Goal: Task Accomplishment & Management: Manage account settings

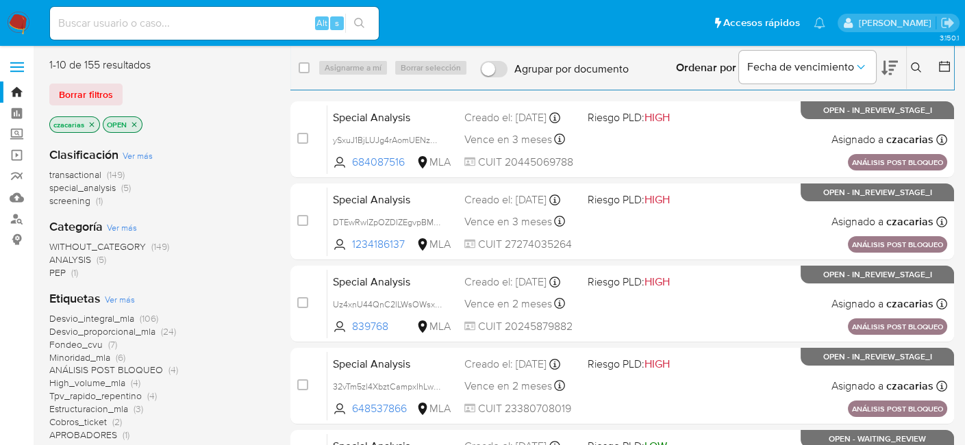
click at [252, 33] on div "Alt s" at bounding box center [214, 23] width 329 height 33
click at [259, 31] on input at bounding box center [214, 23] width 329 height 18
paste input "yyCBqqkDmF861wQkj3xkXarX"
type input "yyCBqqkDmF861wQkj3xkXarX"
click at [363, 27] on icon "search-icon" at bounding box center [359, 23] width 11 height 11
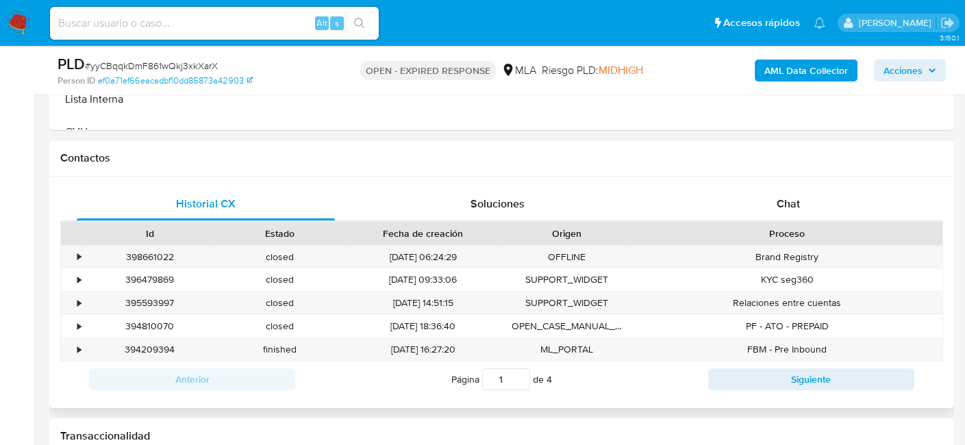
scroll to position [616, 0]
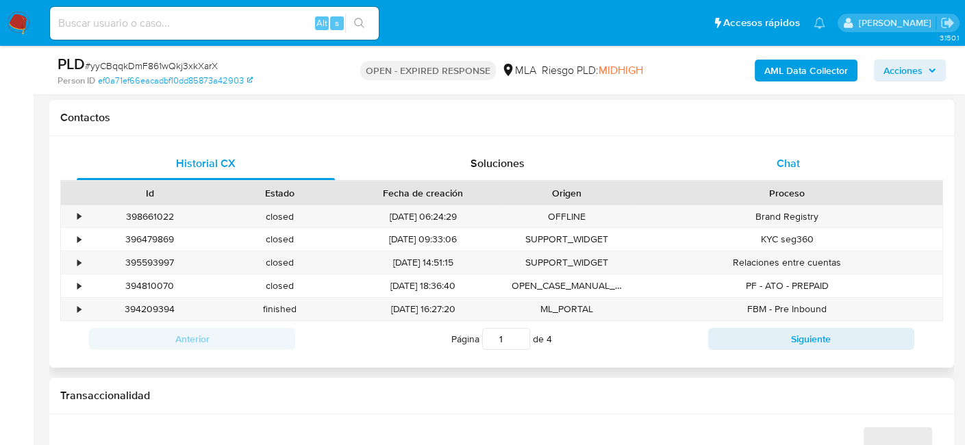
click at [786, 156] on span "Chat" at bounding box center [788, 163] width 23 height 16
select select "10"
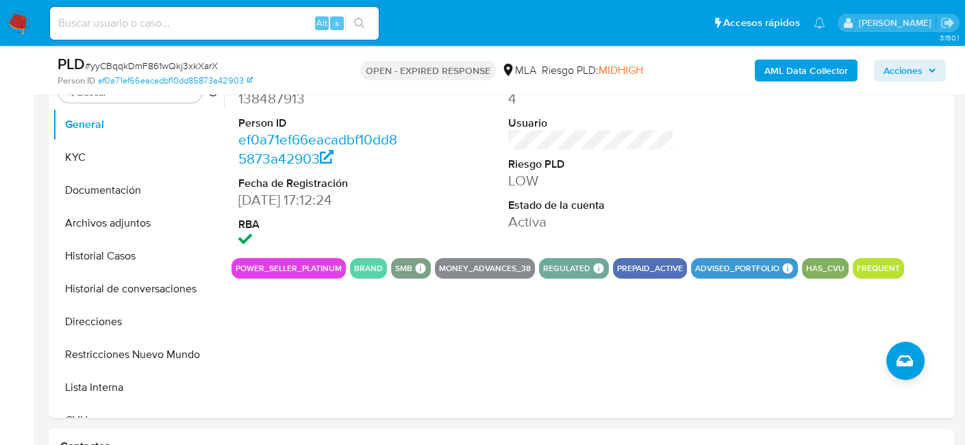
scroll to position [209, 0]
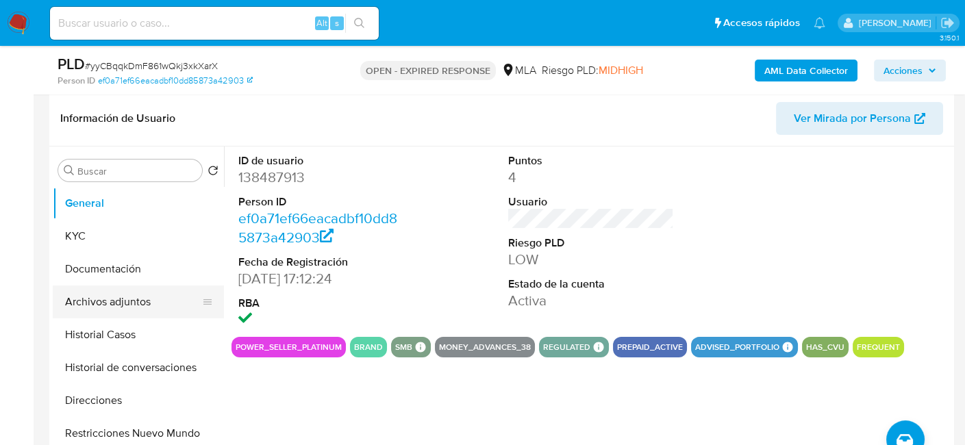
click at [125, 301] on button "Archivos adjuntos" at bounding box center [133, 302] width 160 height 33
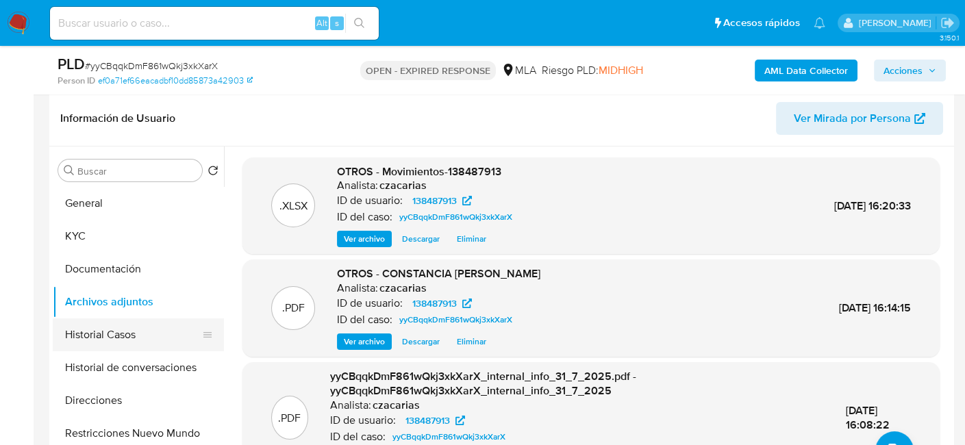
click at [114, 338] on button "Historial Casos" at bounding box center [133, 335] width 160 height 33
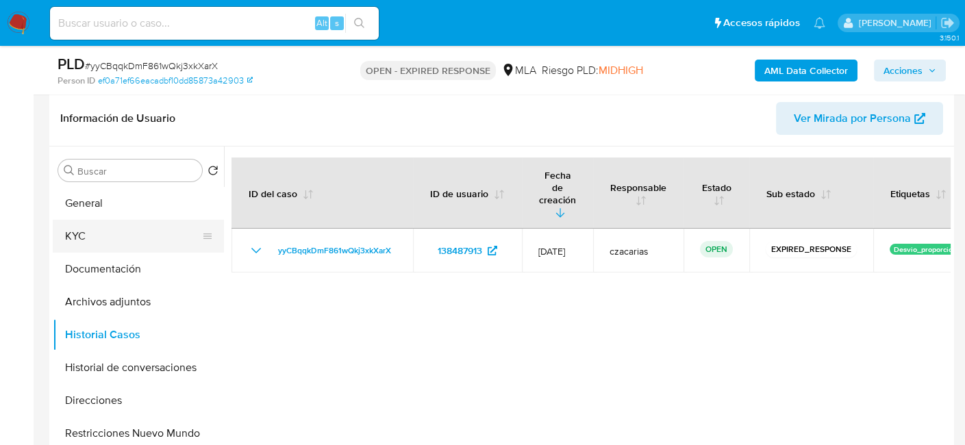
click at [107, 240] on button "KYC" at bounding box center [133, 236] width 160 height 33
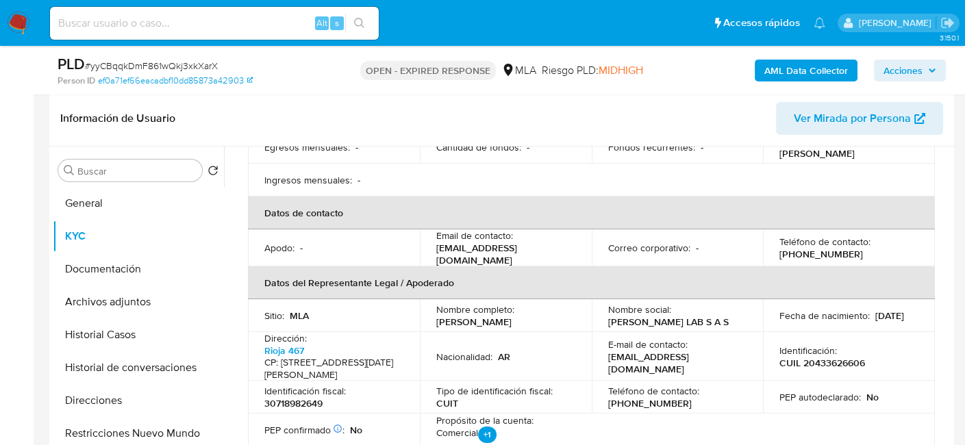
scroll to position [342, 0]
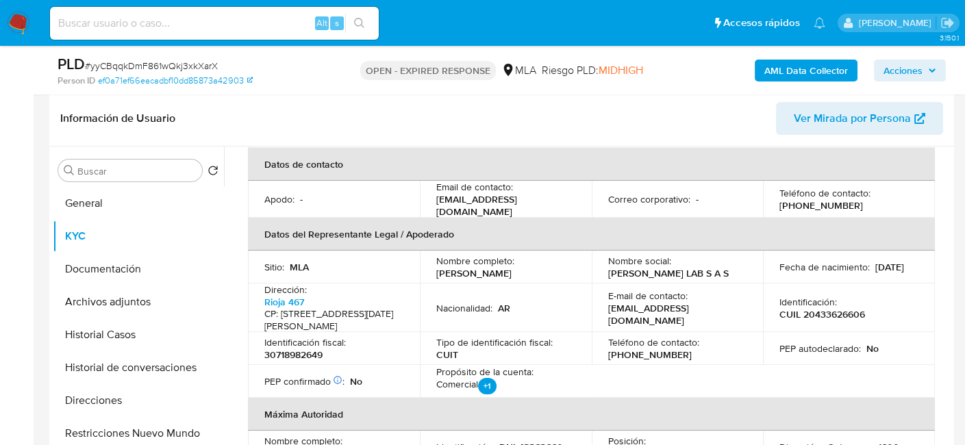
drag, startPoint x: 432, startPoint y: 267, endPoint x: 548, endPoint y: 271, distance: 115.8
click at [548, 271] on td "Nombre completo : Ignacio Galindo Bisdorff" at bounding box center [506, 267] width 172 height 33
copy p "Ignacio Galindo Bisdorff"
click at [282, 349] on p "30718982649" at bounding box center [293, 355] width 58 height 12
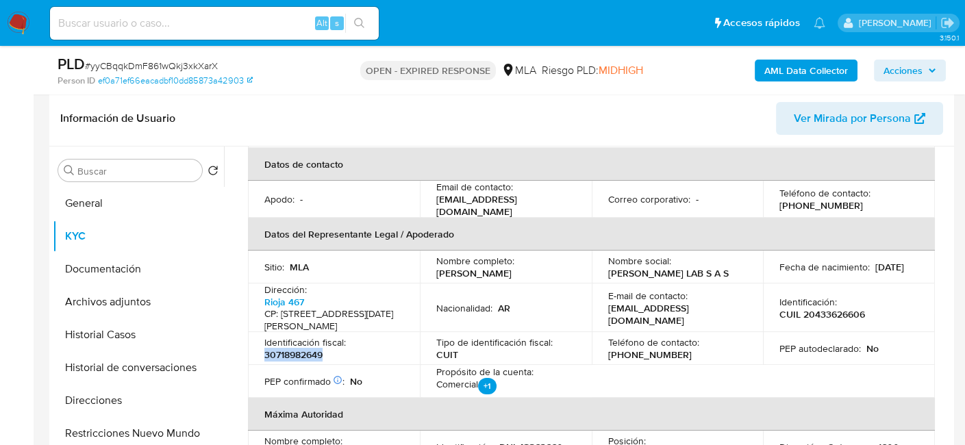
copy p "30718982649"
drag, startPoint x: 436, startPoint y: 271, endPoint x: 577, endPoint y: 274, distance: 141.8
click at [577, 274] on td "Nombre completo : Ignacio Galindo Bisdorff" at bounding box center [506, 267] width 172 height 33
copy p "Ignacio Galindo Bisdorff"
click at [275, 349] on p "30718982649" at bounding box center [293, 355] width 58 height 12
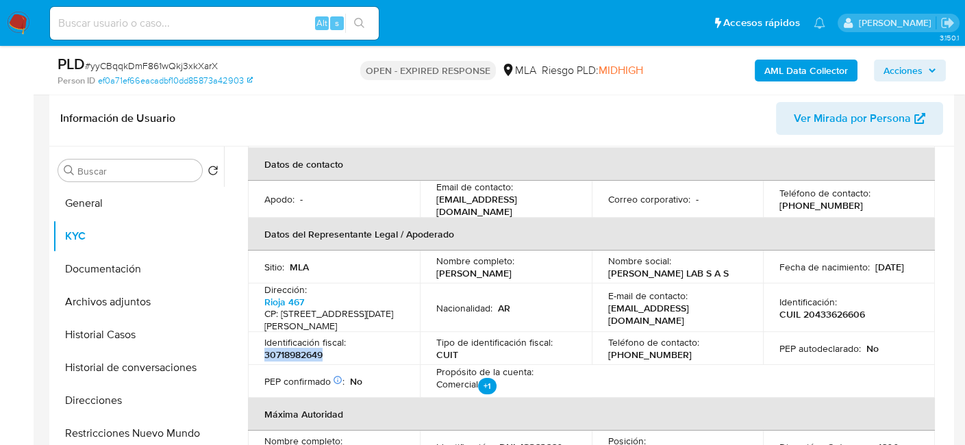
click at [275, 349] on p "30718982649" at bounding box center [293, 355] width 58 height 12
copy p "30718982649"
click at [13, 25] on img at bounding box center [18, 23] width 23 height 23
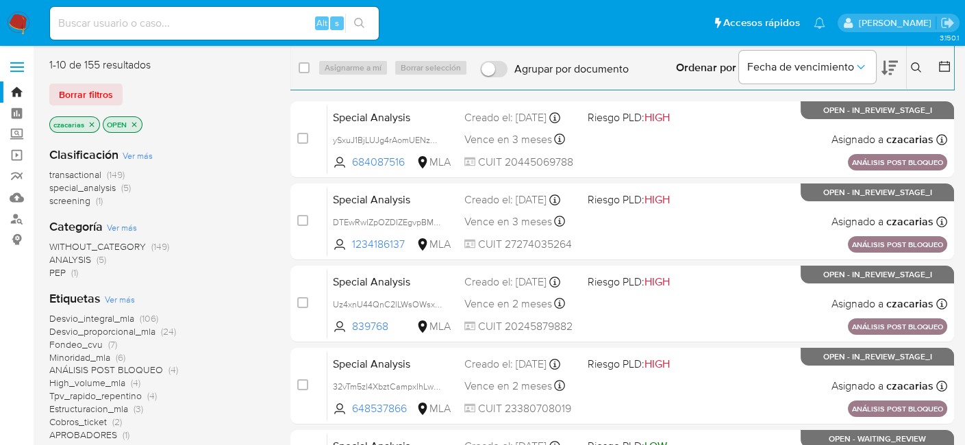
click at [257, 38] on div "Alt s" at bounding box center [214, 23] width 329 height 33
click at [267, 23] on input at bounding box center [214, 23] width 329 height 18
paste input "yyCBqqkDmF861wQkj3xkXarX"
type input "yyCBqqkDmF861wQkj3xkXarX"
drag, startPoint x: 362, startPoint y: 23, endPoint x: 377, endPoint y: 1, distance: 27.2
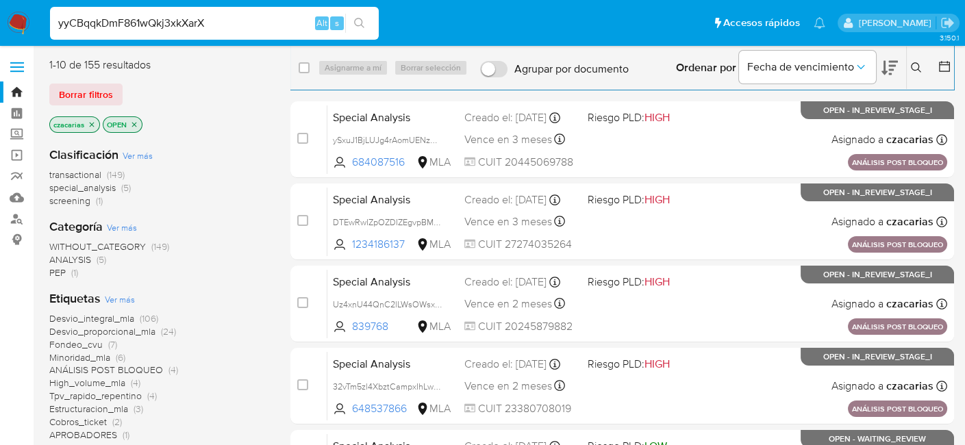
click at [361, 23] on icon "search-icon" at bounding box center [359, 23] width 10 height 10
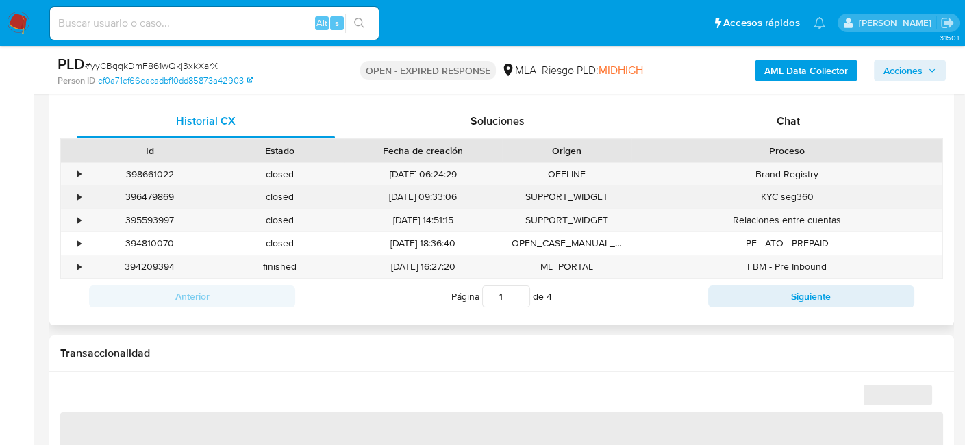
scroll to position [685, 0]
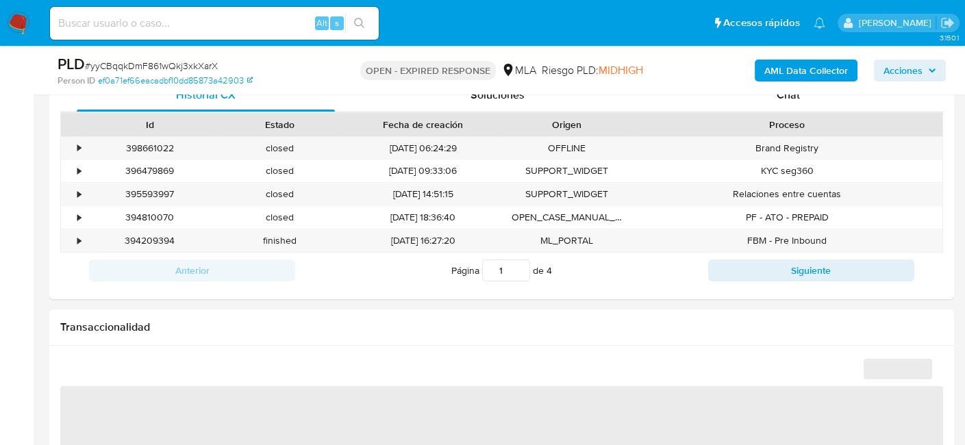
click at [816, 87] on div "PLD # yyCBqqkDmF861wQkj3xkXarX Person ID ef0a71ef66eacadbf10dd85873a42903 OPEN …" at bounding box center [501, 70] width 905 height 49
click at [821, 98] on div "Chat" at bounding box center [789, 95] width 258 height 33
select select "10"
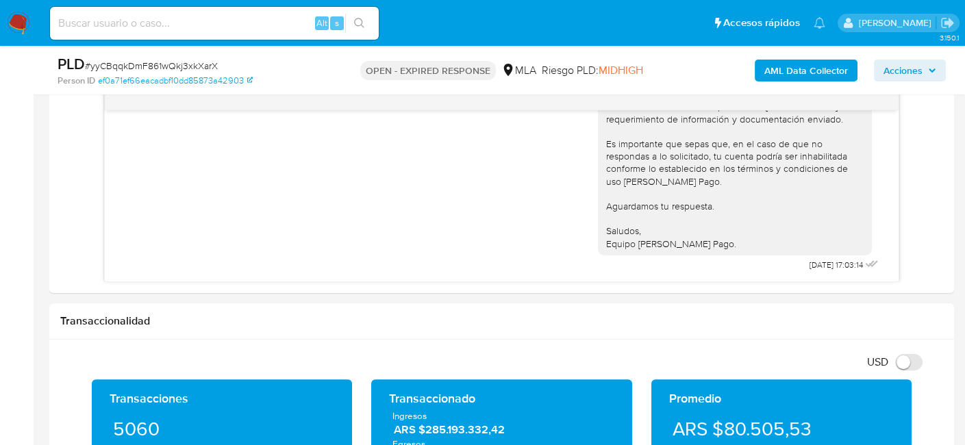
scroll to position [753, 0]
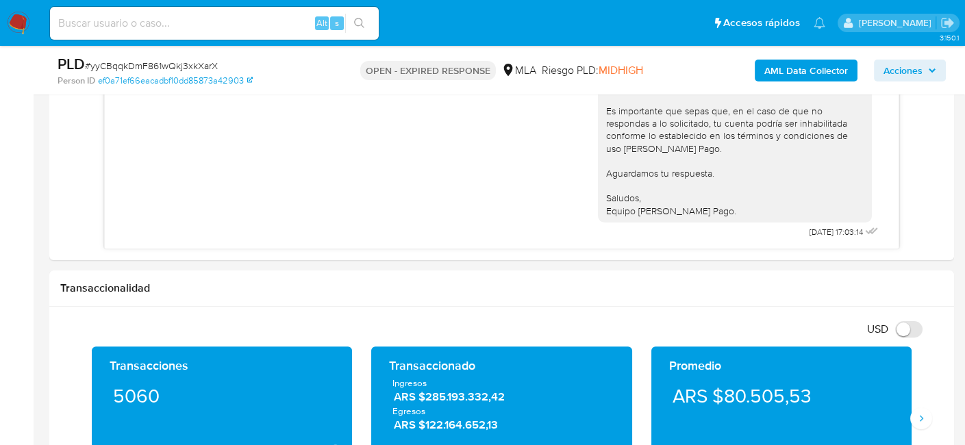
click at [22, 12] on img at bounding box center [18, 23] width 23 height 23
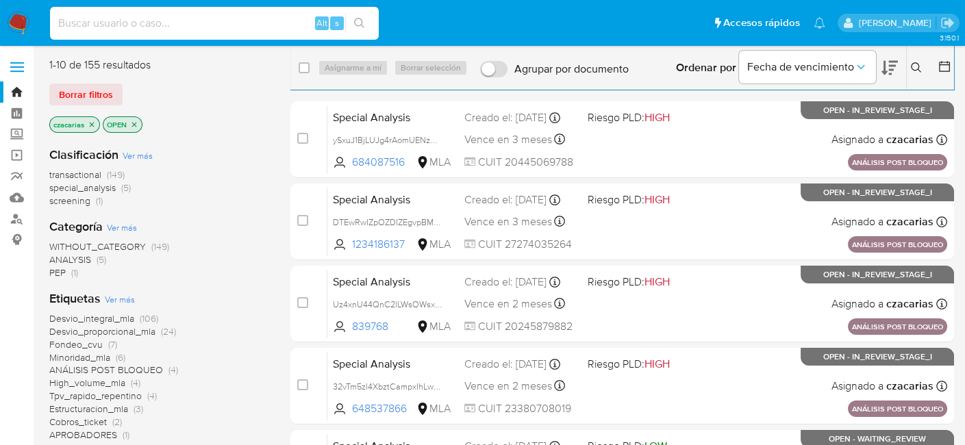
click at [133, 27] on input at bounding box center [214, 23] width 329 height 18
paste input "n08aBQD6EoZMwn5MdPpM1G0n"
type input "n08aBQD6EoZMwn5MdPpM1G0n"
click at [345, 19] on button "search-icon" at bounding box center [359, 23] width 28 height 19
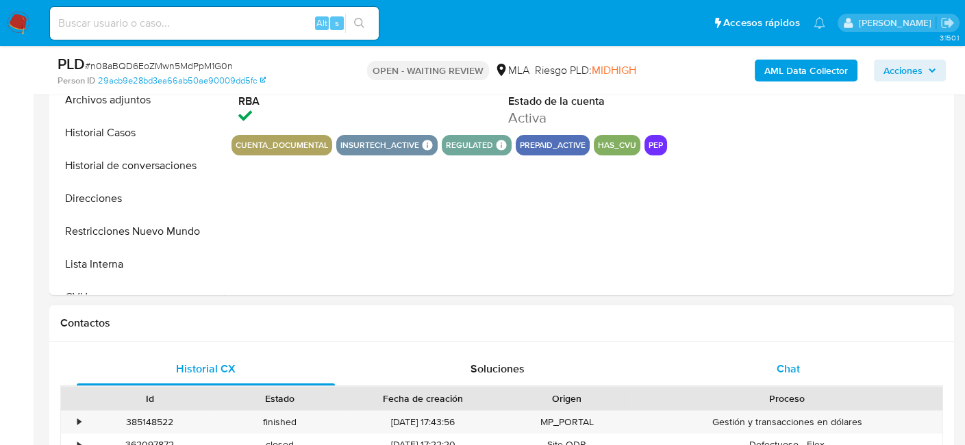
click at [815, 368] on div "Chat" at bounding box center [789, 369] width 258 height 33
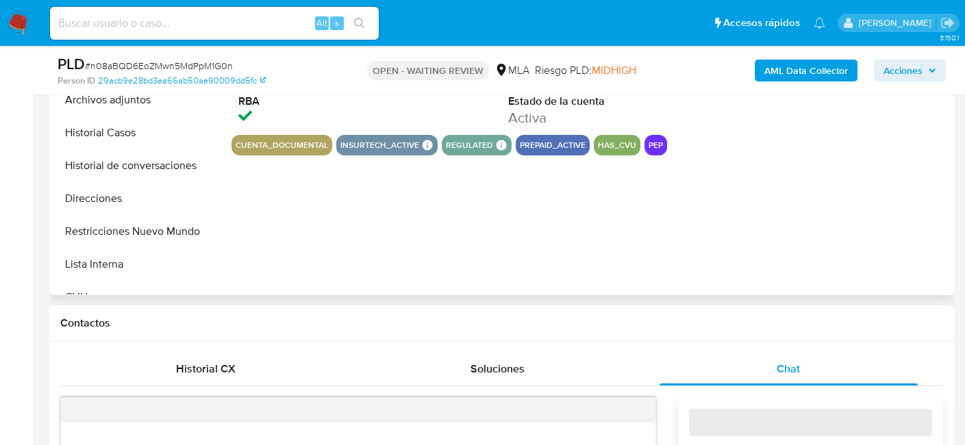
select select "10"
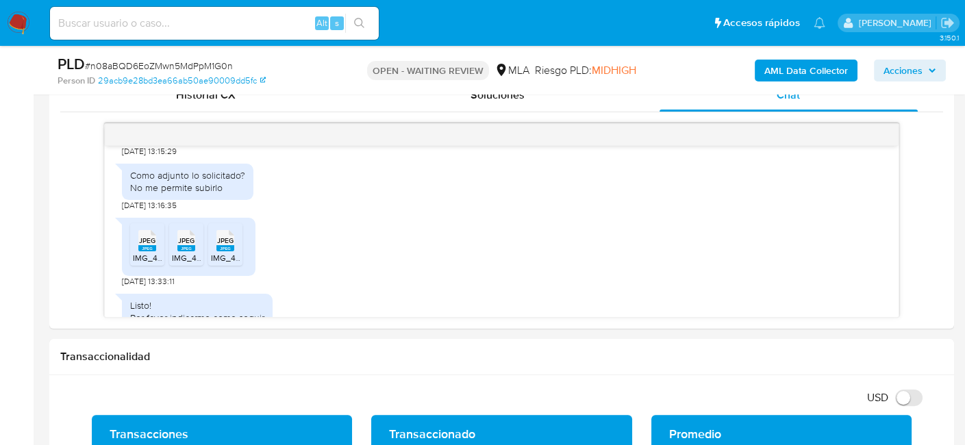
scroll to position [911, 0]
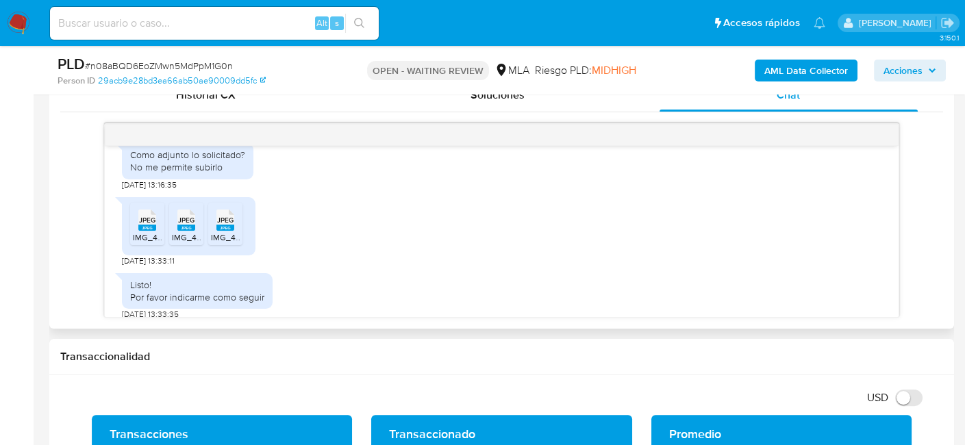
click at [145, 231] on rect at bounding box center [147, 228] width 18 height 6
click at [147, 68] on span "# n08aBQD6EoZMwn5MdPpM1G0n" at bounding box center [159, 66] width 148 height 14
copy span "n08aBQD6EoZMwn5MdPpM1G0n"
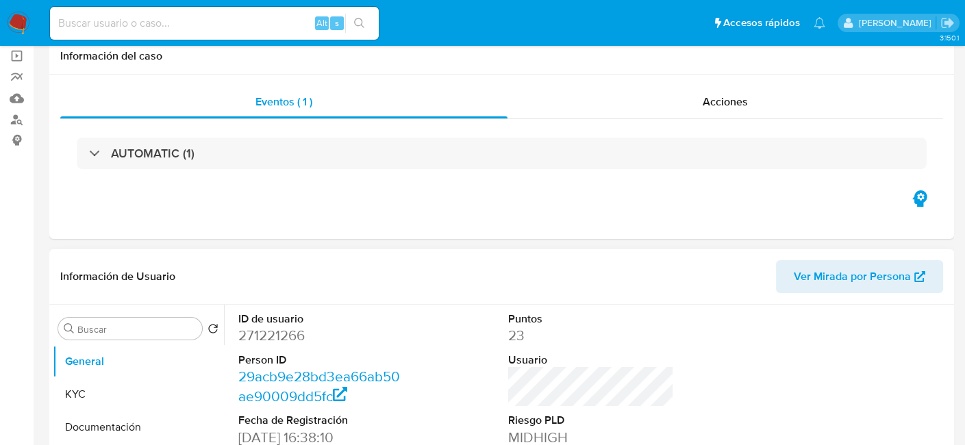
scroll to position [137, 0]
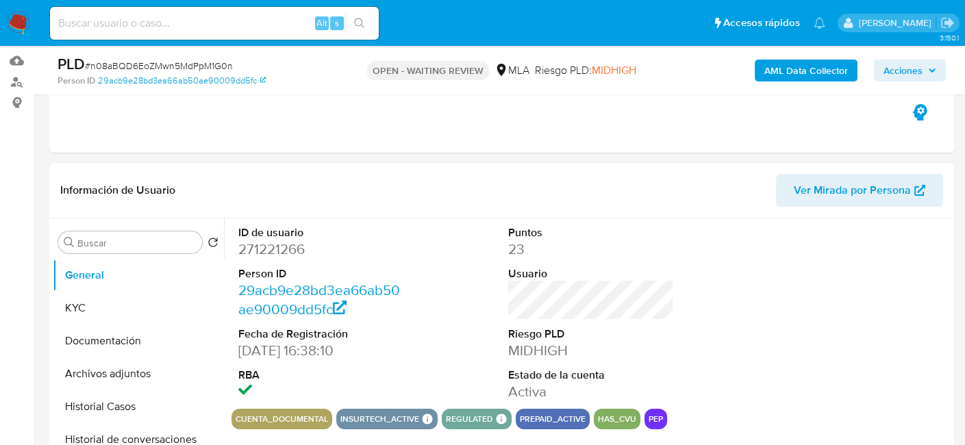
click at [289, 249] on dd "271221266" at bounding box center [321, 249] width 166 height 19
copy dd "271221266"
click at [283, 253] on dd "271221266" at bounding box center [321, 249] width 166 height 19
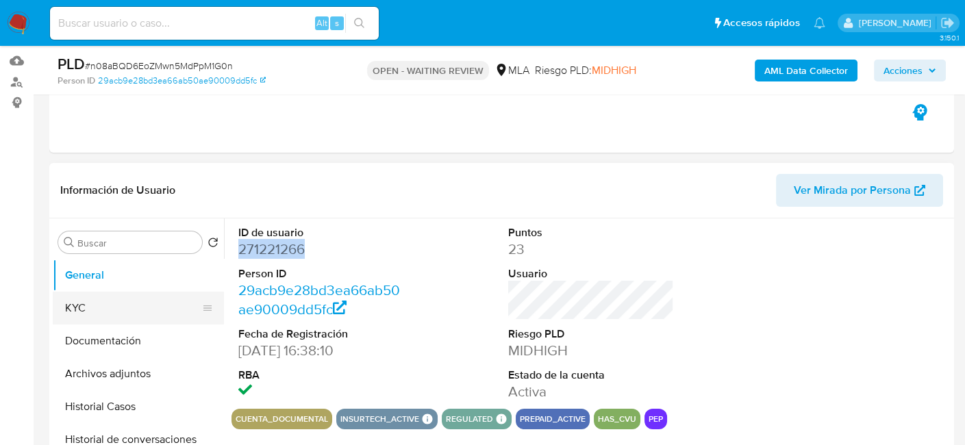
click at [97, 308] on button "KYC" at bounding box center [133, 308] width 160 height 33
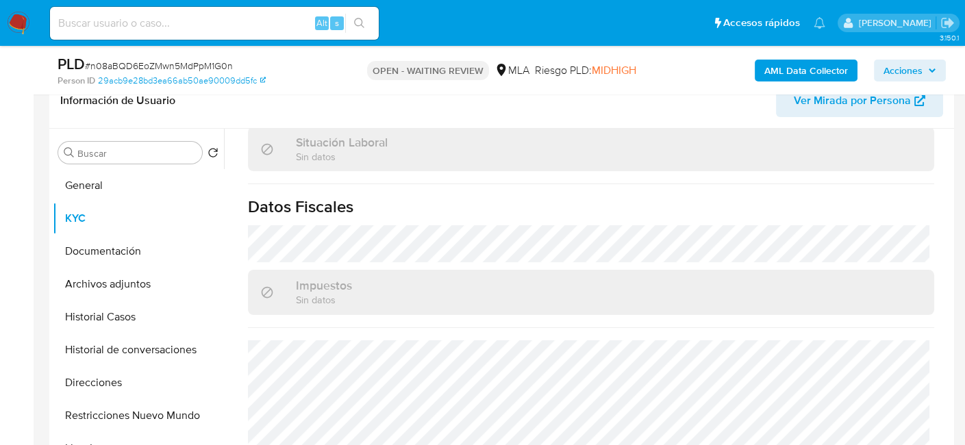
scroll to position [274, 0]
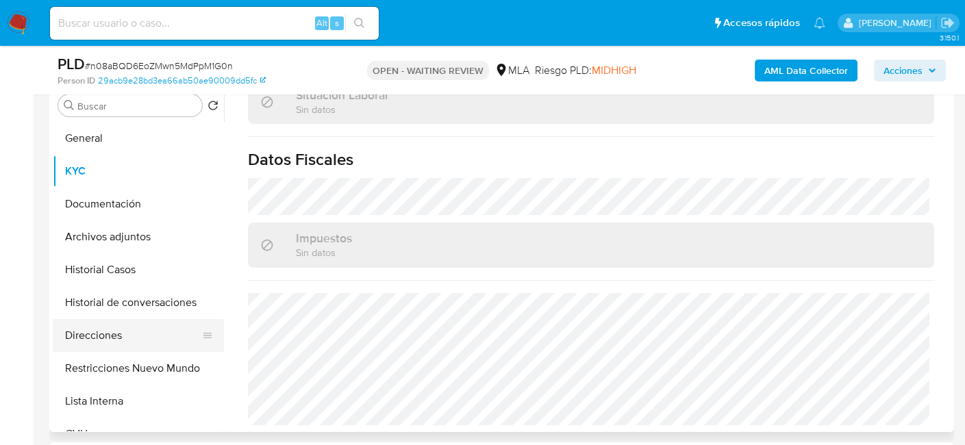
click at [111, 338] on button "Direcciones" at bounding box center [133, 335] width 160 height 33
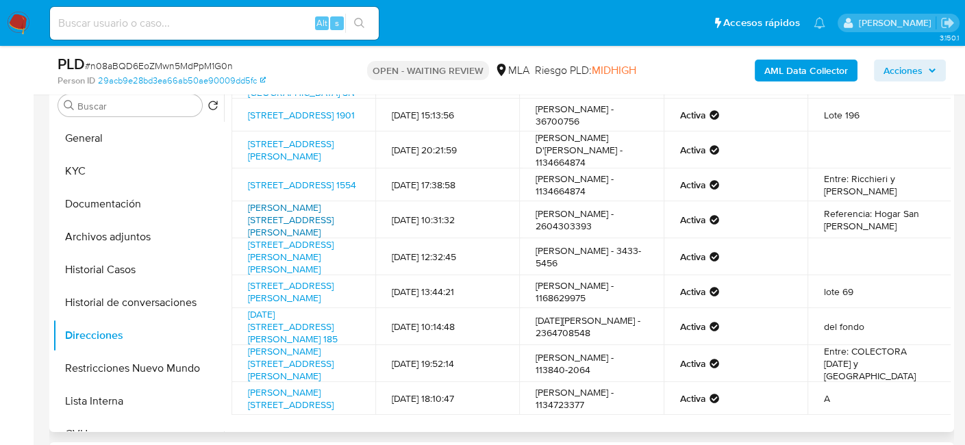
scroll to position [136, 0]
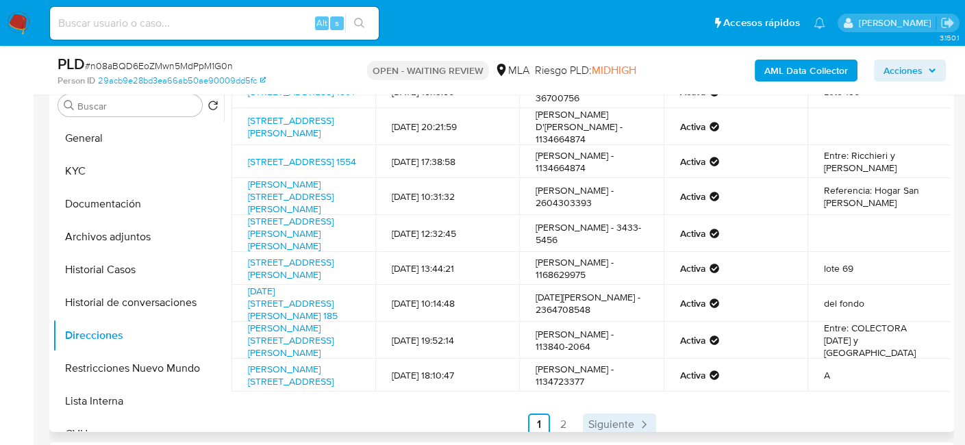
click at [638, 418] on icon "Paginación" at bounding box center [644, 425] width 14 height 14
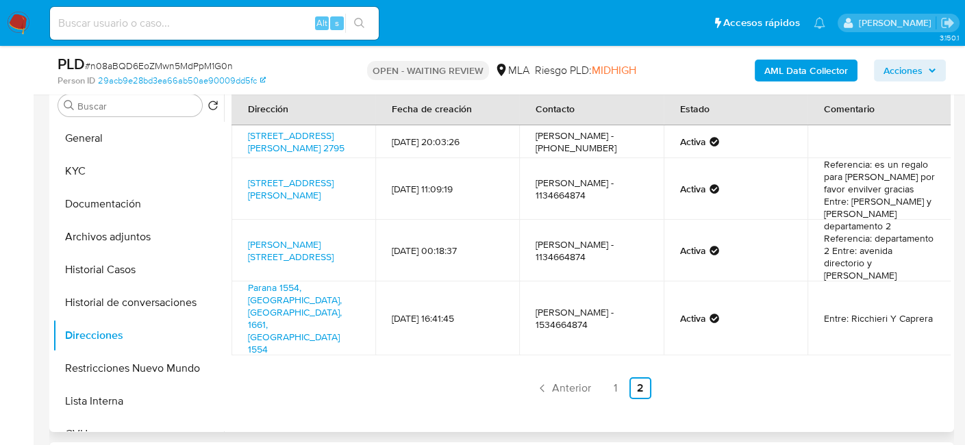
scroll to position [0, 0]
drag, startPoint x: 242, startPoint y: 238, endPoint x: 351, endPoint y: 236, distance: 109.6
click at [351, 236] on td "Montiel 2439, Mataderos, Capital Federal, 1440, Argentina 2439" at bounding box center [304, 251] width 144 height 62
copy link "Montiel 2439, Mataderos"
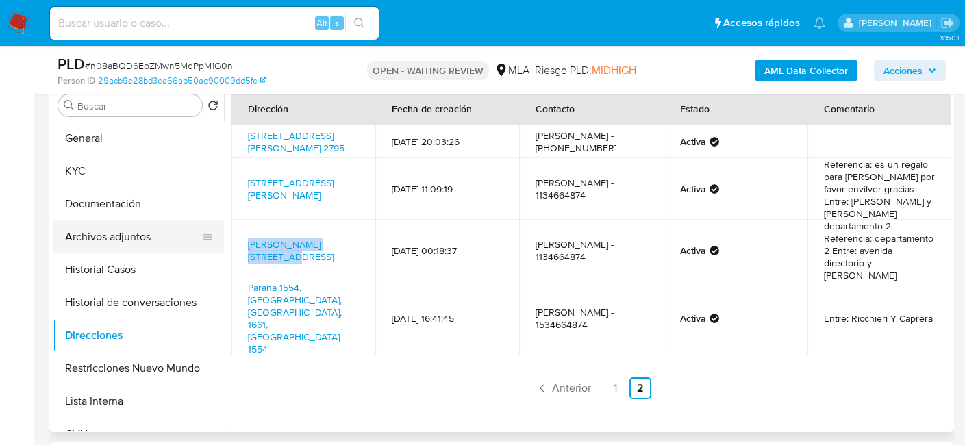
click at [138, 244] on button "Archivos adjuntos" at bounding box center [133, 237] width 160 height 33
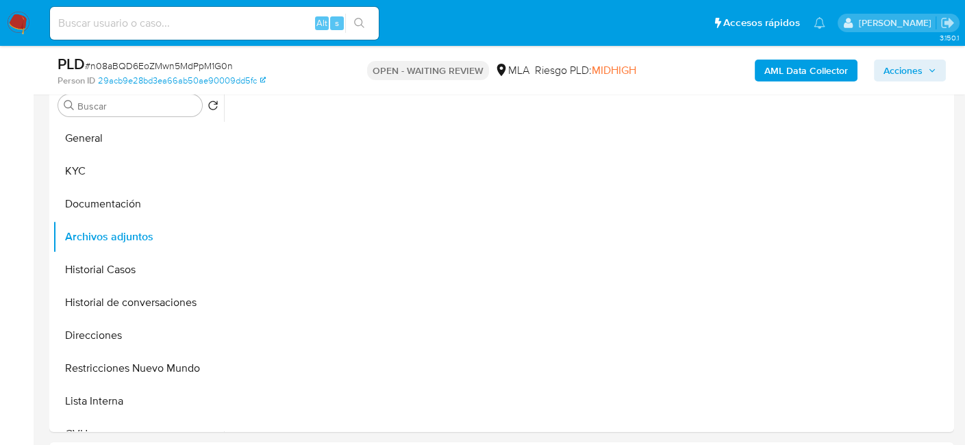
click at [134, 60] on span "# n08aBQD6EoZMwn5MdPpM1G0n" at bounding box center [159, 66] width 148 height 14
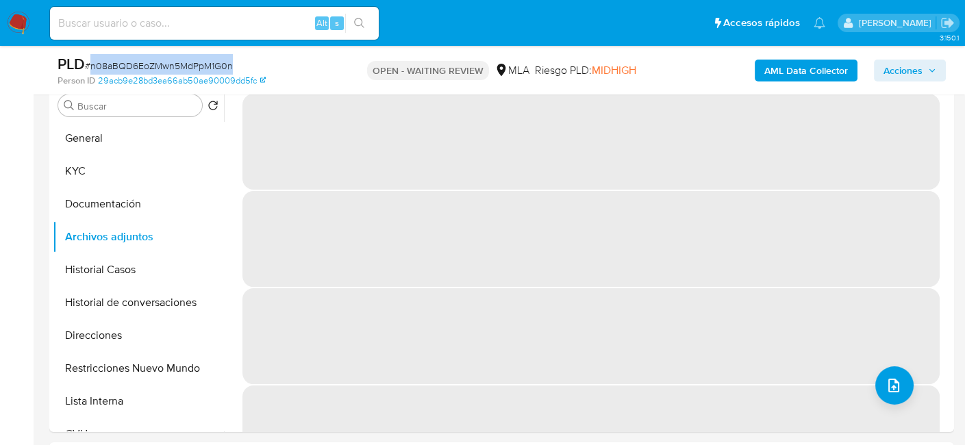
click at [134, 60] on span "# n08aBQD6EoZMwn5MdPpM1G0n" at bounding box center [159, 66] width 148 height 14
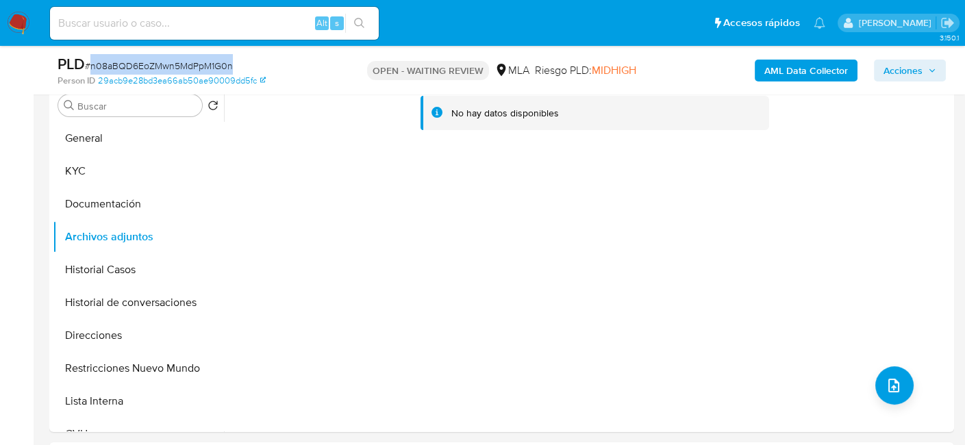
copy span "n08aBQD6EoZMwn5MdPpM1G0n"
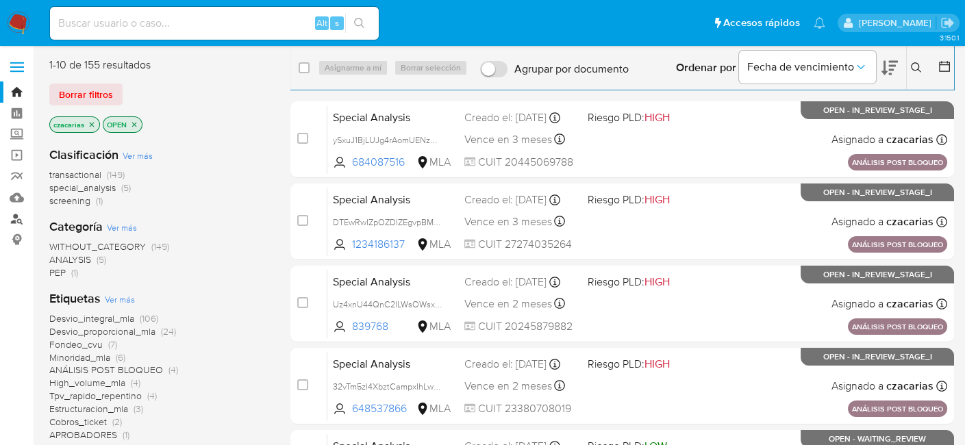
click at [21, 221] on link "Buscador de personas" at bounding box center [81, 218] width 163 height 21
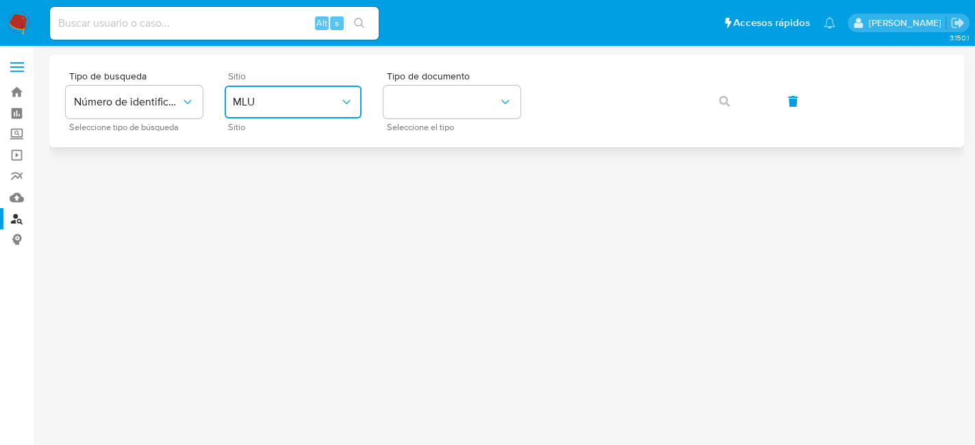
click at [328, 88] on button "MLU" at bounding box center [293, 102] width 137 height 33
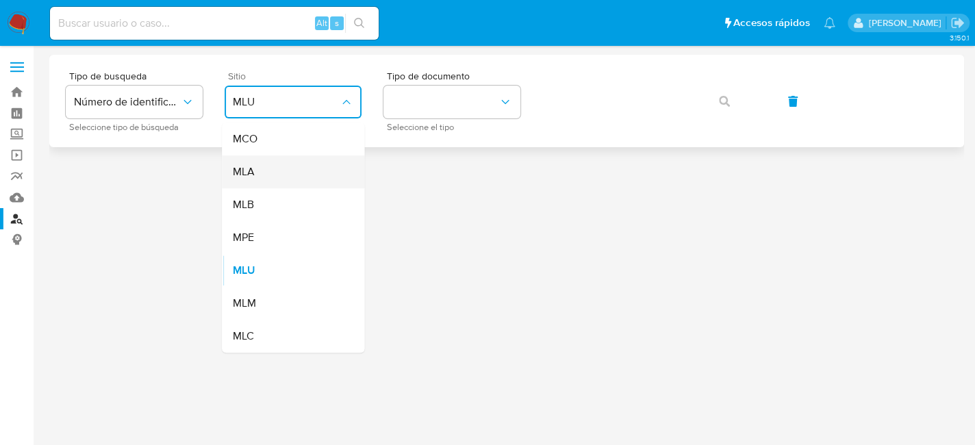
click at [321, 162] on div "MLA" at bounding box center [289, 171] width 112 height 33
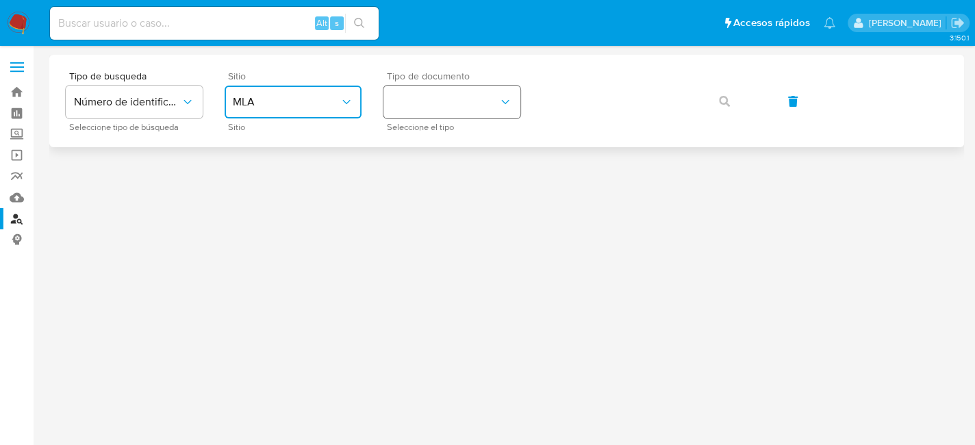
click at [408, 114] on button "identificationType" at bounding box center [452, 102] width 137 height 33
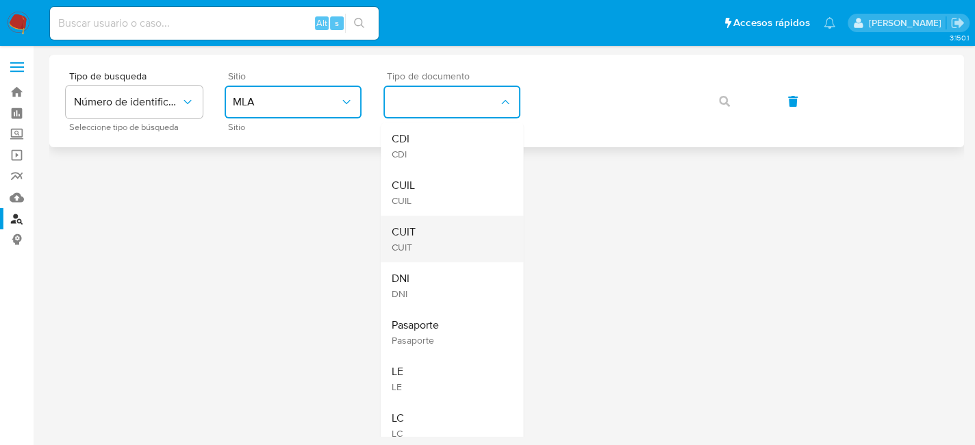
click at [425, 225] on div "CUIT CUIT" at bounding box center [448, 239] width 112 height 47
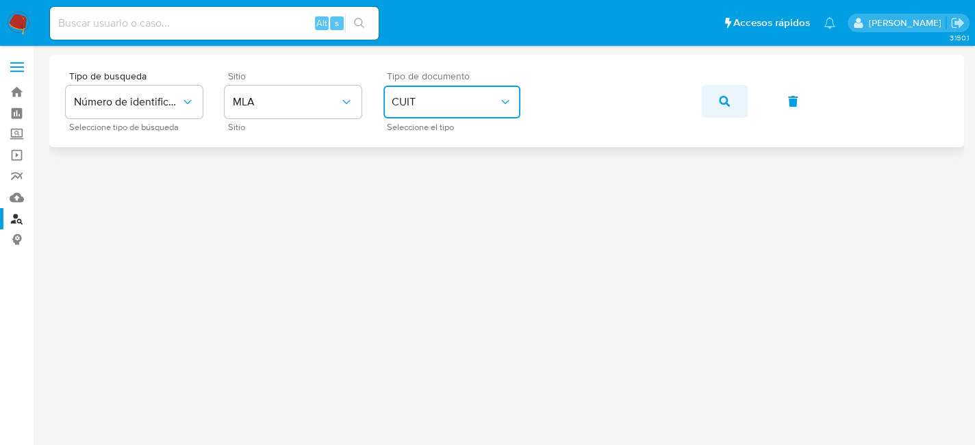
click at [715, 99] on button "button" at bounding box center [724, 101] width 47 height 33
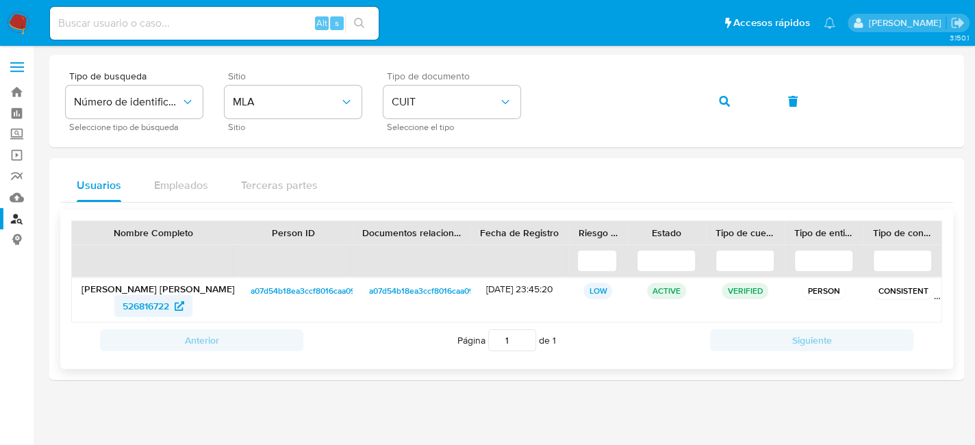
click at [149, 312] on span "526816722" at bounding box center [146, 306] width 47 height 22
click at [14, 23] on img at bounding box center [18, 23] width 23 height 23
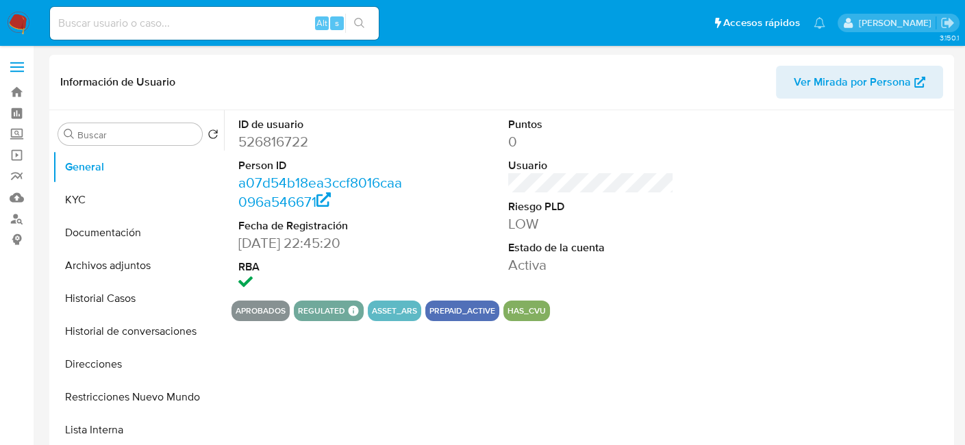
select select "10"
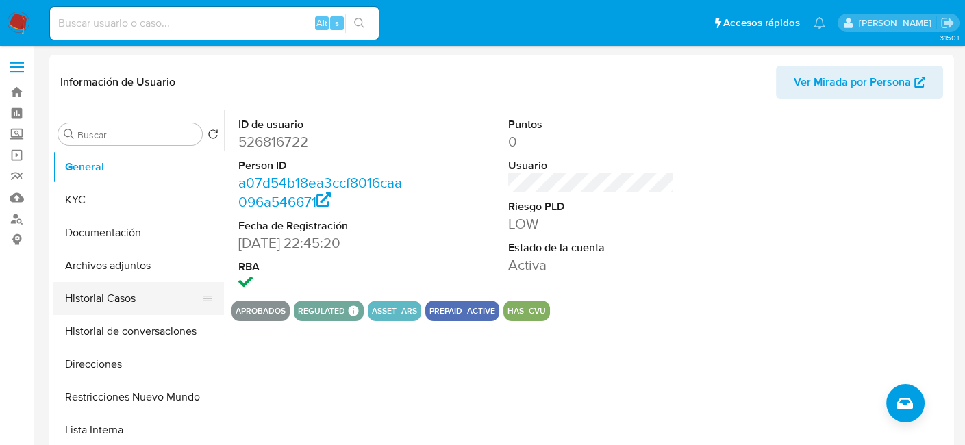
click at [121, 299] on button "Historial Casos" at bounding box center [133, 298] width 160 height 33
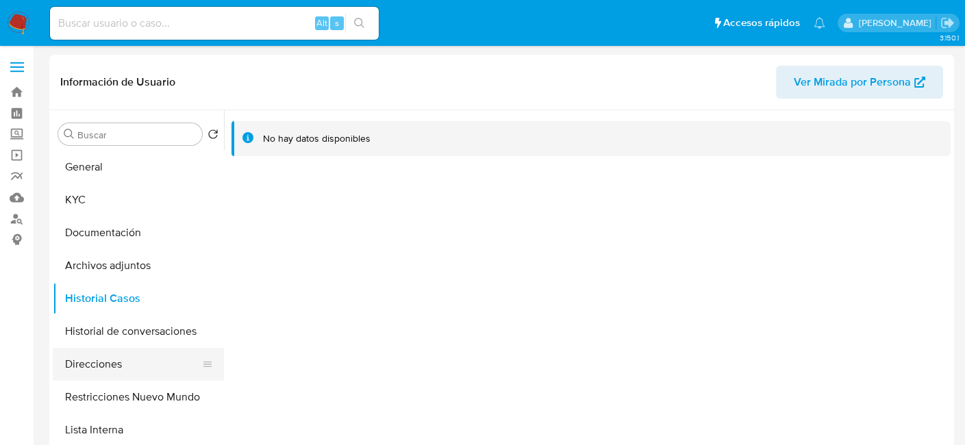
click at [133, 357] on button "Direcciones" at bounding box center [133, 364] width 160 height 33
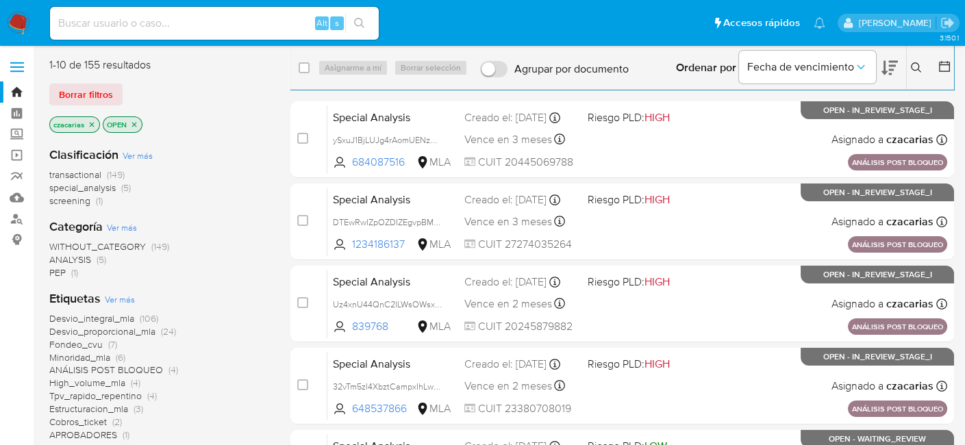
click at [919, 68] on icon at bounding box center [916, 67] width 10 height 10
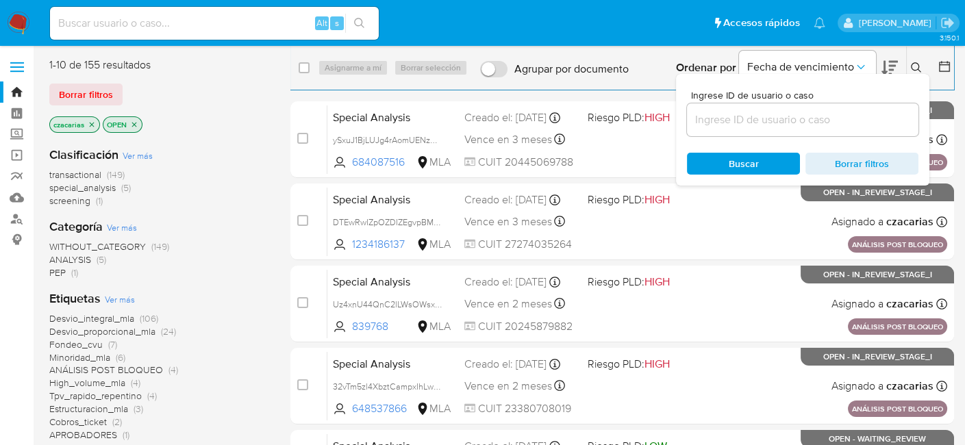
click at [863, 109] on div at bounding box center [803, 119] width 232 height 33
click at [863, 114] on input at bounding box center [803, 120] width 232 height 18
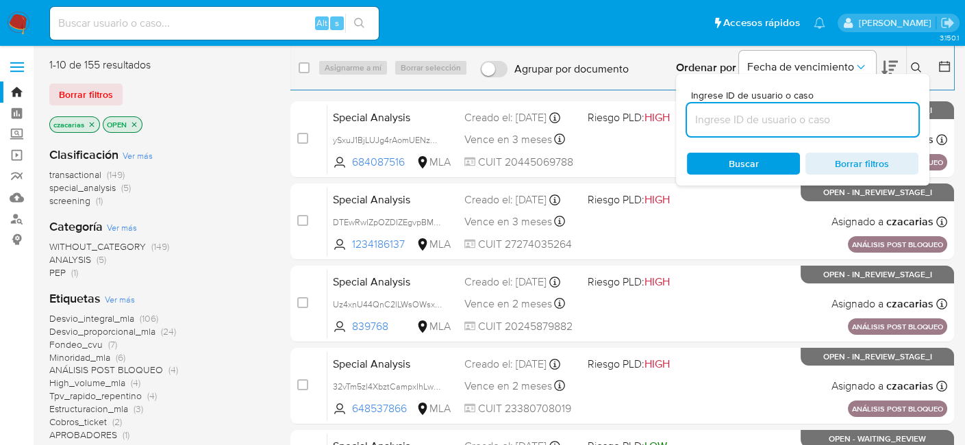
paste input "n08aBQD6EoZMwn5MdPpM1G0n"
type input "n08aBQD6EoZMwn5MdPpM1G0n"
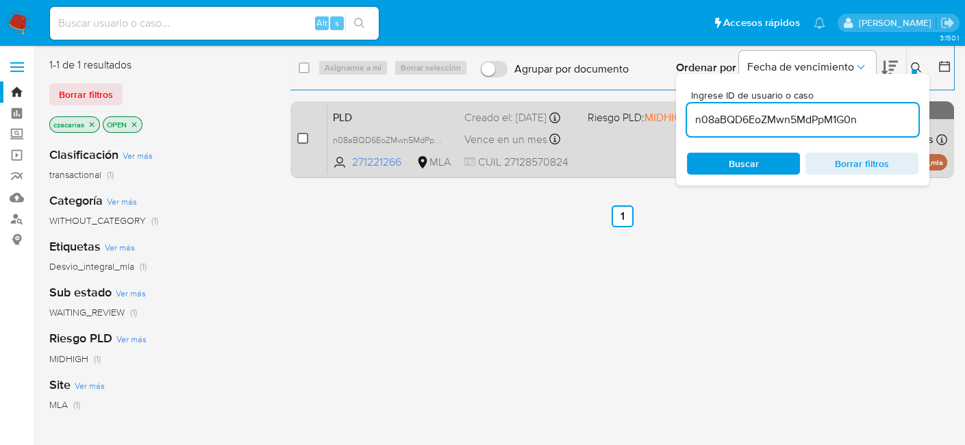
click at [303, 140] on input "checkbox" at bounding box center [302, 138] width 11 height 11
checkbox input "true"
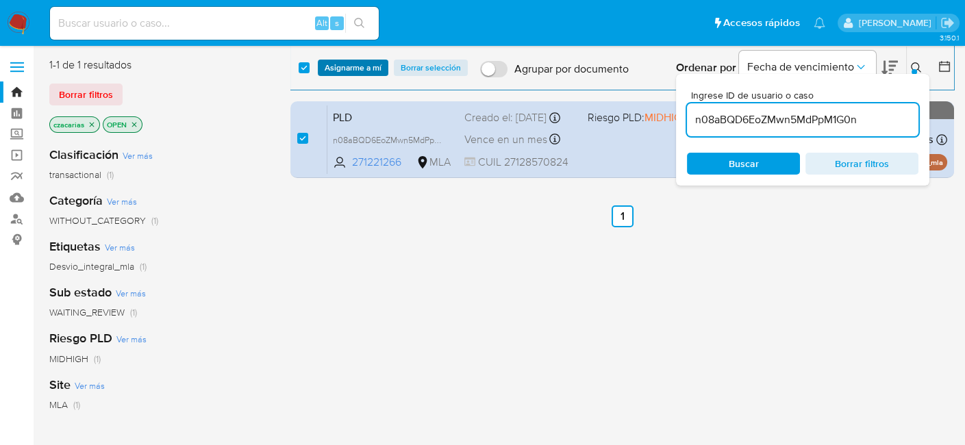
click at [359, 67] on span "Asignarme a mí" at bounding box center [353, 68] width 57 height 14
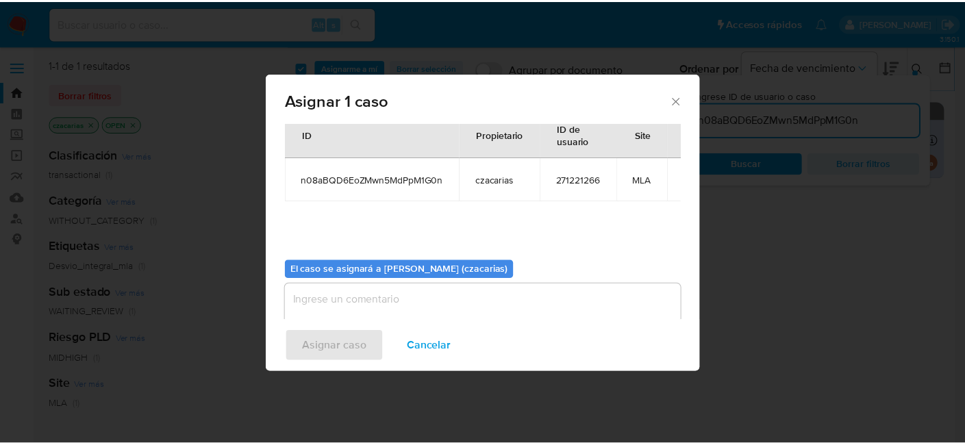
scroll to position [70, 0]
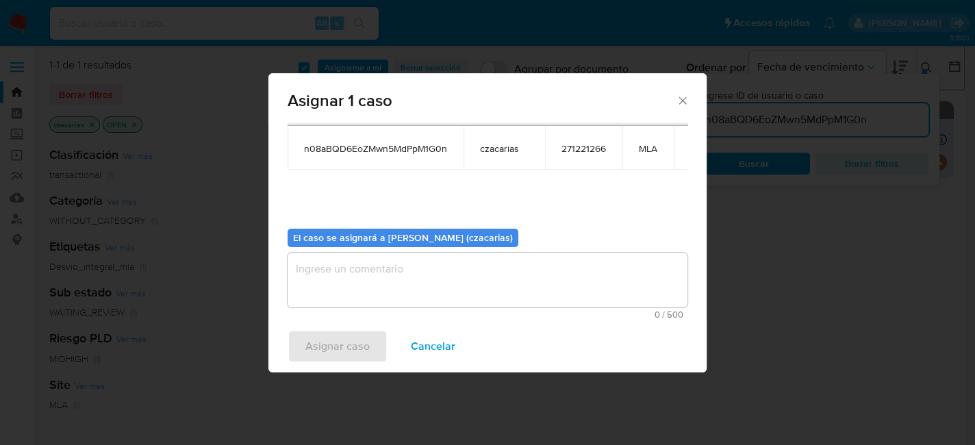
drag, startPoint x: 397, startPoint y: 277, endPoint x: 341, endPoint y: 314, distance: 67.6
click at [396, 278] on textarea "assign-modal" at bounding box center [488, 280] width 400 height 55
click at [325, 339] on span "Asignar caso" at bounding box center [337, 347] width 64 height 30
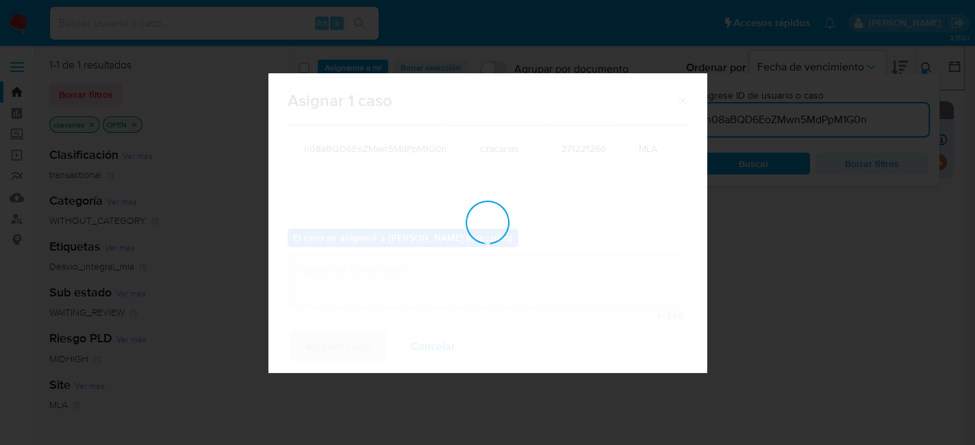
checkbox input "false"
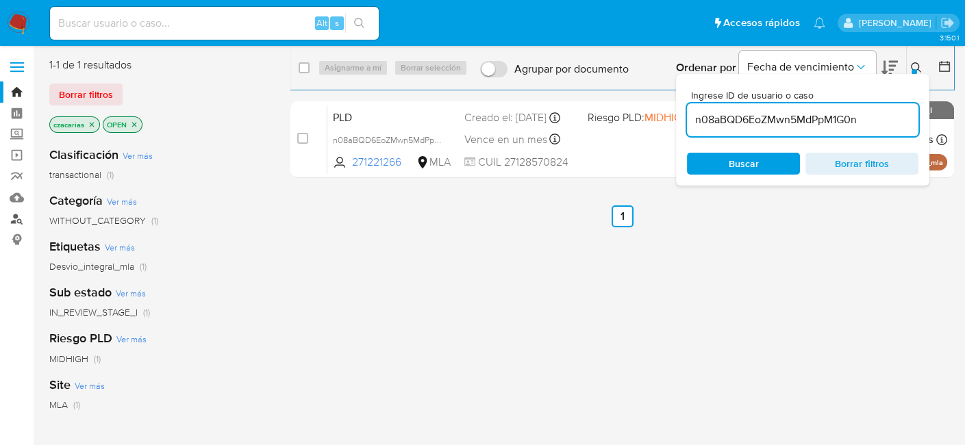
click at [6, 218] on link "Buscador de personas" at bounding box center [81, 218] width 163 height 21
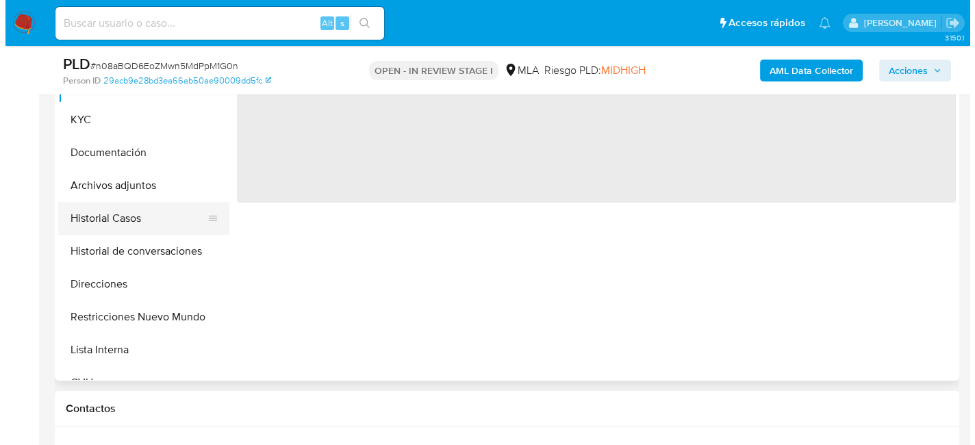
scroll to position [342, 0]
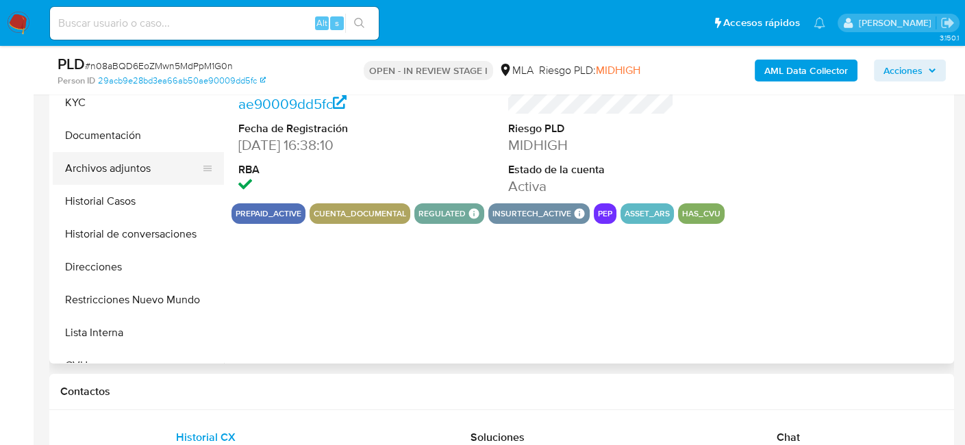
click at [160, 171] on button "Archivos adjuntos" at bounding box center [133, 168] width 160 height 33
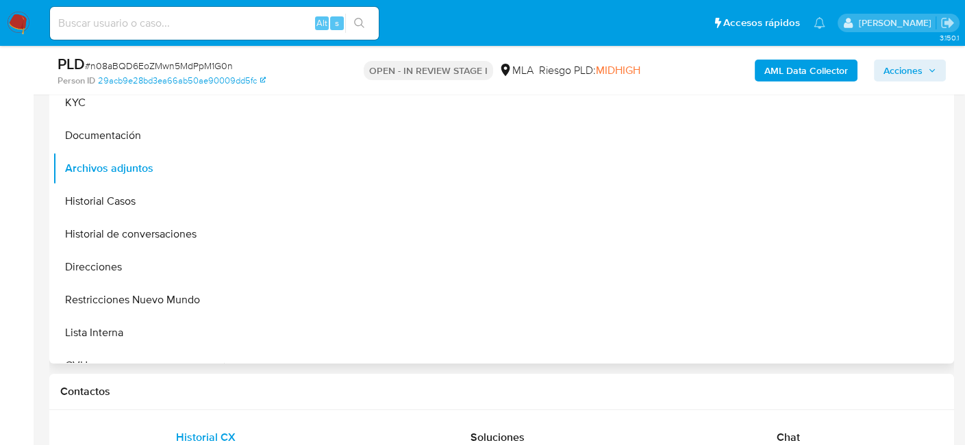
select select "10"
click at [887, 312] on icon "upload-file" at bounding box center [894, 317] width 16 height 16
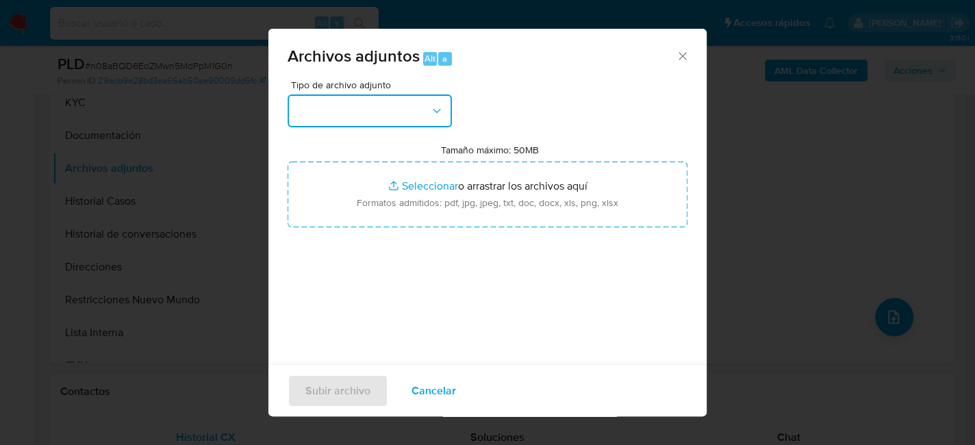
click at [418, 109] on button "button" at bounding box center [370, 111] width 164 height 33
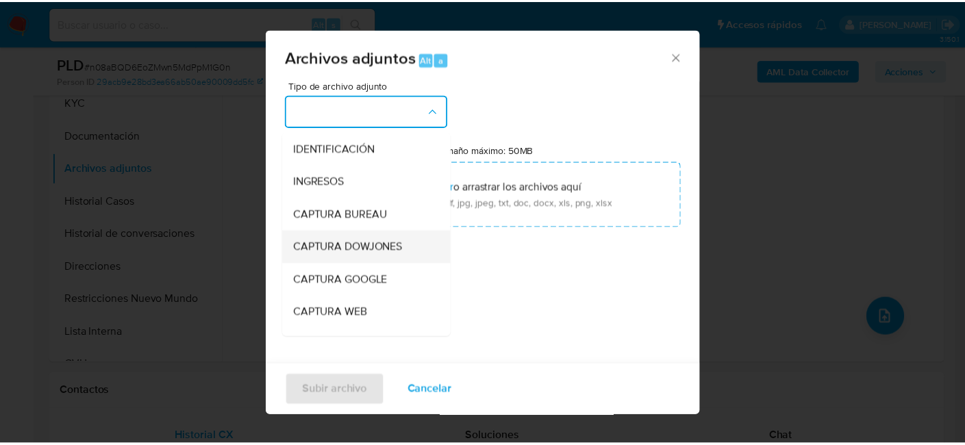
scroll to position [205, 0]
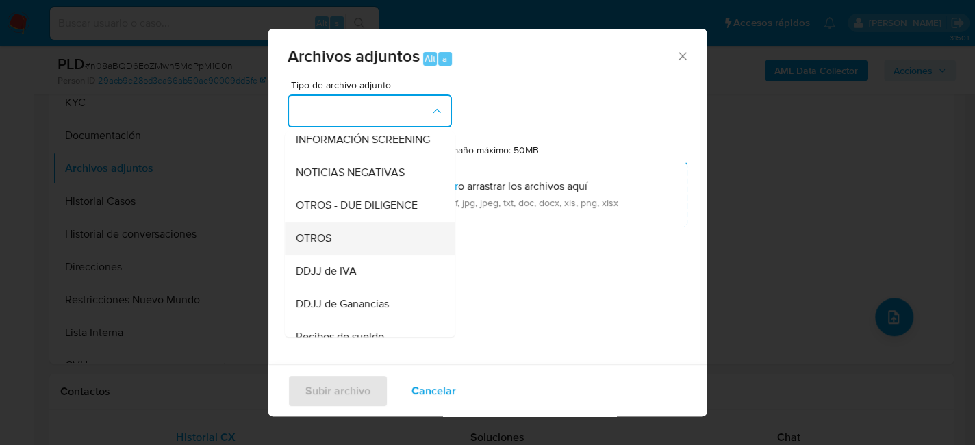
click at [347, 251] on div "OTROS" at bounding box center [366, 238] width 140 height 33
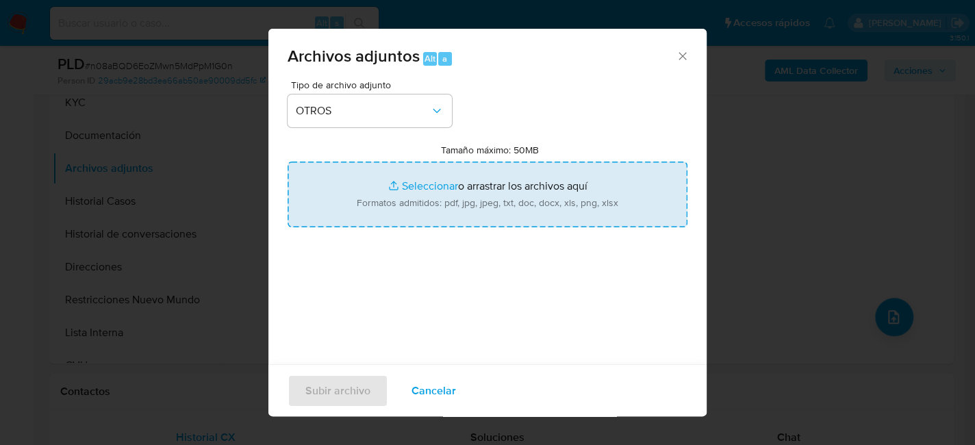
type input "C:\fakepath\Movimientos-271221266.xlsx"
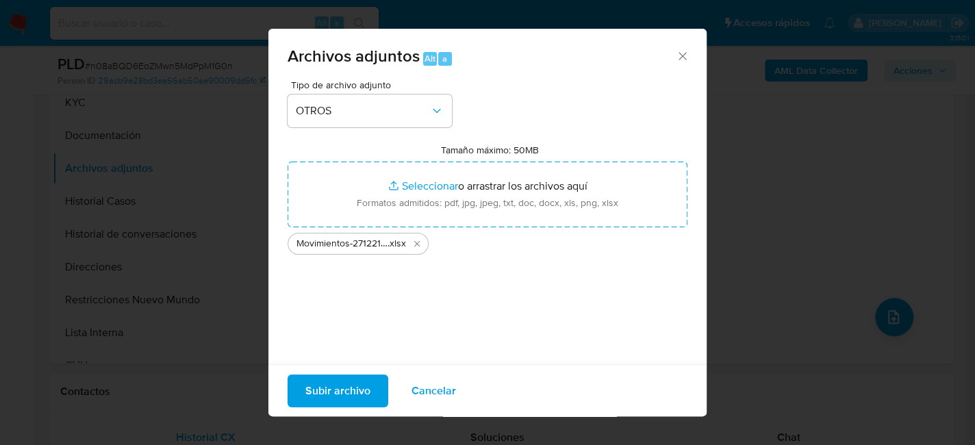
click at [303, 383] on button "Subir archivo" at bounding box center [338, 390] width 101 height 33
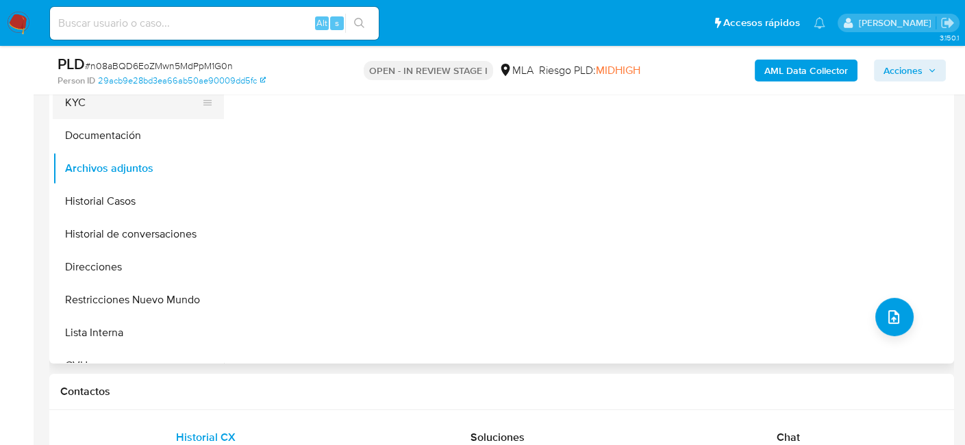
click at [96, 105] on button "KYC" at bounding box center [133, 102] width 160 height 33
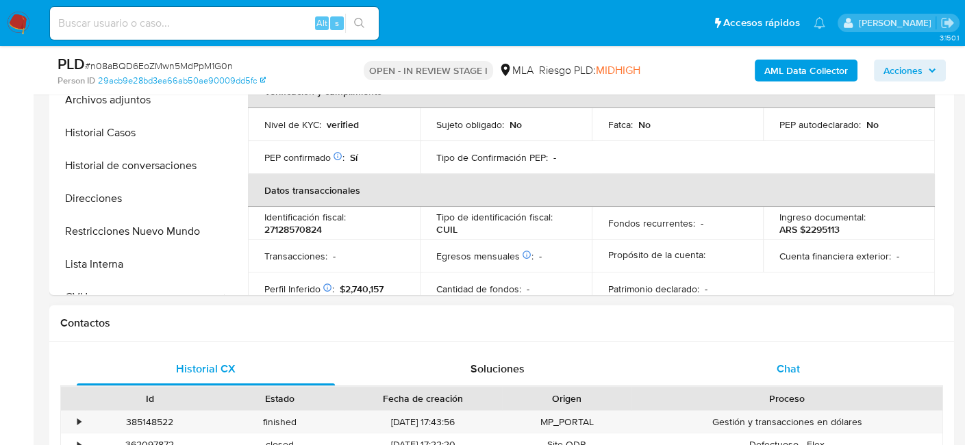
click at [788, 375] on span "Chat" at bounding box center [788, 369] width 23 height 16
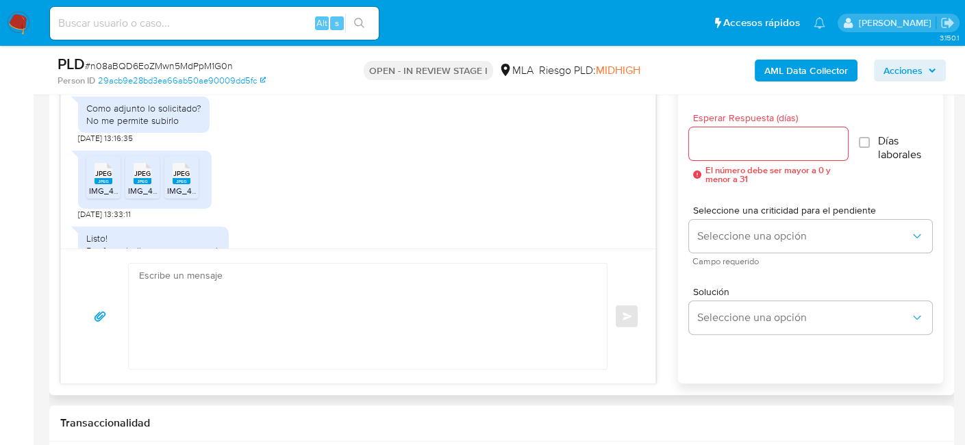
scroll to position [911, 0]
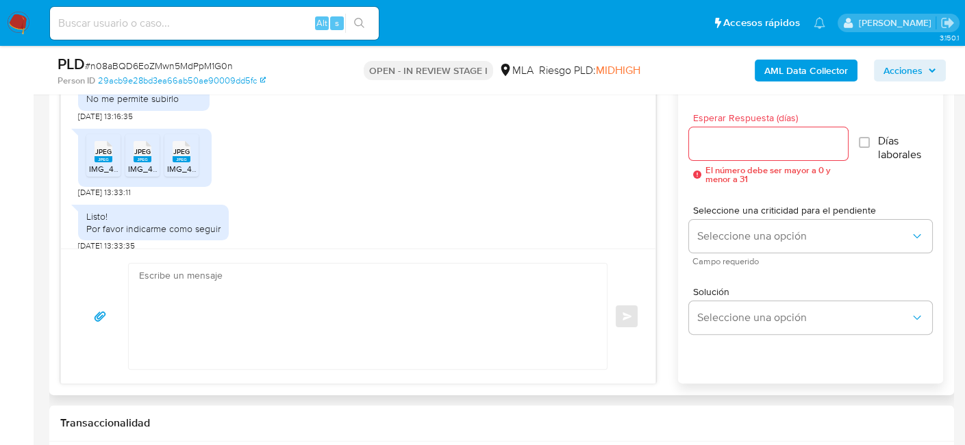
click at [110, 162] on rect at bounding box center [104, 159] width 18 height 6
click at [133, 164] on div "JPEG JPEG" at bounding box center [142, 150] width 29 height 27
click at [182, 156] on span "JPEG" at bounding box center [181, 151] width 16 height 9
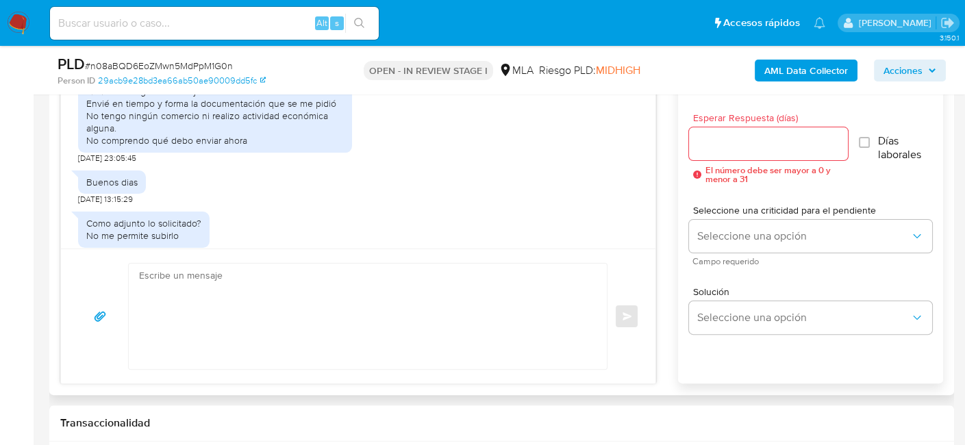
scroll to position [706, 0]
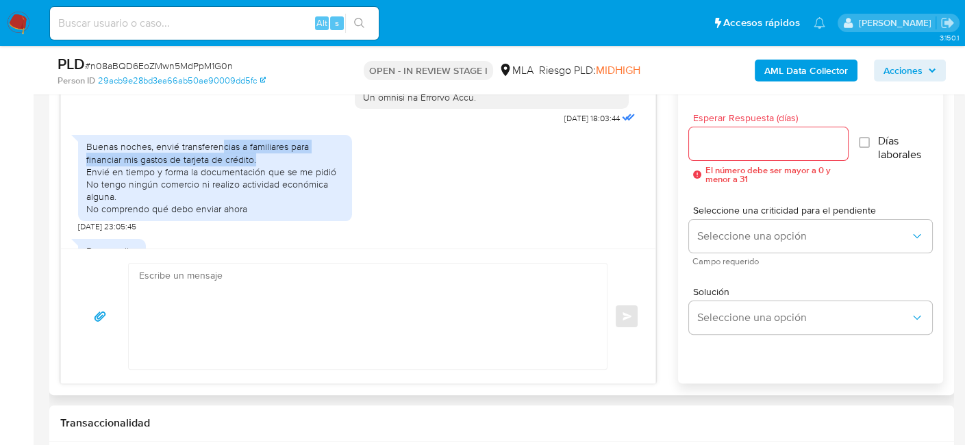
drag, startPoint x: 219, startPoint y: 170, endPoint x: 277, endPoint y: 186, distance: 60.3
click at [277, 186] on div "Buenas noches, envié transferencias a familiares para financiar mis gastos de t…" at bounding box center [215, 177] width 258 height 75
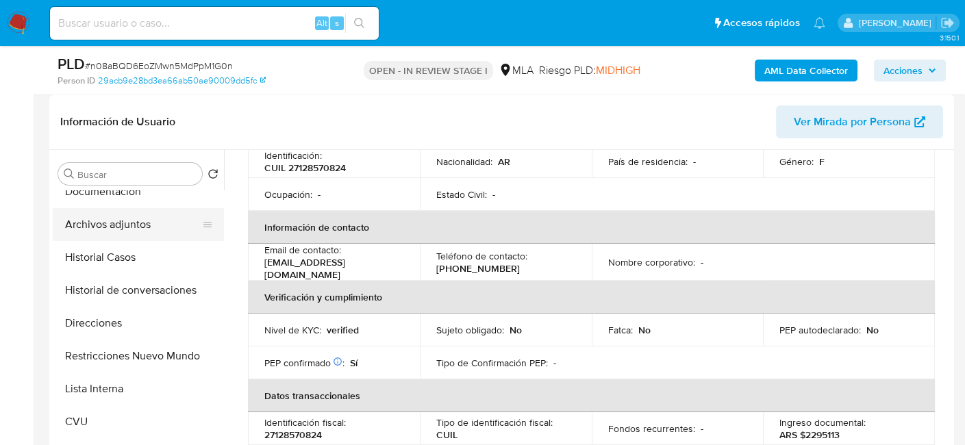
scroll to position [137, 0]
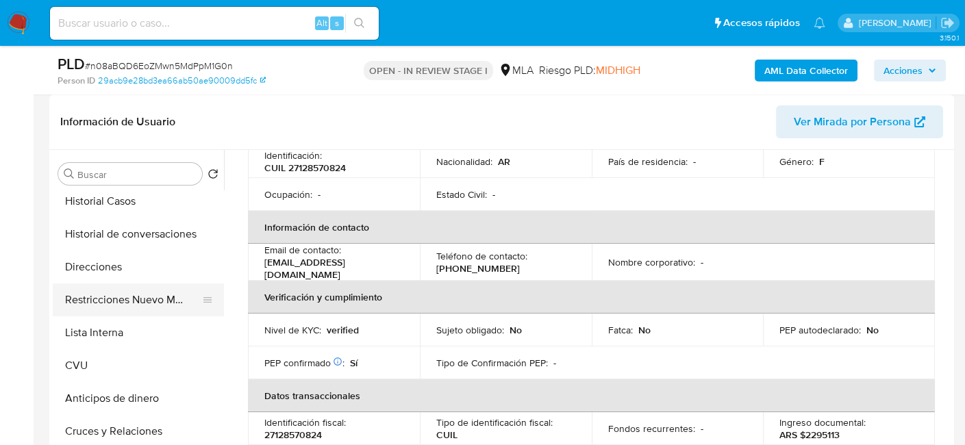
click at [142, 304] on button "Restricciones Nuevo Mundo" at bounding box center [133, 300] width 160 height 33
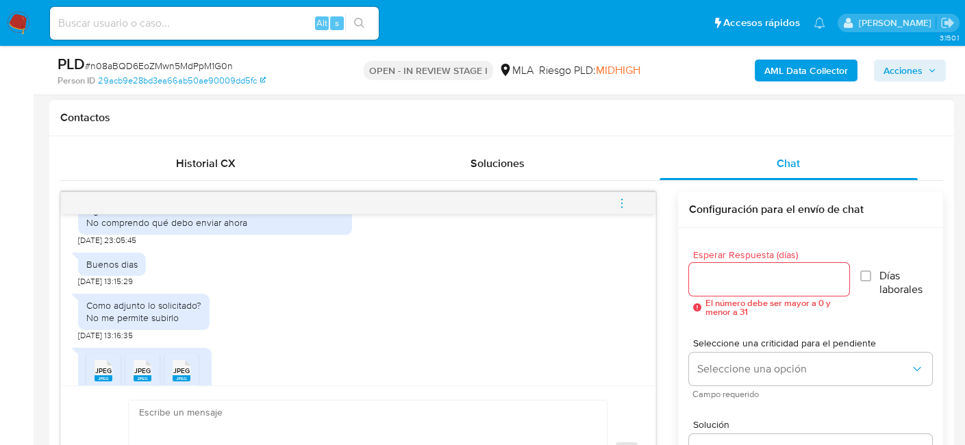
scroll to position [774, 0]
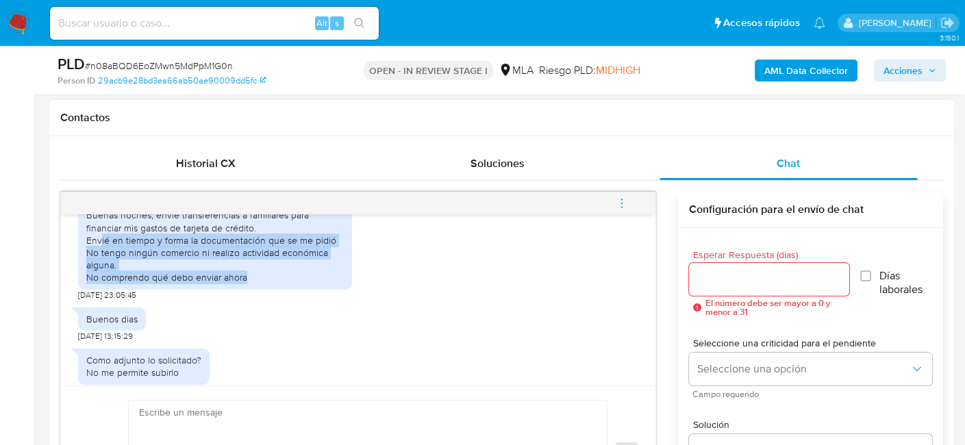
drag, startPoint x: 99, startPoint y: 264, endPoint x: 307, endPoint y: 316, distance: 213.8
click at [307, 300] on div "Buenas noches, envié transferencias a familiares para financiar mis gastos de t…" at bounding box center [215, 248] width 274 height 103
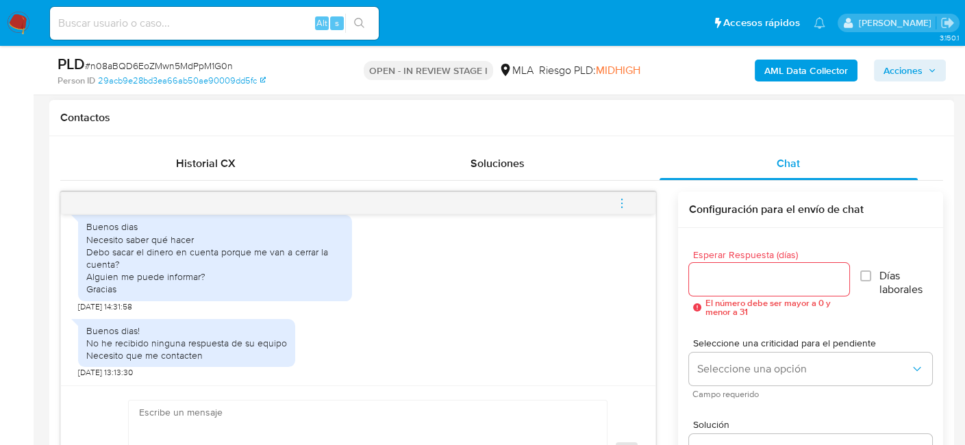
scroll to position [1116, 0]
click at [298, 414] on textarea at bounding box center [364, 453] width 451 height 105
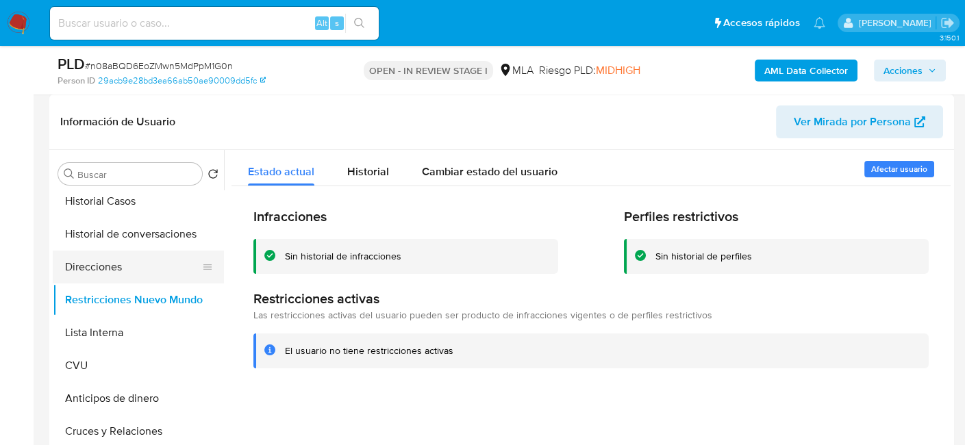
scroll to position [0, 0]
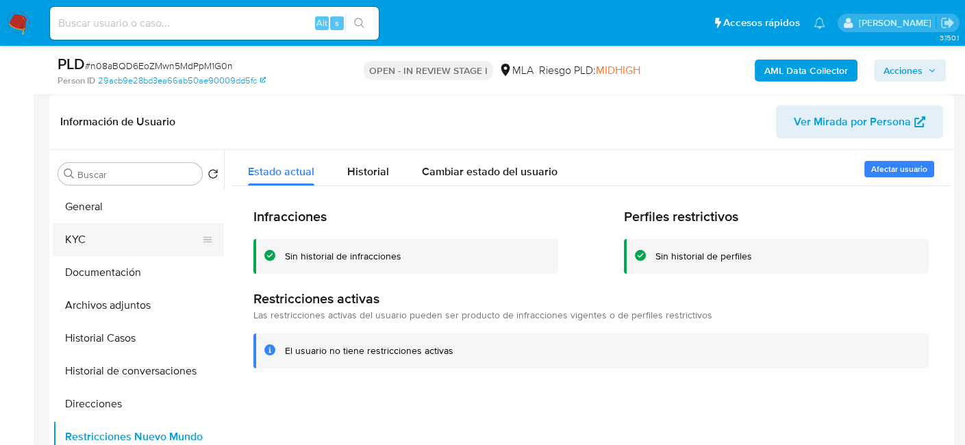
click at [129, 238] on button "KYC" at bounding box center [133, 239] width 160 height 33
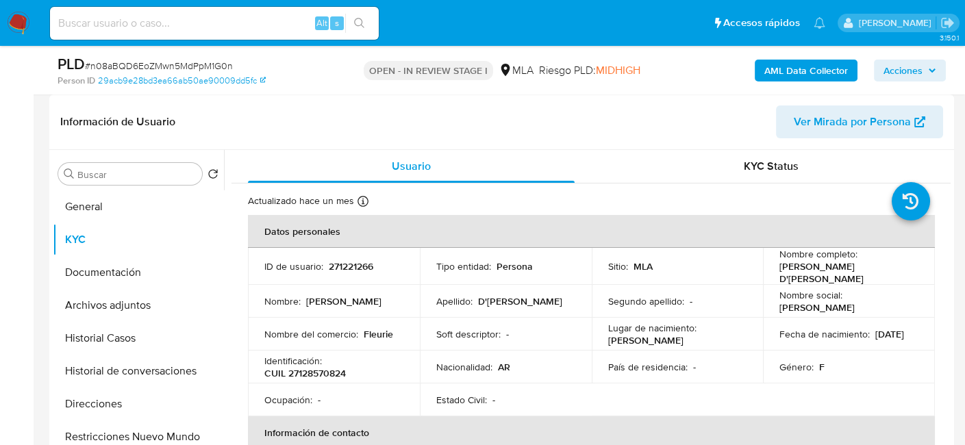
drag, startPoint x: 778, startPoint y: 265, endPoint x: 827, endPoint y: 285, distance: 53.2
click at [827, 285] on tbody "ID de usuario : 271221266 Tipo entidad : Persona Sitio : MLA Nombre completo : …" at bounding box center [591, 332] width 687 height 168
copy p "[PERSON_NAME] [PERSON_NAME] D'[PERSON_NAME]"
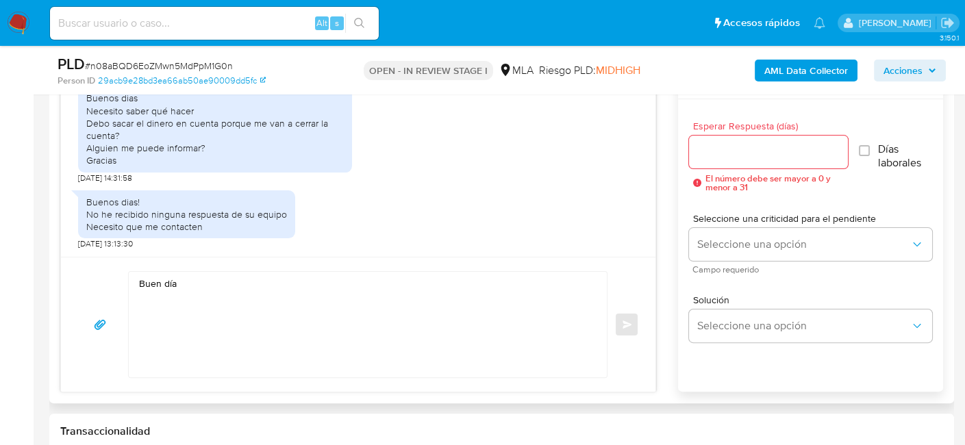
scroll to position [753, 0]
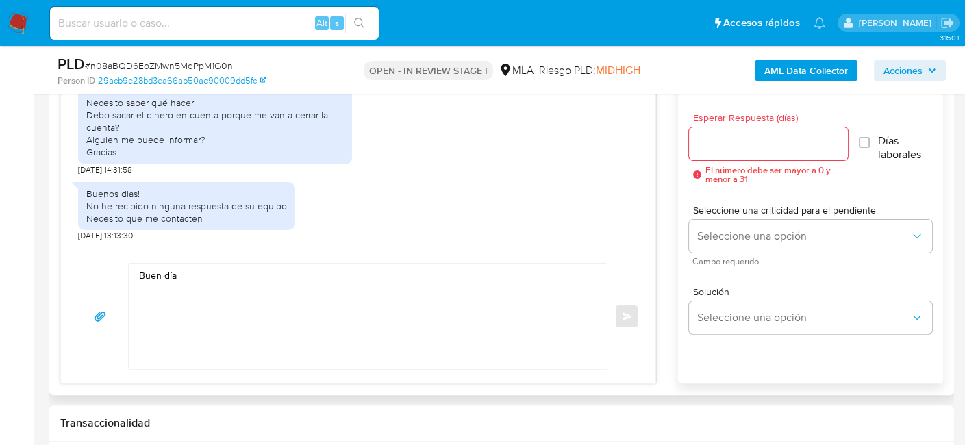
drag, startPoint x: 197, startPoint y: 277, endPoint x: 221, endPoint y: 267, distance: 25.2
click at [205, 274] on textarea "Buen día" at bounding box center [364, 316] width 451 height 105
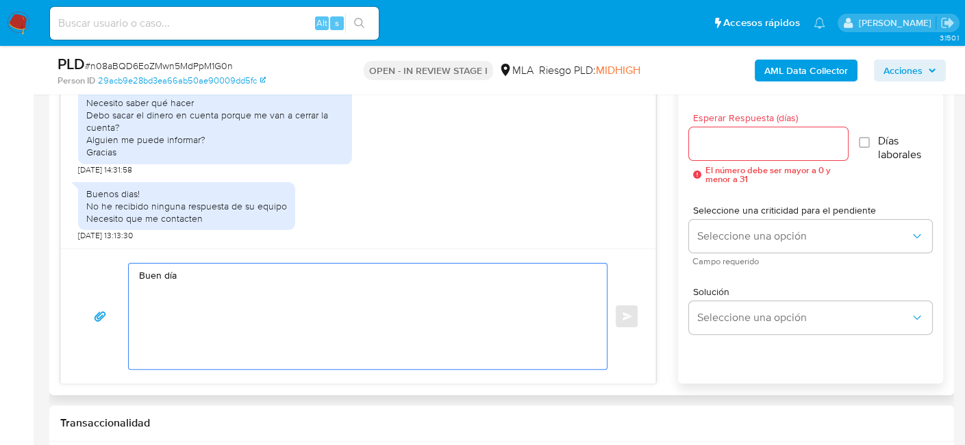
paste textarea "[PERSON_NAME] [PERSON_NAME] D'[PERSON_NAME]"
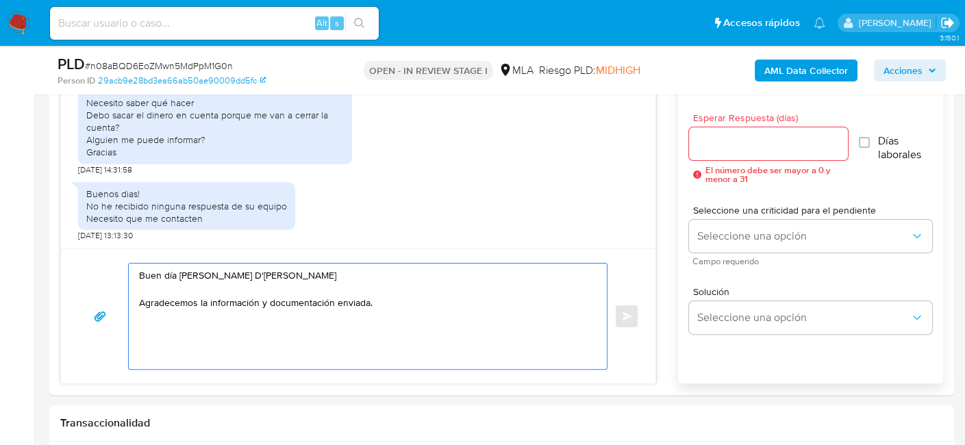
type textarea "Buen día Maria Luisa D'Angelo Rodriguez Agradecemos la información y documentac…"
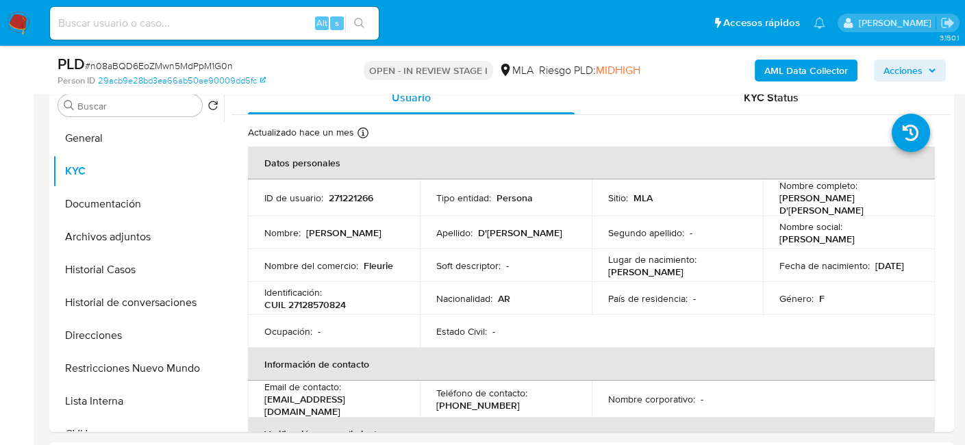
scroll to position [274, 0]
drag, startPoint x: 777, startPoint y: 200, endPoint x: 823, endPoint y: 212, distance: 47.3
click at [823, 212] on p "[PERSON_NAME] [PERSON_NAME] D'[PERSON_NAME]" at bounding box center [846, 204] width 134 height 25
copy p "[PERSON_NAME] [PERSON_NAME] D'[PERSON_NAME]"
click at [121, 228] on button "Archivos adjuntos" at bounding box center [133, 237] width 160 height 33
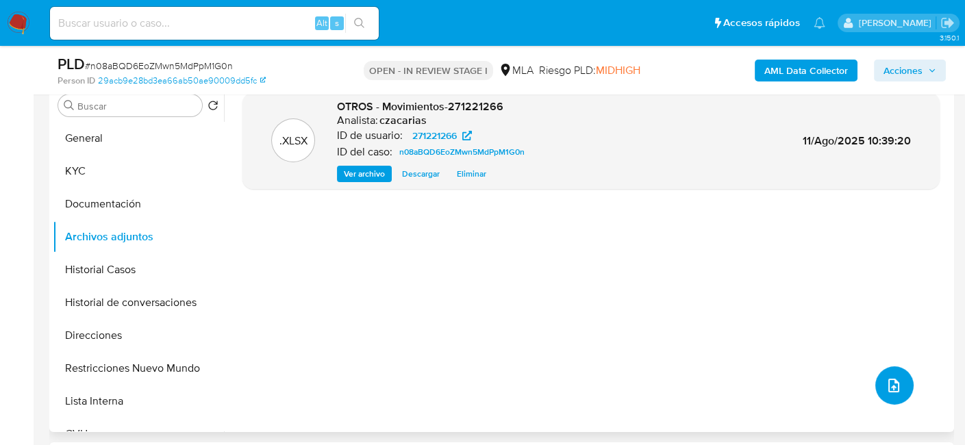
click at [886, 388] on icon "upload-file" at bounding box center [894, 385] width 16 height 16
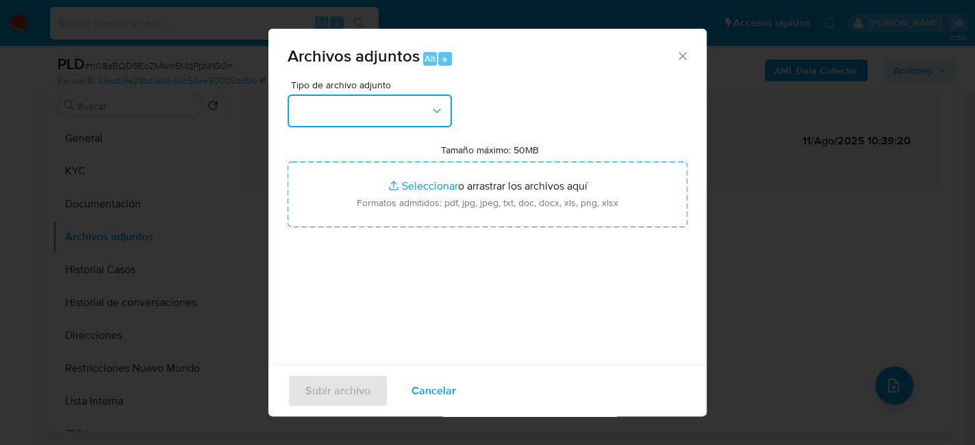
click at [414, 121] on button "button" at bounding box center [370, 111] width 164 height 33
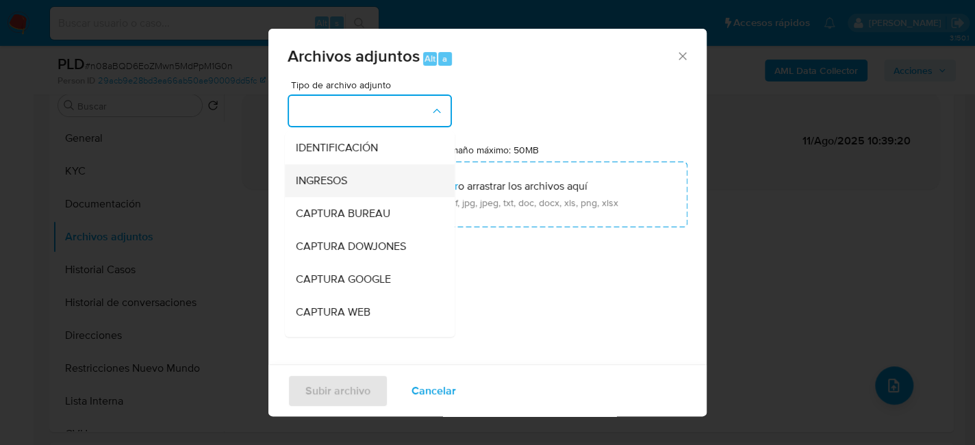
click at [323, 190] on div "INGRESOS" at bounding box center [366, 180] width 140 height 33
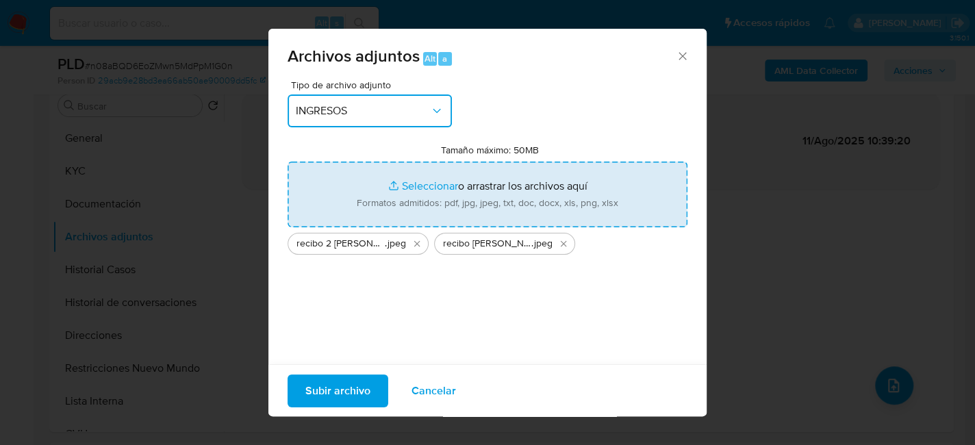
type input "C:\fakepath\recibo 3 Maria Luisa D'Angelo Rodriguez.jpeg"
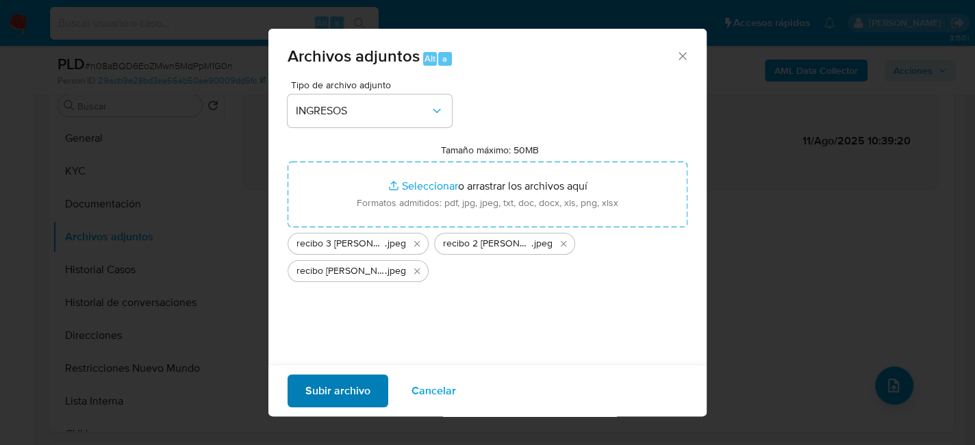
drag, startPoint x: 308, startPoint y: 412, endPoint x: 315, endPoint y: 404, distance: 11.2
click at [308, 412] on div "Subir archivo Cancelar" at bounding box center [488, 390] width 438 height 53
click at [318, 401] on span "Subir archivo" at bounding box center [337, 390] width 65 height 30
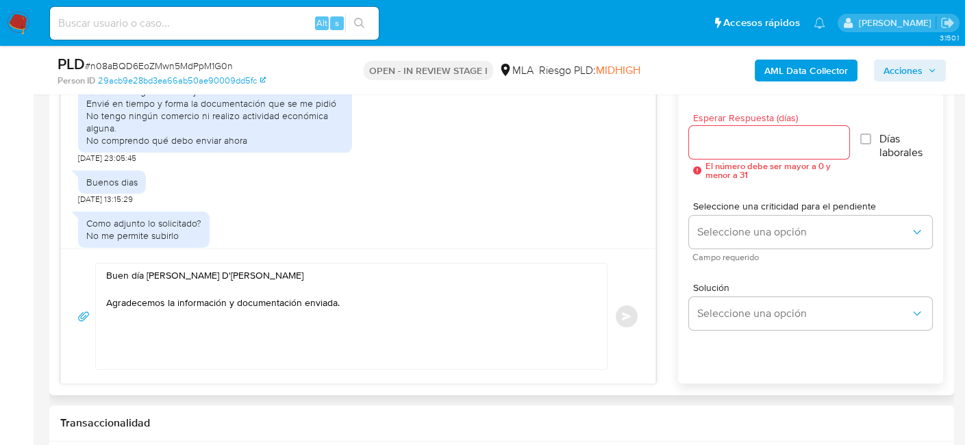
scroll to position [706, 0]
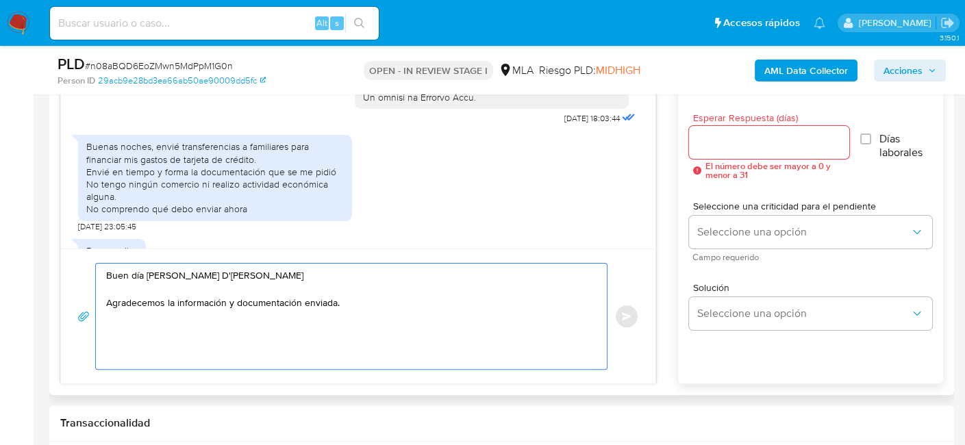
drag, startPoint x: 368, startPoint y: 310, endPoint x: 96, endPoint y: 305, distance: 272.0
click at [96, 305] on div "Buen día Maria Luisa D'Angelo Rodriguez Agradecemos la información y documentac…" at bounding box center [348, 316] width 504 height 105
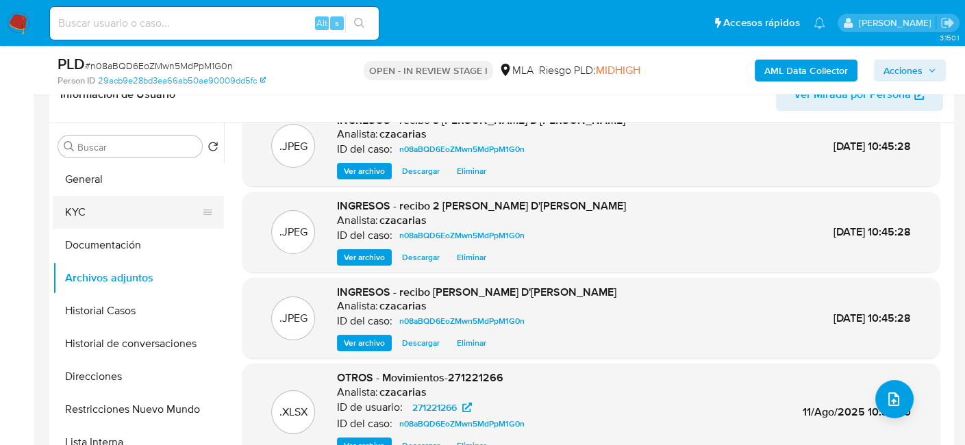
scroll to position [205, 0]
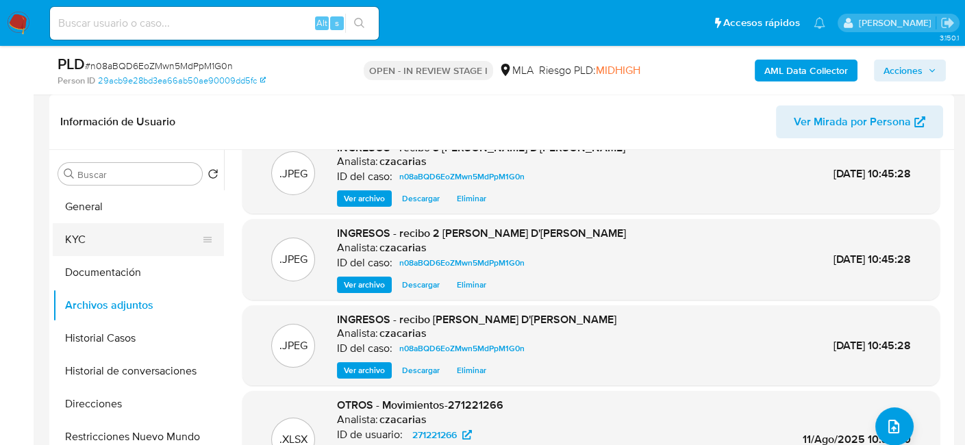
click at [76, 240] on button "KYC" at bounding box center [133, 239] width 160 height 33
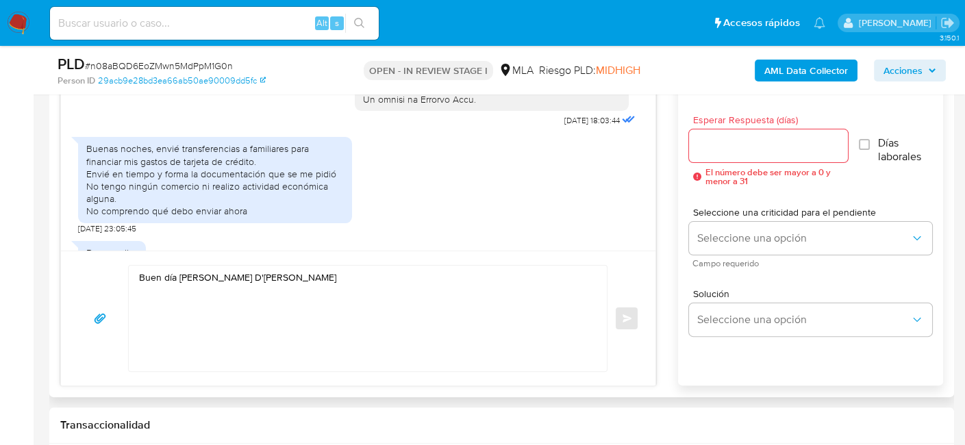
scroll to position [753, 0]
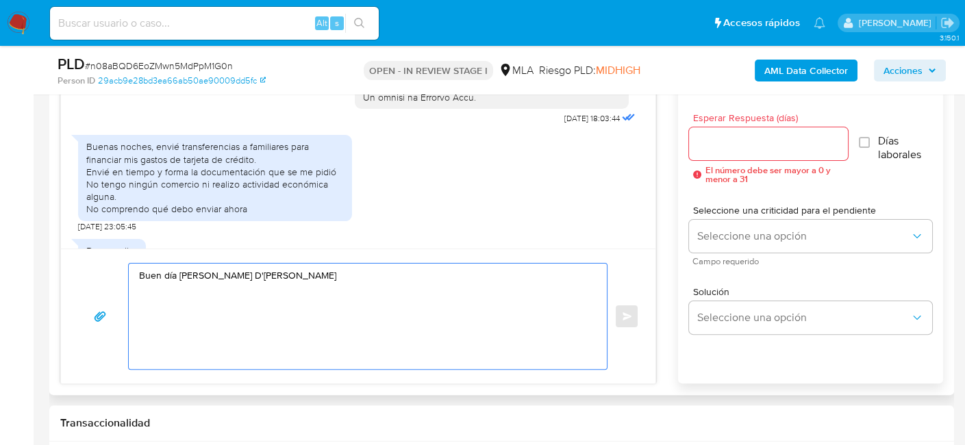
click at [223, 316] on textarea "Buen día Maria Luisa D'Angelo Rodriguez" at bounding box center [364, 316] width 451 height 105
paste textarea "¡Muchas gracias por tu respuesta! Confirmamos la recepción de la documentación.…"
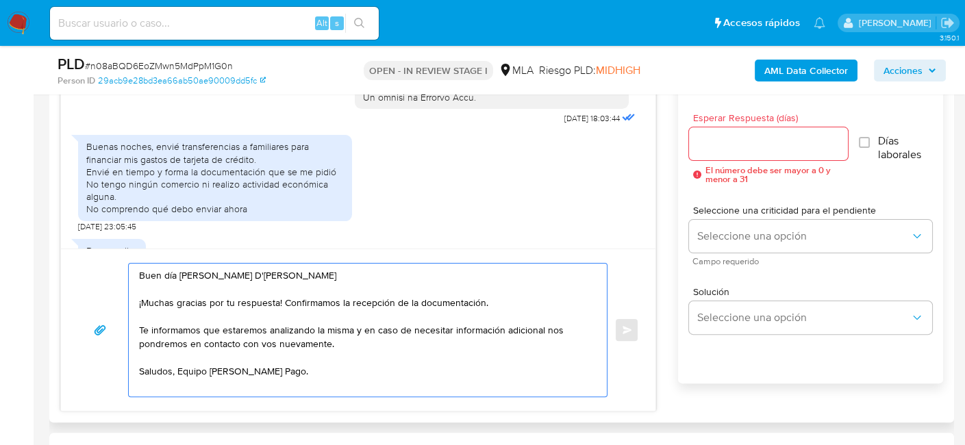
type textarea "Buen día Maria Luisa D'Angelo Rodriguez ¡Muchas gracias por tu respuesta! Confi…"
click at [734, 146] on input "Esperar Respuesta (días)" at bounding box center [768, 144] width 159 height 18
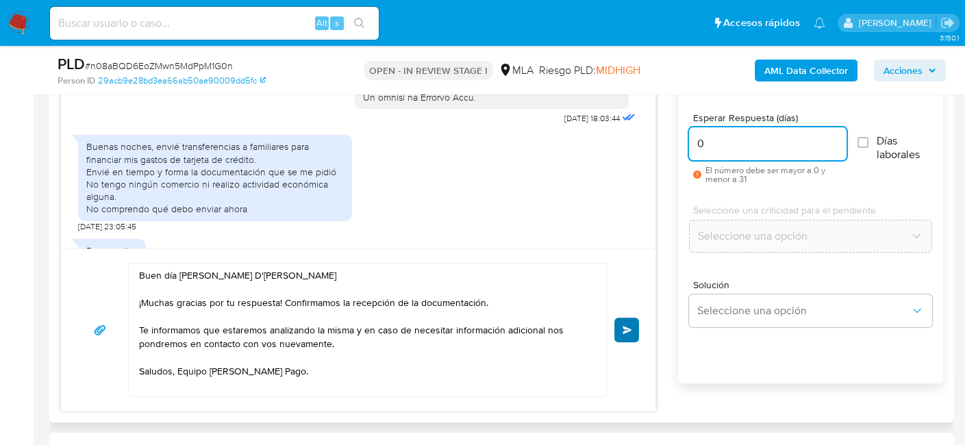
type input "0"
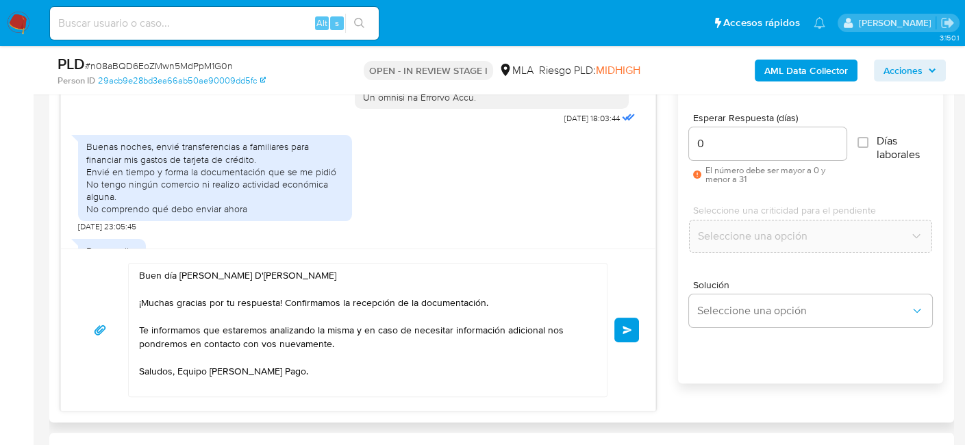
click at [619, 323] on button "Enviar" at bounding box center [626, 330] width 25 height 25
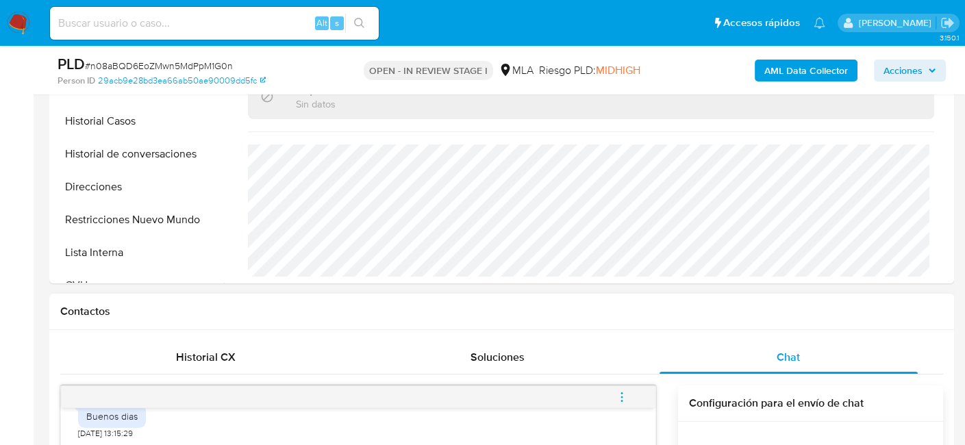
scroll to position [548, 0]
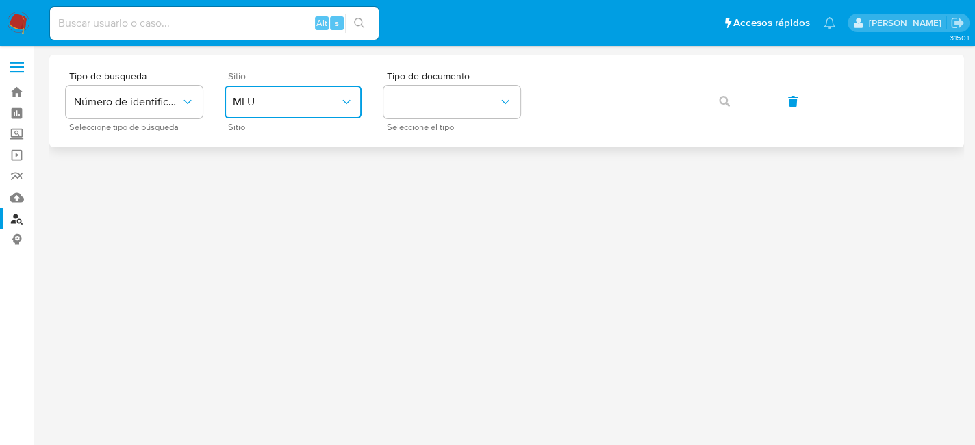
click at [327, 99] on span "MLU" at bounding box center [286, 102] width 107 height 14
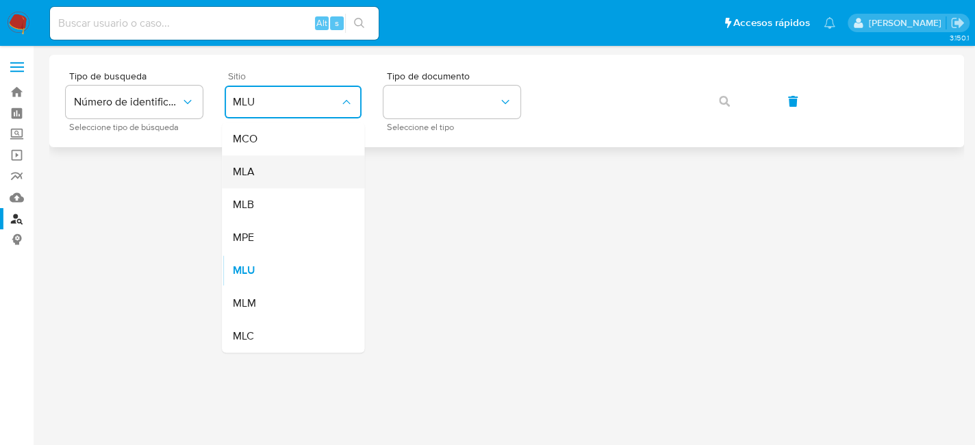
click at [312, 186] on div "MLA" at bounding box center [289, 171] width 112 height 33
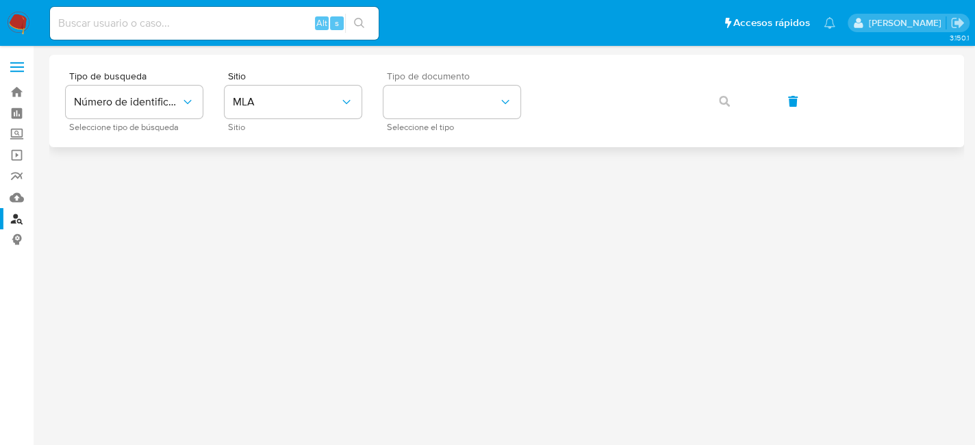
click at [461, 84] on div "Tipo de documento Seleccione el tipo" at bounding box center [452, 101] width 137 height 60
click at [468, 100] on button "identificationType" at bounding box center [452, 102] width 137 height 33
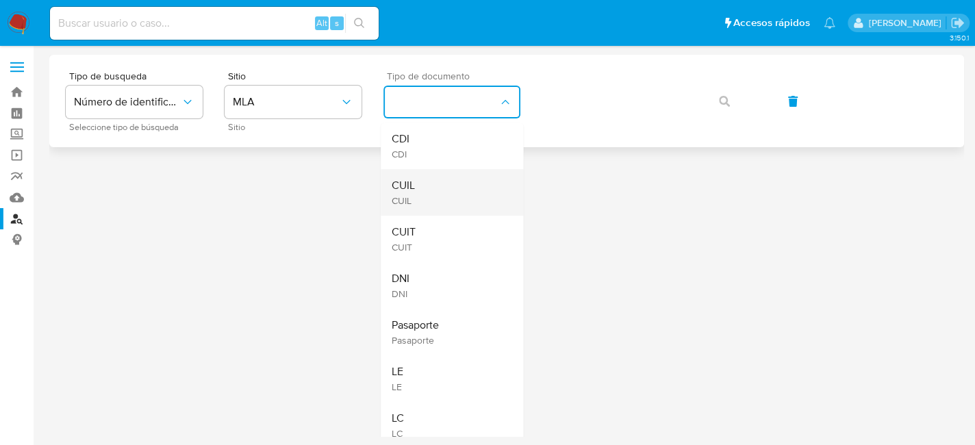
click at [458, 195] on div "CUIL CUIL" at bounding box center [448, 192] width 112 height 47
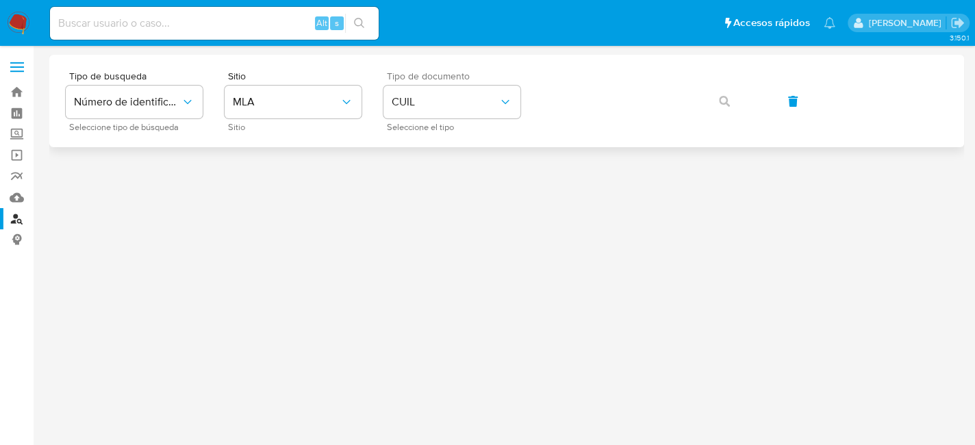
click at [573, 105] on div "Tipo de busqueda Número de identificación Seleccione tipo de búsqueda Sitio MLA…" at bounding box center [507, 101] width 882 height 60
click at [736, 105] on button "button" at bounding box center [724, 101] width 47 height 33
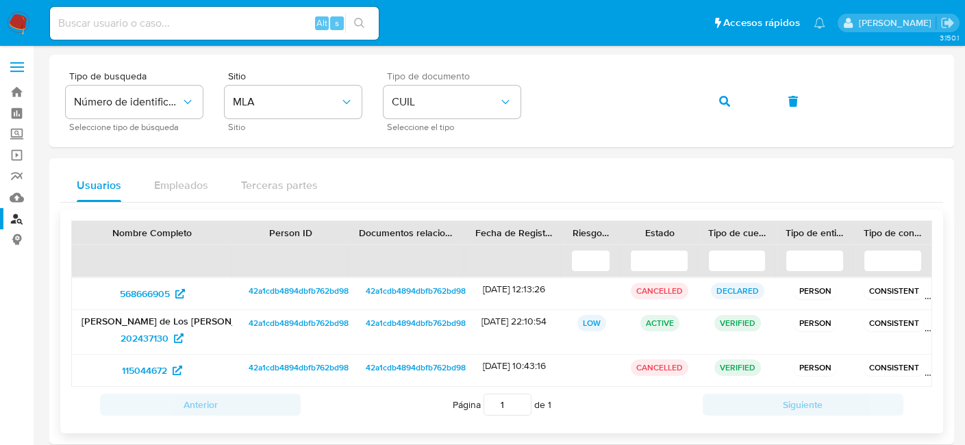
click at [135, 323] on p "[PERSON_NAME] de Los Angeles [PERSON_NAME]" at bounding box center [152, 321] width 141 height 12
click at [136, 329] on span "202437130" at bounding box center [145, 338] width 48 height 22
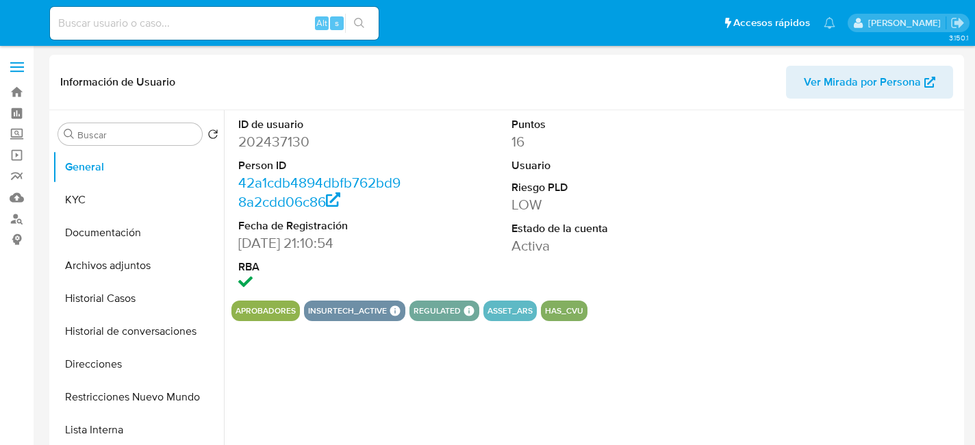
select select "10"
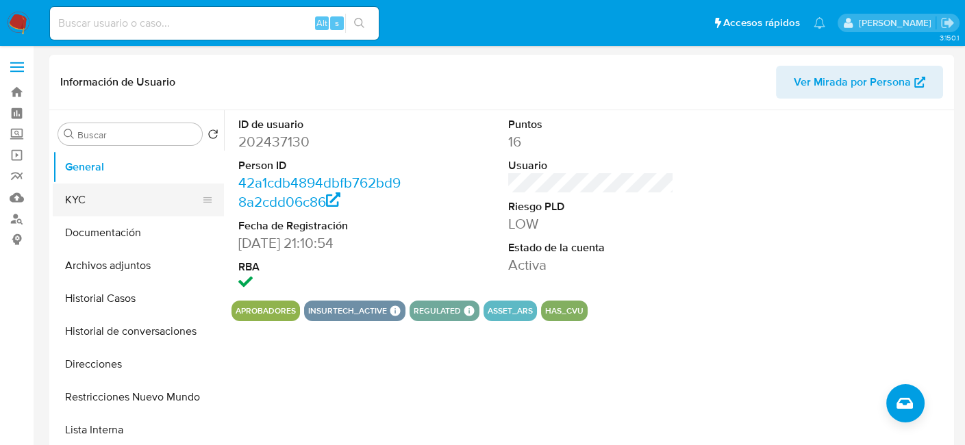
click at [148, 193] on button "KYC" at bounding box center [133, 200] width 160 height 33
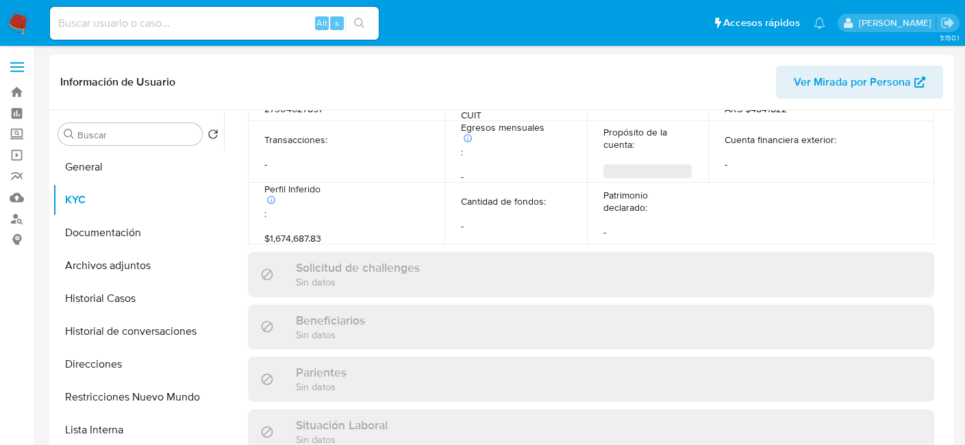
scroll to position [733, 0]
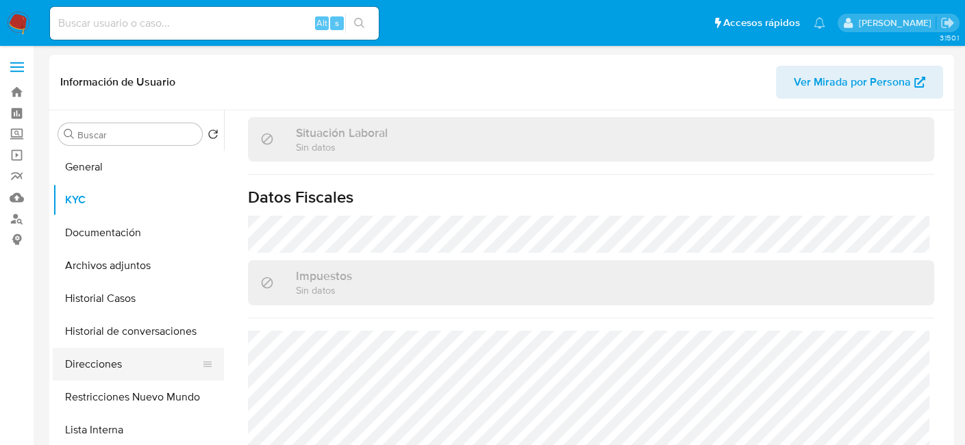
click at [138, 355] on button "Direcciones" at bounding box center [133, 364] width 160 height 33
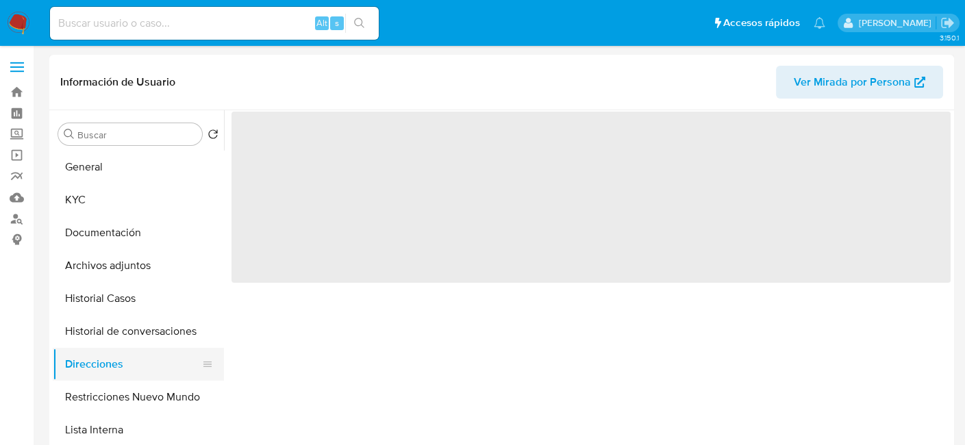
scroll to position [0, 0]
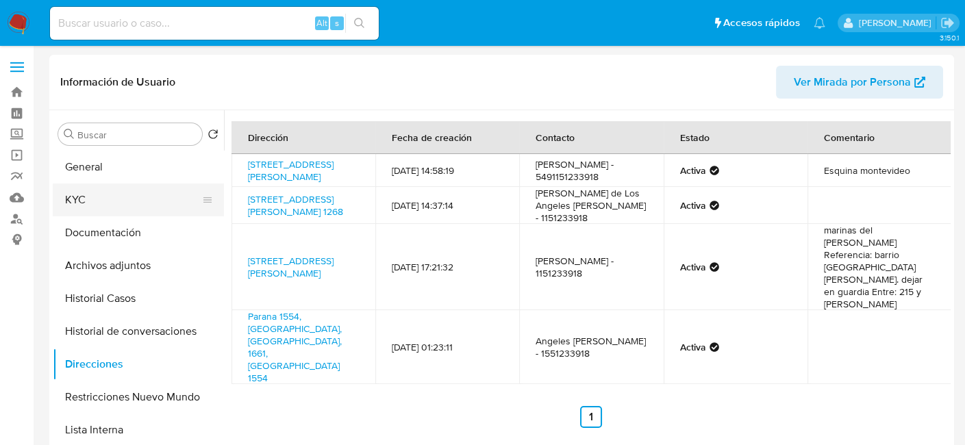
click at [86, 185] on button "KYC" at bounding box center [133, 200] width 160 height 33
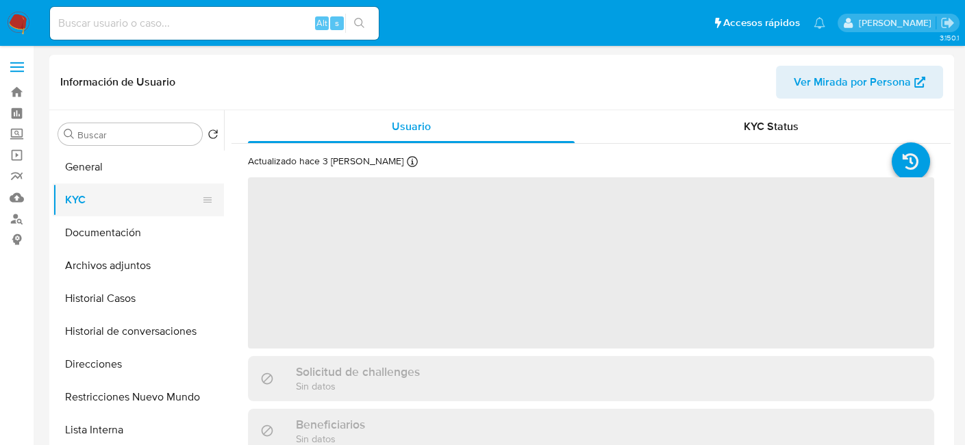
click at [86, 188] on button "KYC" at bounding box center [133, 200] width 160 height 33
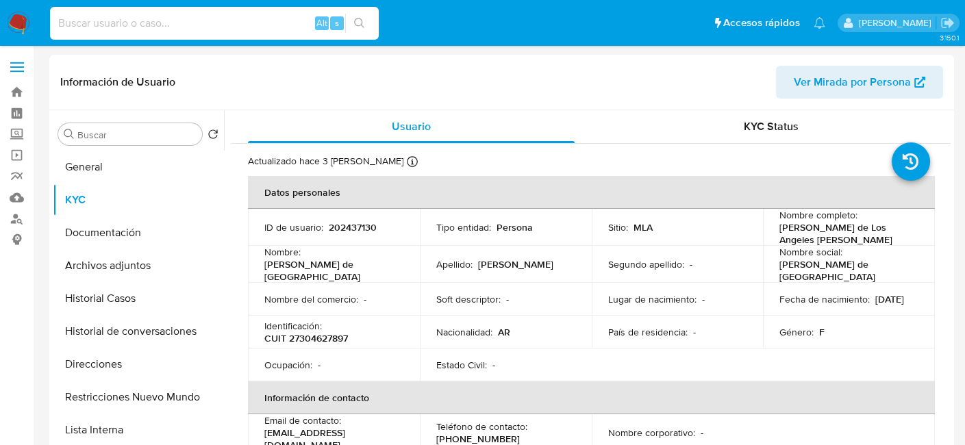
click at [164, 26] on input at bounding box center [214, 23] width 329 height 18
paste input "MuLziEHe9a50DXWEm33DSfcK"
type input "MuLziEHe9a50DXWEm33DSfcK"
click at [360, 23] on icon "search-icon" at bounding box center [359, 23] width 11 height 11
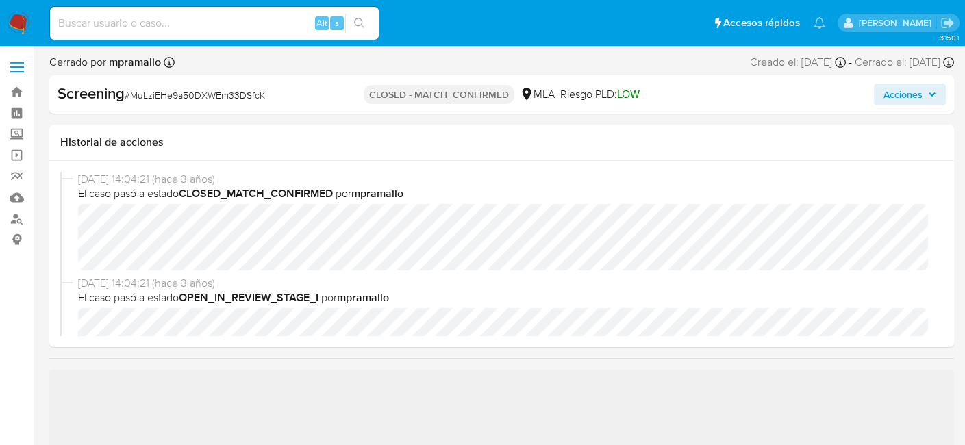
click at [733, 184] on span "18/01/2023 14:04:21 (hace 3 años)" at bounding box center [508, 179] width 860 height 15
select select "10"
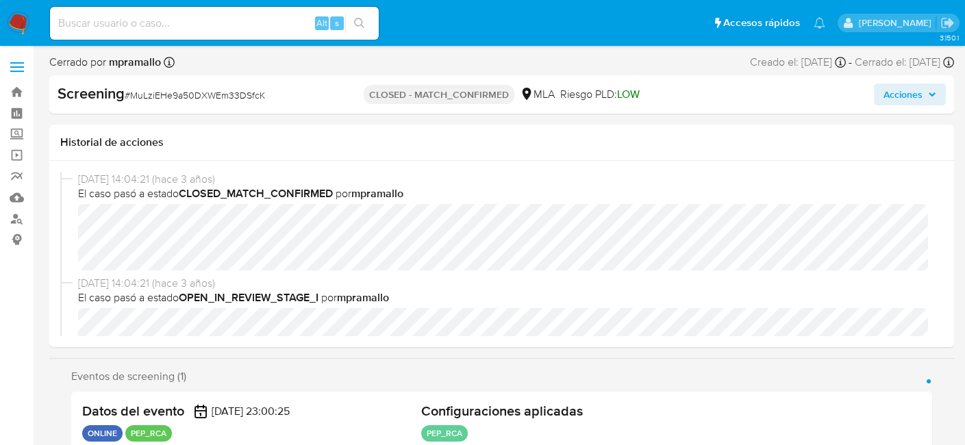
click at [25, 27] on img at bounding box center [18, 23] width 23 height 23
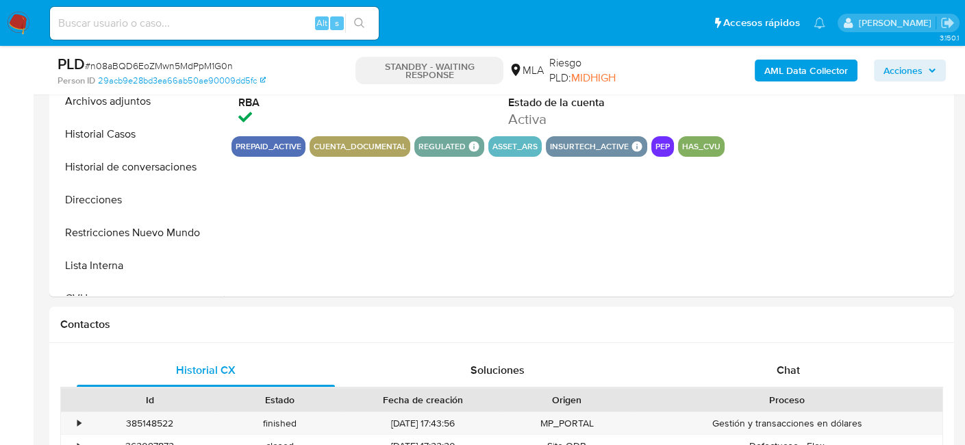
scroll to position [135, 0]
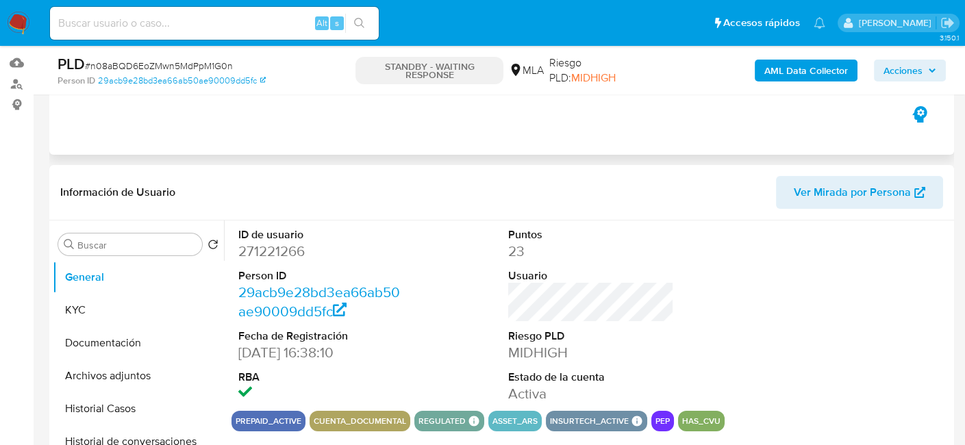
select select "10"
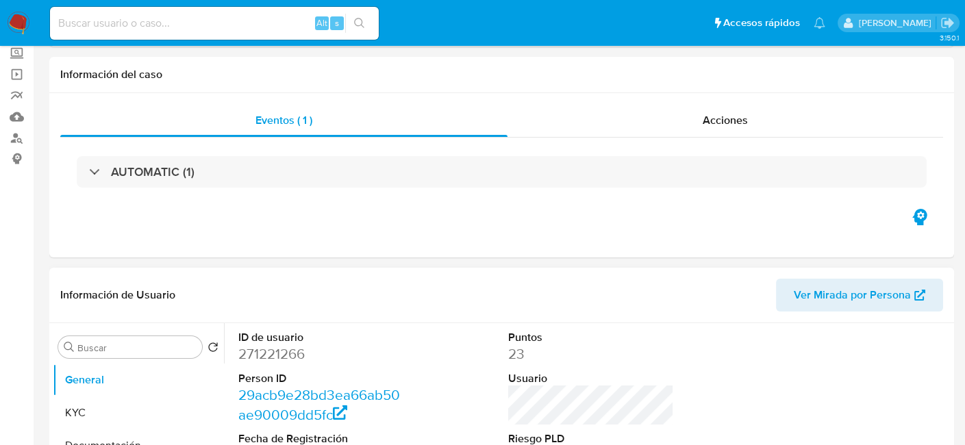
scroll to position [137, 0]
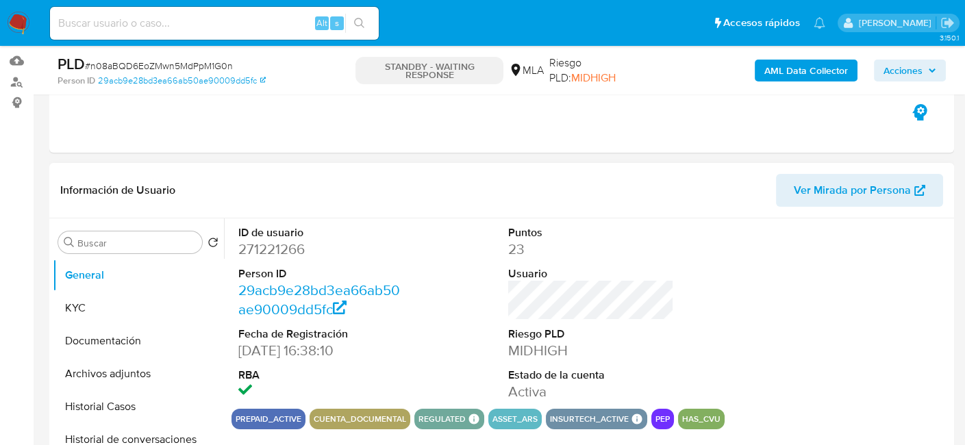
click at [286, 249] on dd "271221266" at bounding box center [321, 249] width 166 height 19
click at [286, 248] on dd "271221266" at bounding box center [321, 249] width 166 height 19
copy dd "271221266"
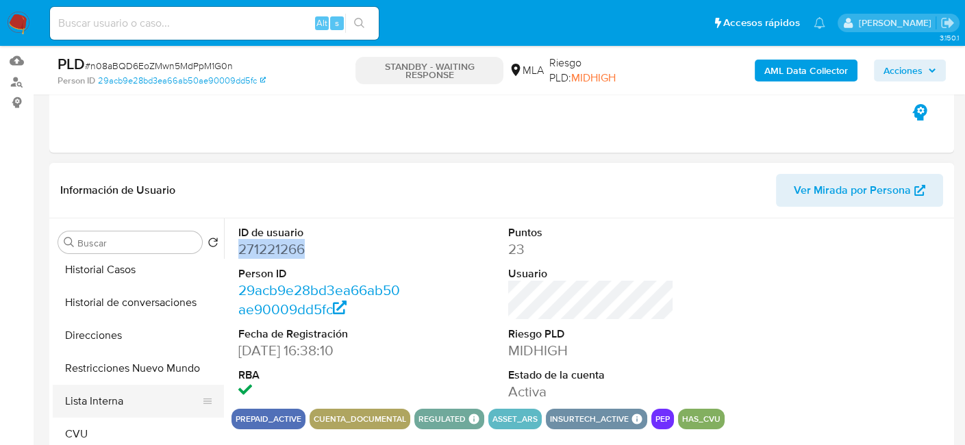
click at [99, 406] on button "Lista Interna" at bounding box center [133, 401] width 160 height 33
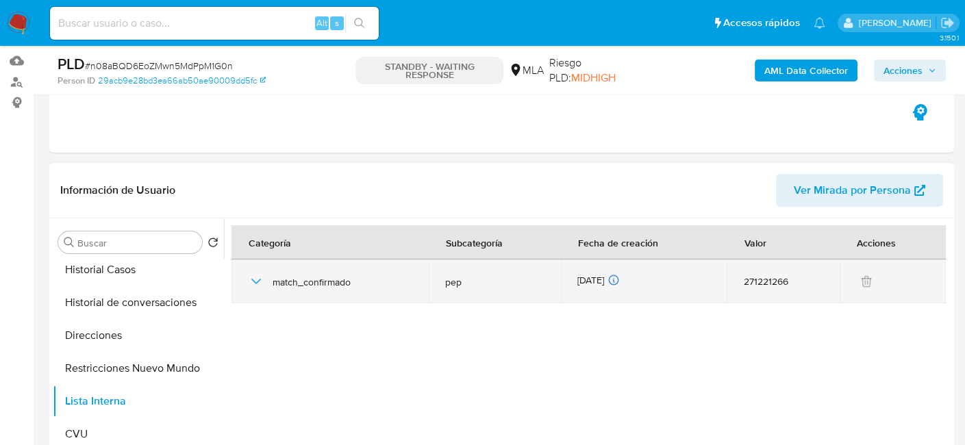
click at [255, 278] on icon "button" at bounding box center [256, 281] width 16 height 16
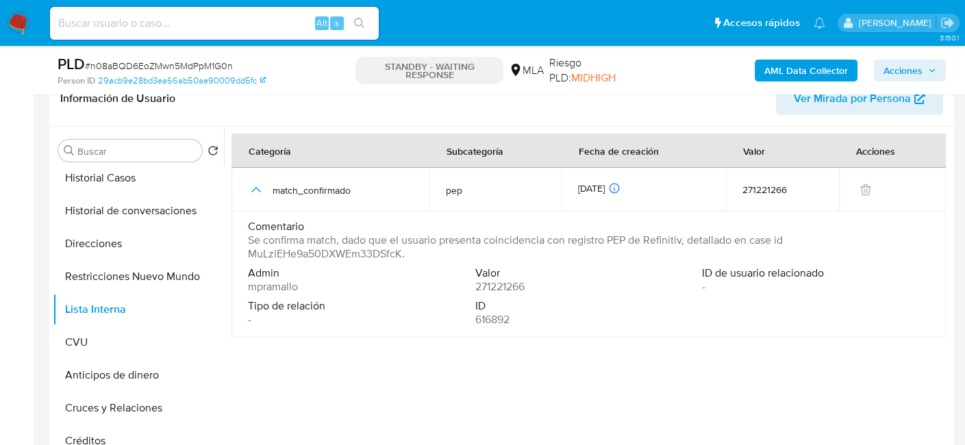
scroll to position [274, 0]
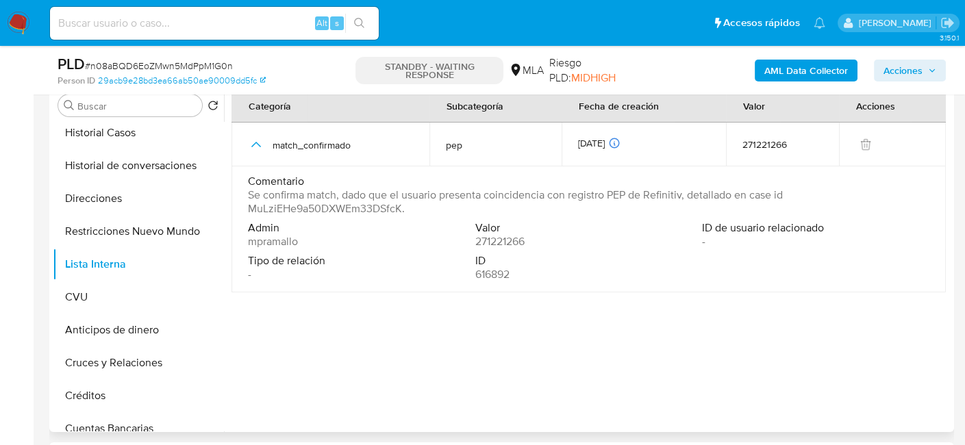
drag, startPoint x: 272, startPoint y: 197, endPoint x: 475, endPoint y: 192, distance: 203.5
click at [475, 192] on span "Se confirma match, dado que el usuario presenta coincidencia con registro PEP d…" at bounding box center [587, 201] width 679 height 27
click at [364, 214] on span "Se confirma match, dado que el usuario presenta coincidencia con registro PEP d…" at bounding box center [587, 201] width 679 height 27
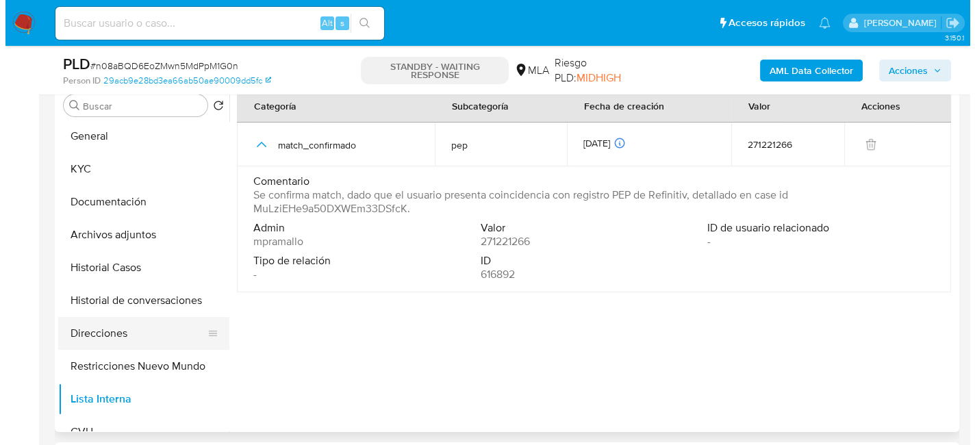
scroll to position [0, 0]
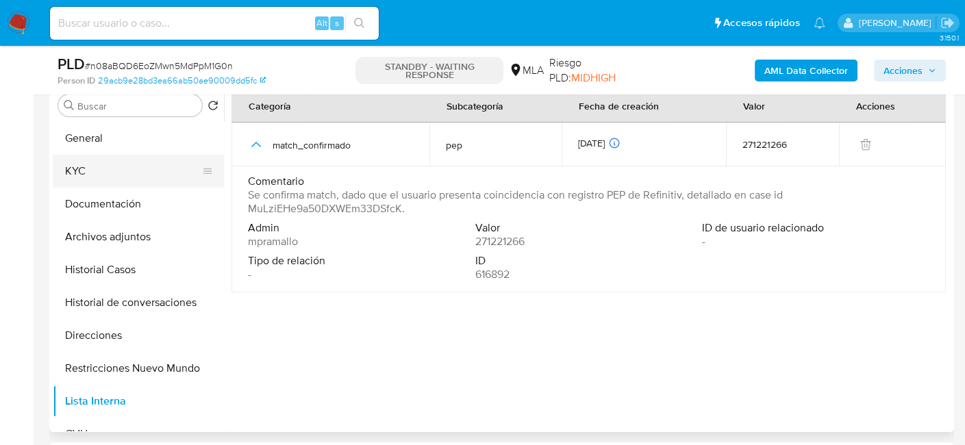
click at [83, 182] on button "KYC" at bounding box center [133, 171] width 160 height 33
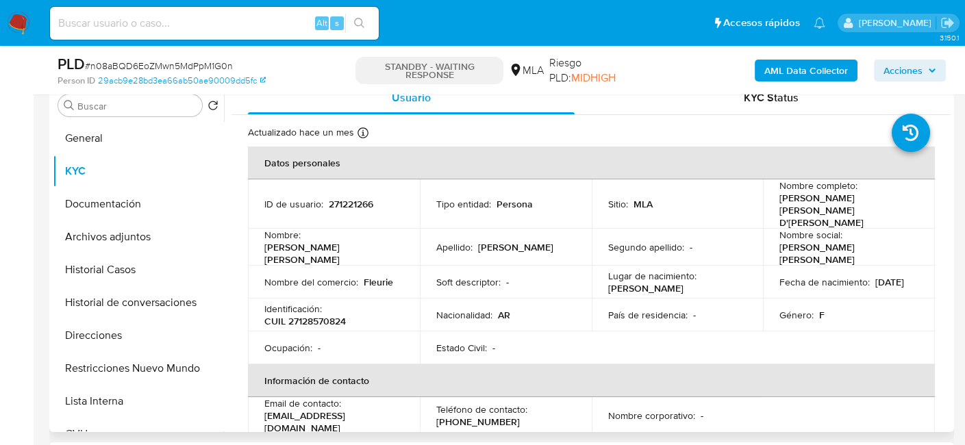
click at [321, 315] on p "CUIL 27128570824" at bounding box center [305, 321] width 82 height 12
copy p "27128570824"
click at [829, 73] on b "AML Data Collector" at bounding box center [806, 71] width 84 height 22
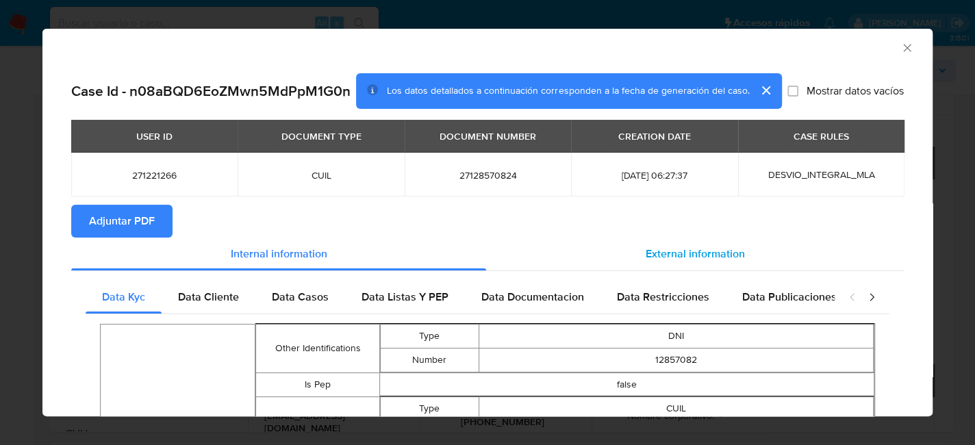
click at [702, 253] on span "External information" at bounding box center [695, 254] width 99 height 16
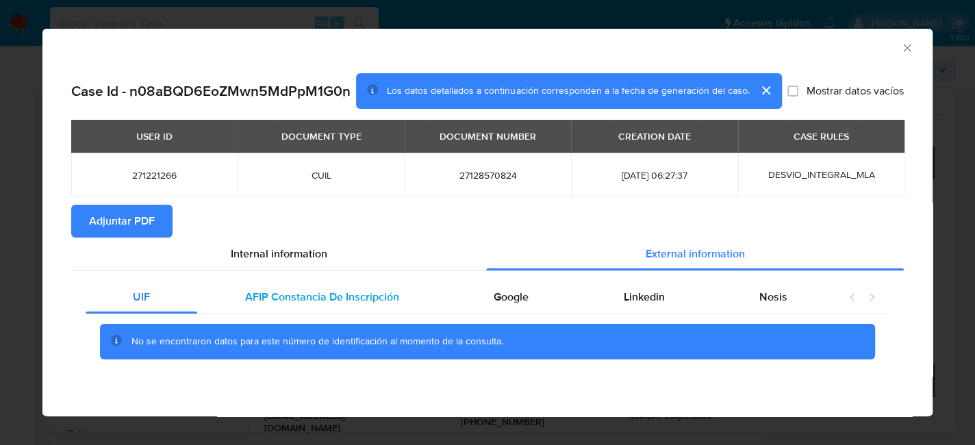
click at [386, 283] on div "AFIP Constancia De Inscripción" at bounding box center [321, 297] width 249 height 33
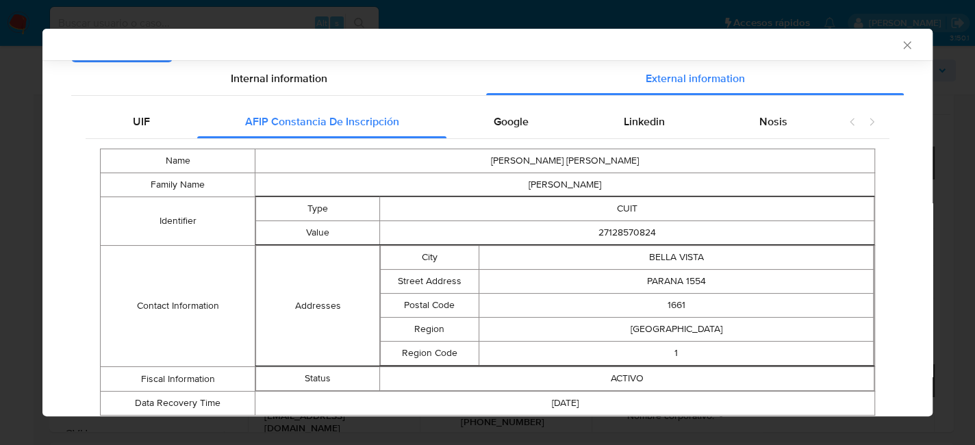
scroll to position [203, 0]
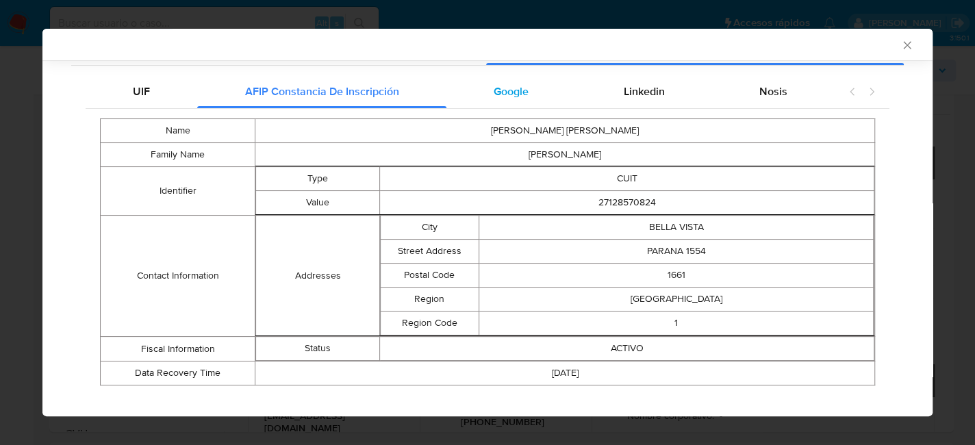
click at [517, 81] on div "Google" at bounding box center [511, 91] width 129 height 33
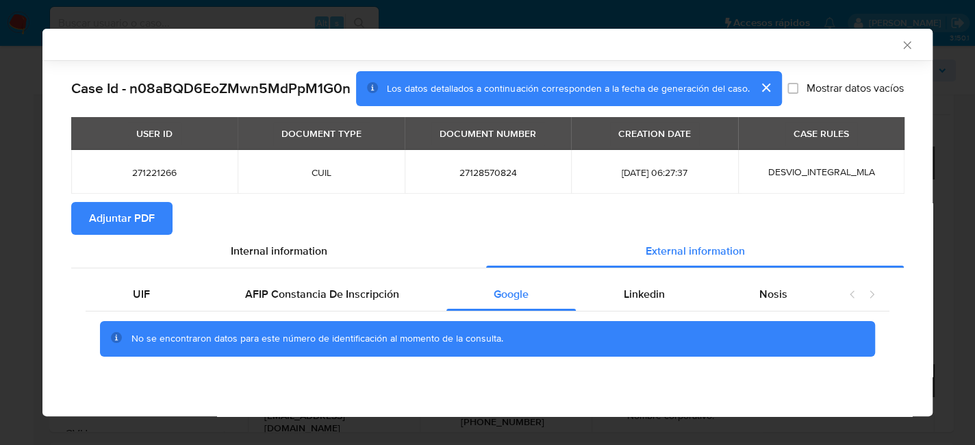
click at [654, 277] on div "UIF AFIP Constancia De Inscripción Google Linkedin Nosis No se encontraron dato…" at bounding box center [487, 323] width 833 height 108
drag, startPoint x: 661, startPoint y: 297, endPoint x: 678, endPoint y: 295, distance: 17.2
click at [661, 297] on span "Linkedin" at bounding box center [643, 294] width 41 height 16
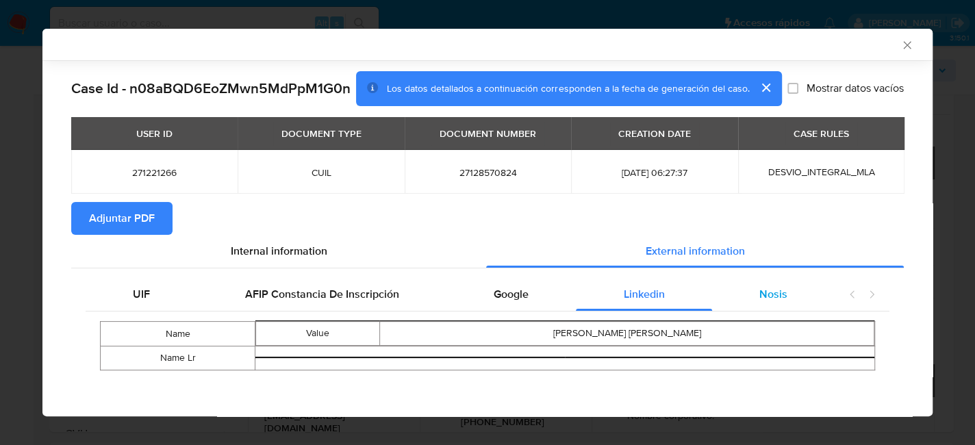
click at [792, 295] on div "Nosis" at bounding box center [773, 294] width 123 height 33
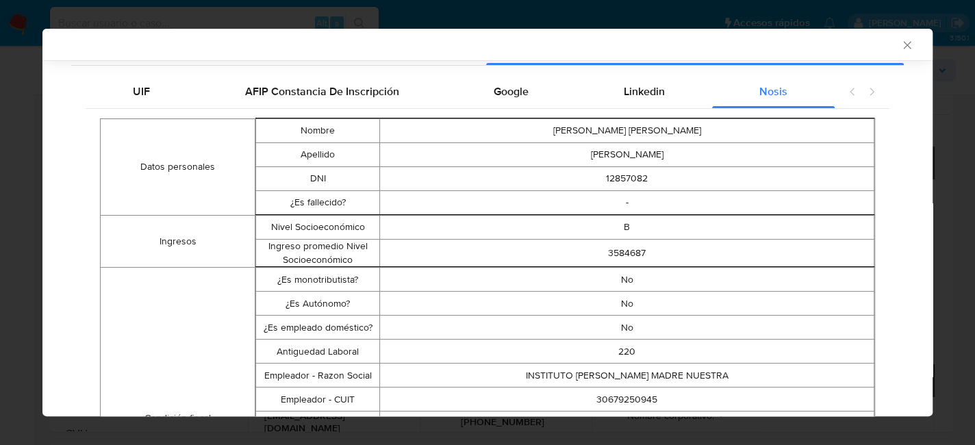
scroll to position [340, 0]
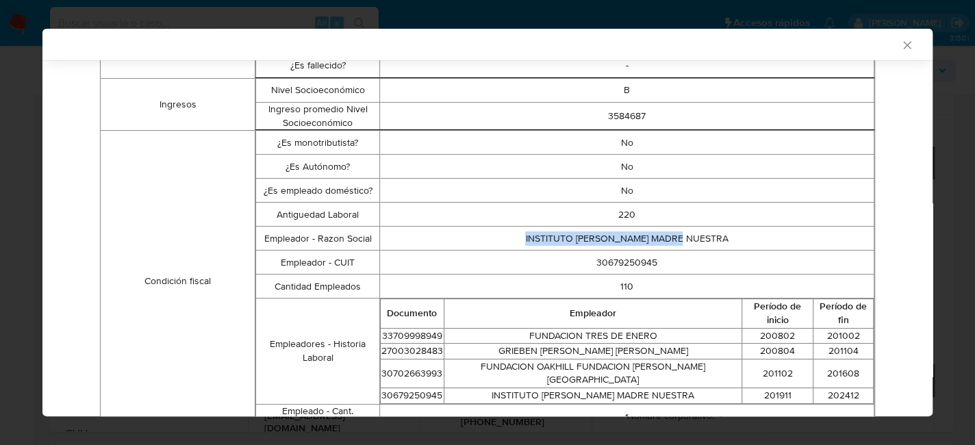
drag, startPoint x: 540, startPoint y: 240, endPoint x: 751, endPoint y: 242, distance: 210.3
click at [751, 242] on td "INSTITUTO MARIA MADRE NUESTRA" at bounding box center [626, 239] width 495 height 24
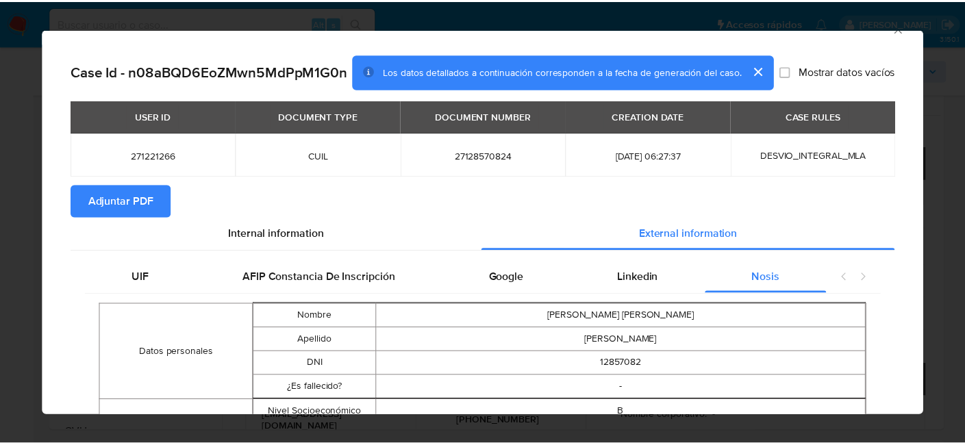
scroll to position [0, 0]
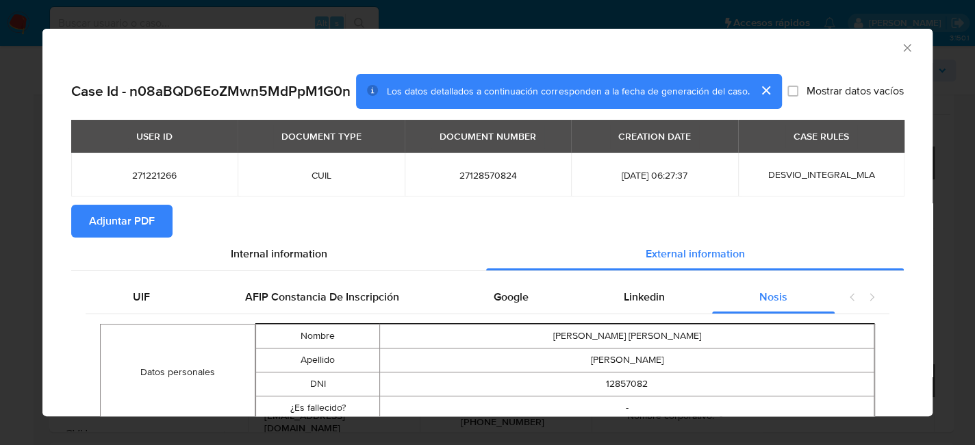
click at [125, 219] on span "Adjuntar PDF" at bounding box center [122, 221] width 66 height 30
click at [901, 46] on icon "Cerrar ventana" at bounding box center [908, 48] width 14 height 14
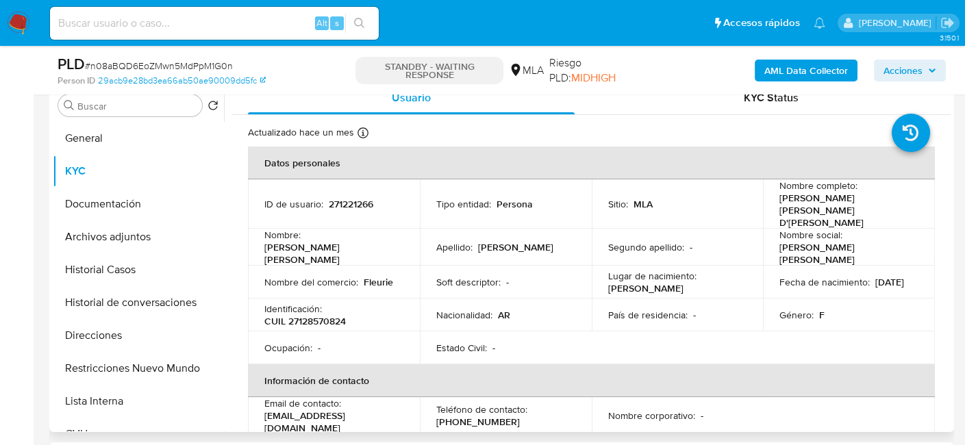
click at [334, 315] on p "CUIL 27128570824" at bounding box center [305, 321] width 82 height 12
copy p "27128570824"
click at [317, 315] on p "CUIL 27128570824" at bounding box center [305, 321] width 82 height 12
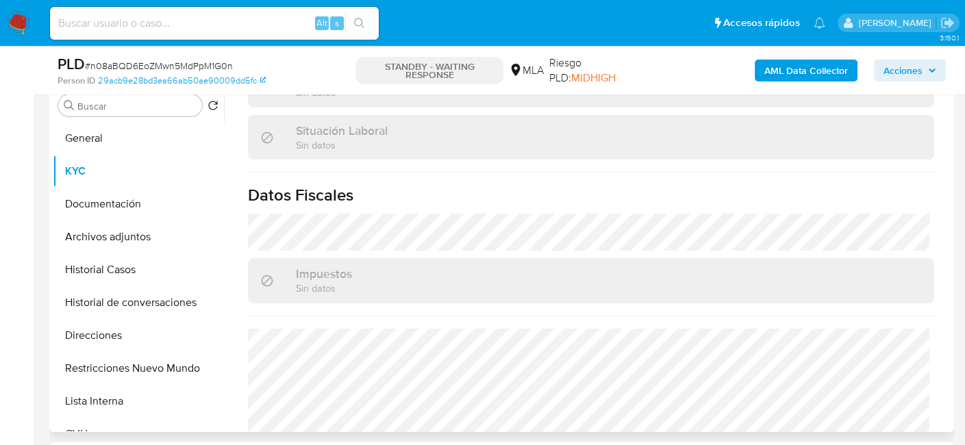
scroll to position [724, 0]
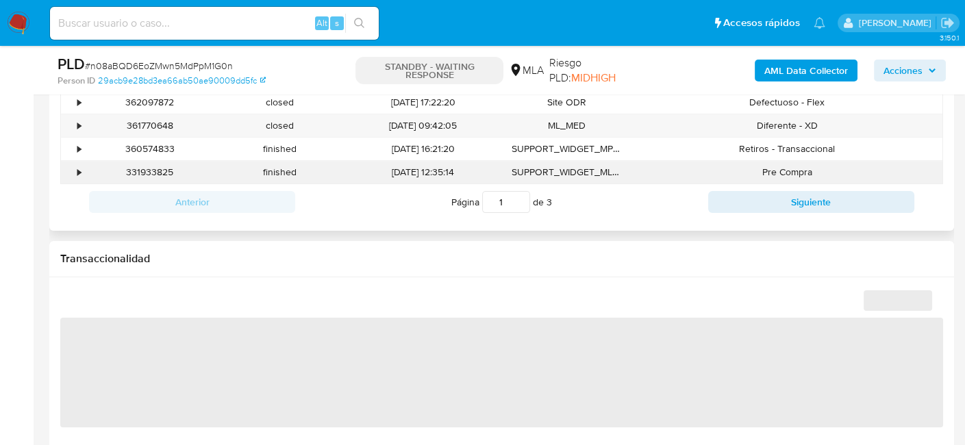
select select "10"
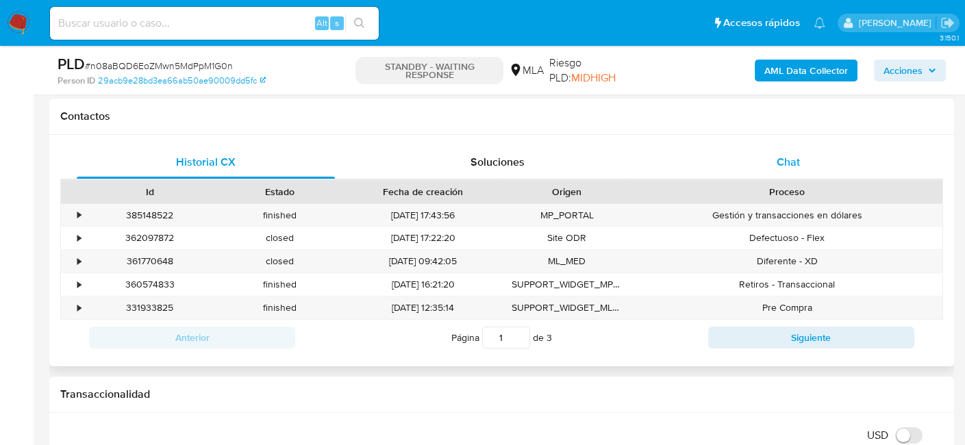
scroll to position [616, 0]
click at [767, 162] on div "Chat" at bounding box center [789, 163] width 258 height 33
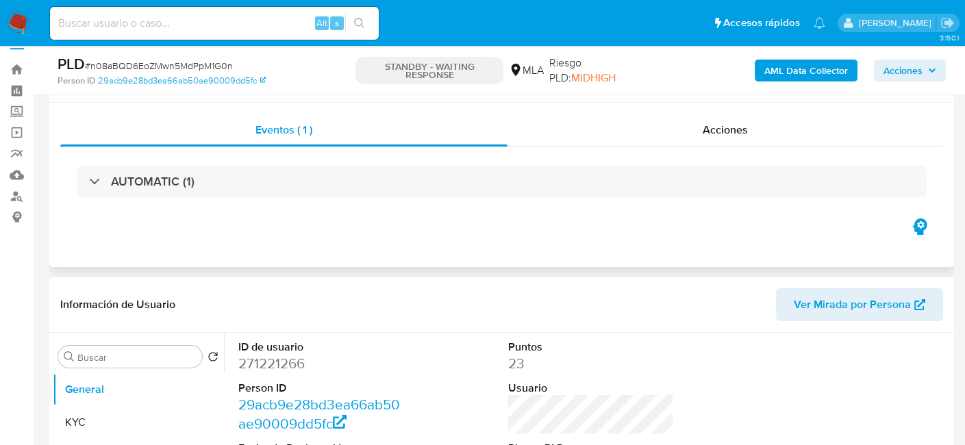
scroll to position [0, 0]
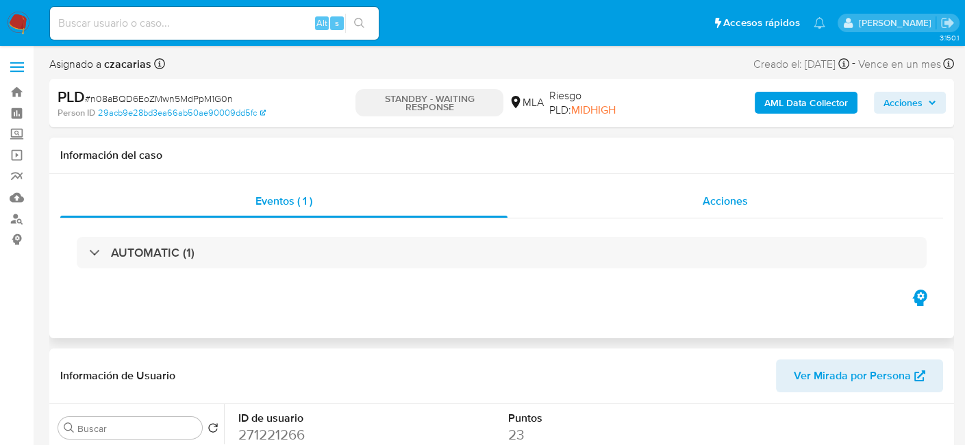
click at [718, 214] on div "Acciones" at bounding box center [726, 201] width 436 height 33
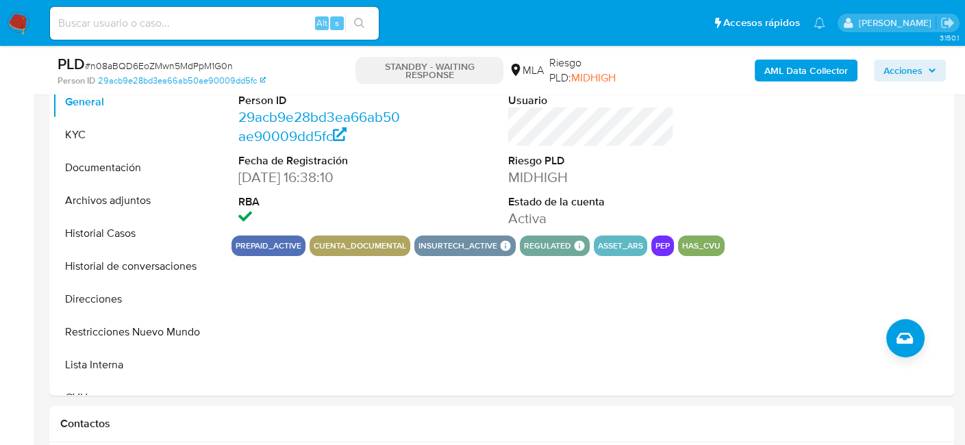
scroll to position [342, 0]
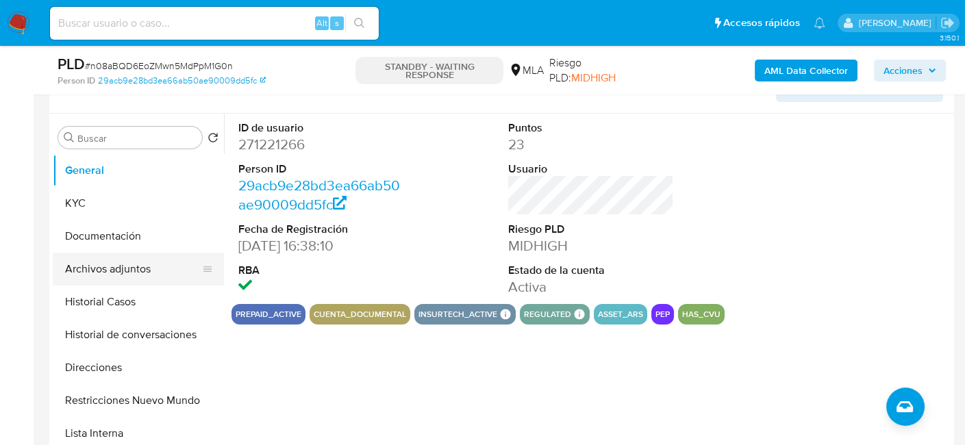
click at [125, 271] on button "Archivos adjuntos" at bounding box center [133, 269] width 160 height 33
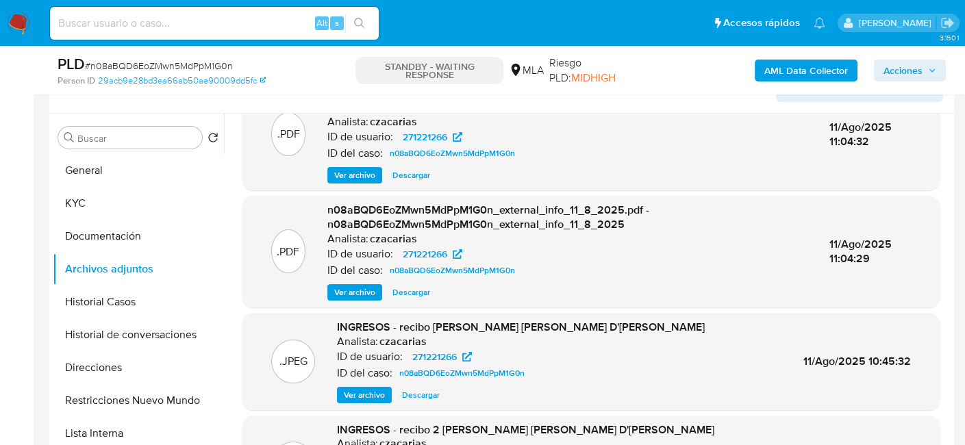
scroll to position [145, 0]
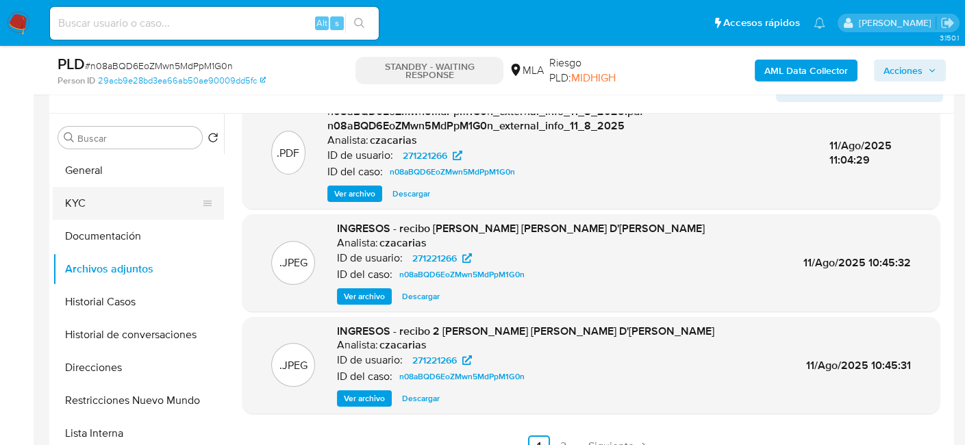
click at [110, 208] on button "KYC" at bounding box center [133, 203] width 160 height 33
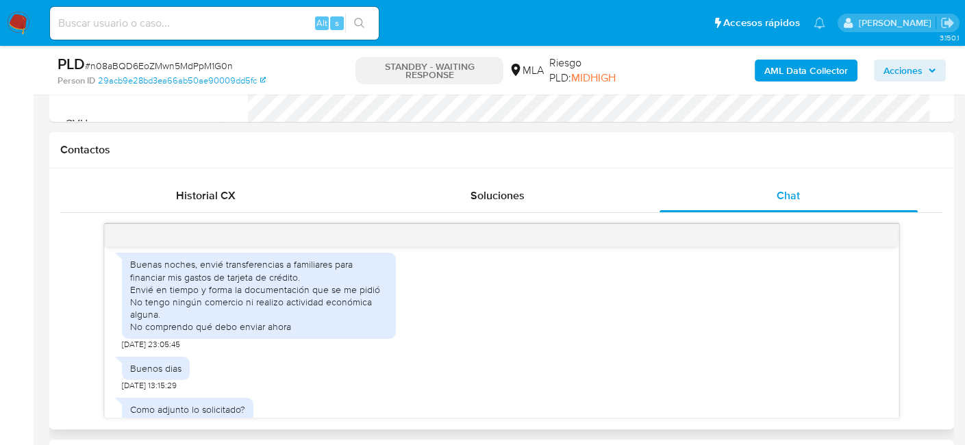
scroll to position [734, 0]
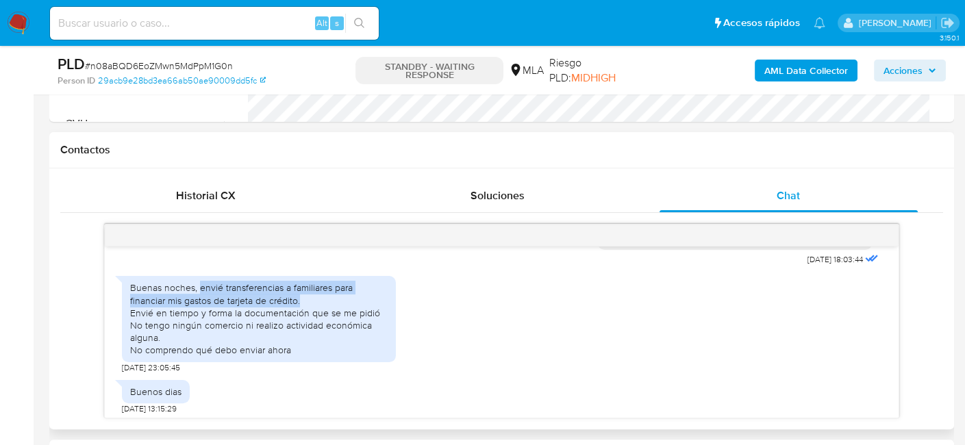
drag, startPoint x: 199, startPoint y: 316, endPoint x: 324, endPoint y: 325, distance: 125.7
click at [324, 325] on div "Buenas noches, envié transferencias a familiares para financiar mis gastos de t…" at bounding box center [259, 319] width 258 height 75
copy div "envié transferencias a familiares para financiar mis gastos de tarjeta de crédi…"
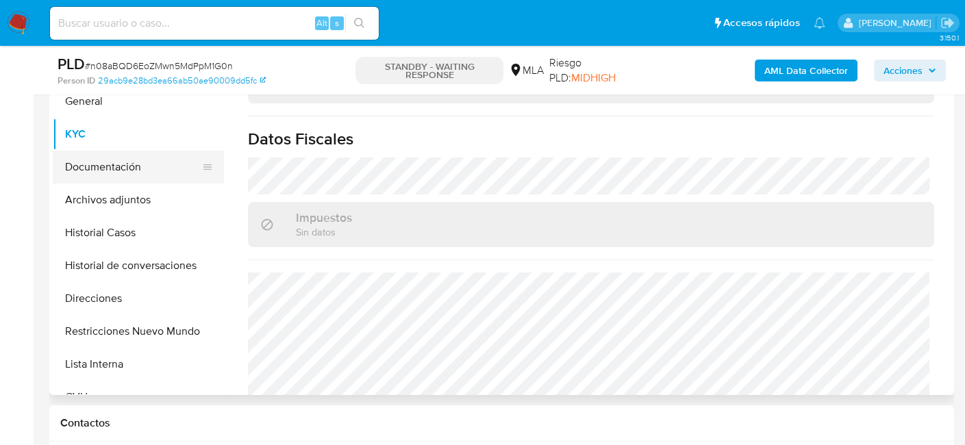
scroll to position [411, 0]
click at [113, 100] on button "General" at bounding box center [133, 102] width 160 height 33
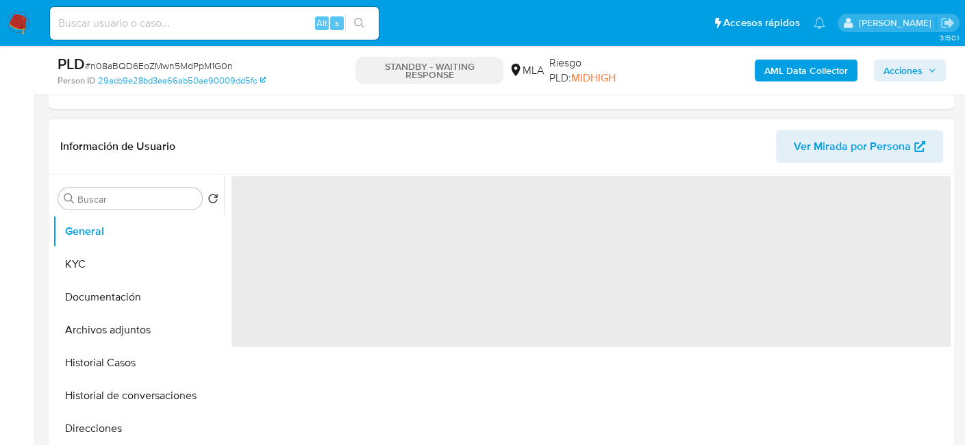
scroll to position [274, 0]
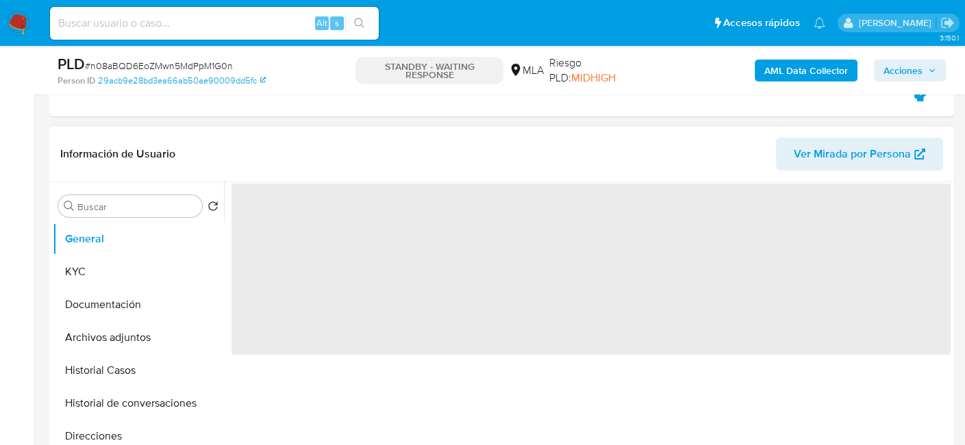
click at [268, 227] on span "‌" at bounding box center [591, 269] width 719 height 171
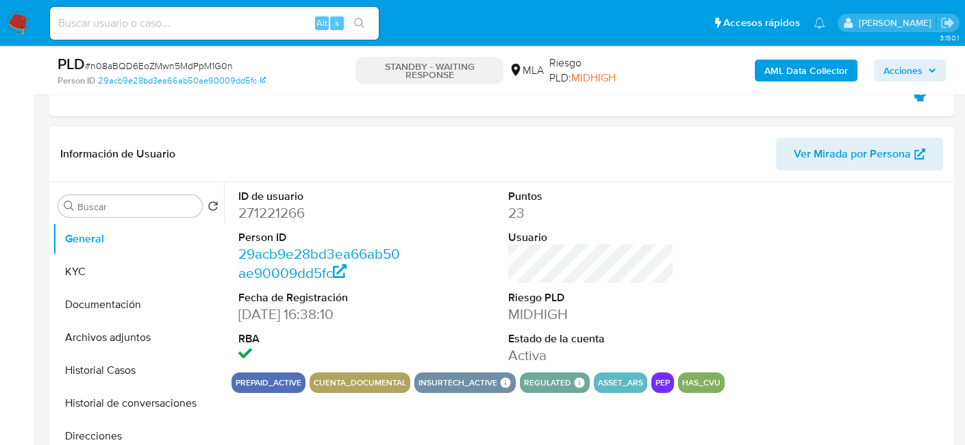
click at [276, 220] on dd "271221266" at bounding box center [321, 212] width 166 height 19
copy dd "271221266"
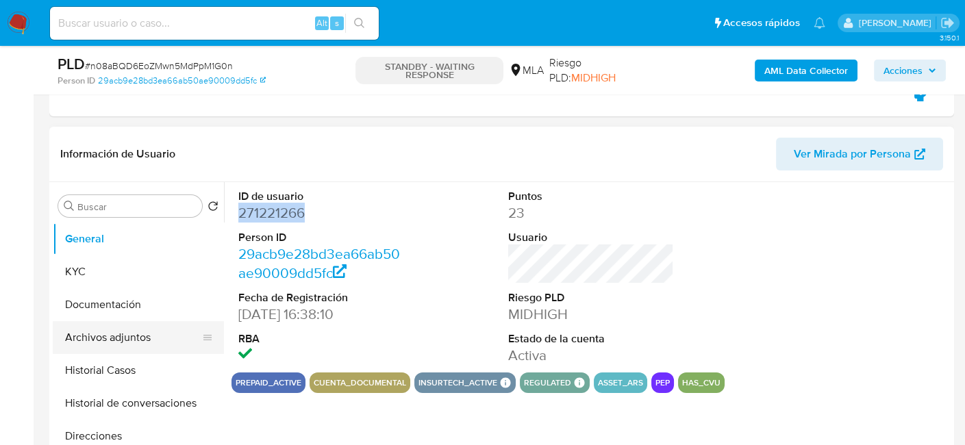
click at [130, 336] on button "Archivos adjuntos" at bounding box center [133, 337] width 160 height 33
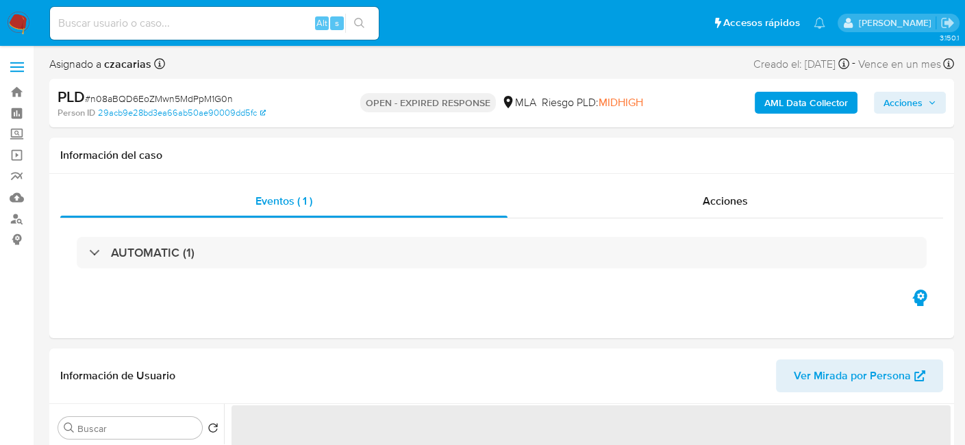
click at [201, 99] on span "# n08aBQD6EoZMwn5MdPpM1G0n" at bounding box center [159, 99] width 148 height 14
copy span "n08aBQD6EoZMwn5MdPpM1G0n"
select select "10"
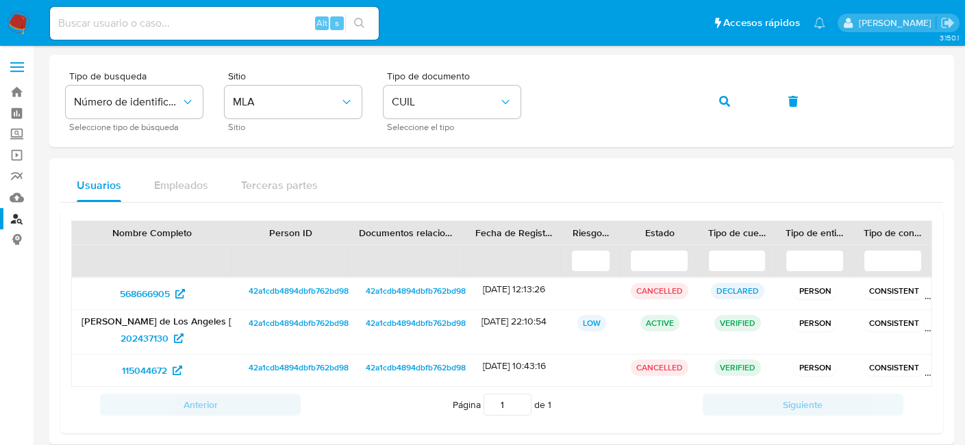
click at [24, 23] on img at bounding box center [18, 23] width 23 height 23
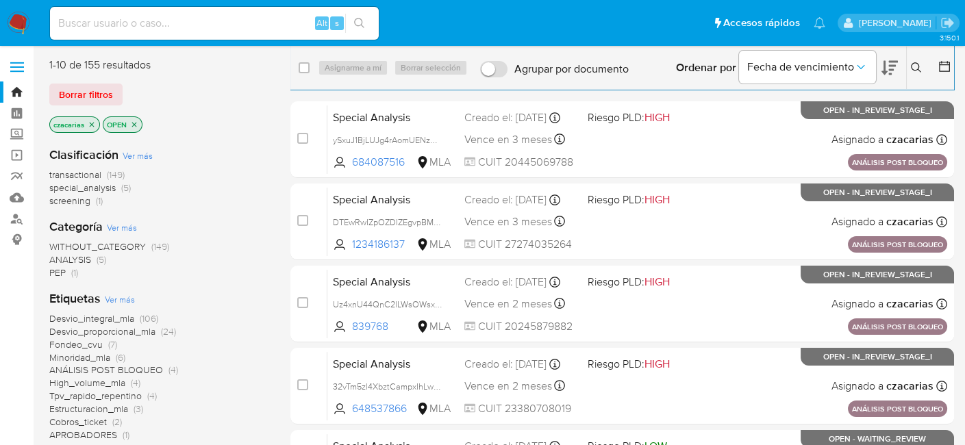
click at [920, 66] on icon at bounding box center [916, 67] width 11 height 11
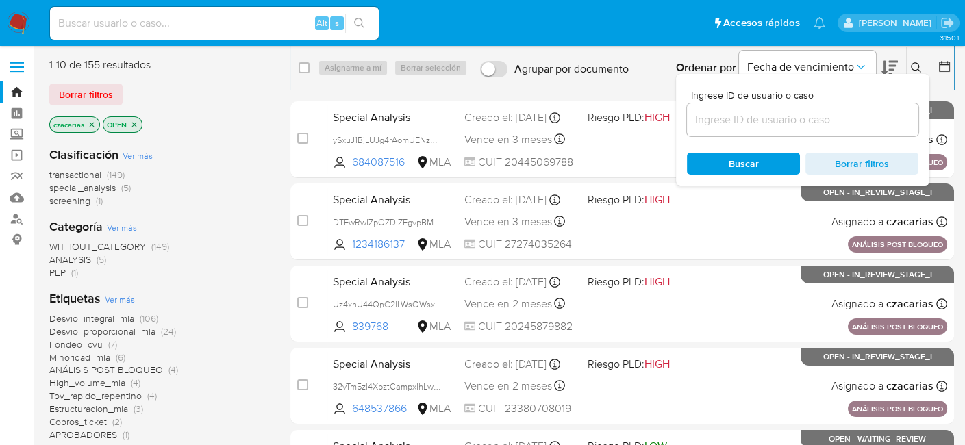
click at [781, 116] on input at bounding box center [803, 120] width 232 height 18
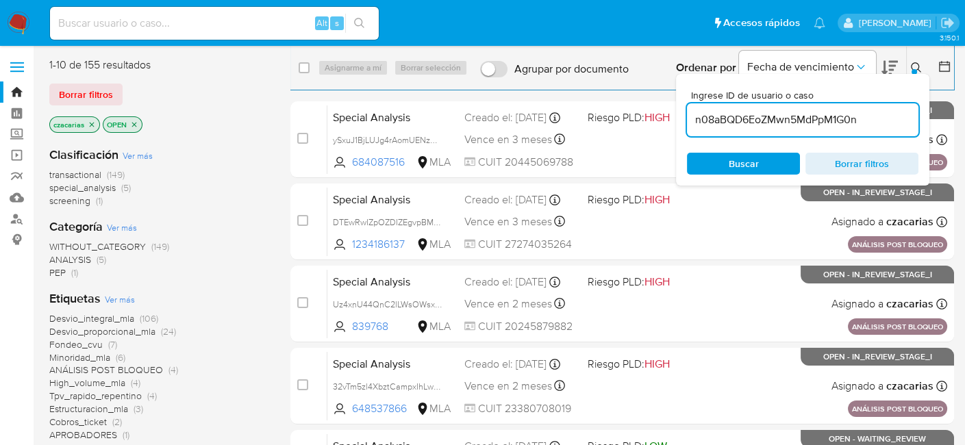
type input "n08aBQD6EoZMwn5MdPpM1G0n"
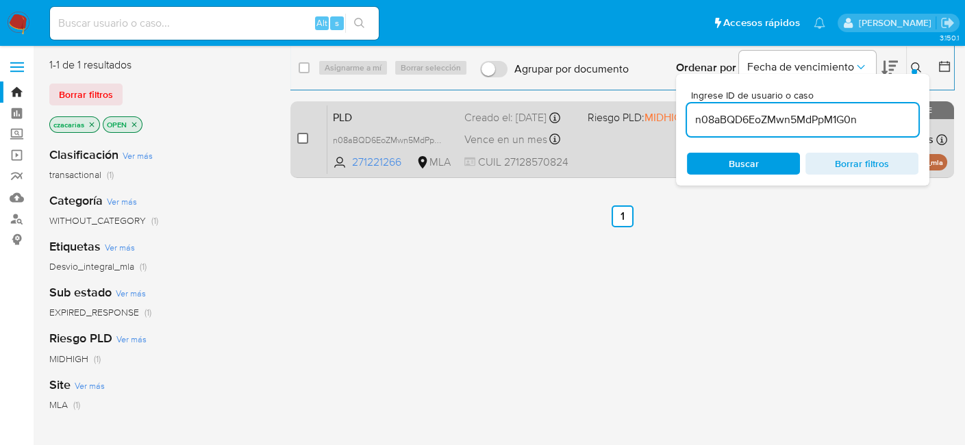
click at [301, 140] on input "checkbox" at bounding box center [302, 138] width 11 height 11
checkbox input "true"
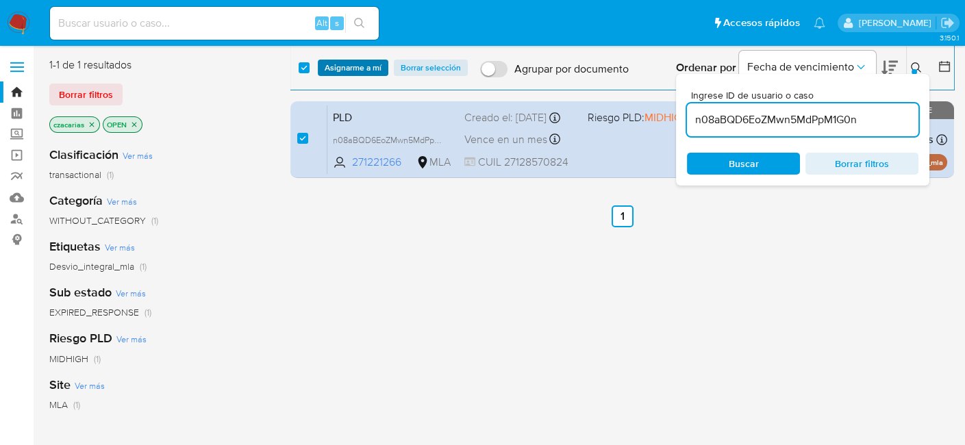
click at [357, 62] on span "Asignarme a mí" at bounding box center [353, 68] width 57 height 14
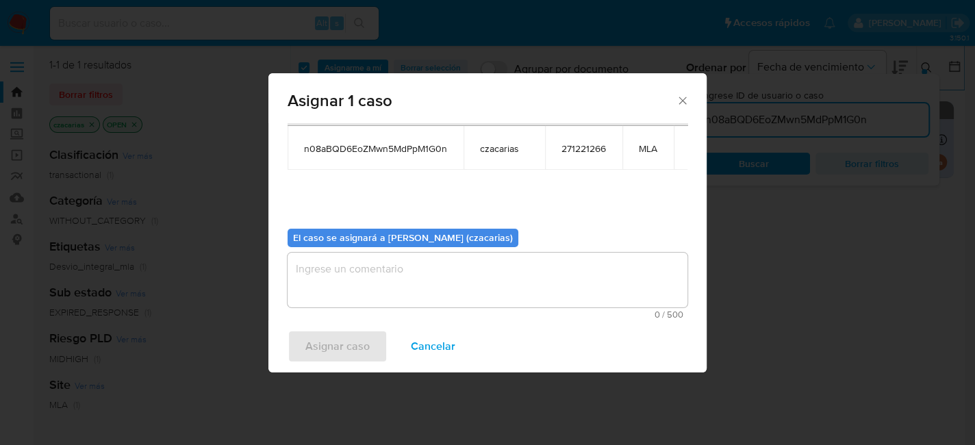
scroll to position [70, 0]
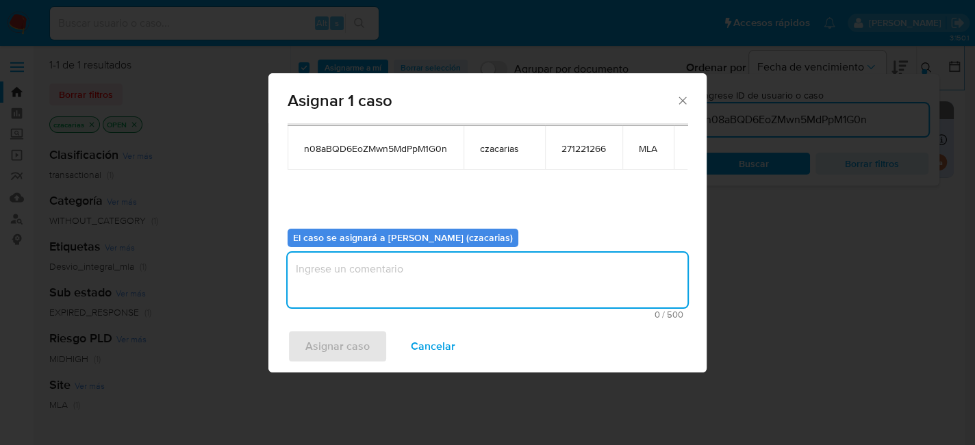
drag, startPoint x: 410, startPoint y: 279, endPoint x: 403, endPoint y: 286, distance: 10.2
click at [409, 280] on textarea "assign-modal" at bounding box center [488, 280] width 400 height 55
click at [334, 347] on span "Asignar caso" at bounding box center [337, 347] width 64 height 30
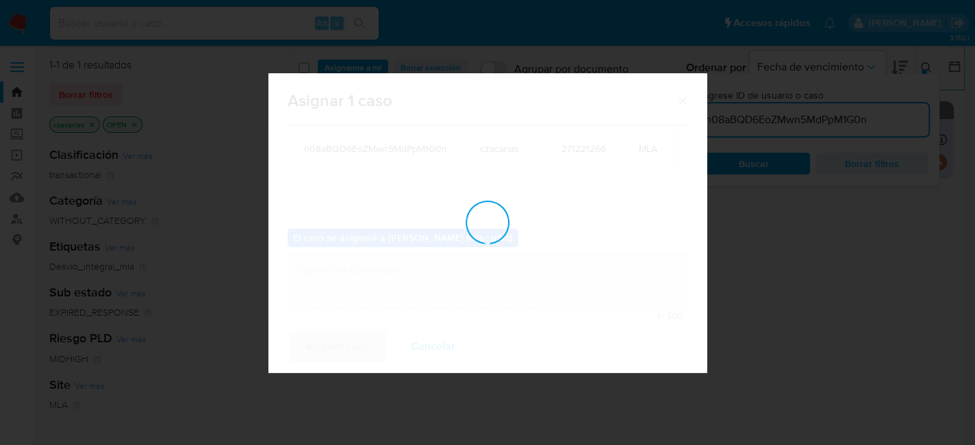
checkbox input "false"
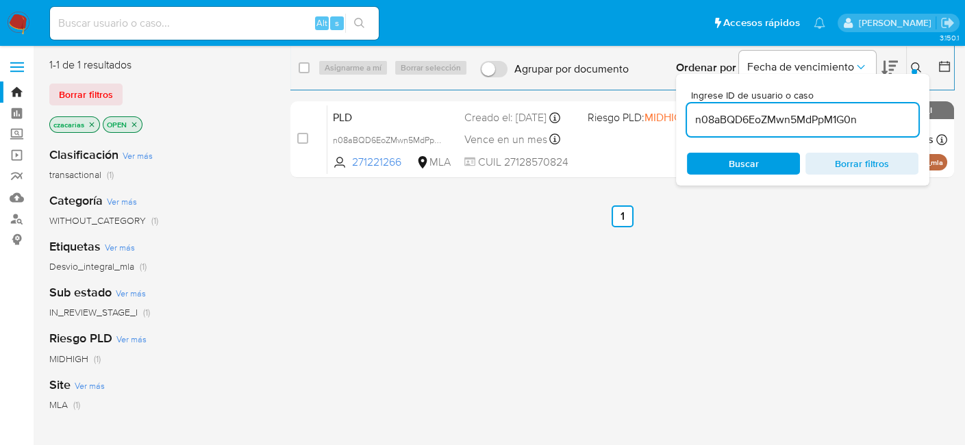
click at [740, 108] on div "n08aBQD6EoZMwn5MdPpM1G0n" at bounding box center [803, 119] width 232 height 33
click at [742, 115] on input "n08aBQD6EoZMwn5MdPpM1G0n" at bounding box center [803, 120] width 232 height 18
paste input "QqfETpje2mEkEC8HOEgFegcW"
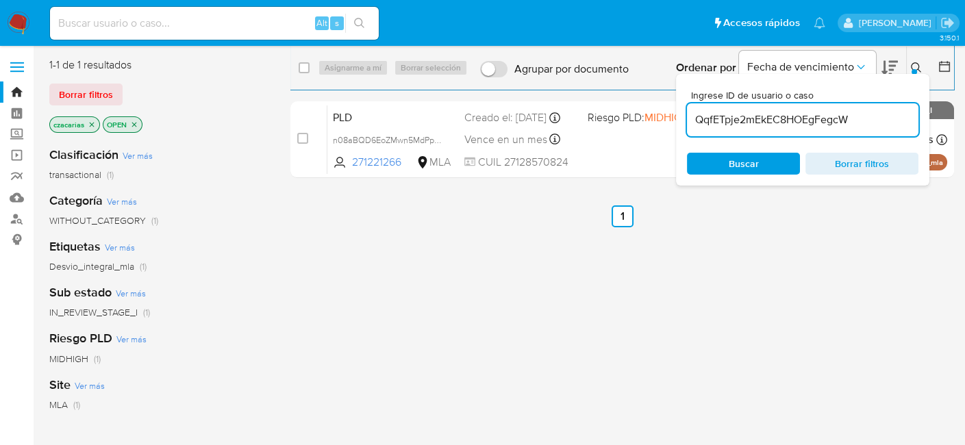
type input "QqfETpje2mEkEC8HOEgFegcW"
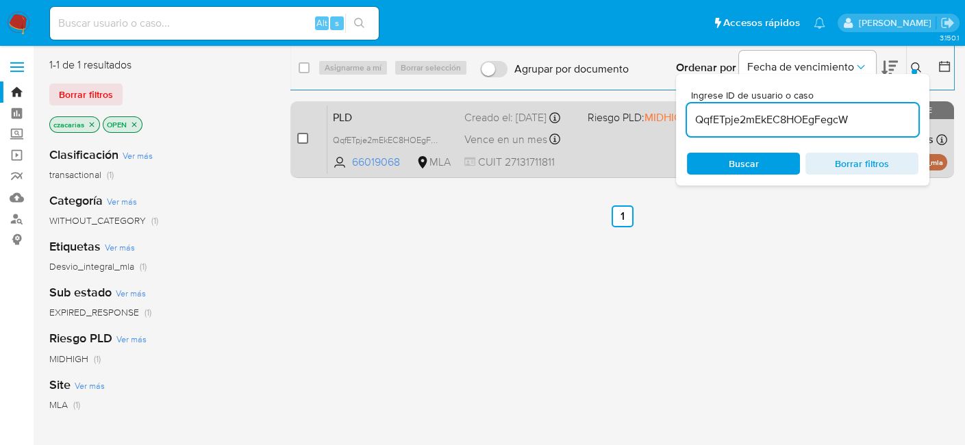
click at [299, 138] on input "checkbox" at bounding box center [302, 138] width 11 height 11
checkbox input "true"
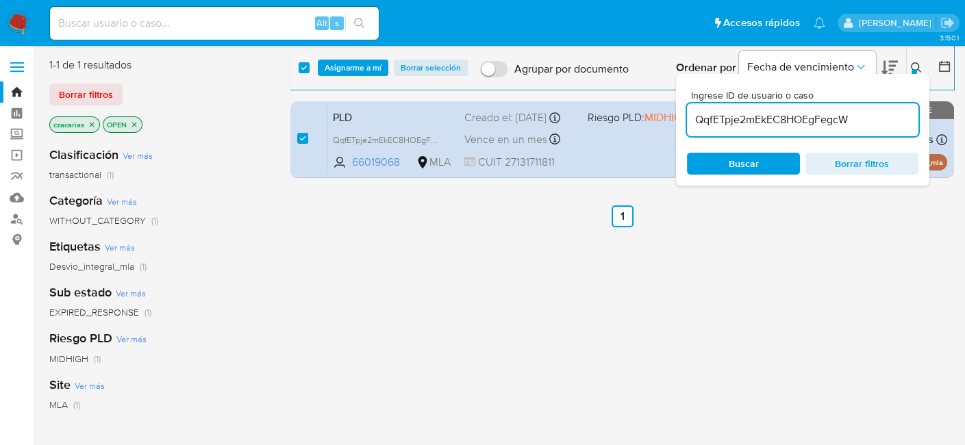
click at [366, 58] on div "select-all-cases-checkbox Asignarme a mí Borrar selección Agrupar por documento…" at bounding box center [622, 68] width 664 height 42
click at [369, 65] on span "Asignarme a mí" at bounding box center [353, 68] width 57 height 14
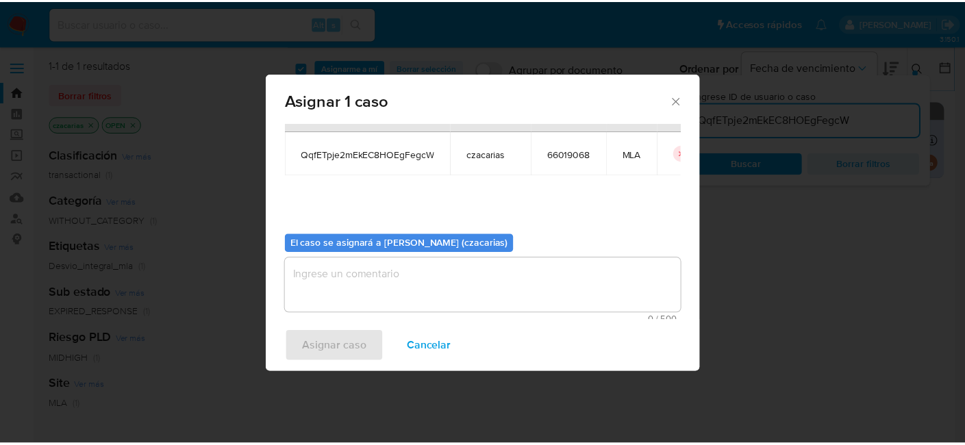
scroll to position [70, 0]
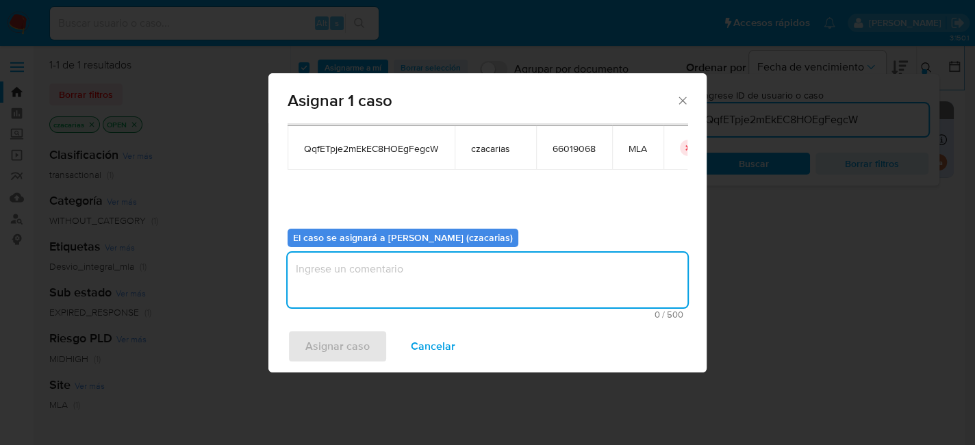
drag, startPoint x: 416, startPoint y: 295, endPoint x: 365, endPoint y: 327, distance: 60.0
click at [410, 297] on textarea "assign-modal" at bounding box center [488, 280] width 400 height 55
click at [345, 349] on span "Asignar caso" at bounding box center [337, 347] width 64 height 30
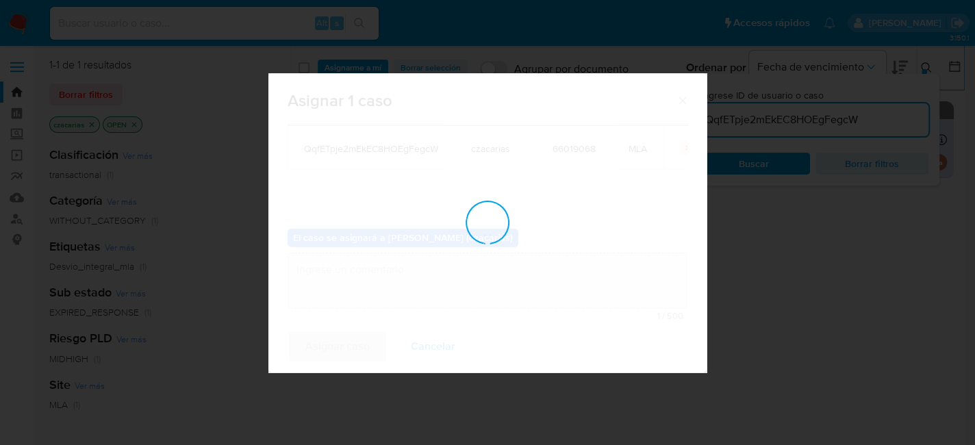
checkbox input "false"
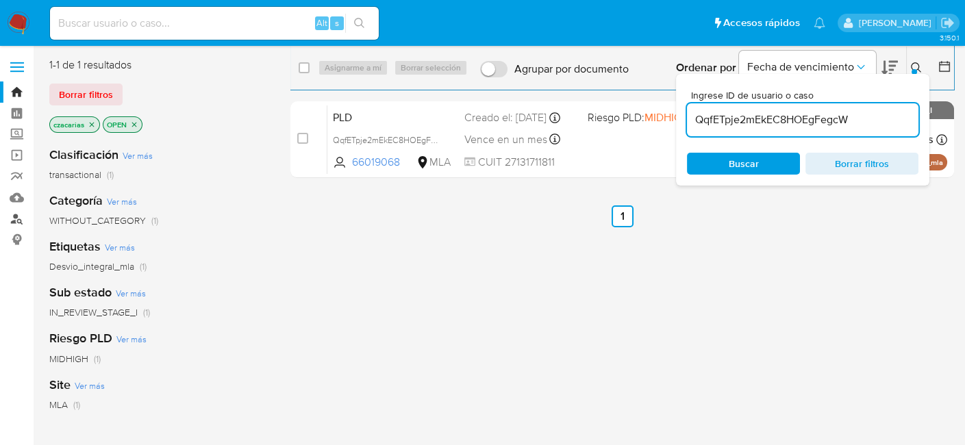
click at [16, 218] on link "Buscador de personas" at bounding box center [81, 218] width 163 height 21
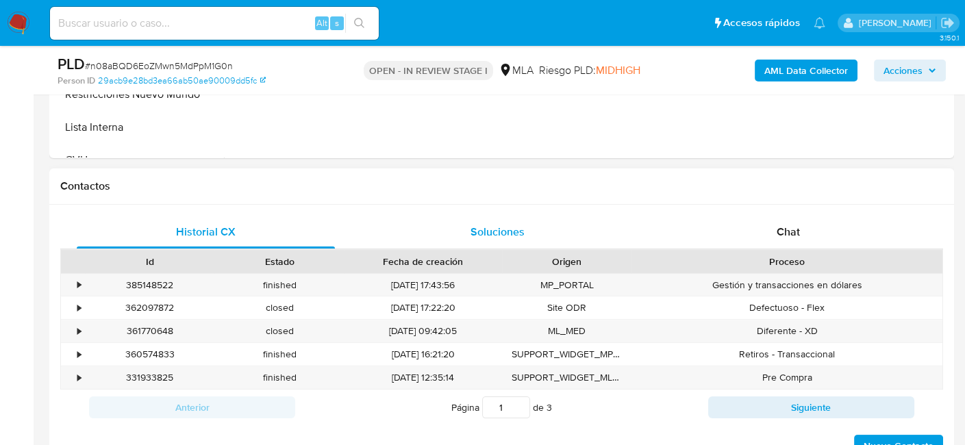
select select "10"
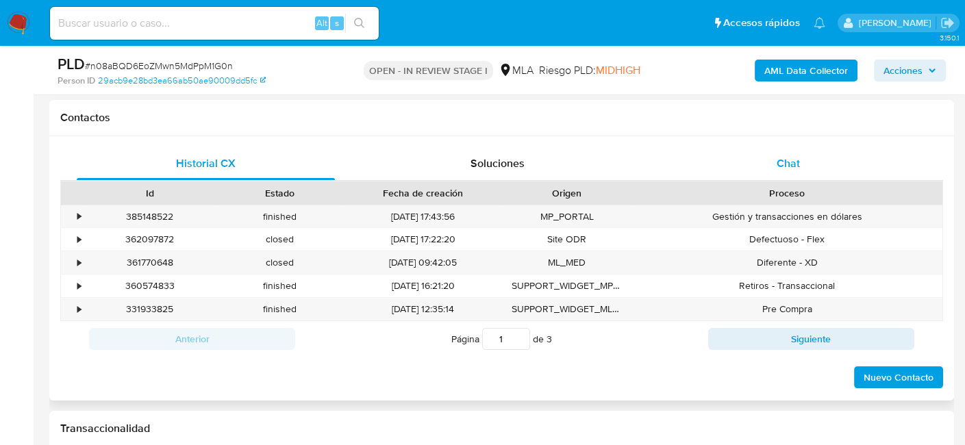
click at [775, 151] on div "Chat" at bounding box center [789, 163] width 258 height 33
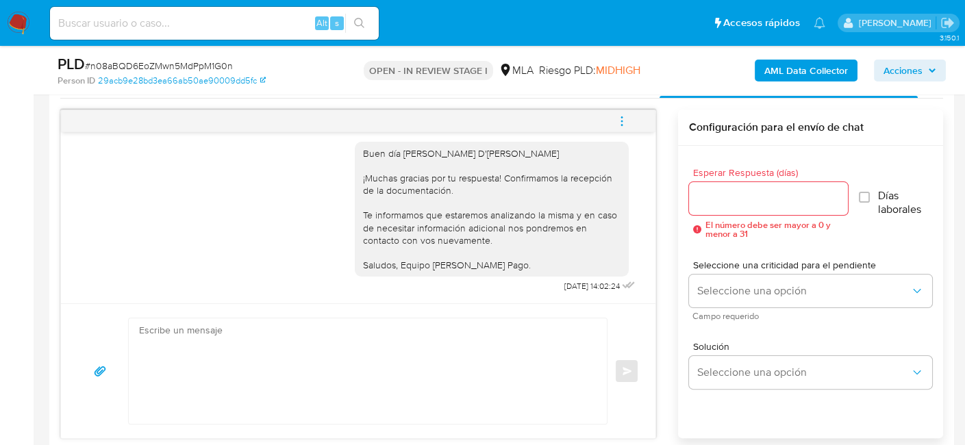
scroll to position [685, 0]
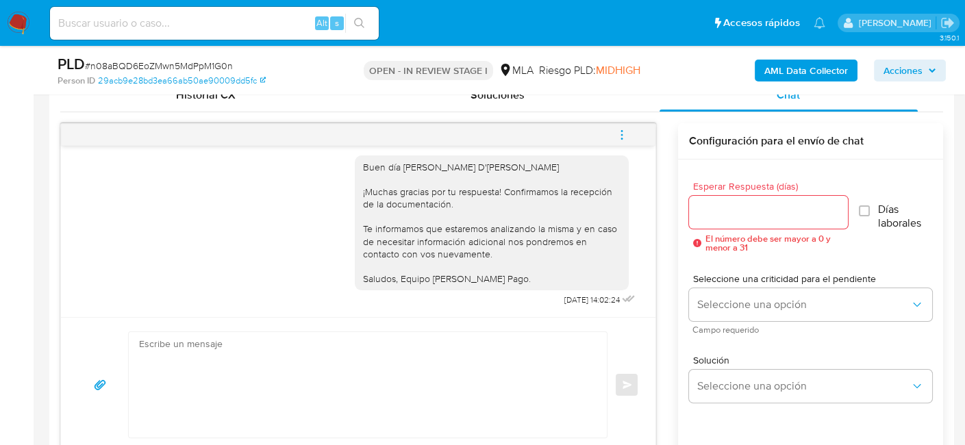
click at [621, 132] on icon "menu-action" at bounding box center [622, 135] width 12 height 12
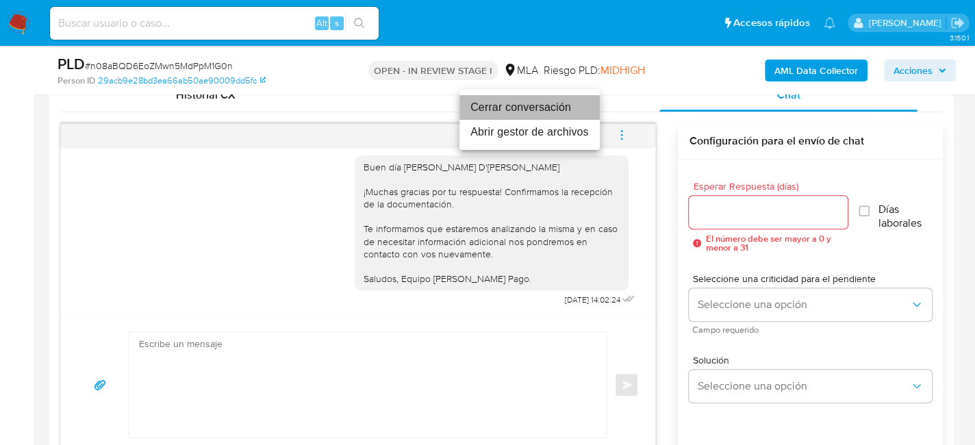
click at [566, 107] on li "Cerrar conversación" at bounding box center [530, 107] width 140 height 25
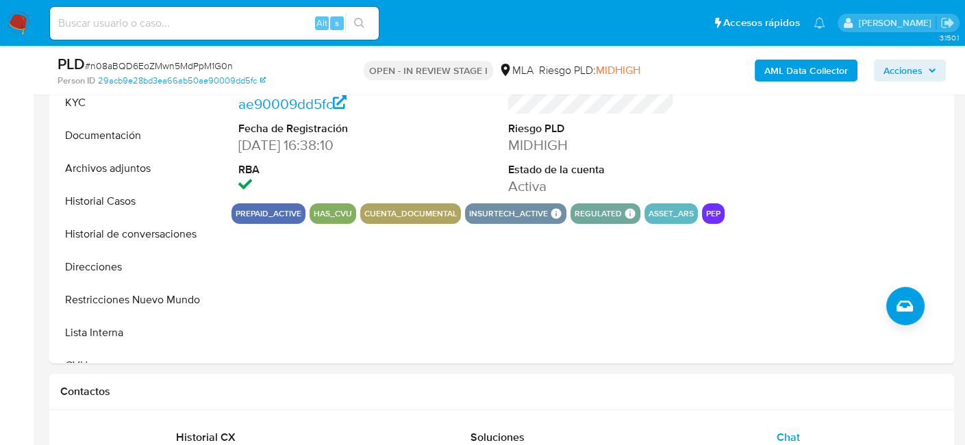
scroll to position [274, 0]
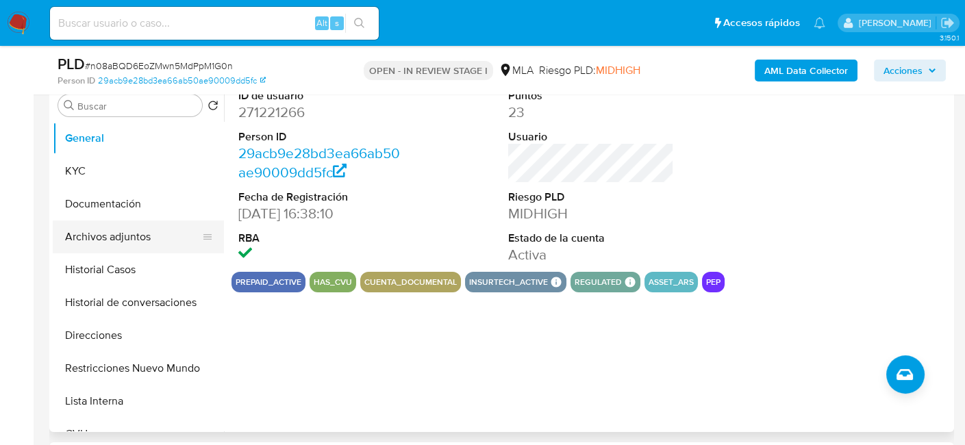
click at [116, 227] on button "Archivos adjuntos" at bounding box center [133, 237] width 160 height 33
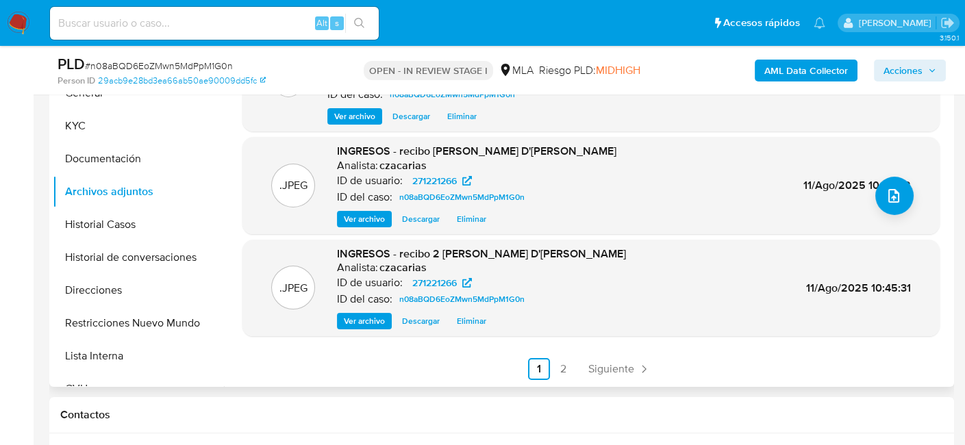
scroll to position [342, 0]
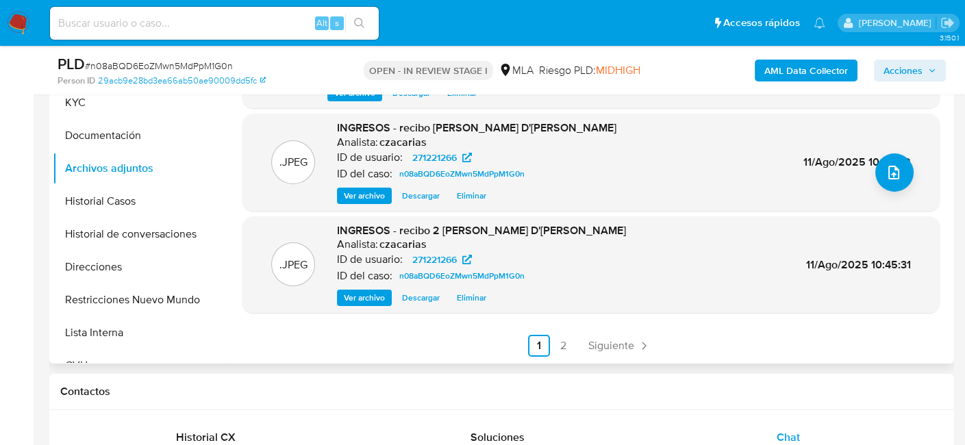
click at [604, 333] on div ".PDF n08aBQD6EoZMwn5MdPpM1G0n_internal_info_11_8_2025.pdf - n08aBQD6EoZMwn5MdPp…" at bounding box center [590, 118] width 697 height 478
click at [607, 342] on span "Siguiente" at bounding box center [611, 345] width 46 height 11
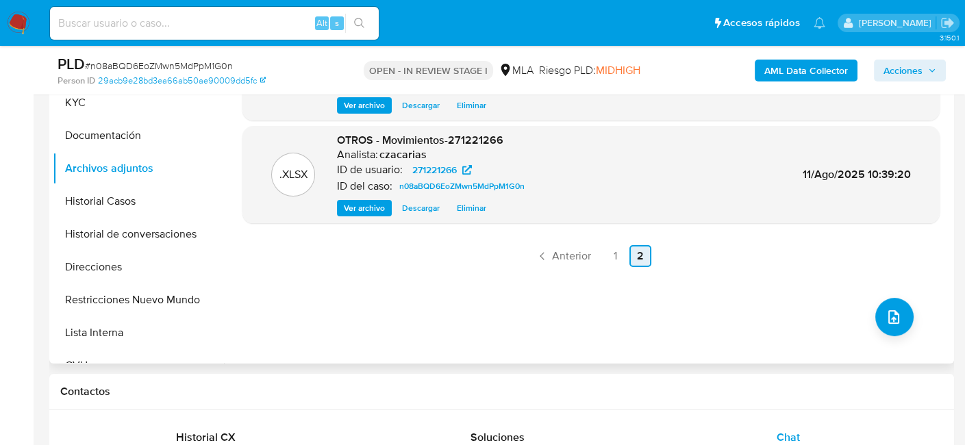
click at [629, 262] on link "2" at bounding box center [640, 256] width 22 height 22
click at [618, 258] on link "1" at bounding box center [616, 256] width 22 height 22
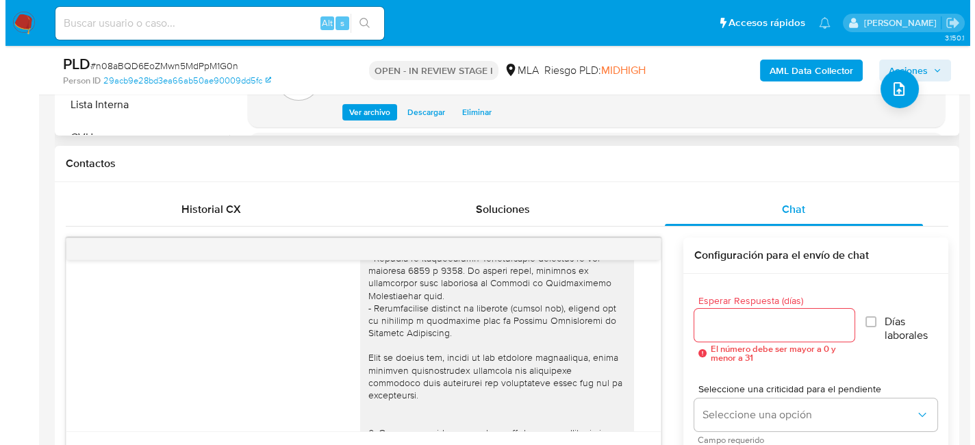
scroll to position [548, 0]
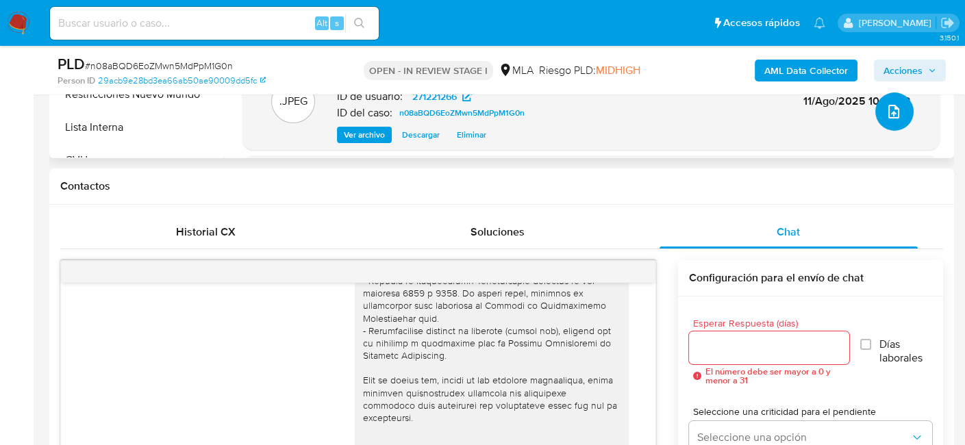
click at [908, 107] on button "upload-file" at bounding box center [894, 111] width 38 height 38
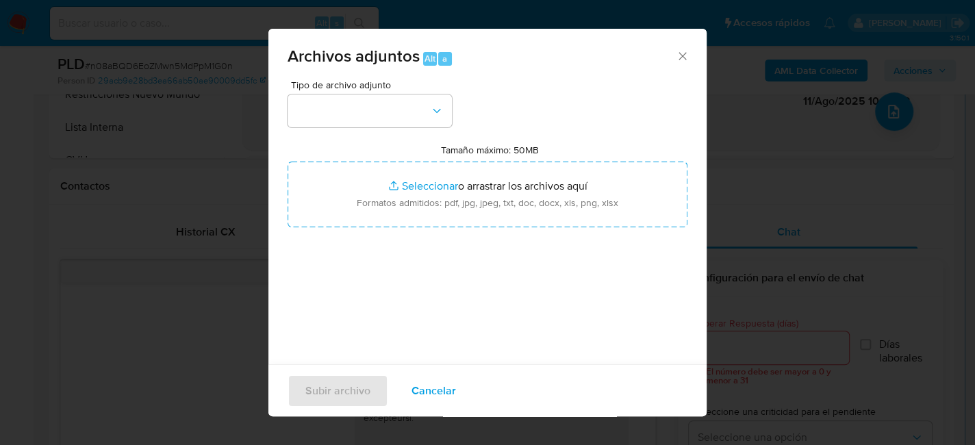
click at [464, 114] on div "Tipo de archivo adjunto Tamaño máximo: 50MB Seleccionar archivos Seleccionar o …" at bounding box center [488, 241] width 400 height 323
click at [411, 122] on button "button" at bounding box center [370, 111] width 164 height 33
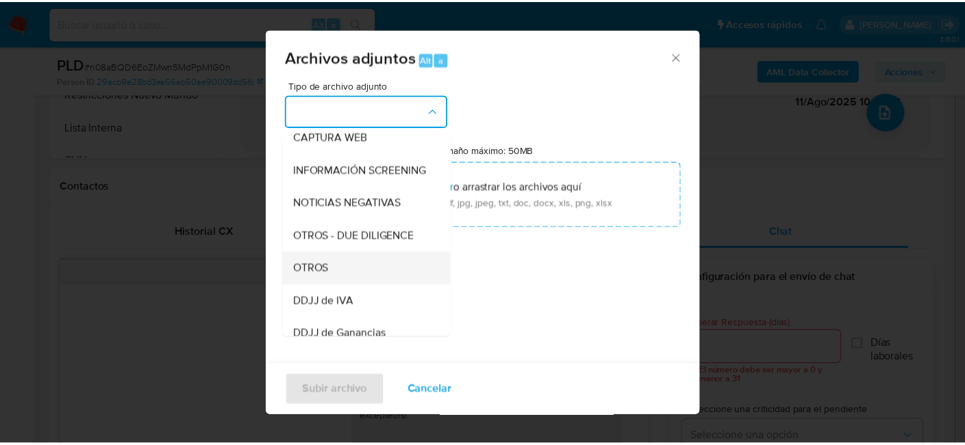
scroll to position [274, 0]
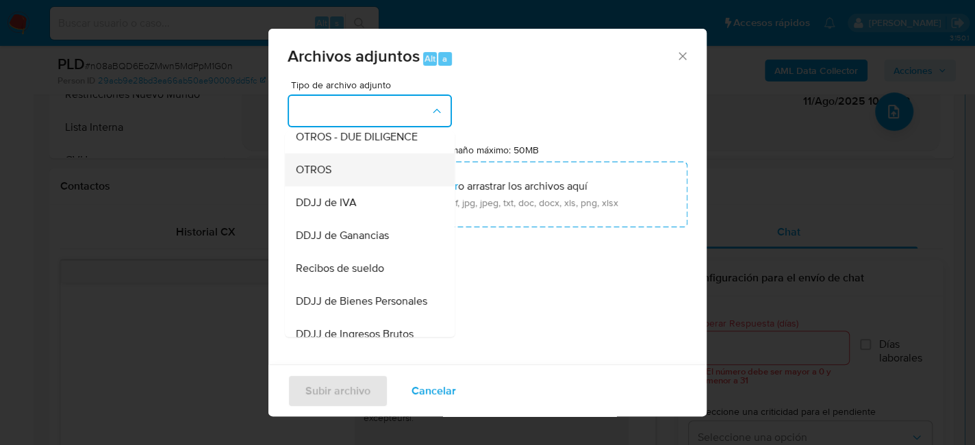
click at [336, 186] on div "OTROS" at bounding box center [366, 169] width 140 height 33
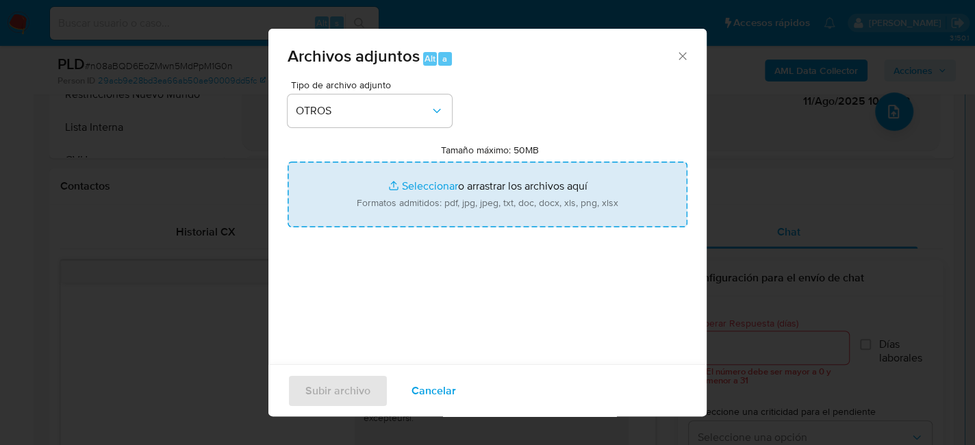
type input "C:\fakepath\Caselog n08aBQD6EoZMwn5MdPpM1G0n_2025_06_18_19_57_19.docx"
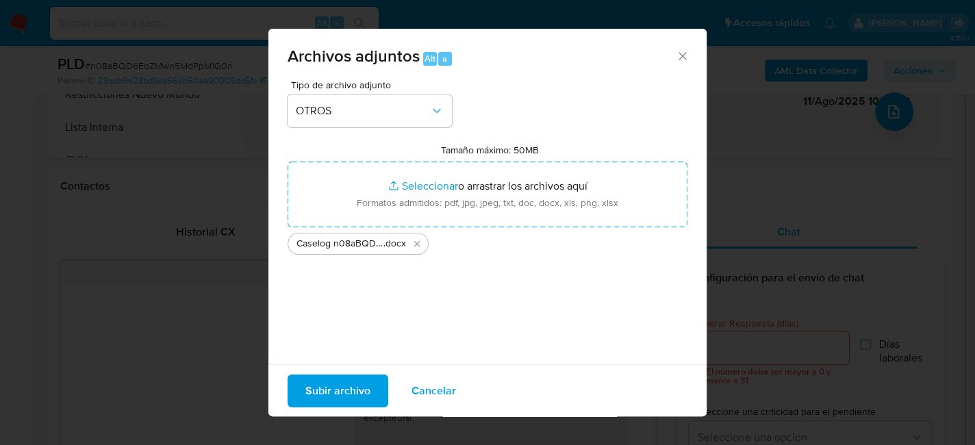
click at [315, 384] on span "Subir archivo" at bounding box center [337, 390] width 65 height 30
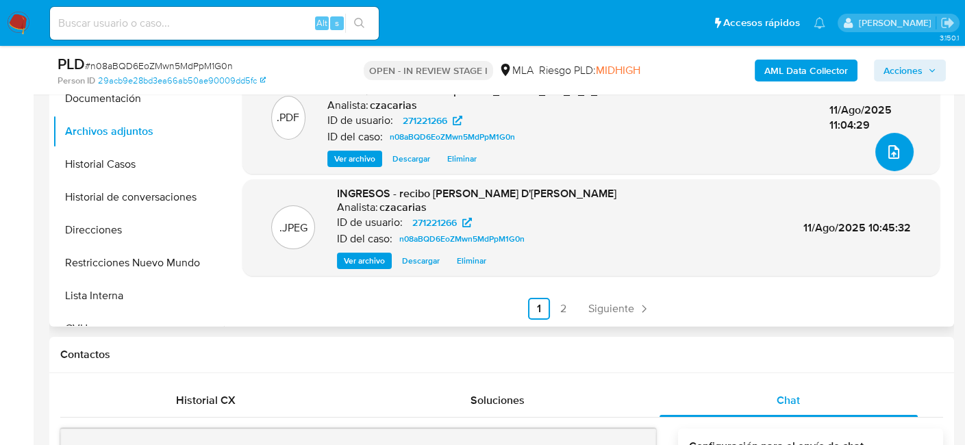
scroll to position [385, 0]
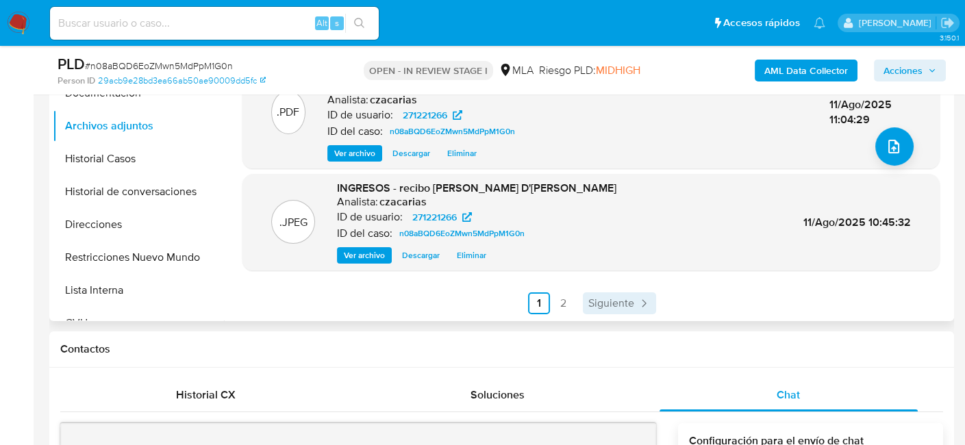
click at [615, 298] on span "Siguiente" at bounding box center [611, 303] width 46 height 11
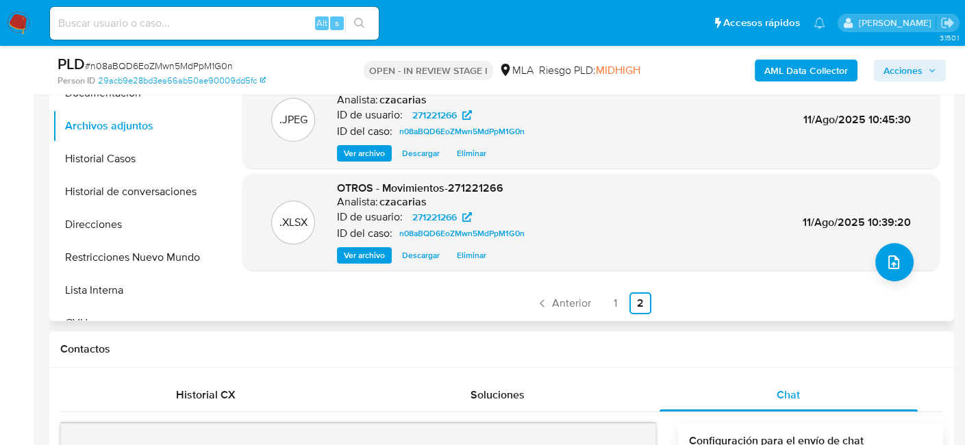
scroll to position [0, 0]
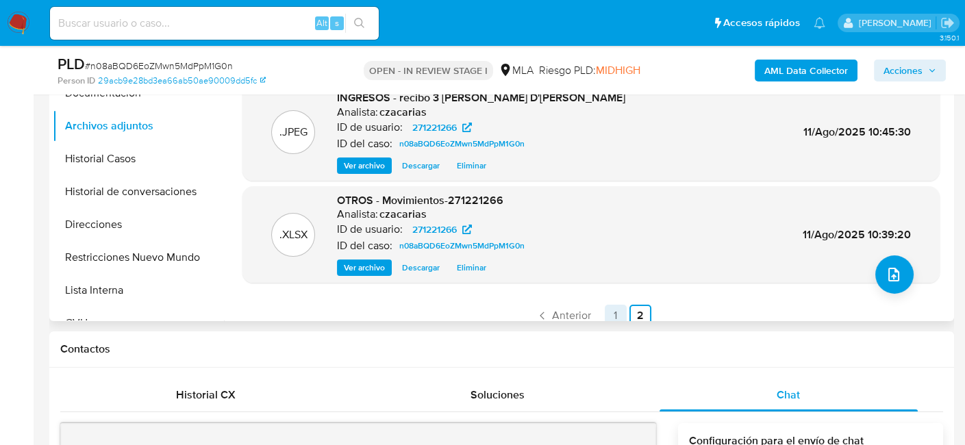
click at [610, 315] on link "1" at bounding box center [616, 316] width 22 height 22
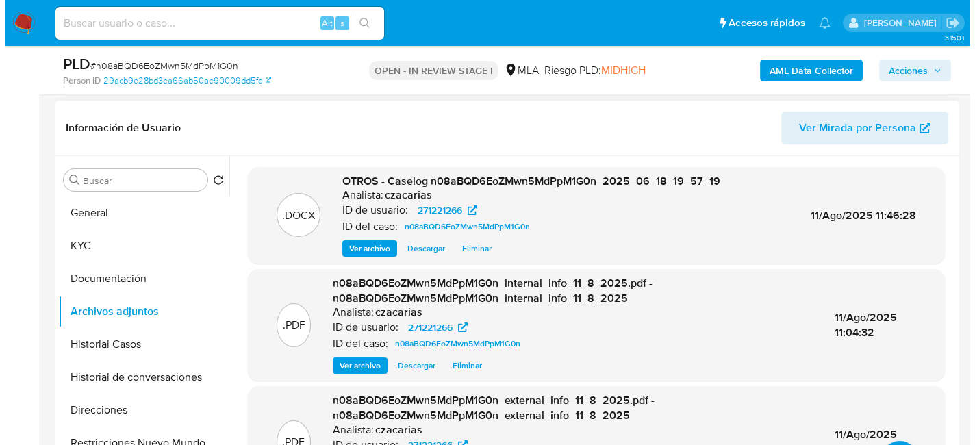
scroll to position [197, 0]
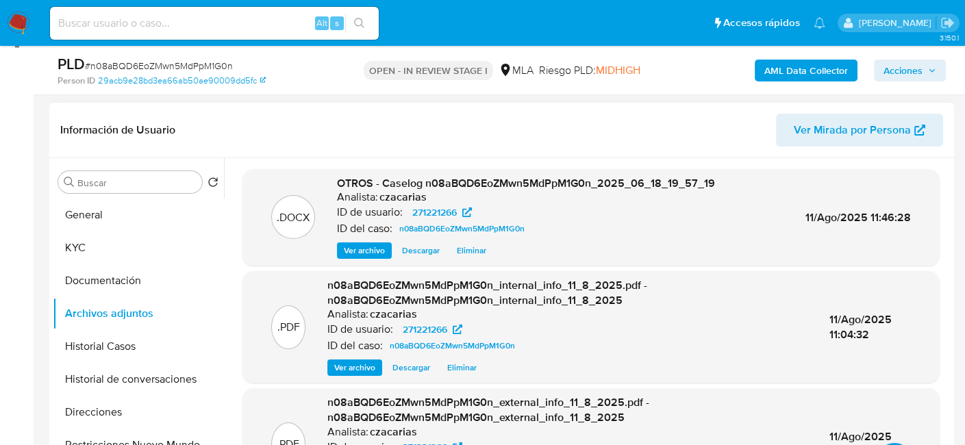
click at [373, 255] on span "Ver archivo" at bounding box center [364, 251] width 41 height 14
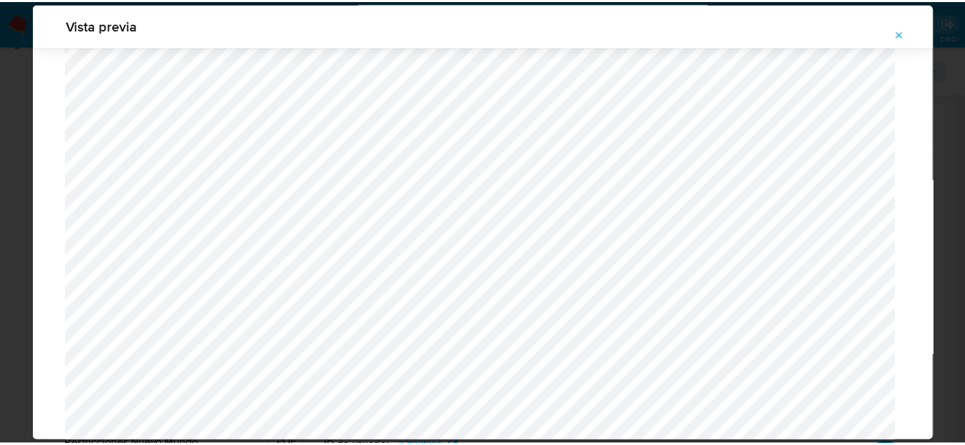
scroll to position [0, 0]
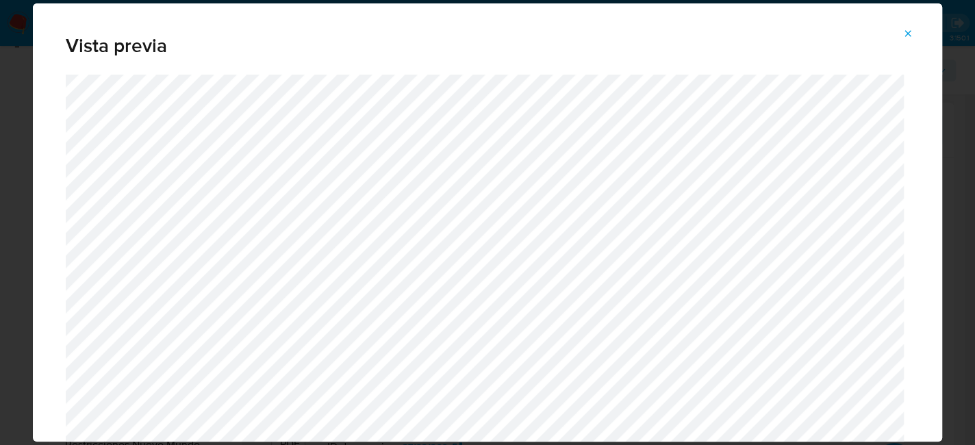
click at [909, 32] on icon "Attachment preview" at bounding box center [908, 33] width 11 height 11
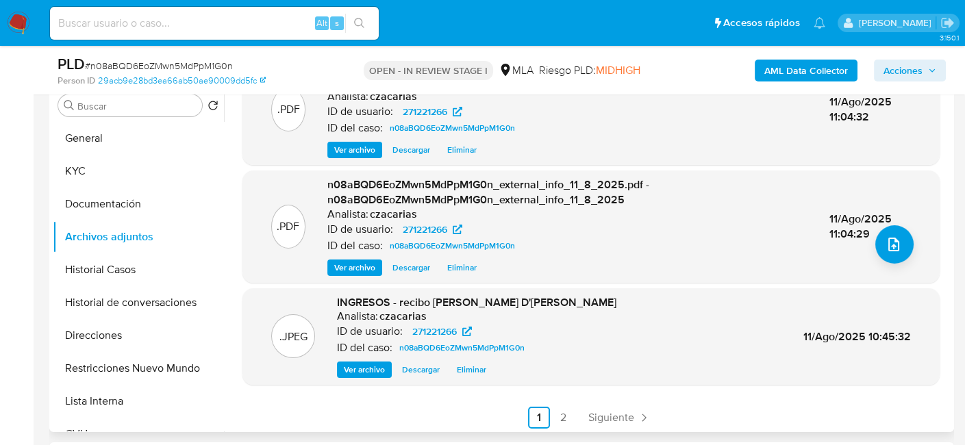
scroll to position [145, 0]
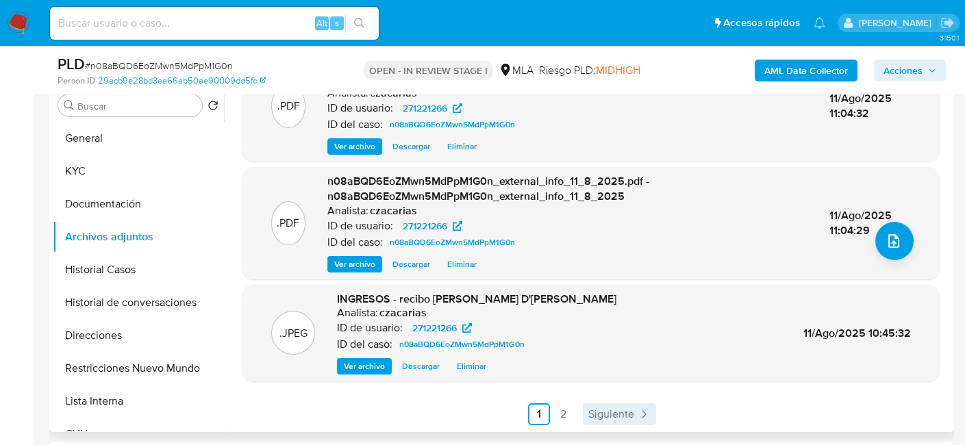
click at [602, 409] on span "Siguiente" at bounding box center [611, 414] width 46 height 11
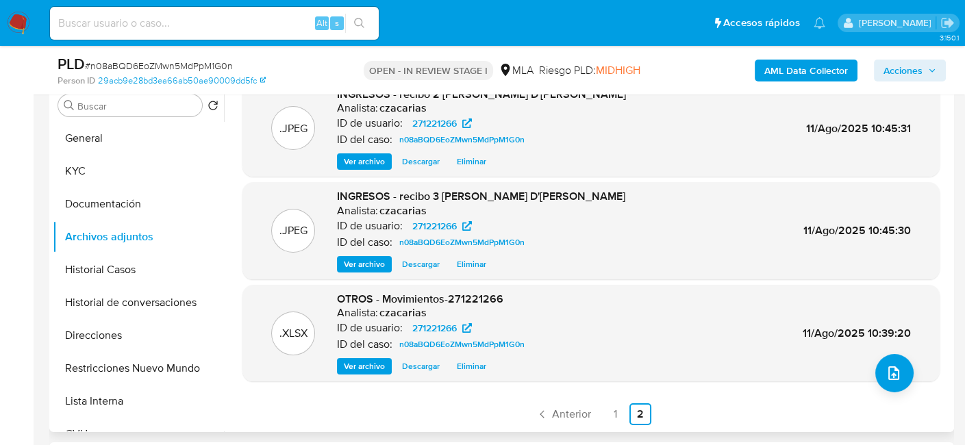
scroll to position [0, 0]
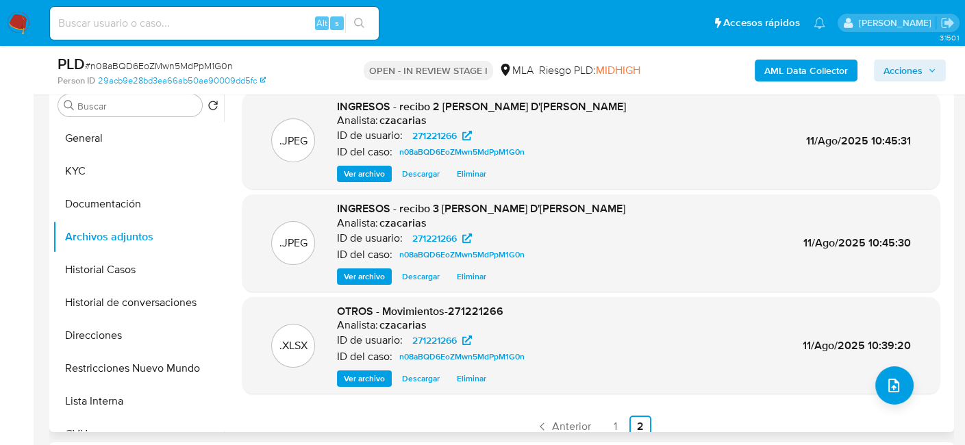
click at [612, 421] on link "1" at bounding box center [616, 427] width 22 height 22
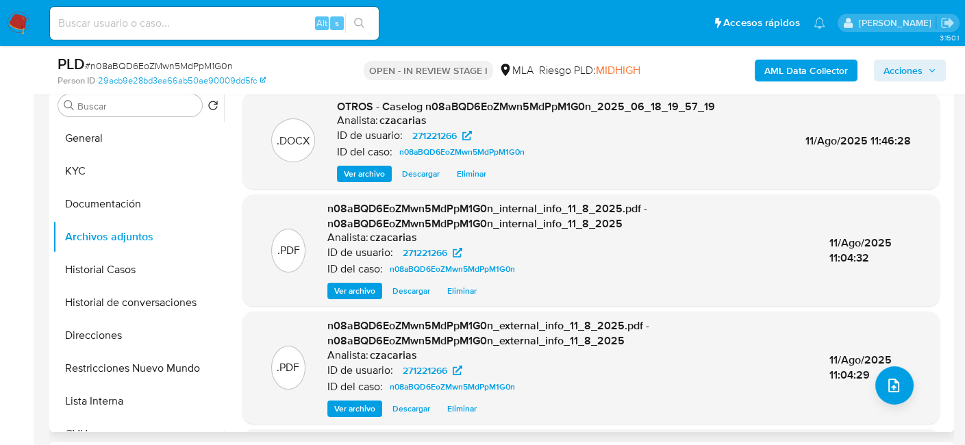
click at [897, 68] on span "Acciones" at bounding box center [903, 71] width 39 height 22
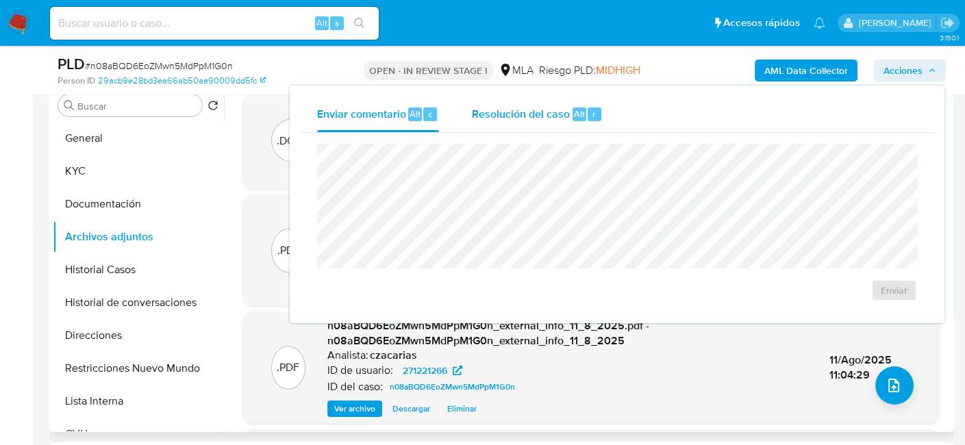
click at [589, 118] on div "r" at bounding box center [595, 115] width 14 height 14
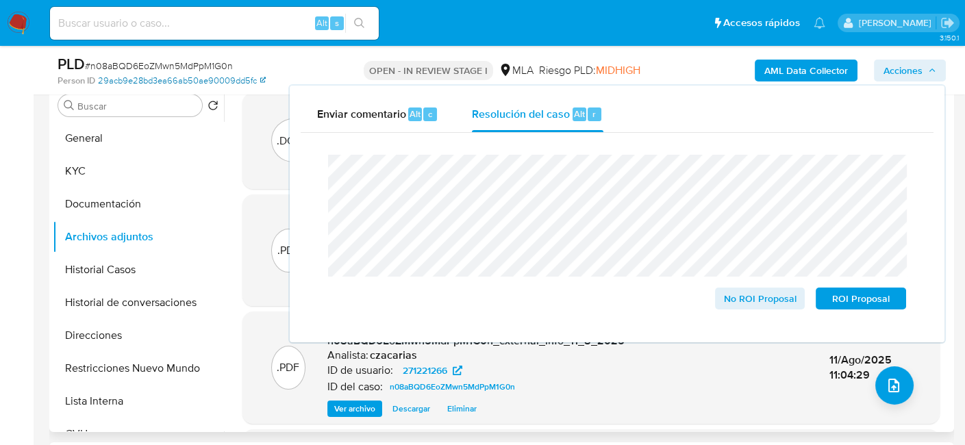
click at [182, 75] on link "29acb9e28bd3ea66ab50ae90009dd5fc" at bounding box center [182, 81] width 168 height 12
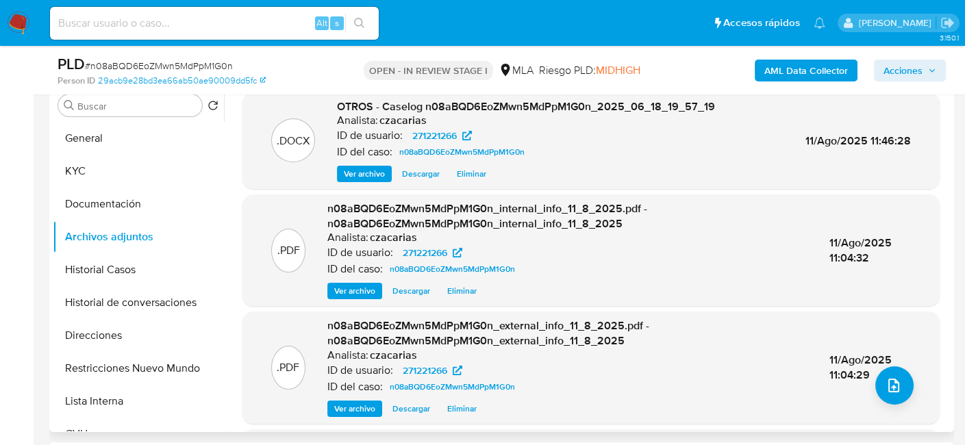
click at [170, 71] on span "# n08aBQD6EoZMwn5MdPpM1G0n" at bounding box center [159, 66] width 148 height 14
copy span "n08aBQD6EoZMwn5MdPpM1G0n"
click at [903, 73] on span "Acciones" at bounding box center [903, 71] width 39 height 22
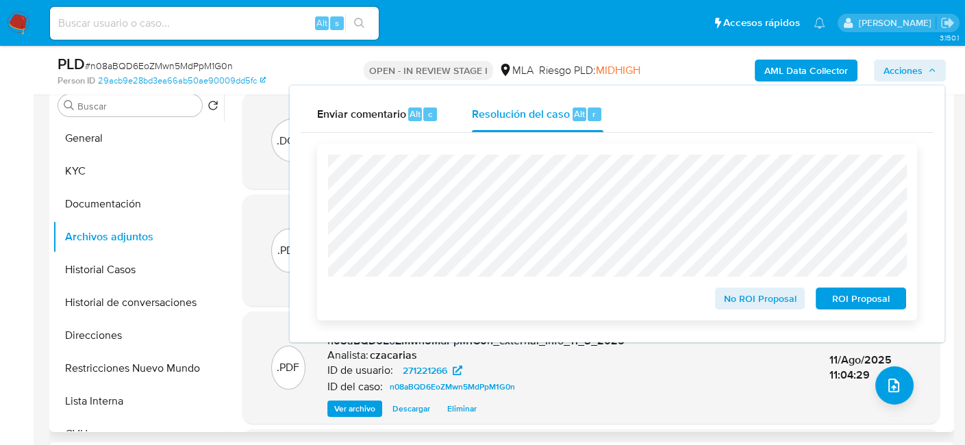
click at [756, 305] on span "No ROI Proposal" at bounding box center [760, 298] width 71 height 19
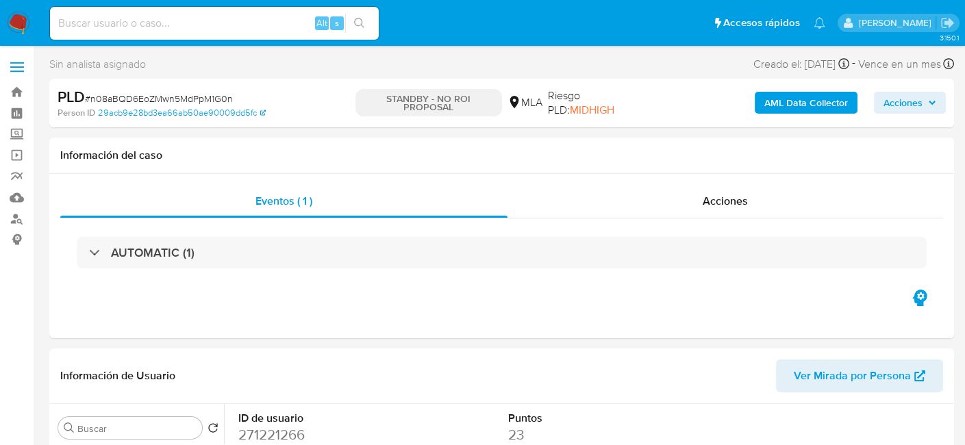
select select "10"
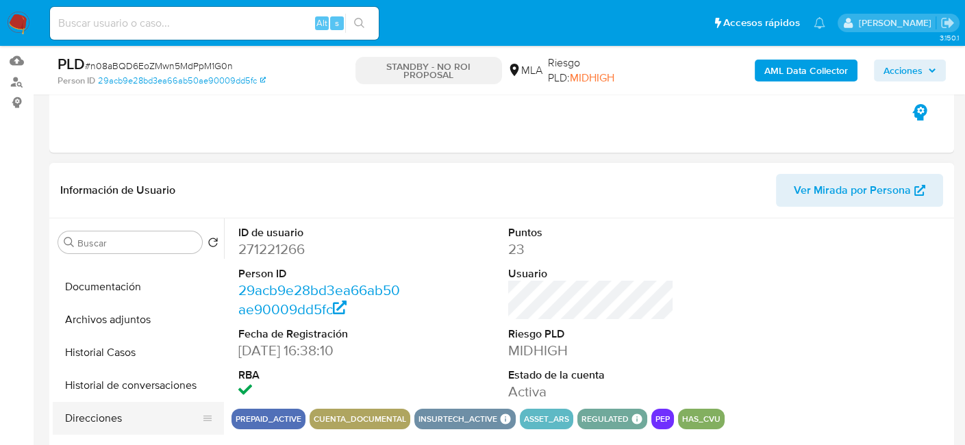
scroll to position [137, 0]
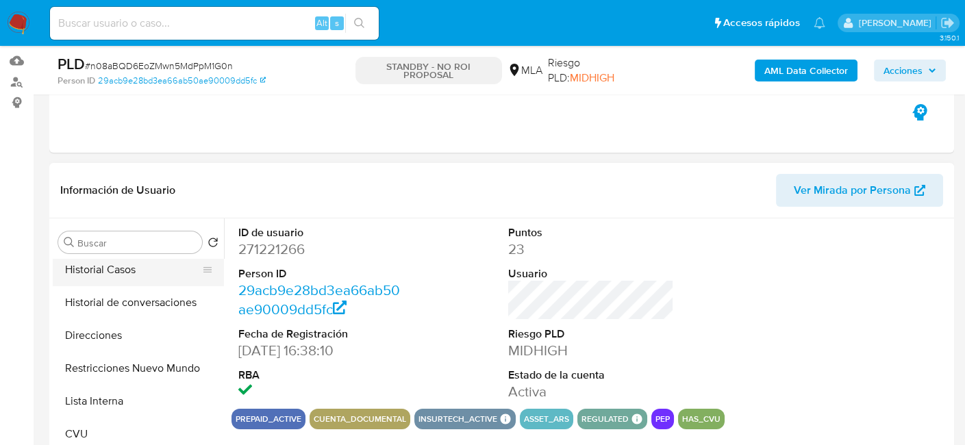
click at [121, 277] on button "Historial Casos" at bounding box center [133, 269] width 160 height 33
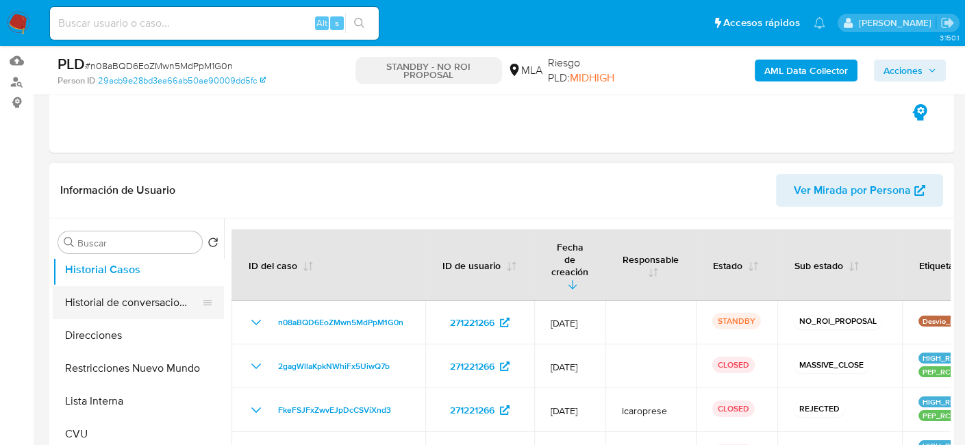
click at [148, 304] on button "Historial de conversaciones" at bounding box center [133, 302] width 160 height 33
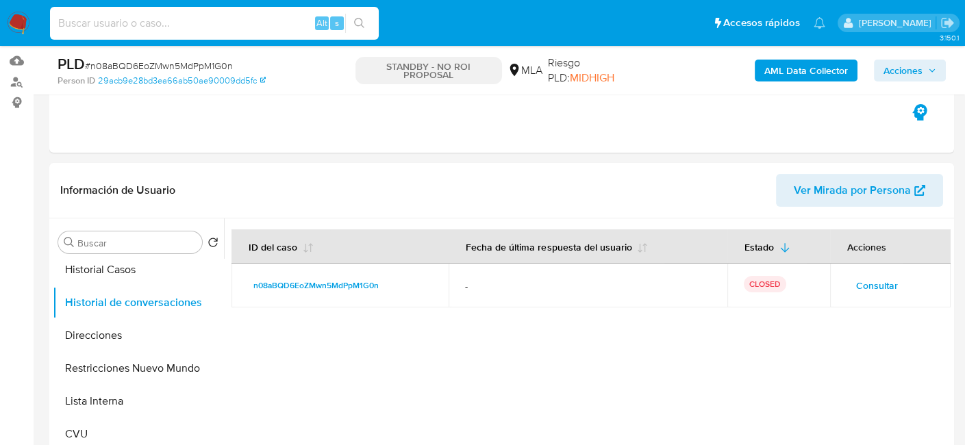
drag, startPoint x: 295, startPoint y: 15, endPoint x: 305, endPoint y: 14, distance: 9.6
click at [297, 14] on input at bounding box center [214, 23] width 329 height 18
paste input "QqfETpje2mEkEC8HOEgFegcW"
type input "QqfETpje2mEkEC8HOEgFegcW"
click at [366, 18] on button "search-icon" at bounding box center [359, 23] width 28 height 19
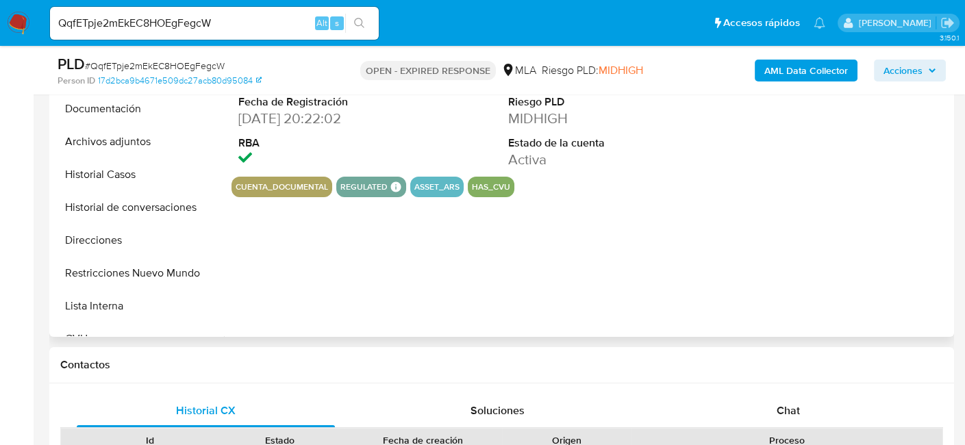
scroll to position [411, 0]
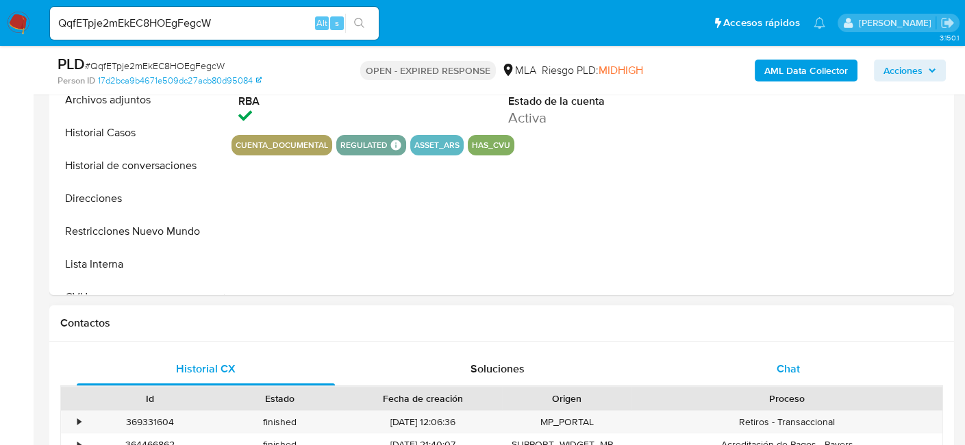
select select "10"
click at [777, 371] on span "Chat" at bounding box center [788, 369] width 23 height 16
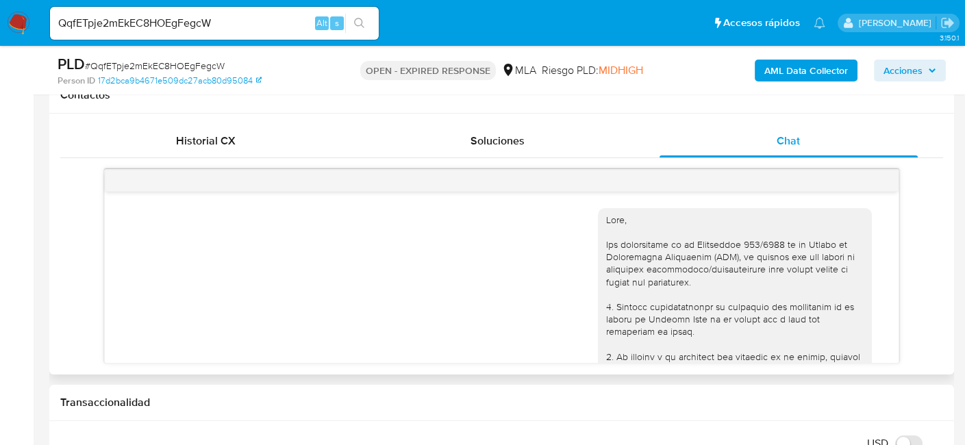
scroll to position [616, 0]
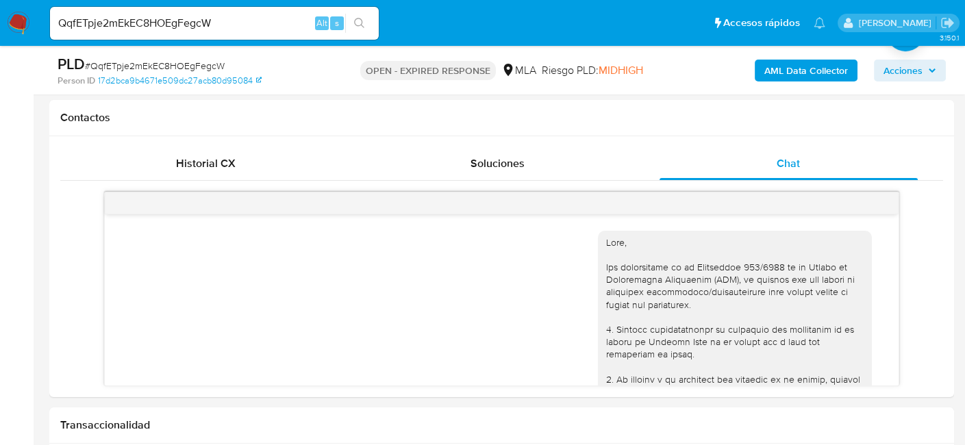
click at [207, 67] on span "# QqfETpje2mEkEC8HOEgFegcW" at bounding box center [155, 66] width 140 height 14
copy span "QqfETpje2mEkEC8HOEgFegcW"
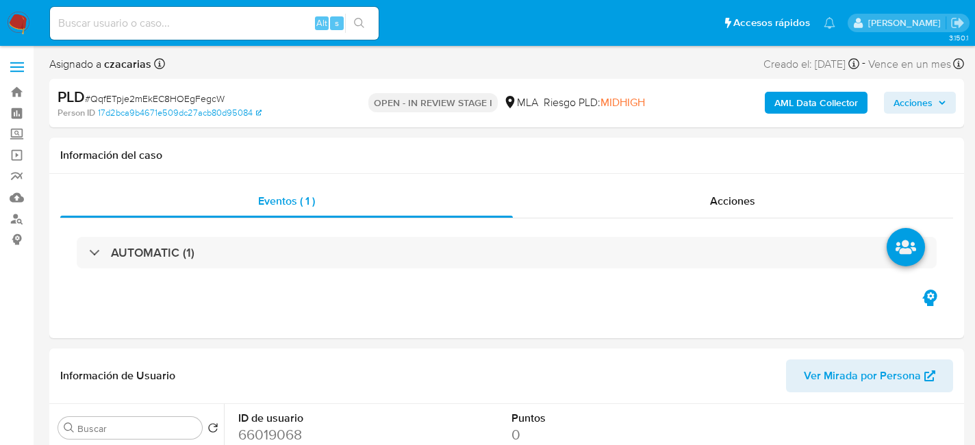
select select "10"
click at [177, 101] on span "# QqfETpje2mEkEC8HOEgFegcW" at bounding box center [155, 99] width 140 height 14
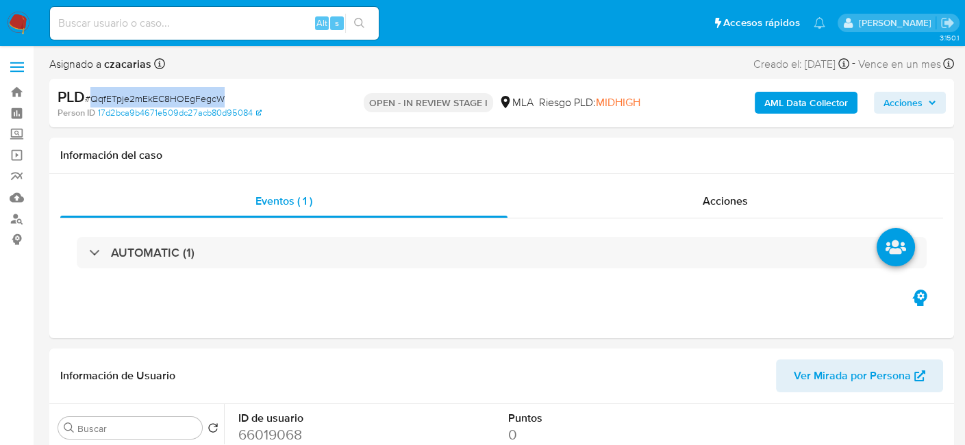
click at [177, 101] on span "# QqfETpje2mEkEC8HOEgFegcW" at bounding box center [155, 99] width 140 height 14
copy span "QqfETpje2mEkEC8HOEgFegcW"
click at [279, 436] on dd "66019068" at bounding box center [321, 434] width 166 height 19
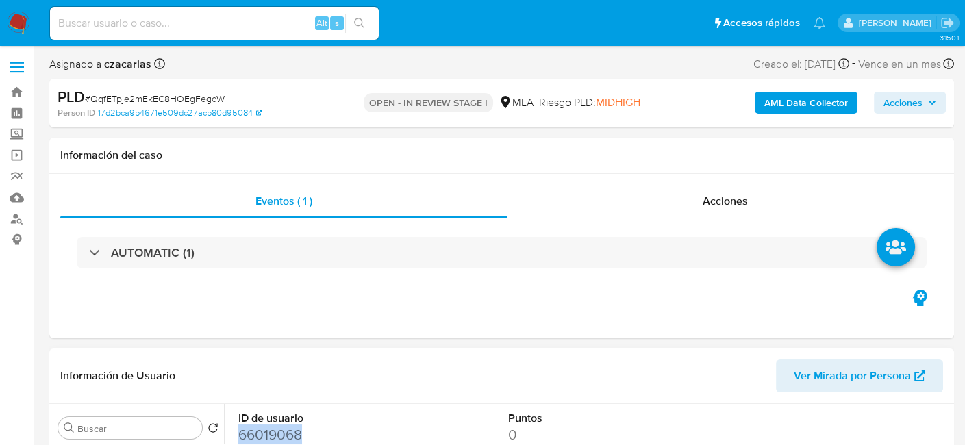
click at [279, 436] on dd "66019068" at bounding box center [321, 434] width 166 height 19
copy dd "66019068"
click at [270, 434] on dd "66019068" at bounding box center [321, 434] width 166 height 19
copy dd "66019068"
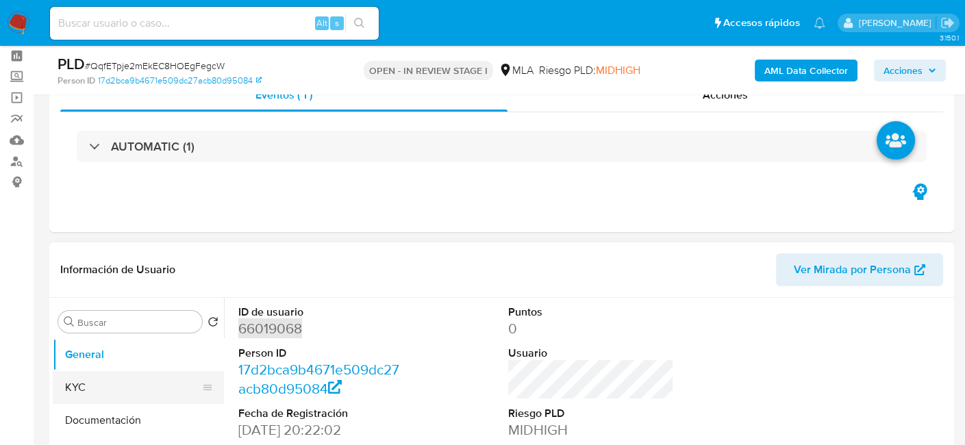
scroll to position [47, 0]
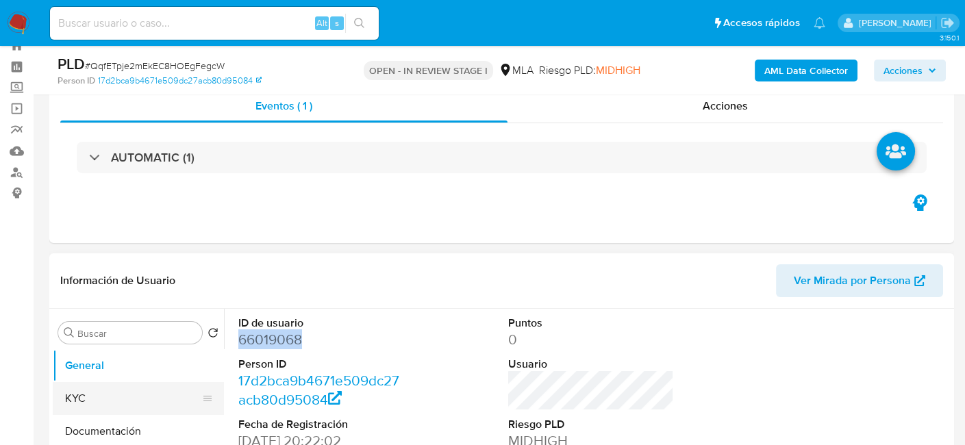
click at [119, 392] on button "KYC" at bounding box center [133, 398] width 160 height 33
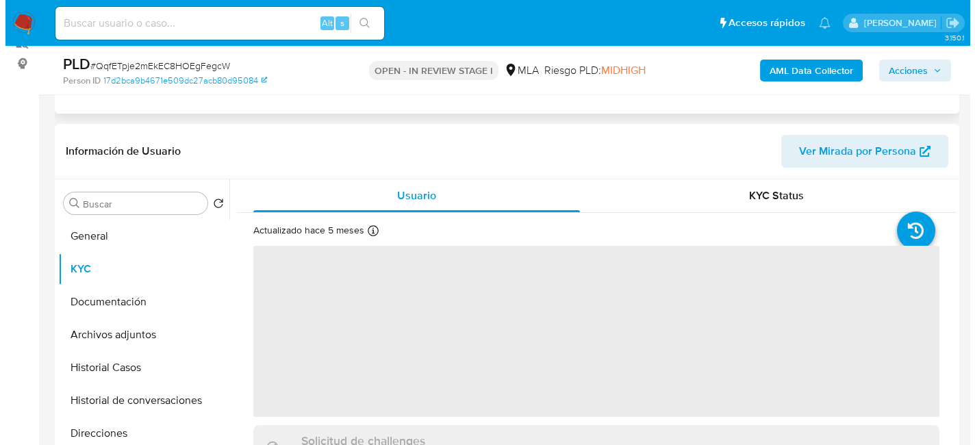
scroll to position [184, 0]
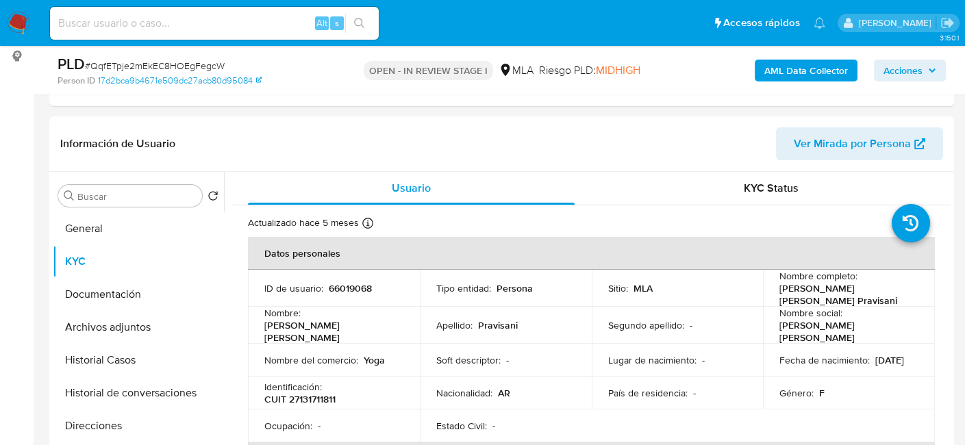
click at [798, 60] on b "AML Data Collector" at bounding box center [806, 71] width 84 height 22
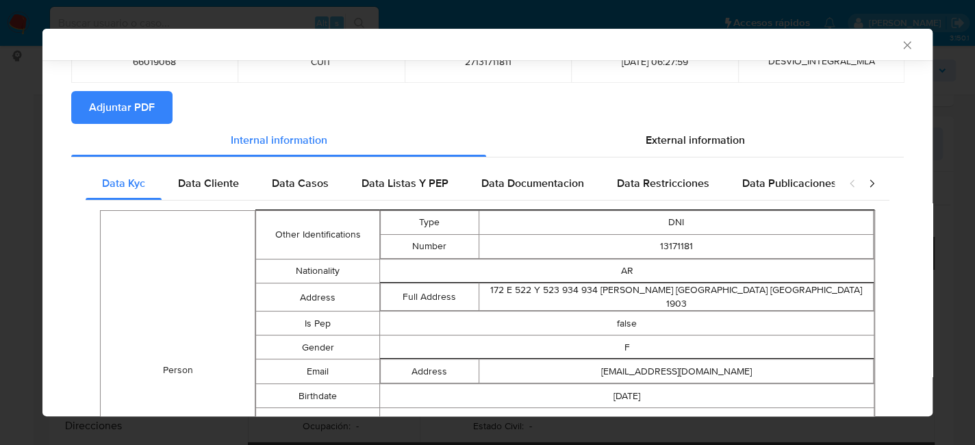
scroll to position [134, 0]
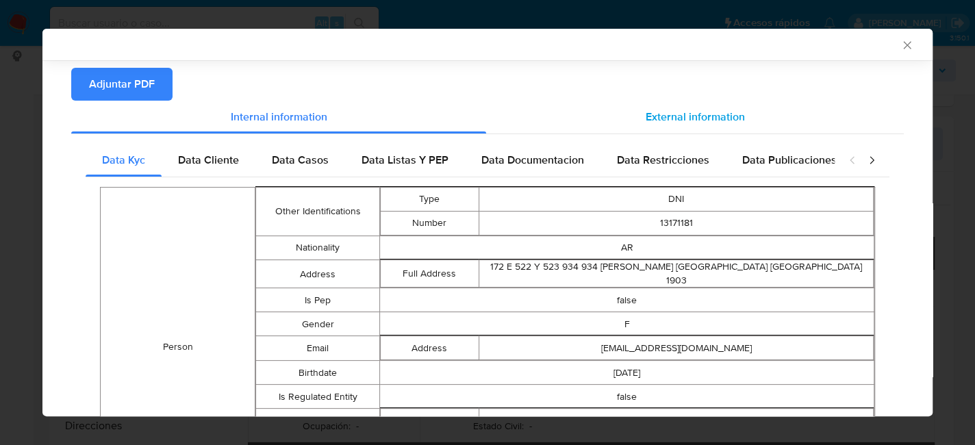
click at [676, 120] on span "External information" at bounding box center [695, 117] width 99 height 16
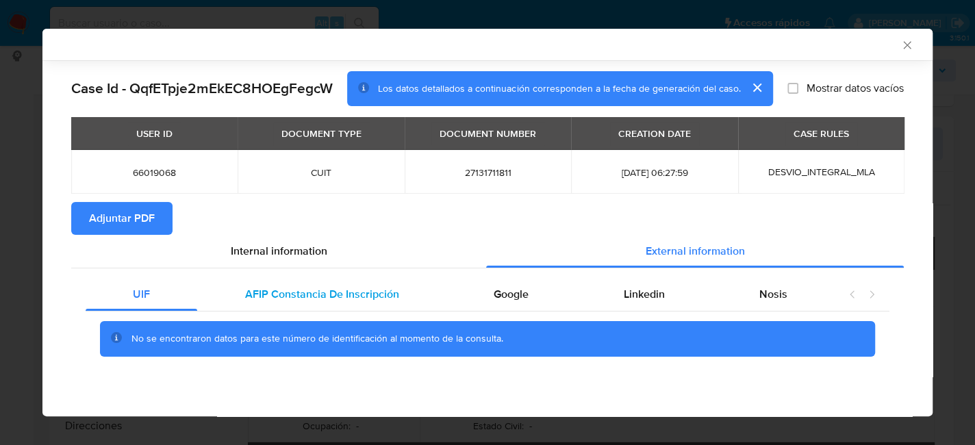
click at [264, 287] on span "AFIP Constancia De Inscripción" at bounding box center [322, 294] width 154 height 16
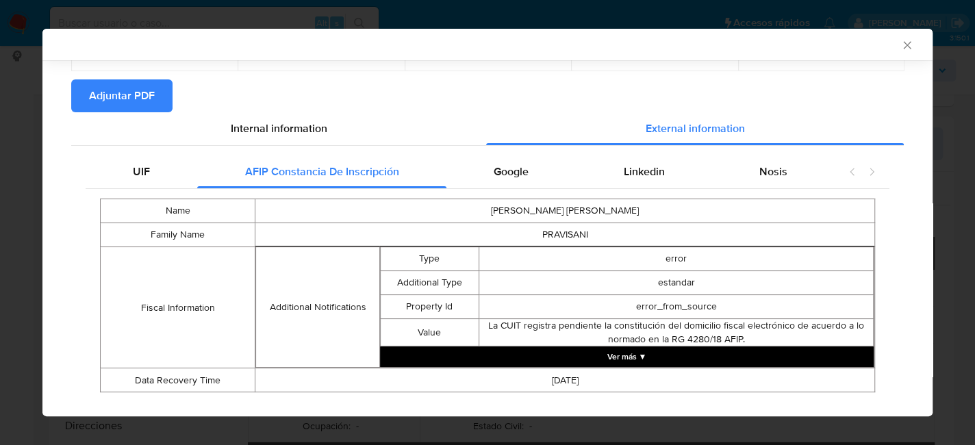
scroll to position [134, 0]
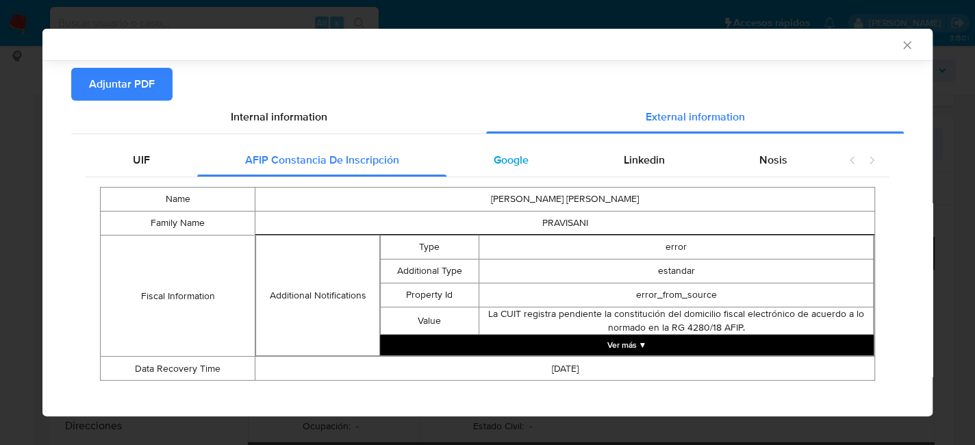
click at [503, 160] on span "Google" at bounding box center [511, 160] width 35 height 16
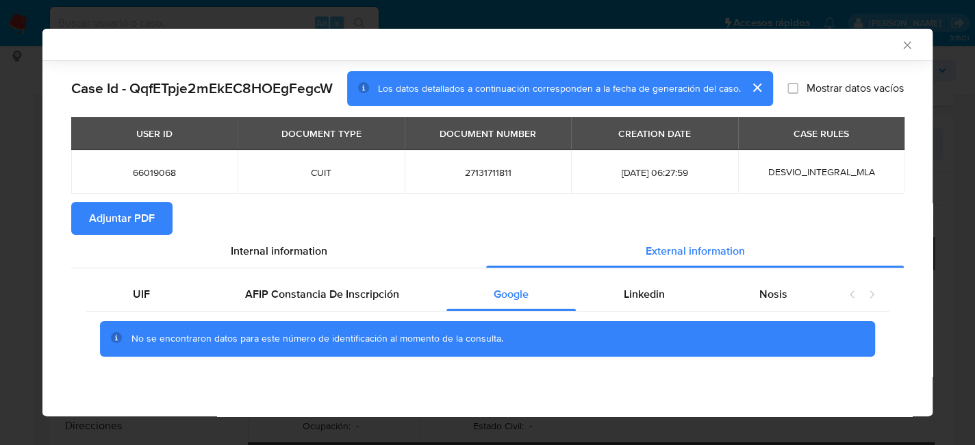
scroll to position [0, 0]
click at [634, 303] on div "Linkedin" at bounding box center [644, 294] width 136 height 33
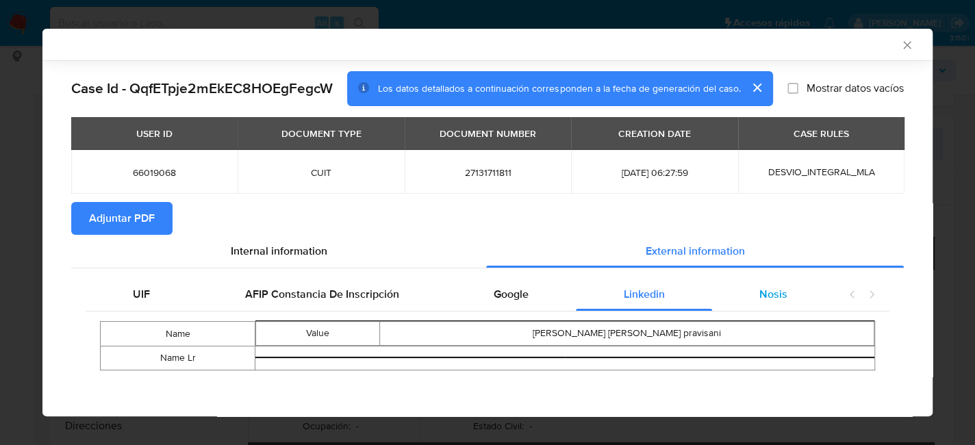
click at [777, 288] on span "Nosis" at bounding box center [774, 294] width 28 height 16
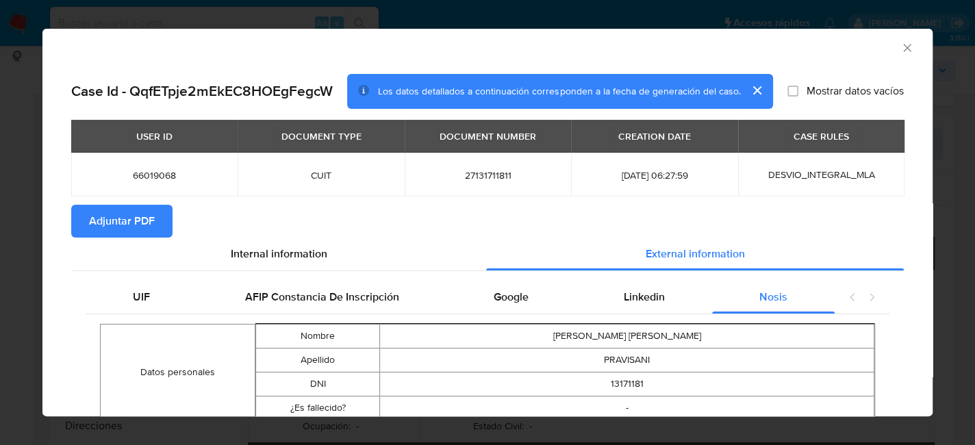
click at [123, 226] on span "Adjuntar PDF" at bounding box center [122, 221] width 66 height 30
click at [901, 50] on icon "Cerrar ventana" at bounding box center [908, 48] width 14 height 14
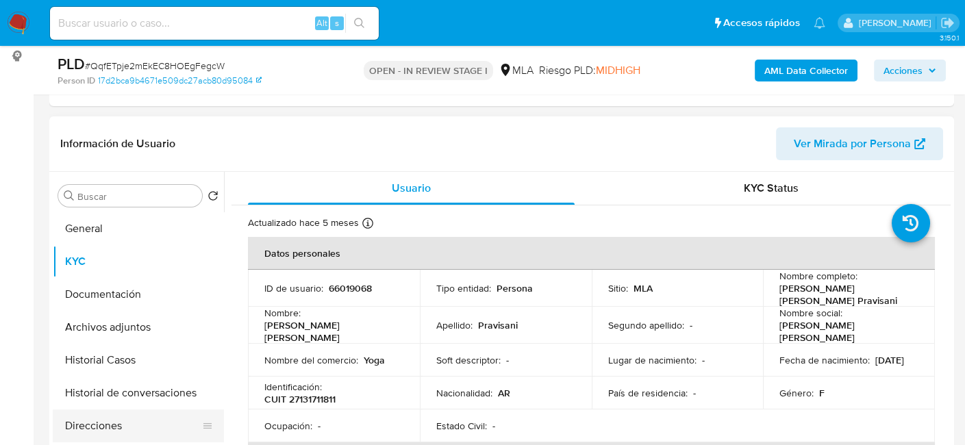
click at [99, 420] on button "Direcciones" at bounding box center [133, 426] width 160 height 33
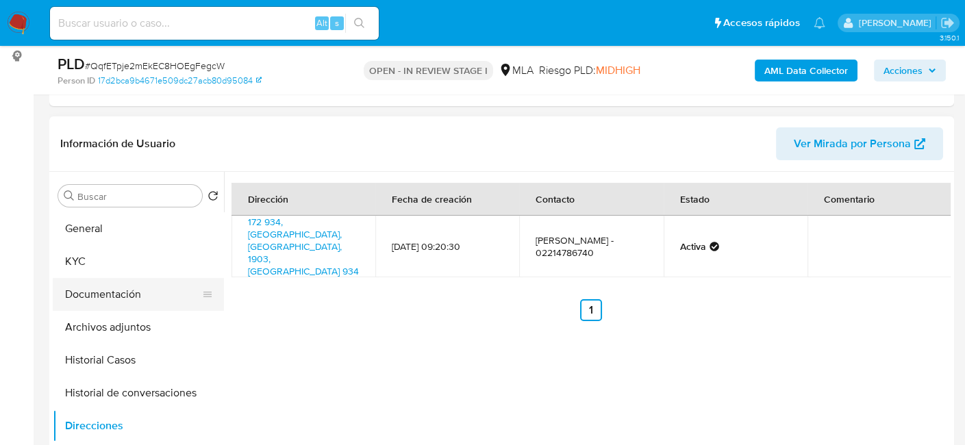
drag, startPoint x: 129, startPoint y: 269, endPoint x: 129, endPoint y: 281, distance: 12.3
click at [129, 269] on button "KYC" at bounding box center [138, 261] width 171 height 33
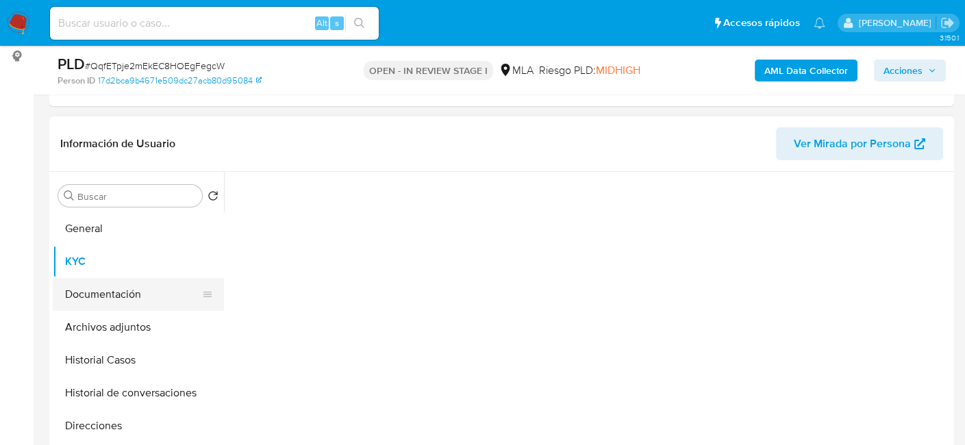
click at [125, 299] on button "Documentación" at bounding box center [133, 294] width 160 height 33
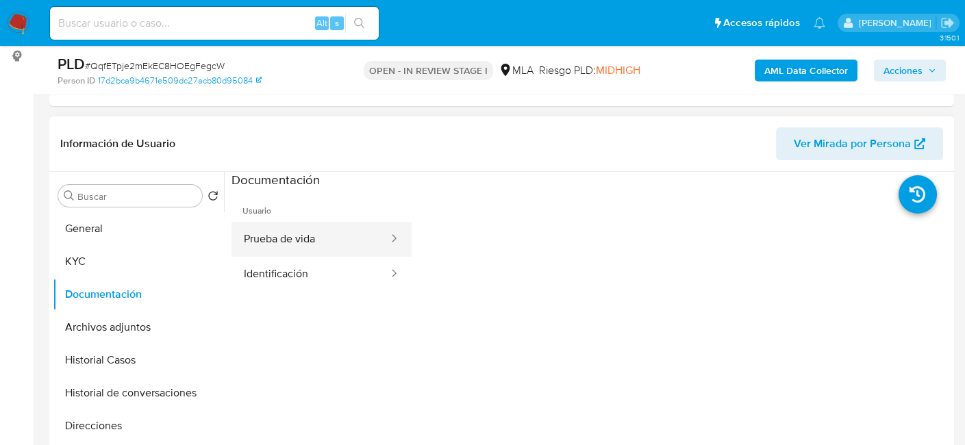
click at [292, 238] on button "Prueba de vida" at bounding box center [311, 239] width 158 height 35
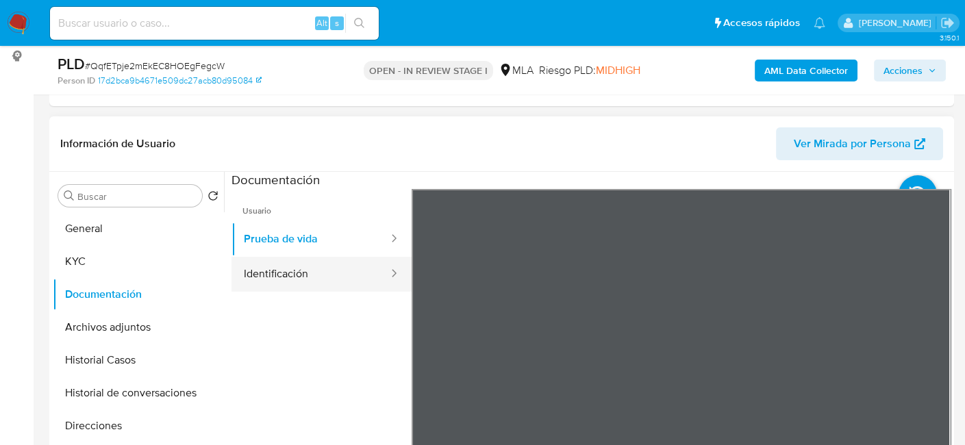
click at [293, 270] on button "Identificación" at bounding box center [311, 274] width 158 height 35
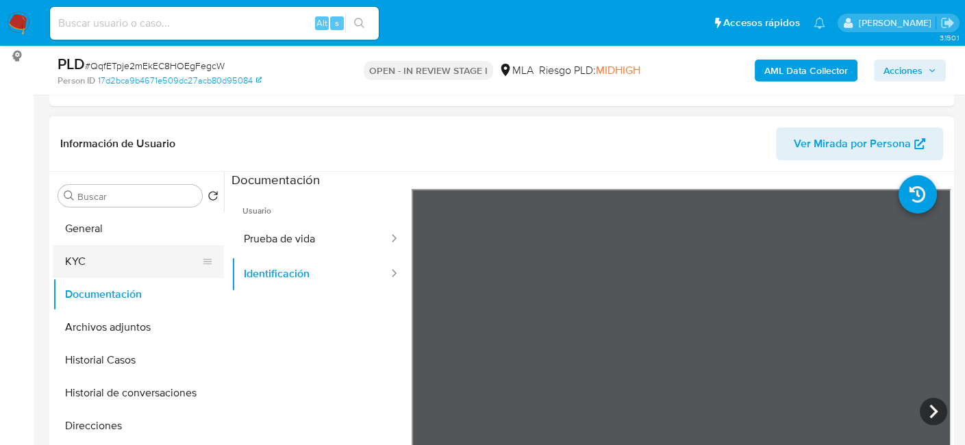
click at [96, 271] on button "KYC" at bounding box center [133, 261] width 160 height 33
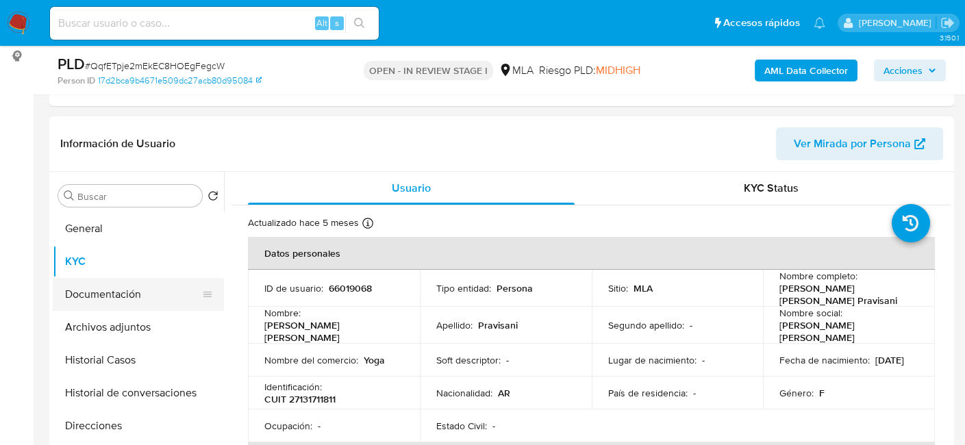
click at [152, 289] on button "Documentación" at bounding box center [133, 294] width 160 height 33
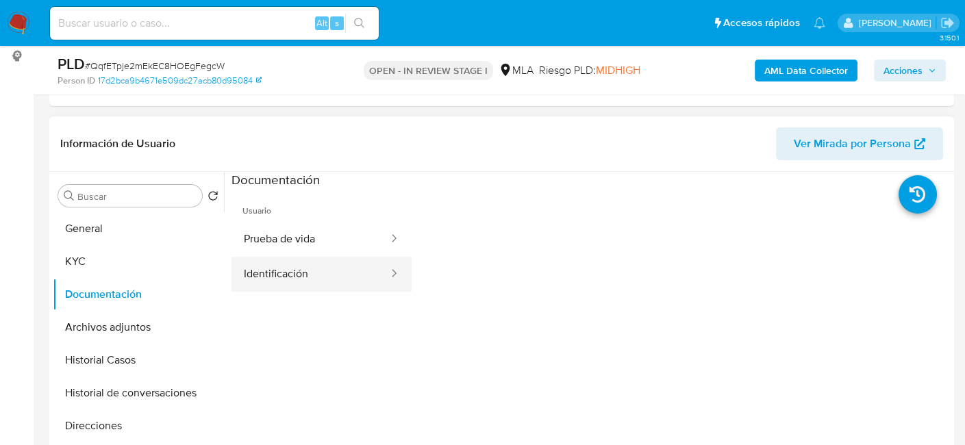
click at [361, 264] on button "Identificación" at bounding box center [311, 274] width 158 height 35
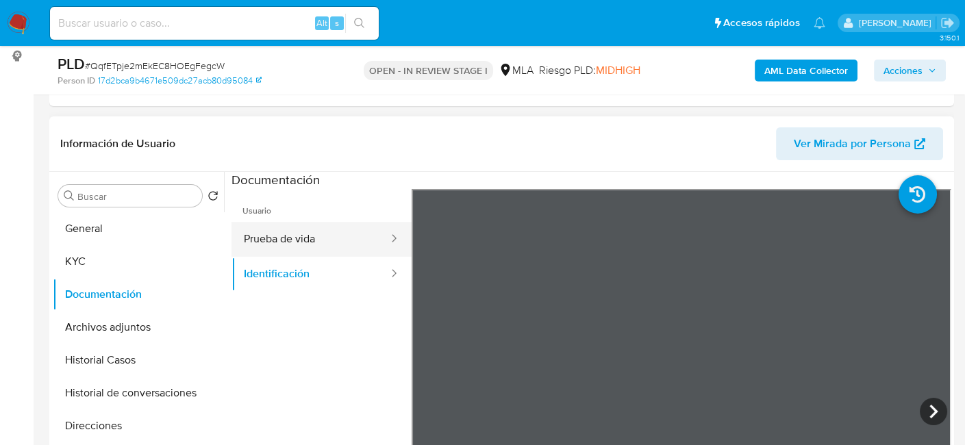
click at [354, 238] on button "Prueba de vida" at bounding box center [311, 239] width 158 height 35
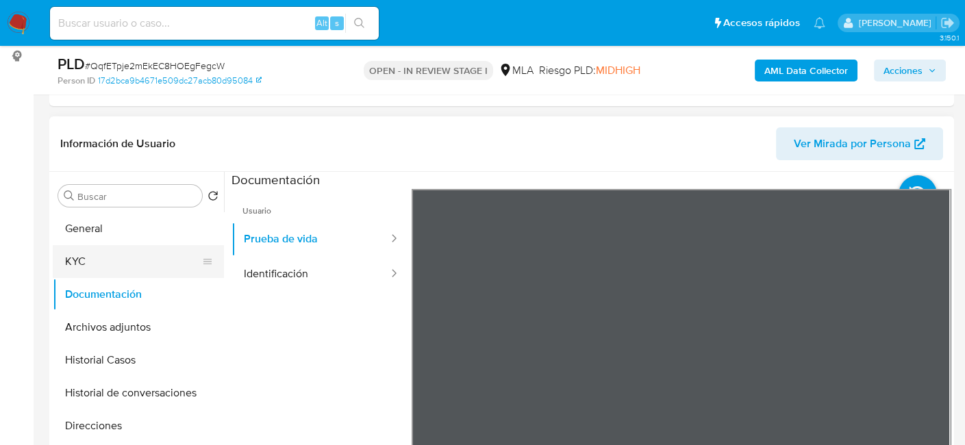
click at [137, 258] on button "KYC" at bounding box center [133, 261] width 160 height 33
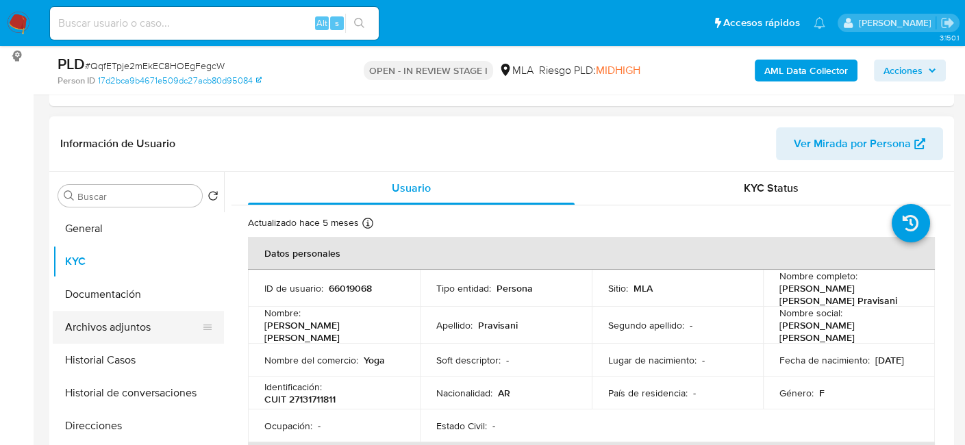
click at [113, 341] on ul "General KYC Documentación Archivos adjuntos Historial Casos Historial de conver…" at bounding box center [138, 366] width 171 height 309
click at [123, 334] on button "Archivos adjuntos" at bounding box center [133, 327] width 160 height 33
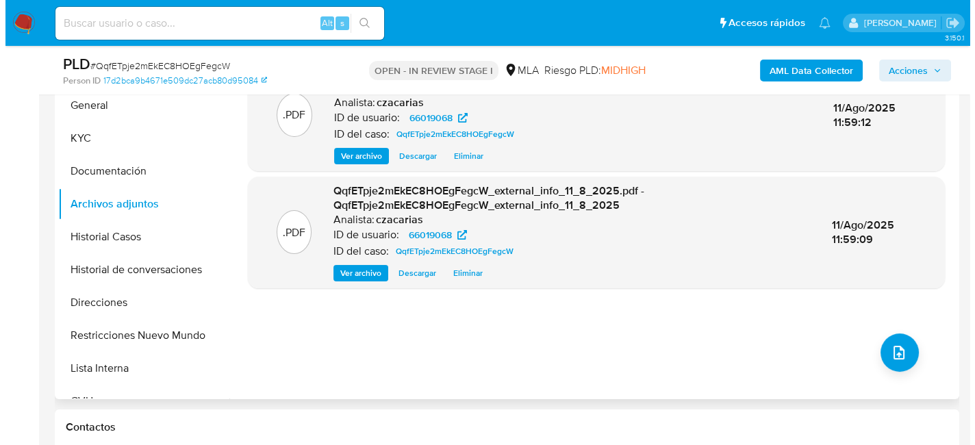
scroll to position [321, 0]
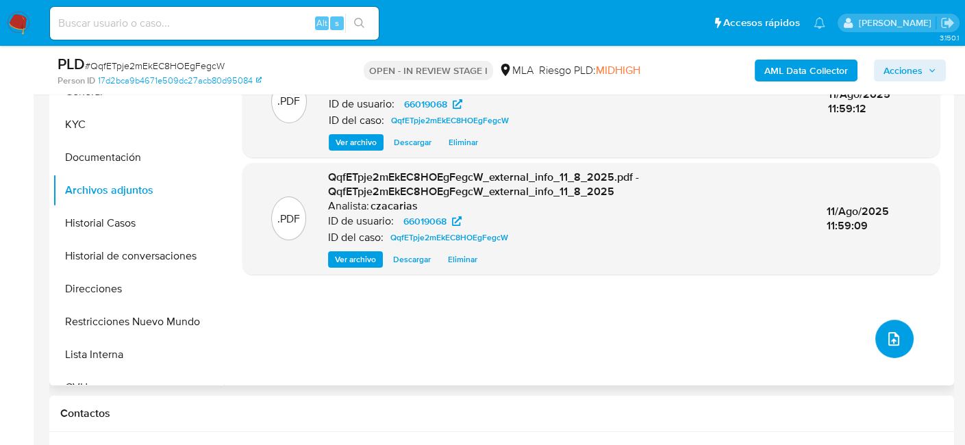
click at [886, 337] on icon "upload-file" at bounding box center [894, 339] width 16 height 16
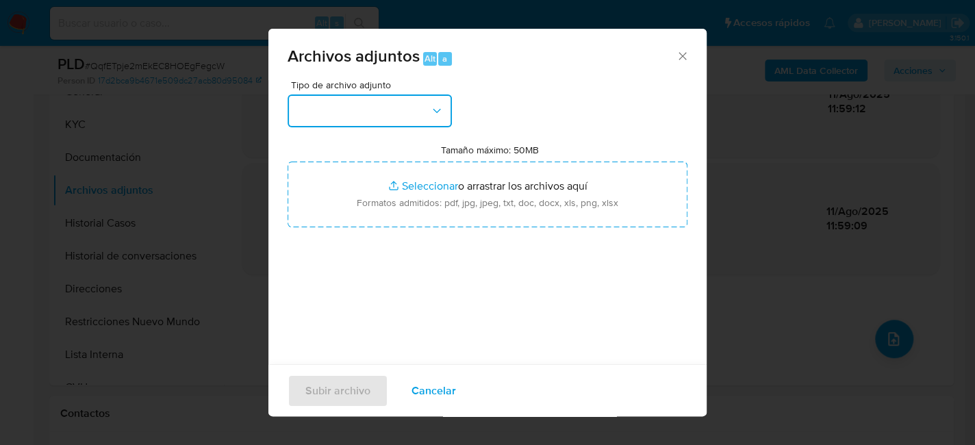
click at [371, 121] on button "button" at bounding box center [370, 111] width 164 height 33
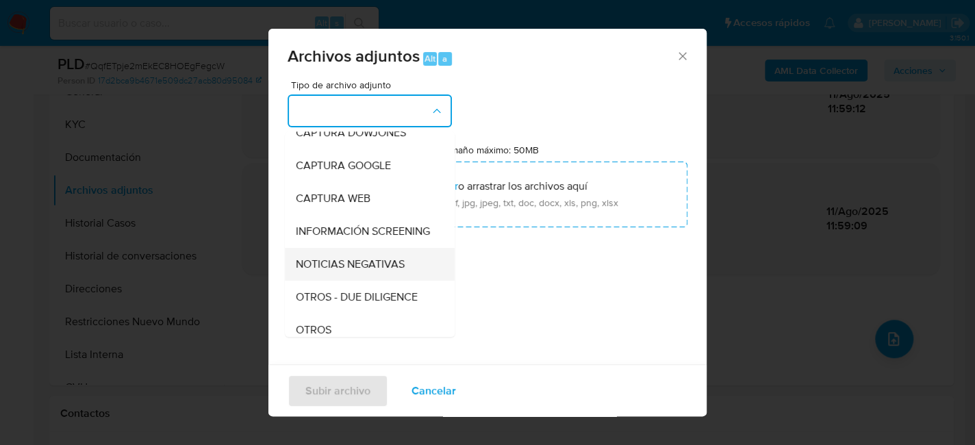
scroll to position [137, 0]
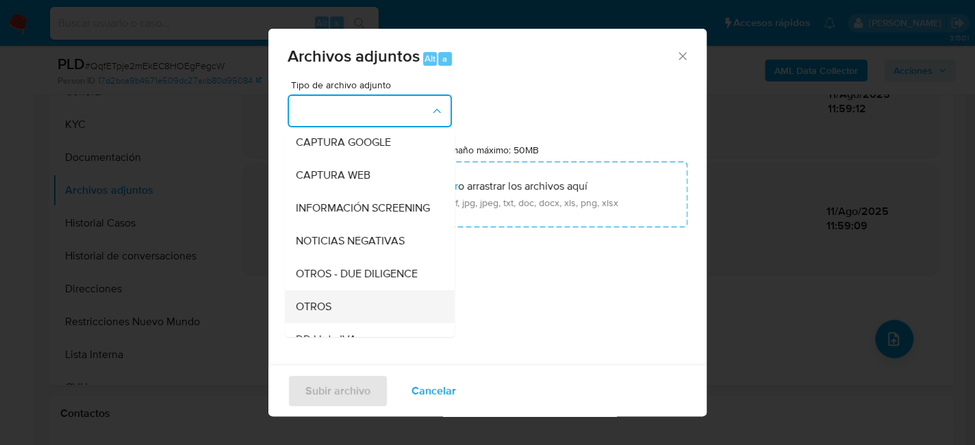
click at [312, 310] on div "OTROS" at bounding box center [366, 306] width 140 height 33
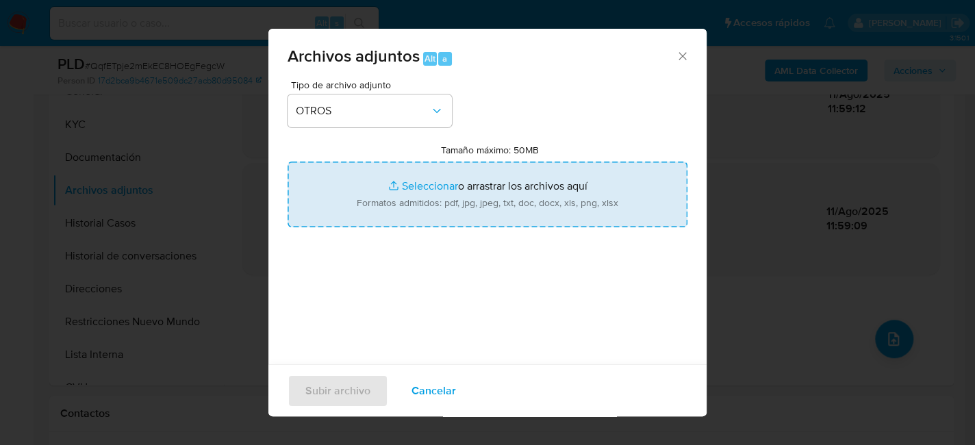
type input "C:\fakepath\NOSIS_PRAVISANI MARIA BEATRIZ.pdf"
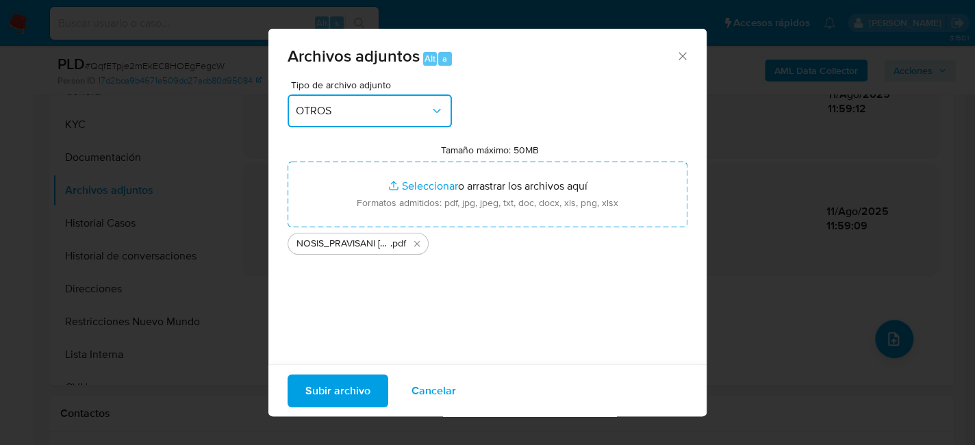
click at [369, 126] on button "OTROS" at bounding box center [370, 111] width 164 height 33
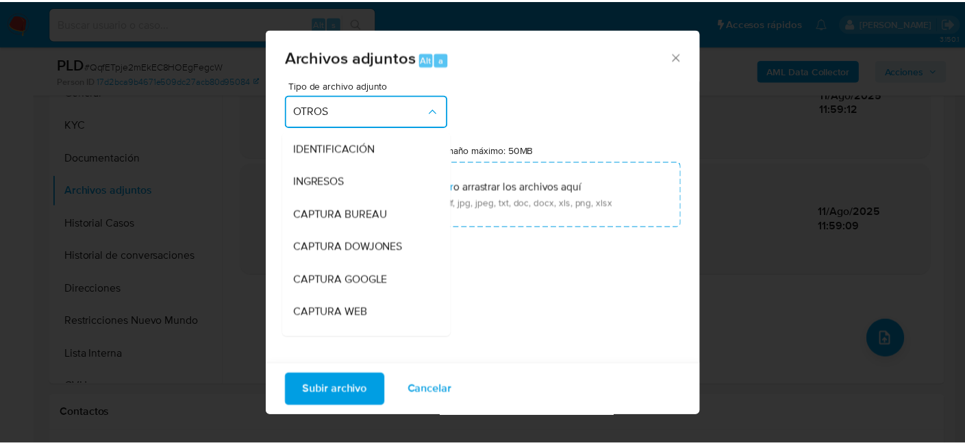
scroll to position [223, 0]
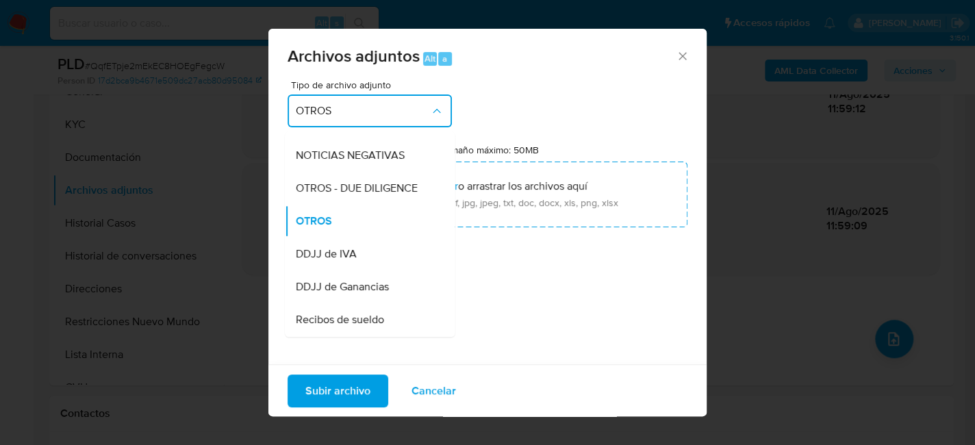
click at [531, 271] on div "Tipo de archivo adjunto OTROS IDENTIFICACIÓN INGRESOS CAPTURA BUREAU CAPTURA DO…" at bounding box center [488, 241] width 400 height 323
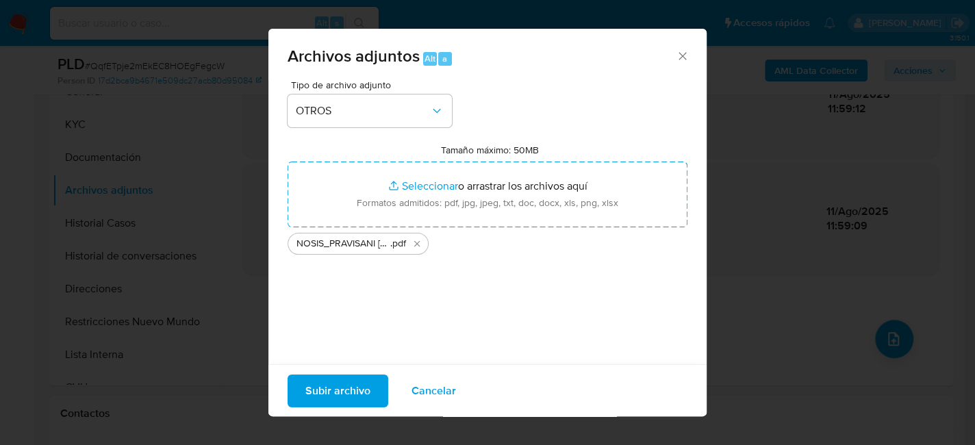
click at [316, 381] on span "Subir archivo" at bounding box center [337, 390] width 65 height 30
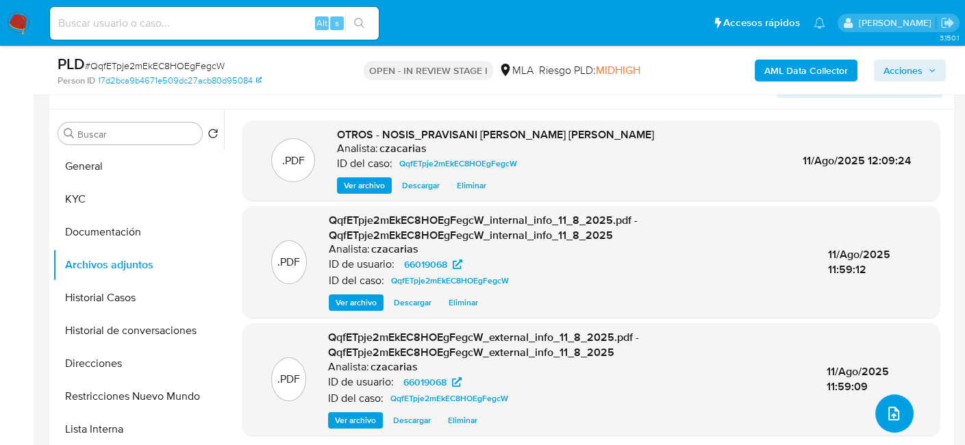
scroll to position [245, 0]
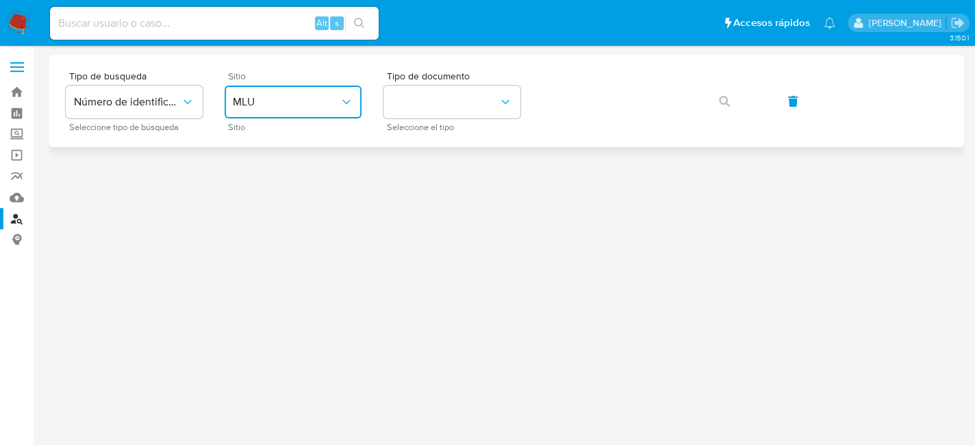
click at [305, 108] on span "MLU" at bounding box center [286, 102] width 107 height 14
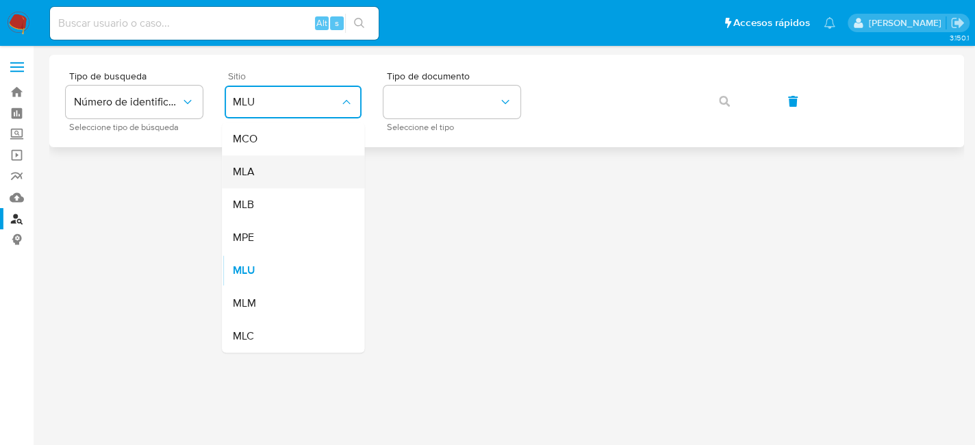
click at [297, 170] on div "MLA" at bounding box center [289, 171] width 112 height 33
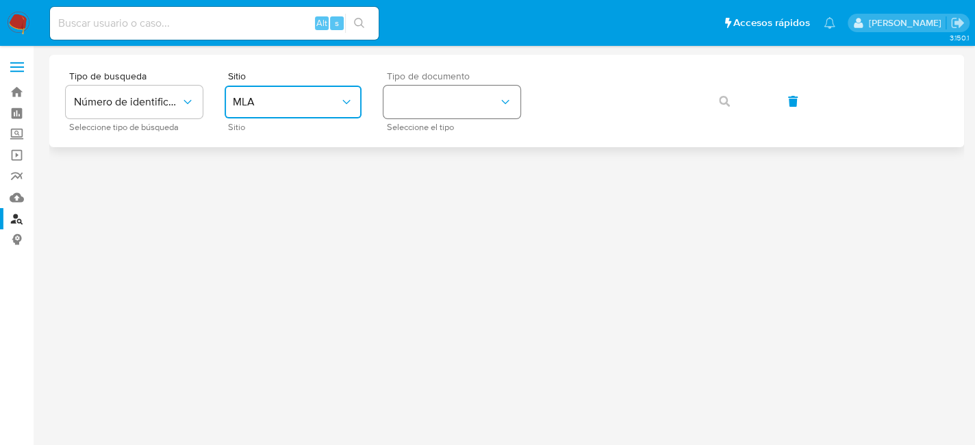
click at [464, 111] on button "identificationType" at bounding box center [452, 102] width 137 height 33
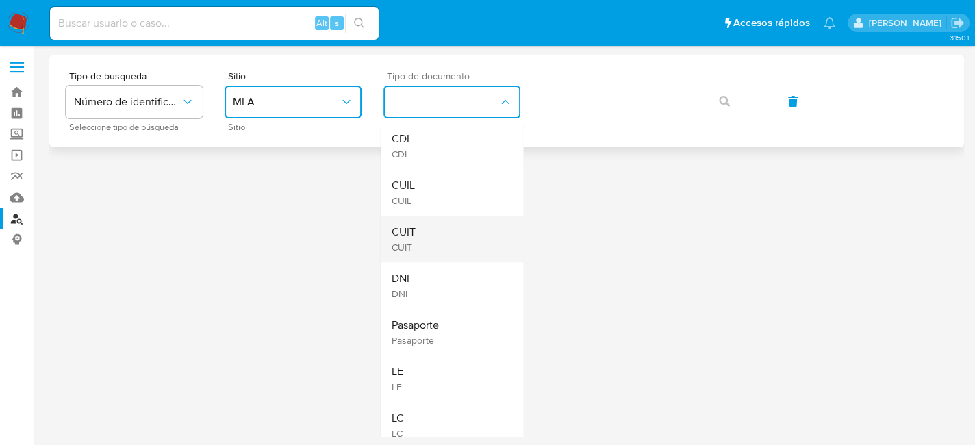
click at [440, 227] on div "CUIT CUIT" at bounding box center [448, 239] width 112 height 47
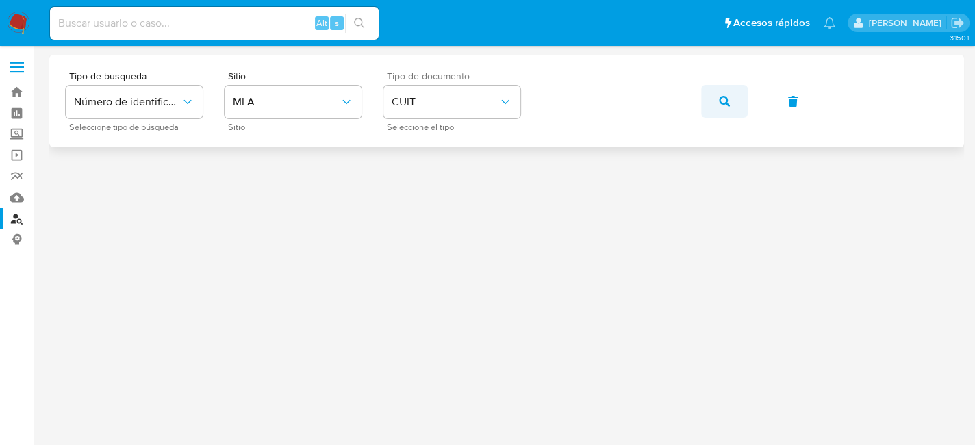
click at [726, 108] on span "button" at bounding box center [724, 101] width 11 height 30
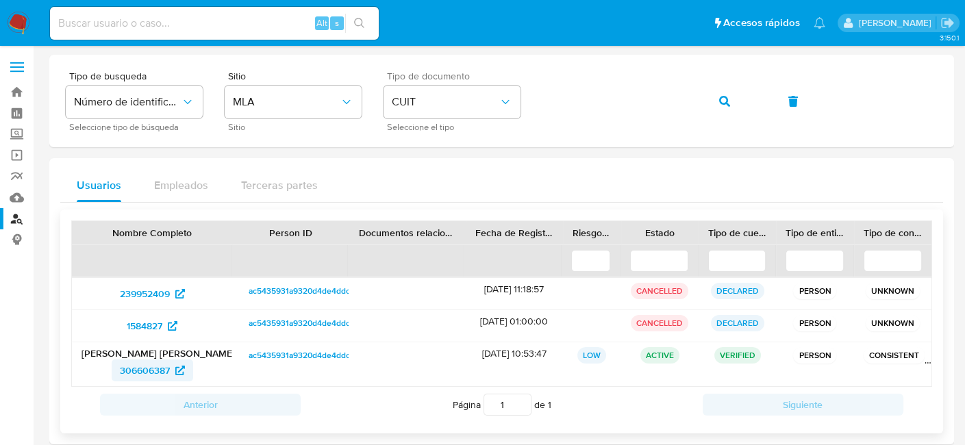
click at [141, 373] on span "306606387" at bounding box center [145, 371] width 50 height 22
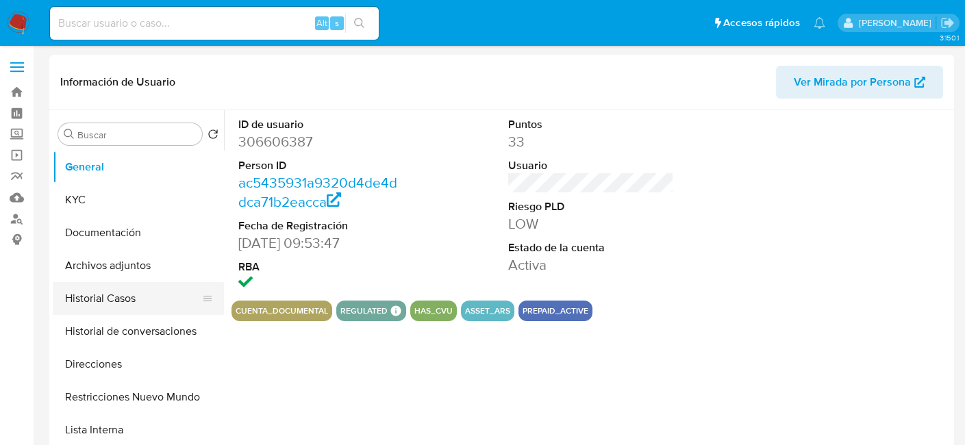
select select "10"
click at [103, 296] on button "Historial Casos" at bounding box center [133, 298] width 160 height 33
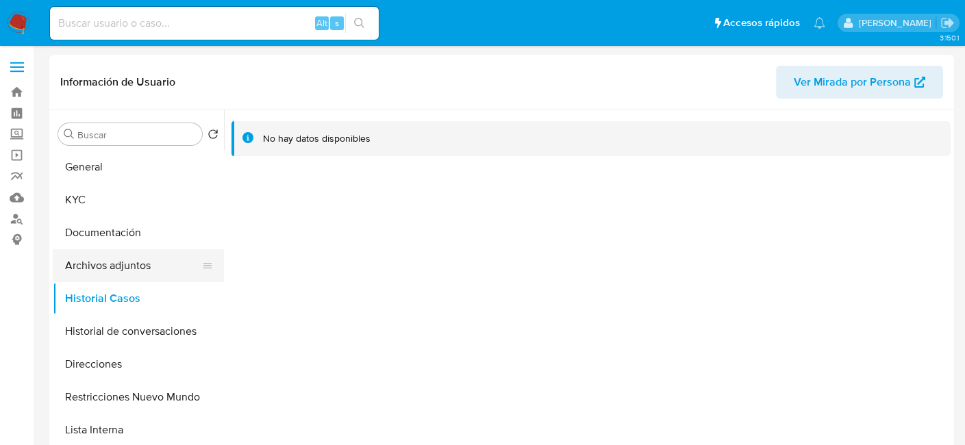
click at [156, 263] on button "Archivos adjuntos" at bounding box center [133, 265] width 160 height 33
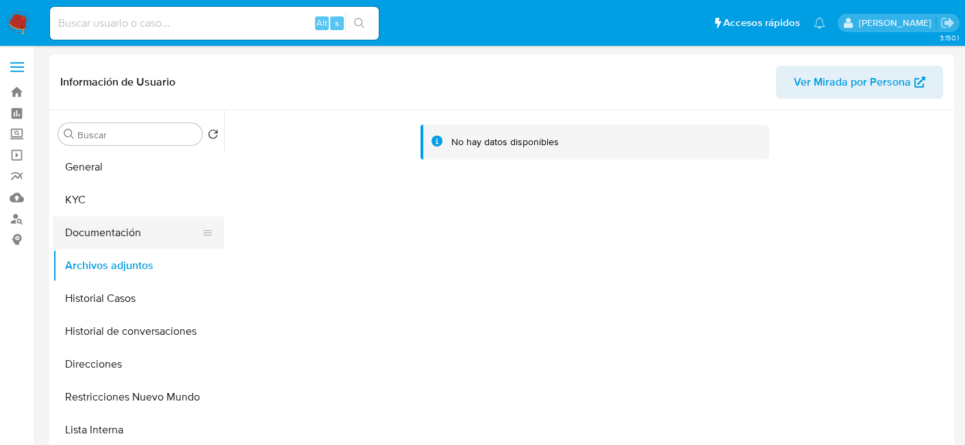
click at [147, 229] on button "Documentación" at bounding box center [133, 232] width 160 height 33
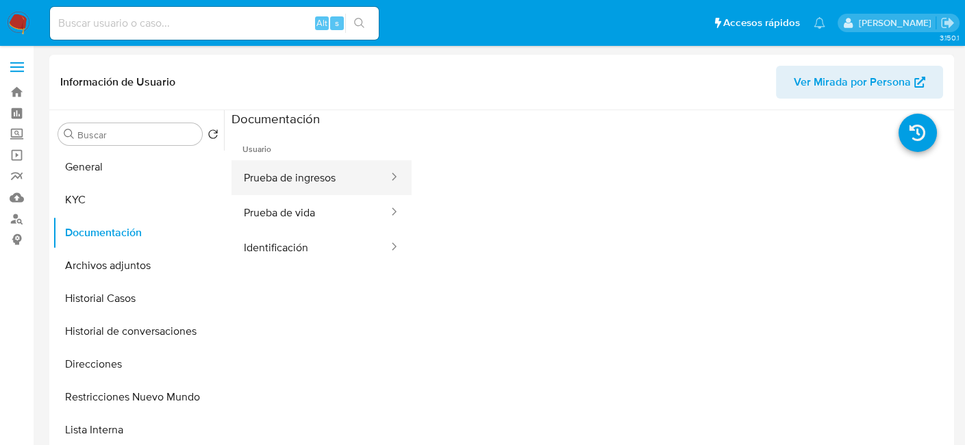
click at [298, 183] on button "Prueba de ingresos" at bounding box center [311, 177] width 158 height 35
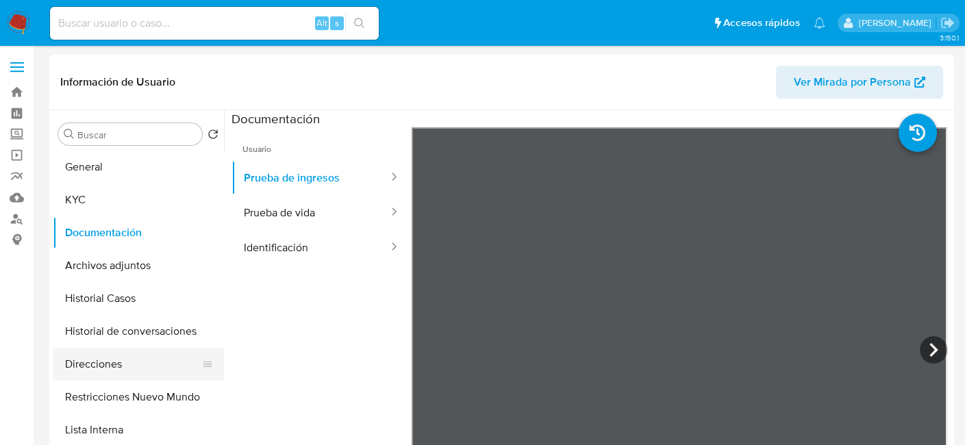
click at [123, 365] on button "Direcciones" at bounding box center [133, 364] width 160 height 33
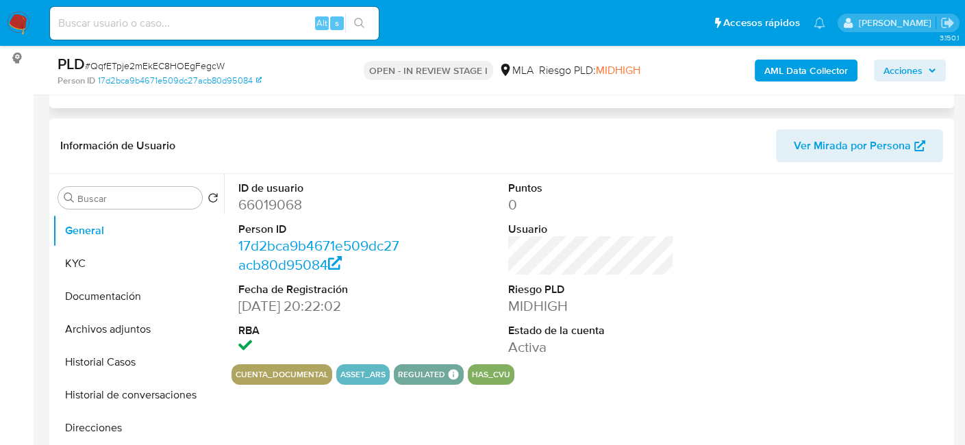
scroll to position [223, 0]
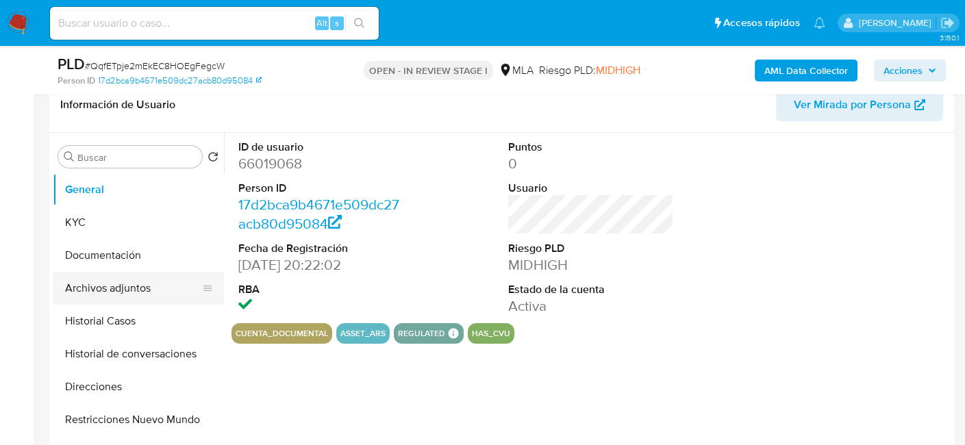
click at [123, 301] on button "Archivos adjuntos" at bounding box center [133, 288] width 160 height 33
select select "10"
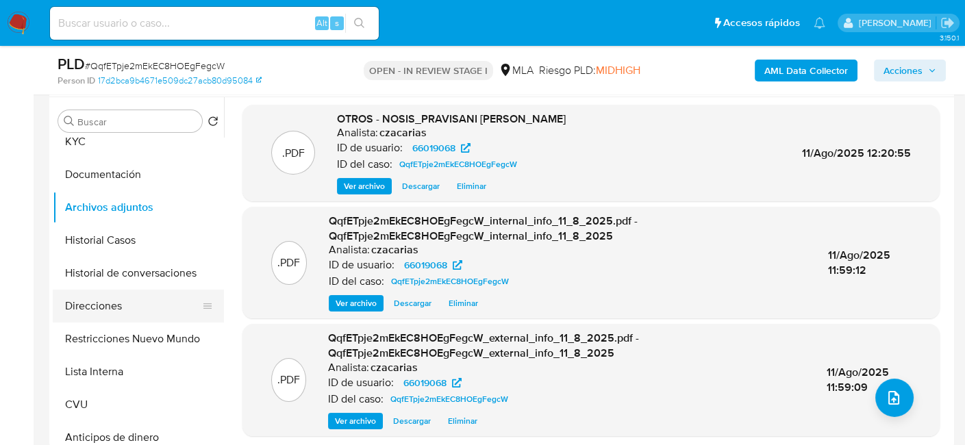
scroll to position [68, 0]
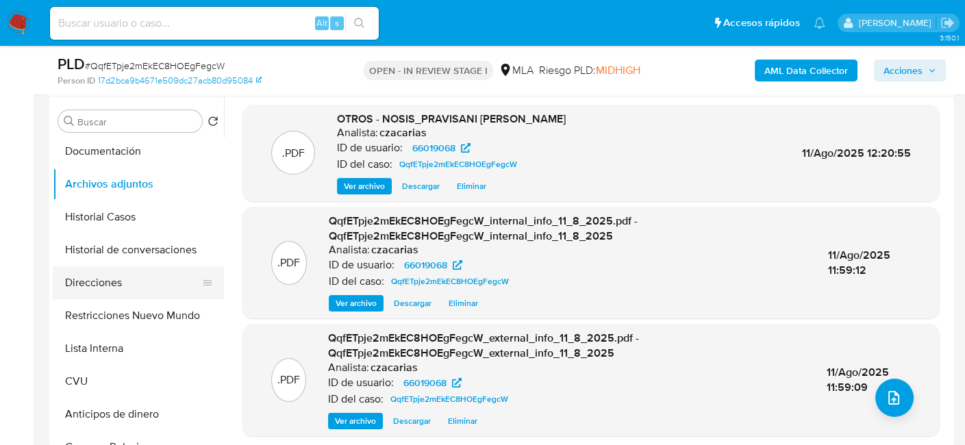
click at [130, 271] on button "Direcciones" at bounding box center [133, 282] width 160 height 33
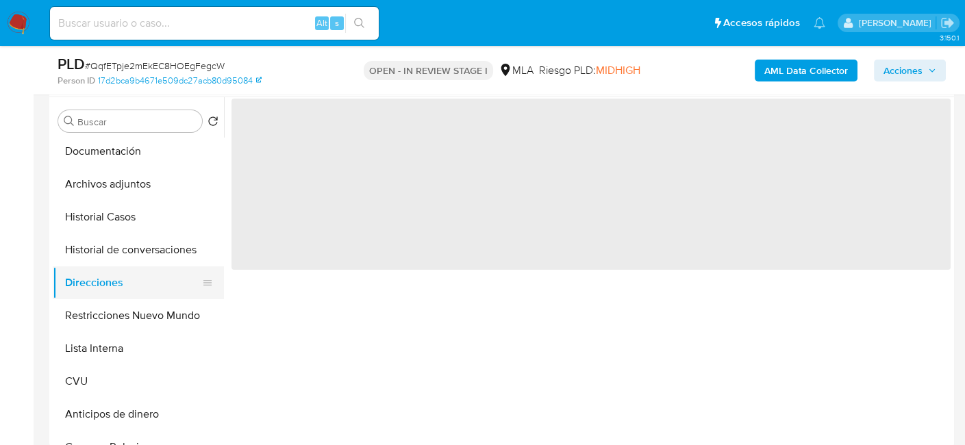
scroll to position [0, 0]
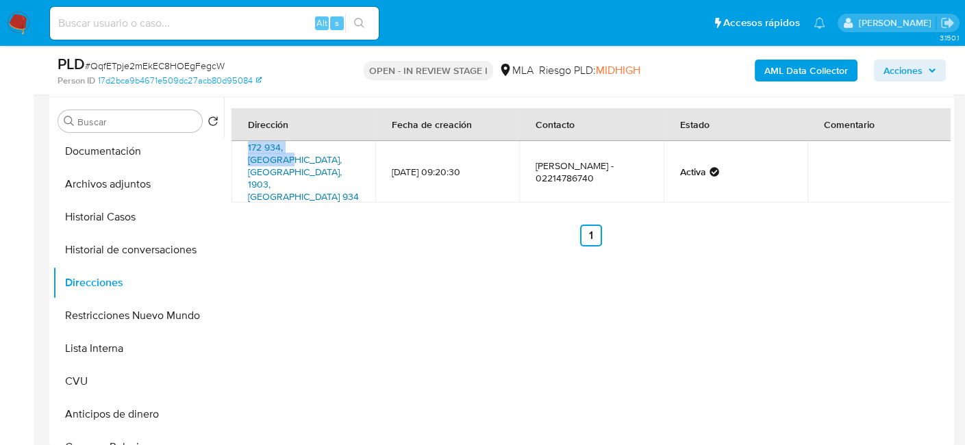
drag, startPoint x: 242, startPoint y: 150, endPoint x: 317, endPoint y: 144, distance: 74.9
click at [317, 144] on td "172 934, La Plata, Buenos Aires, 1903, Argentina 934" at bounding box center [304, 172] width 144 height 62
copy link "172 934, La Plata"
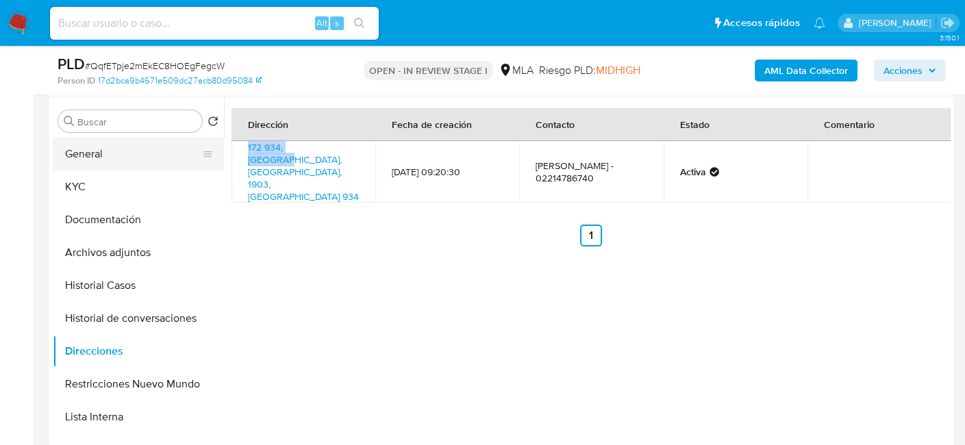
click at [142, 144] on button "General" at bounding box center [133, 154] width 160 height 33
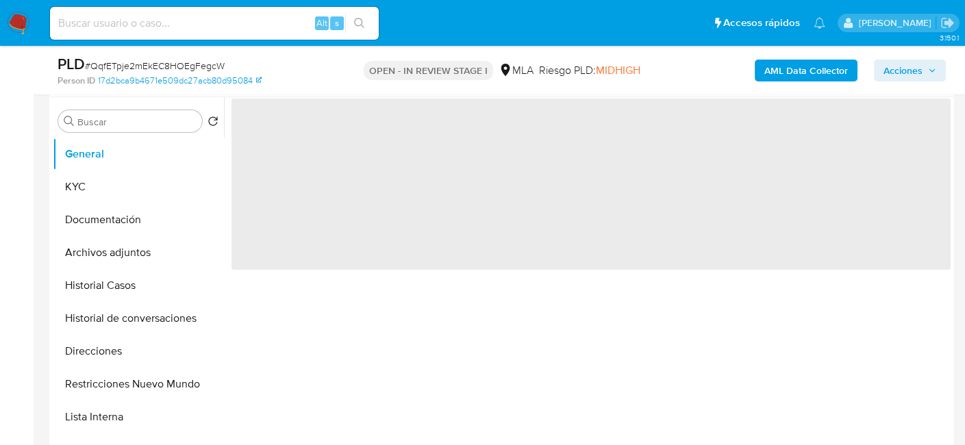
click at [253, 125] on span "‌" at bounding box center [591, 184] width 719 height 171
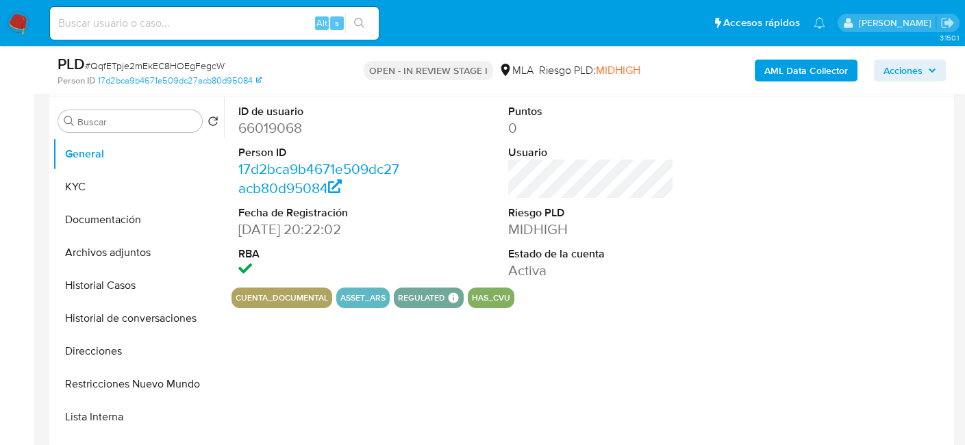
click at [254, 138] on dl "ID de usuario 66019068 Person ID 17d2bca9b4671e509dc27acb80d95084 Fecha de Regi…" at bounding box center [321, 192] width 166 height 177
click at [258, 132] on dd "66019068" at bounding box center [321, 127] width 166 height 19
copy dd "66019068"
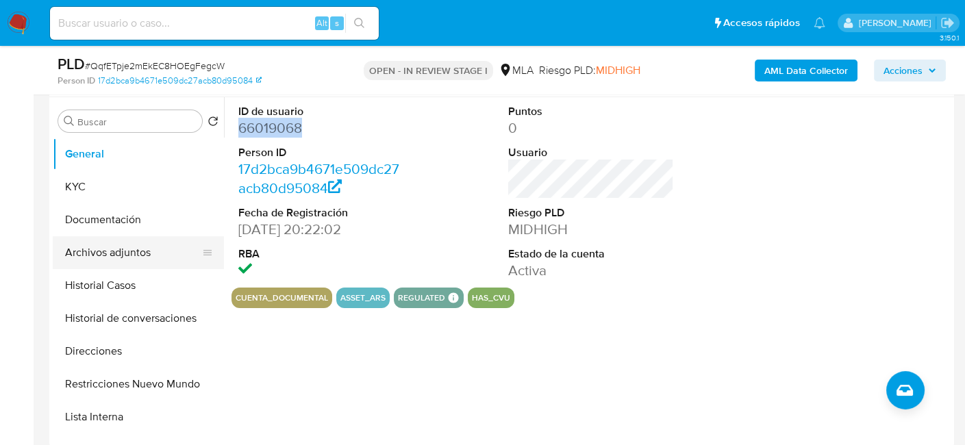
click at [139, 251] on button "Archivos adjuntos" at bounding box center [133, 252] width 160 height 33
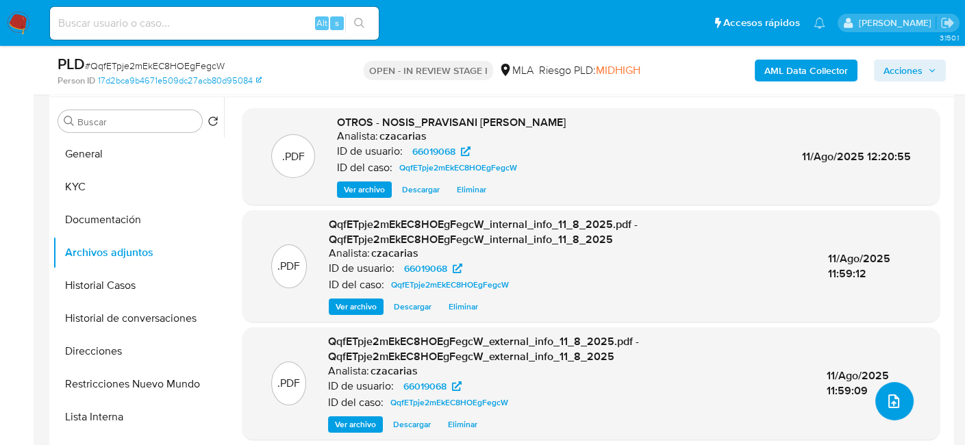
click at [886, 397] on icon "upload-file" at bounding box center [894, 401] width 16 height 16
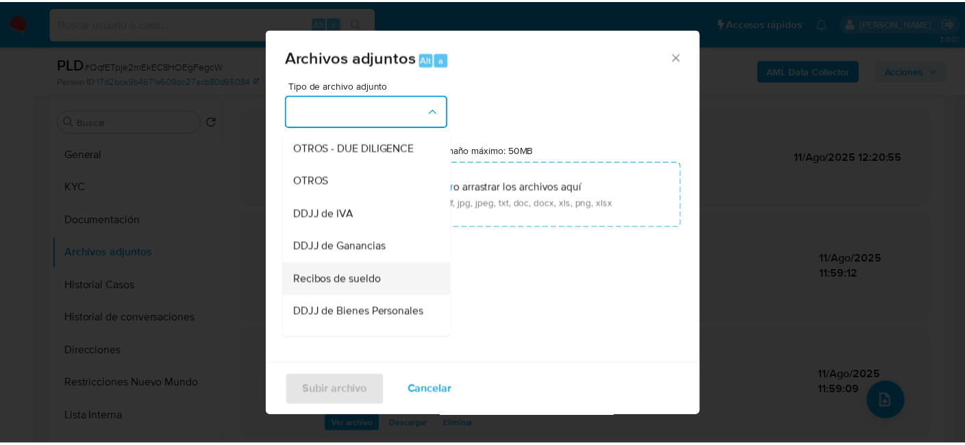
scroll to position [274, 0]
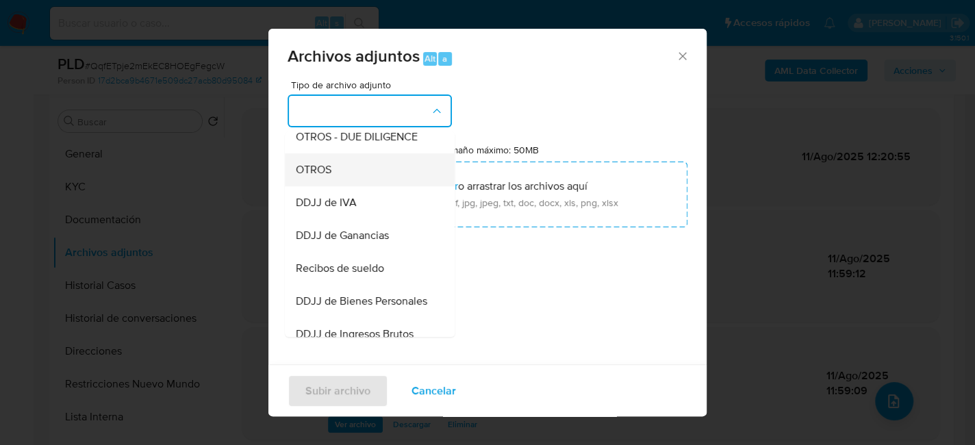
click at [340, 177] on div "OTROS" at bounding box center [366, 169] width 140 height 33
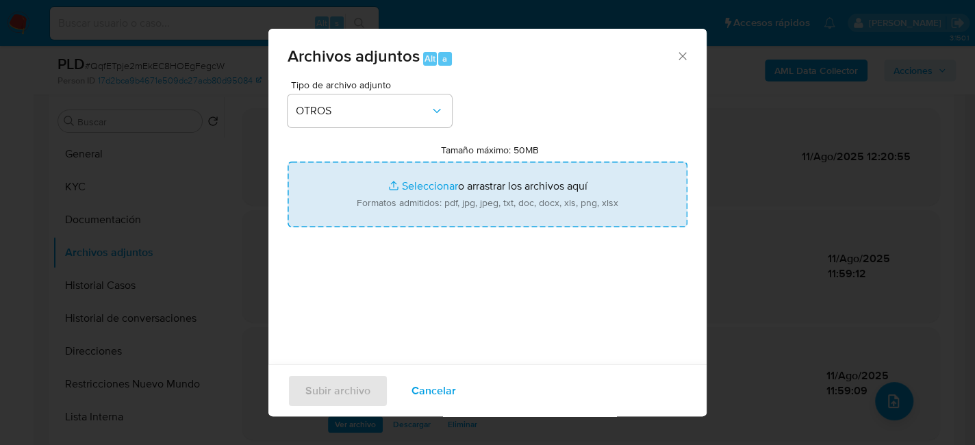
type input "C:\fakepath\Caselog QqfETpje2mEkEC8HOEgFegcW_2025_06_18_17_56_27.docx"
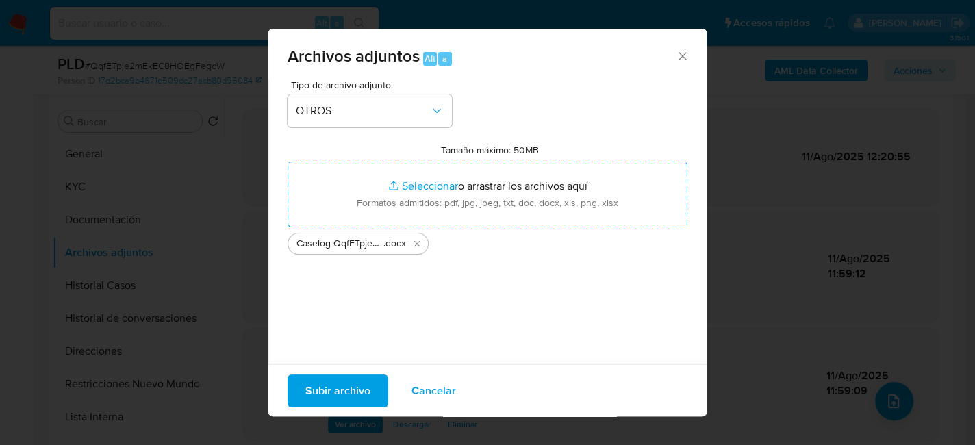
click at [346, 384] on span "Subir archivo" at bounding box center [337, 390] width 65 height 30
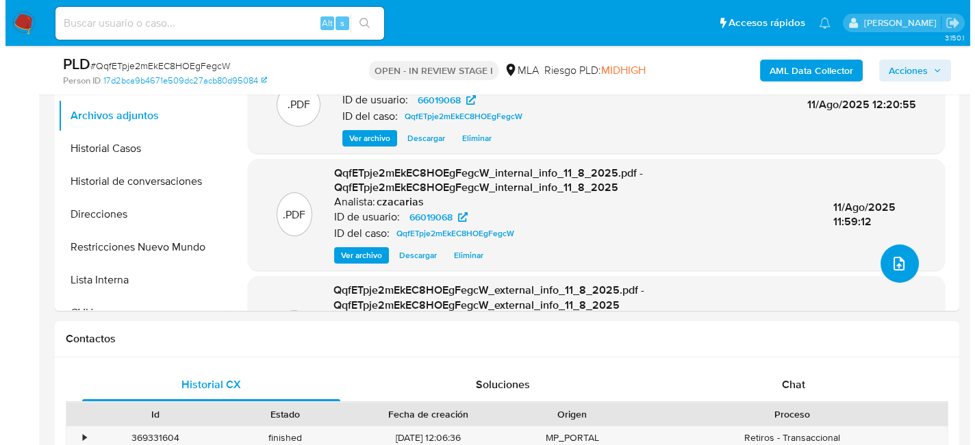
scroll to position [0, 0]
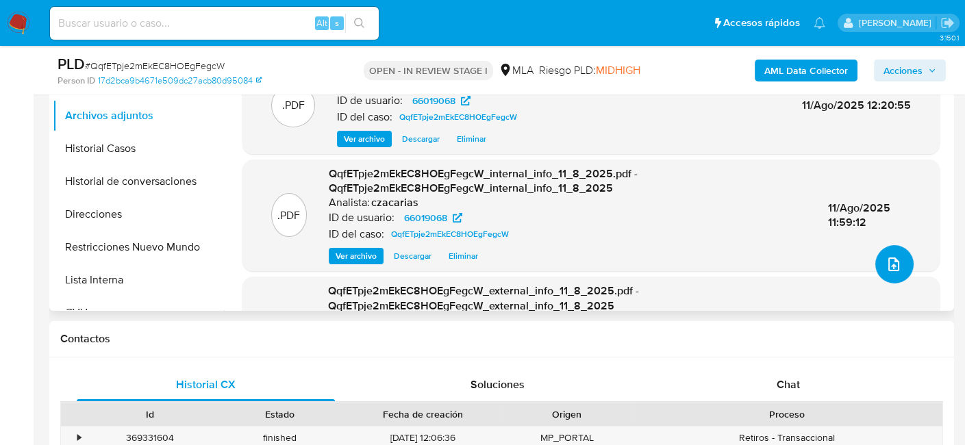
click at [892, 263] on icon "upload-file" at bounding box center [893, 265] width 11 height 14
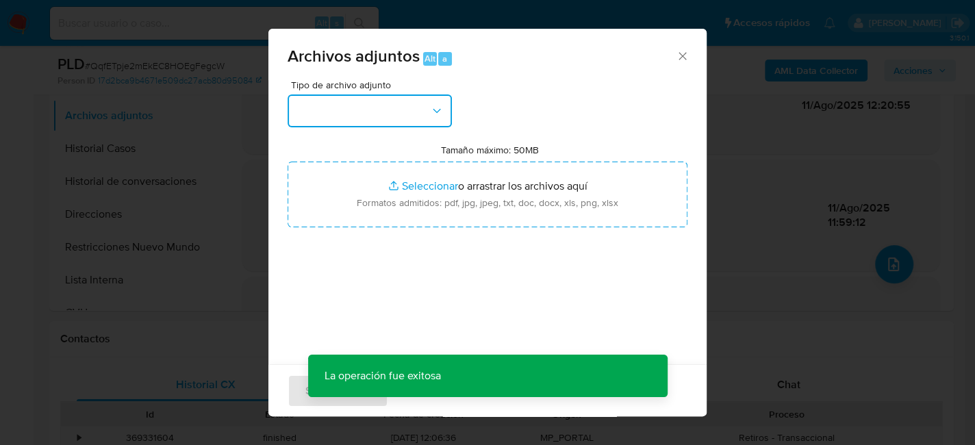
click at [430, 118] on button "button" at bounding box center [370, 111] width 164 height 33
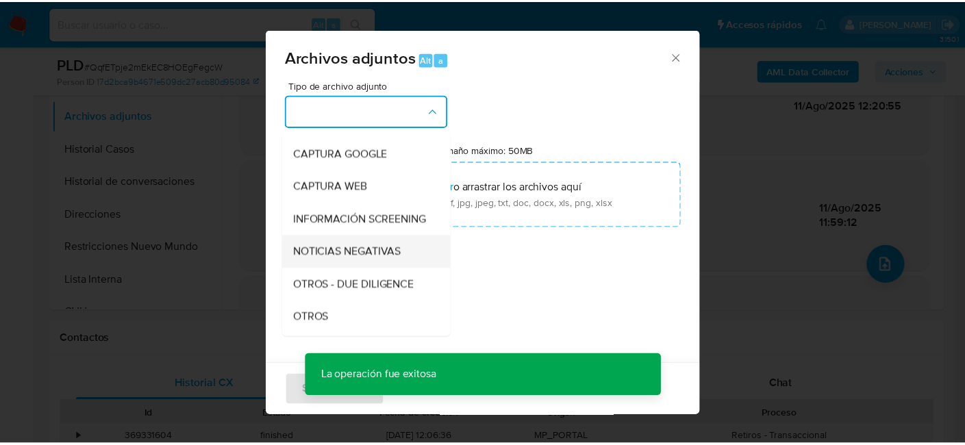
scroll to position [137, 0]
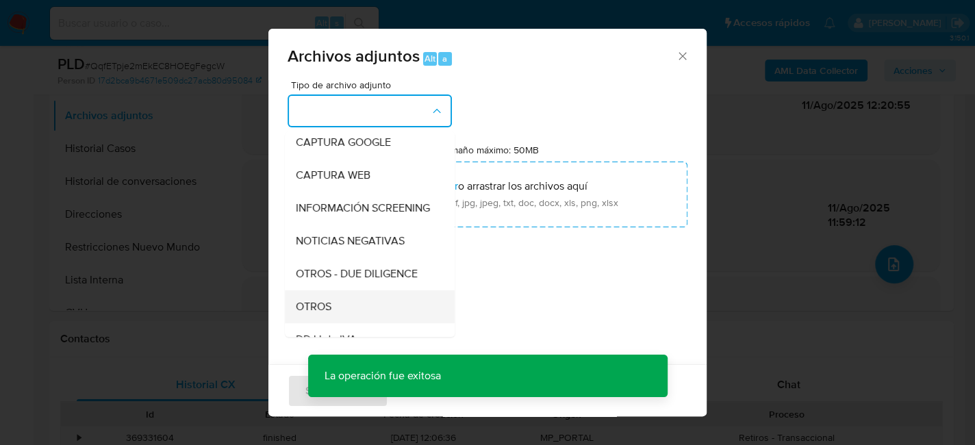
click at [327, 314] on span "OTROS" at bounding box center [314, 307] width 36 height 14
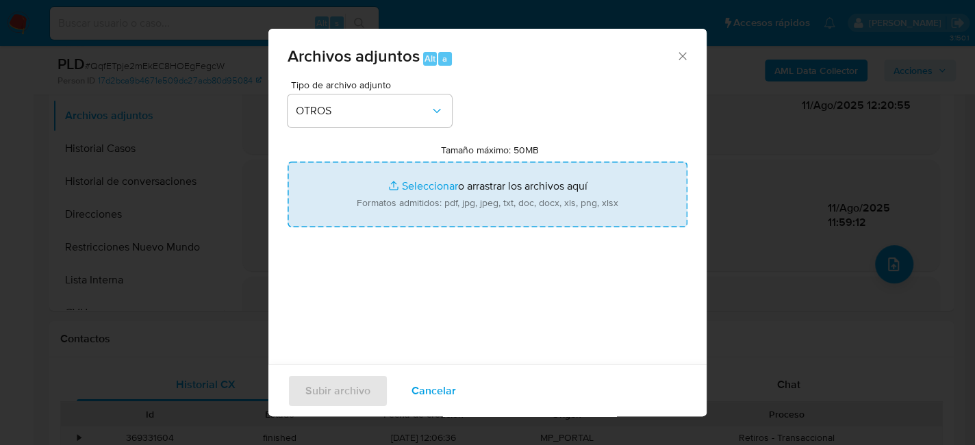
type input "C:\fakepath\Movimientos-66019068.xlsx"
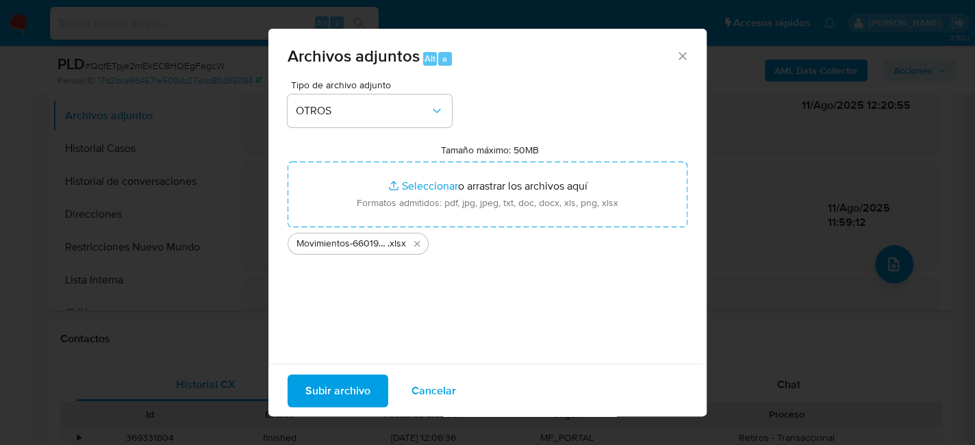
click at [345, 375] on span "Subir archivo" at bounding box center [337, 390] width 65 height 30
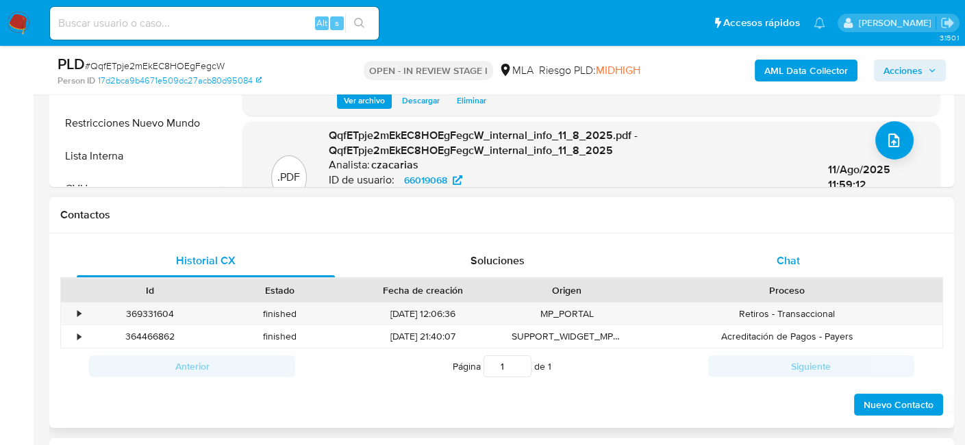
scroll to position [532, 0]
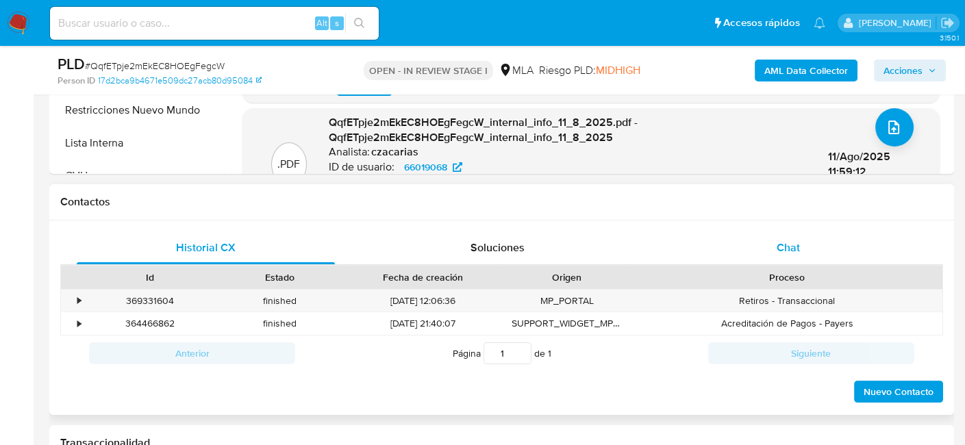
click at [764, 247] on div "Chat" at bounding box center [789, 248] width 258 height 33
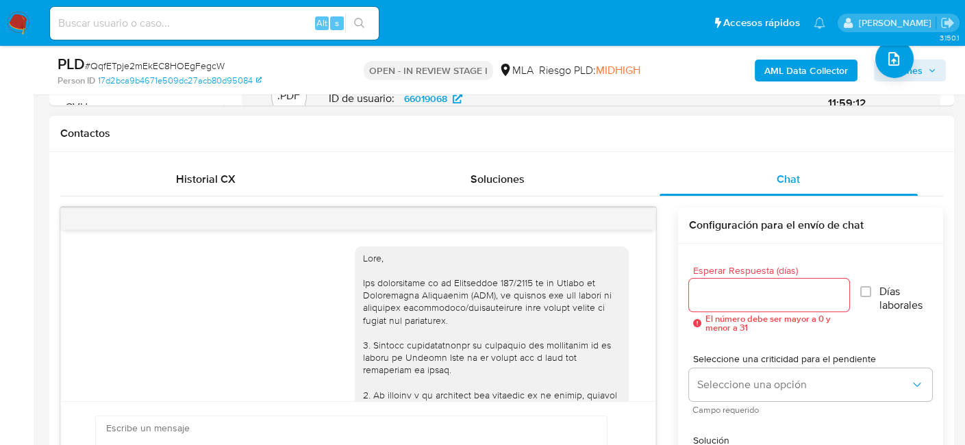
scroll to position [907, 0]
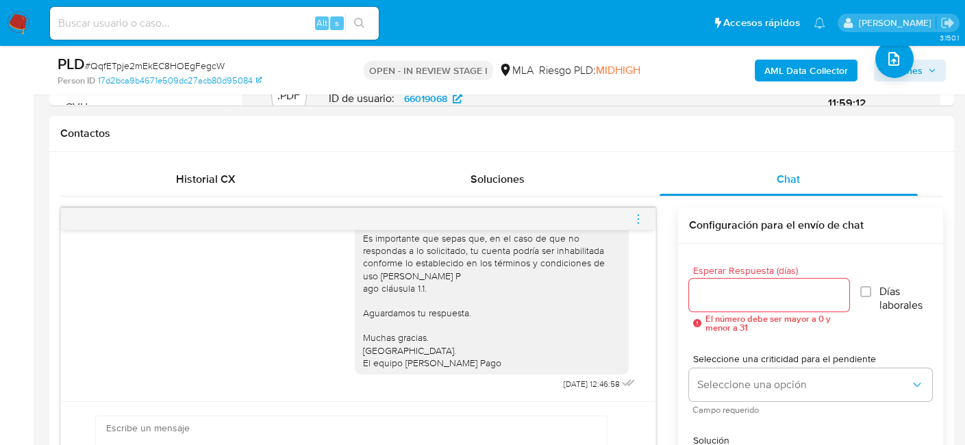
click at [636, 220] on icon "menu-action" at bounding box center [638, 219] width 12 height 12
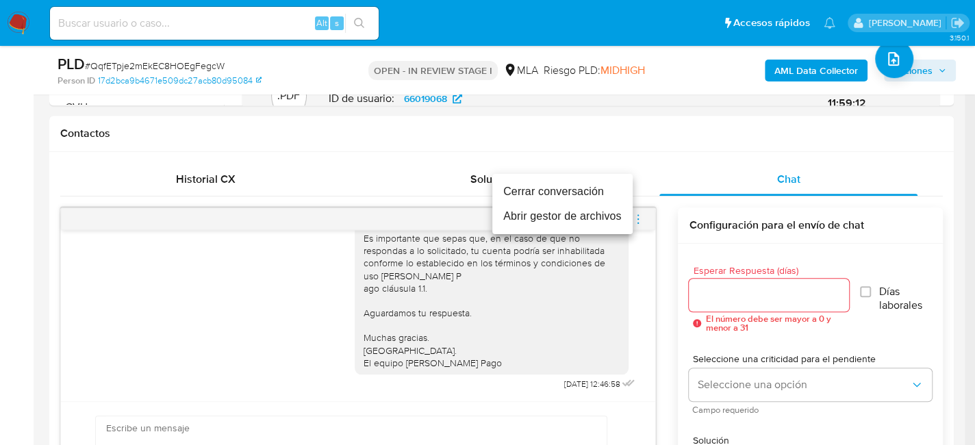
click at [608, 192] on li "Cerrar conversación" at bounding box center [562, 191] width 140 height 25
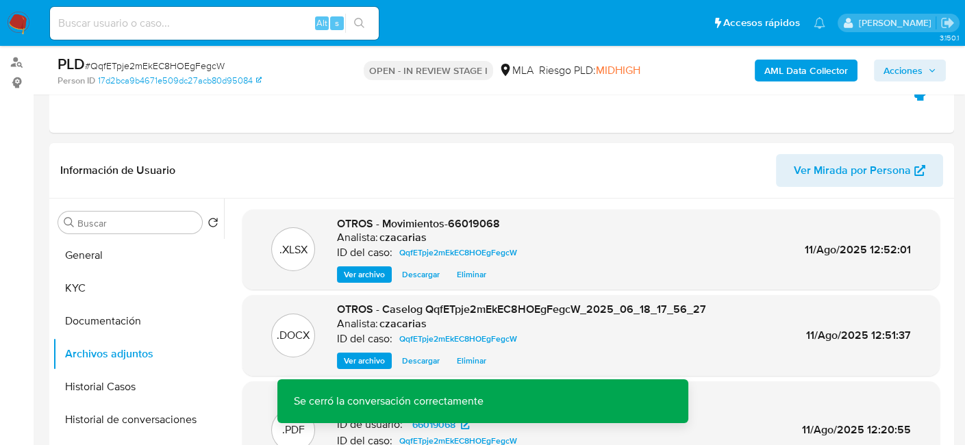
scroll to position [121, 0]
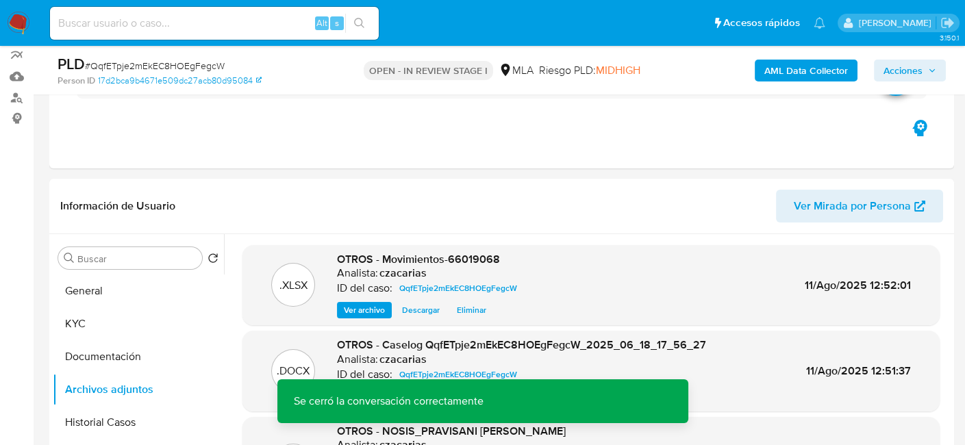
click at [919, 70] on span "Acciones" at bounding box center [903, 71] width 39 height 22
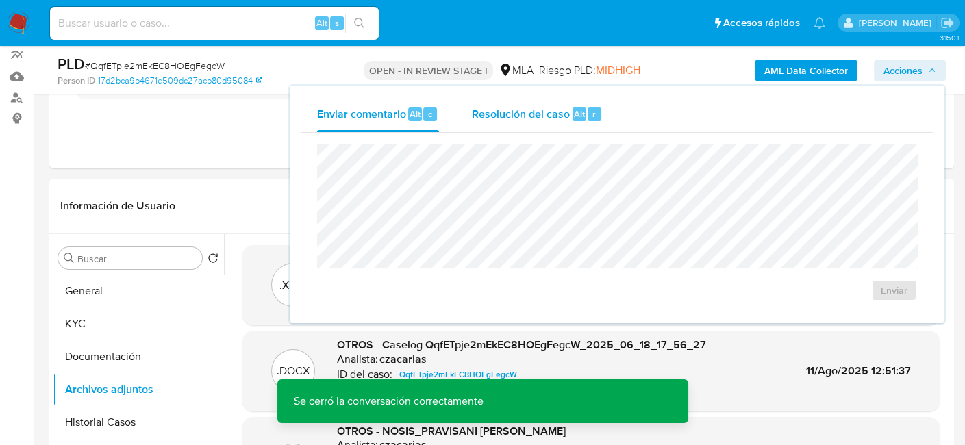
click at [560, 120] on span "Resolución del caso" at bounding box center [521, 113] width 98 height 16
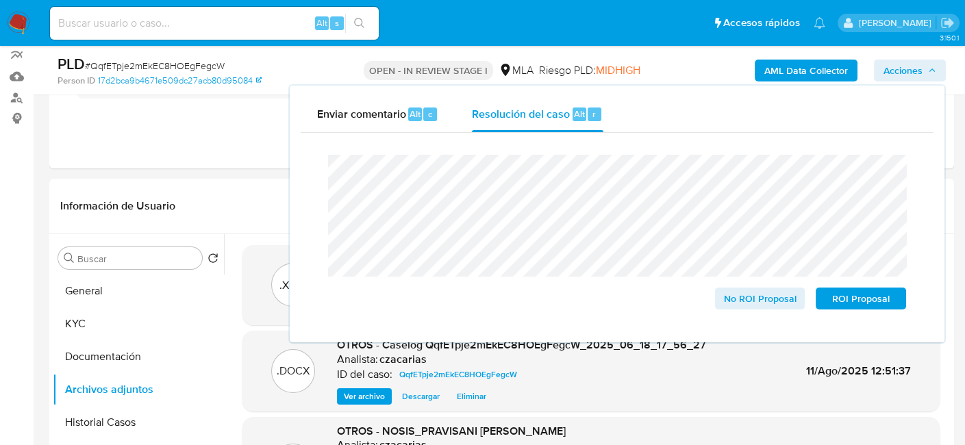
click at [188, 67] on span "# QqfETpje2mEkEC8HOEgFegcW" at bounding box center [155, 66] width 140 height 14
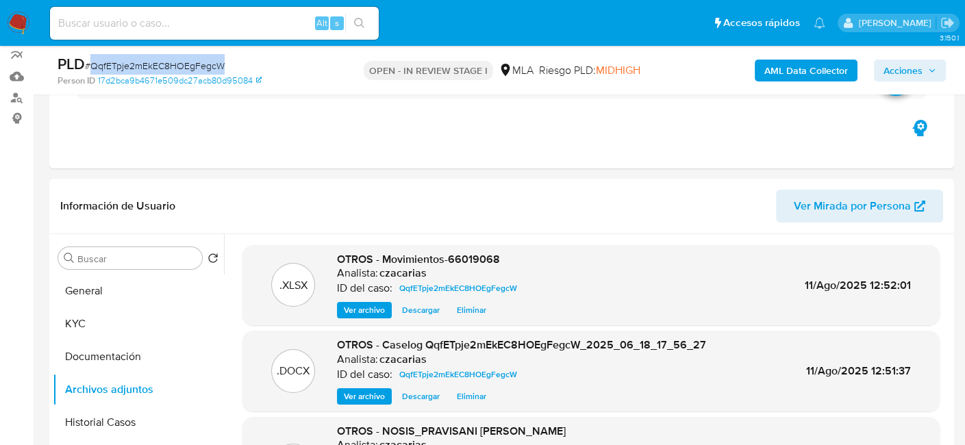
copy span "QqfETpje2mEkEC8HOEgFegcW"
drag, startPoint x: 901, startPoint y: 71, endPoint x: 899, endPoint y: 79, distance: 8.5
click at [901, 71] on span "Acciones" at bounding box center [903, 71] width 39 height 22
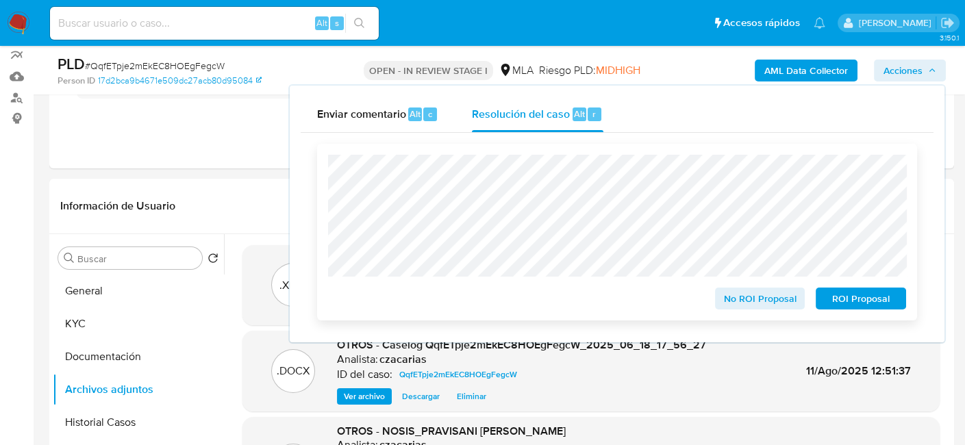
click at [739, 301] on span "No ROI Proposal" at bounding box center [760, 298] width 71 height 19
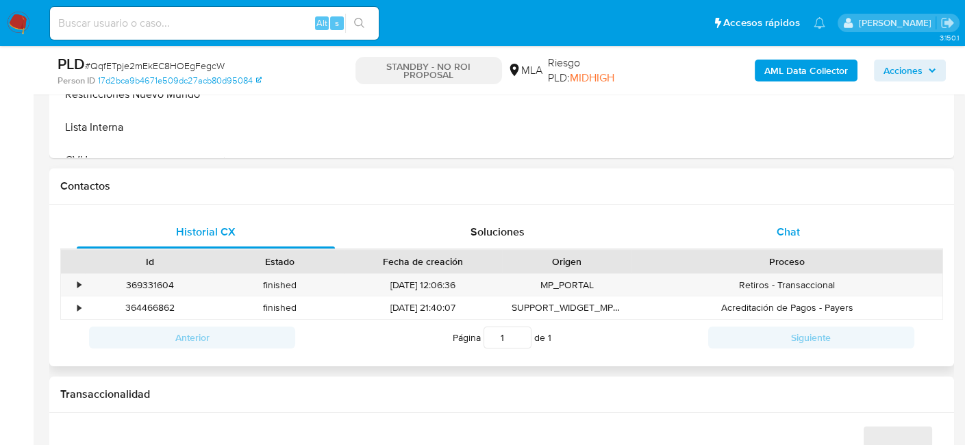
select select "10"
click at [771, 238] on div "Chat" at bounding box center [789, 232] width 258 height 33
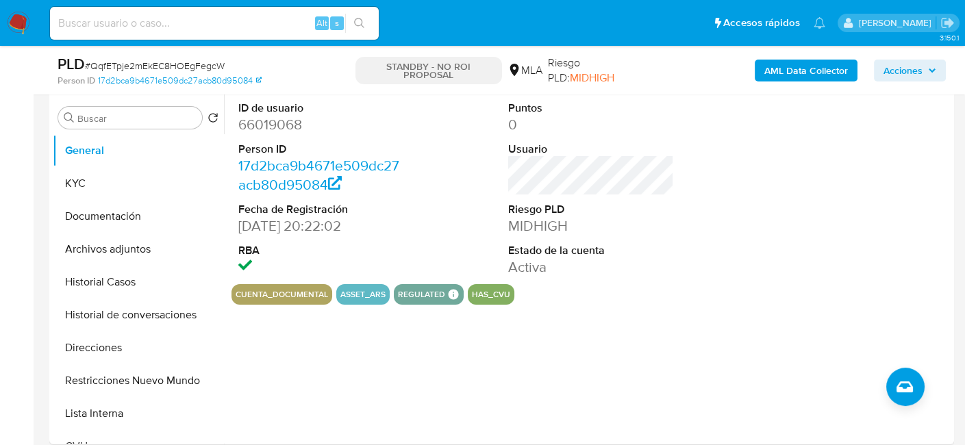
scroll to position [205, 0]
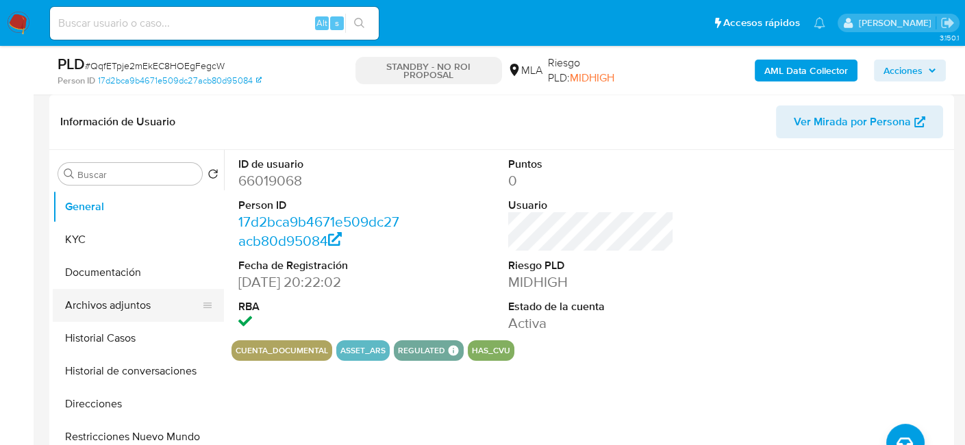
click at [102, 303] on button "Archivos adjuntos" at bounding box center [133, 305] width 160 height 33
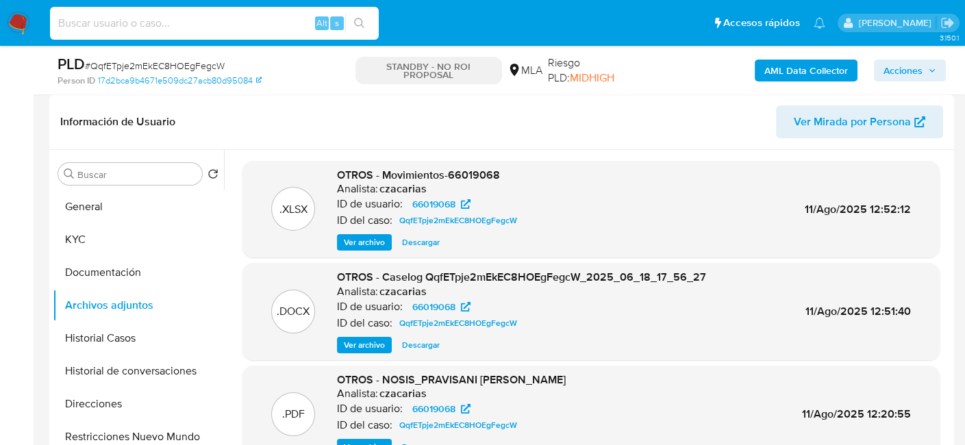
drag, startPoint x: 179, startPoint y: 22, endPoint x: 278, endPoint y: 14, distance: 99.6
click at [179, 22] on input at bounding box center [214, 23] width 329 height 18
paste input "woHMBZMhdmiUu6HWcMWB1BN0"
type input "woHMBZMhdmiUu6HWcMWB1BN0"
click at [368, 28] on button "search-icon" at bounding box center [359, 23] width 28 height 19
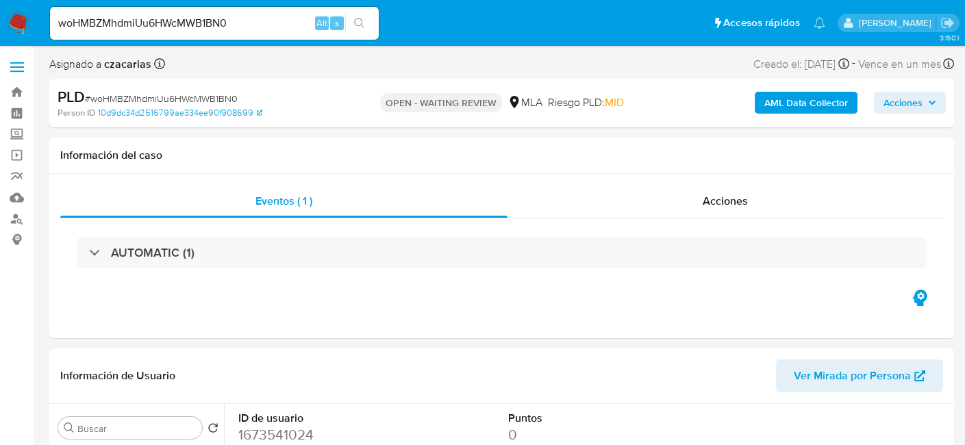
select select "10"
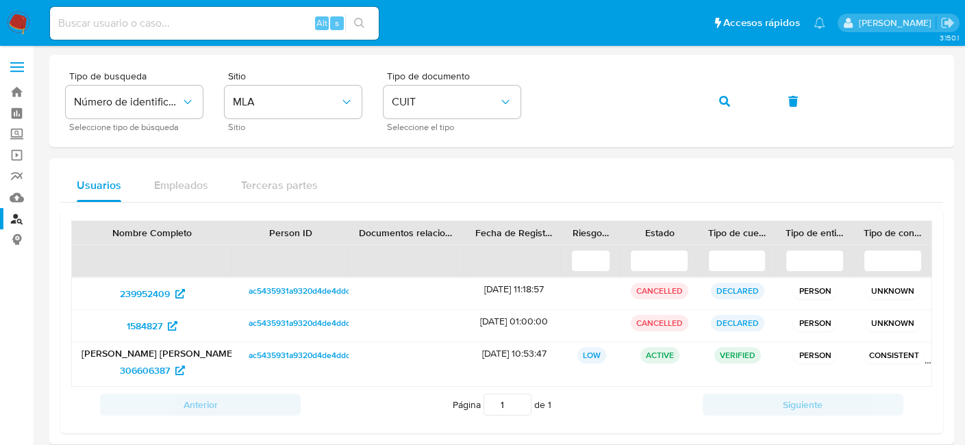
click at [19, 18] on img at bounding box center [18, 23] width 23 height 23
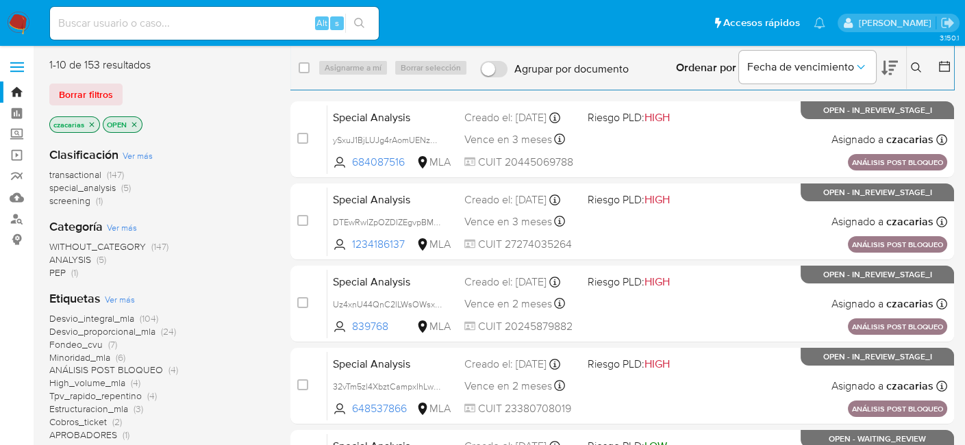
click at [919, 73] on icon at bounding box center [916, 67] width 11 height 11
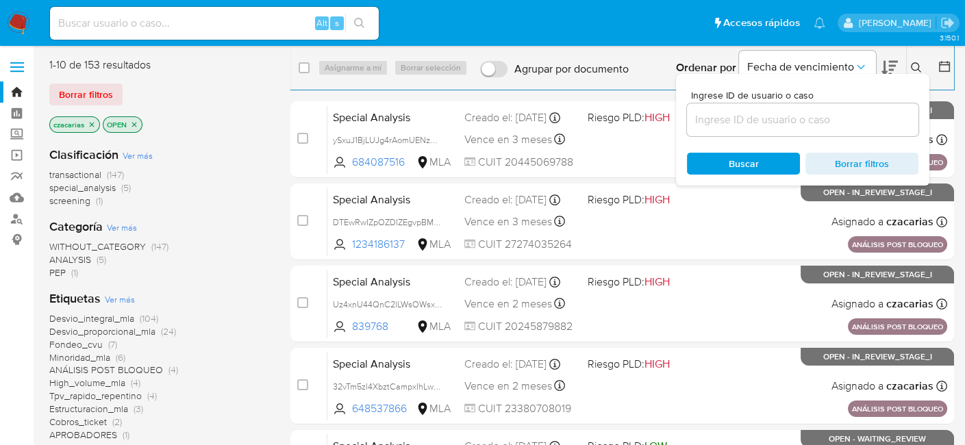
click at [878, 121] on input at bounding box center [803, 120] width 232 height 18
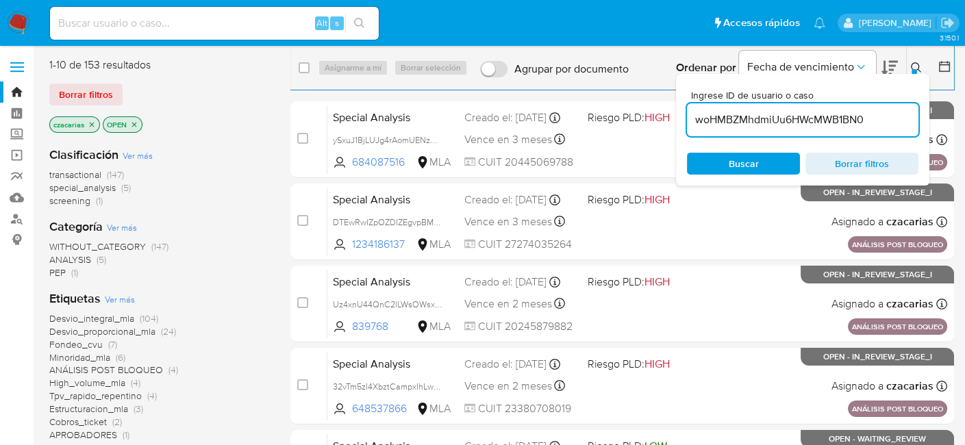
type input "woHMBZMhdmiUu6HWcMWB1BN0"
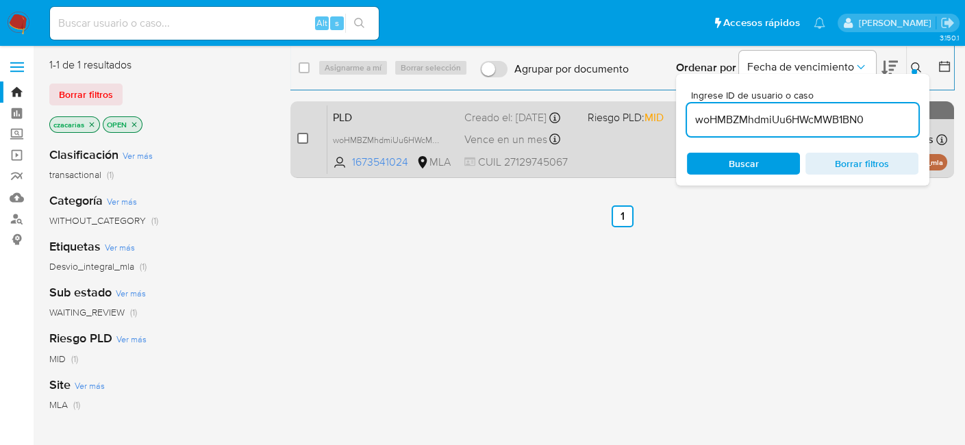
click at [301, 135] on input "checkbox" at bounding box center [302, 138] width 11 height 11
checkbox input "true"
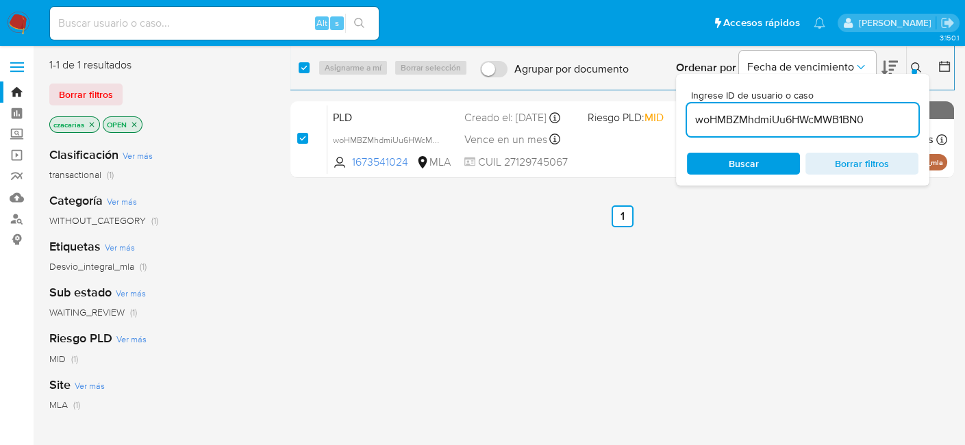
checkbox input "true"
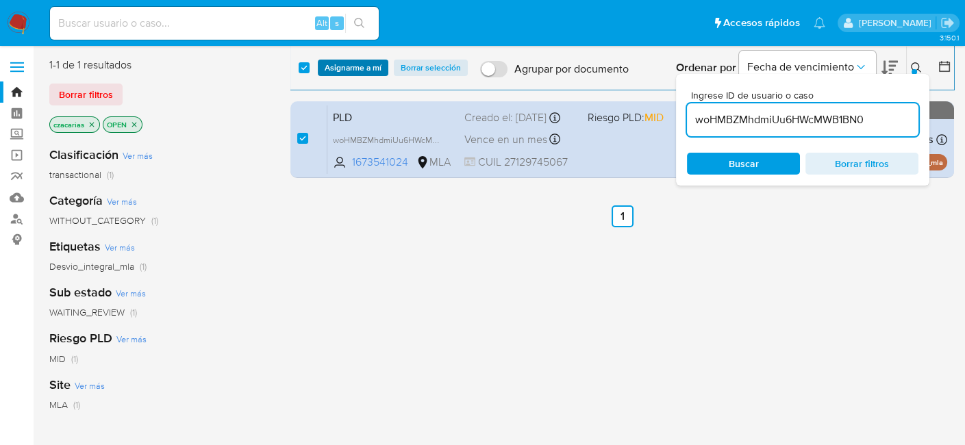
click at [367, 69] on span "Asignarme a mí" at bounding box center [353, 68] width 57 height 14
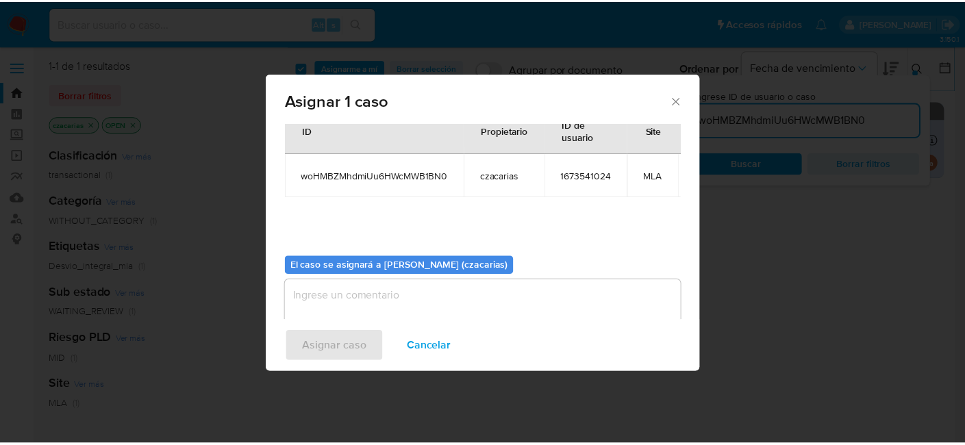
scroll to position [80, 0]
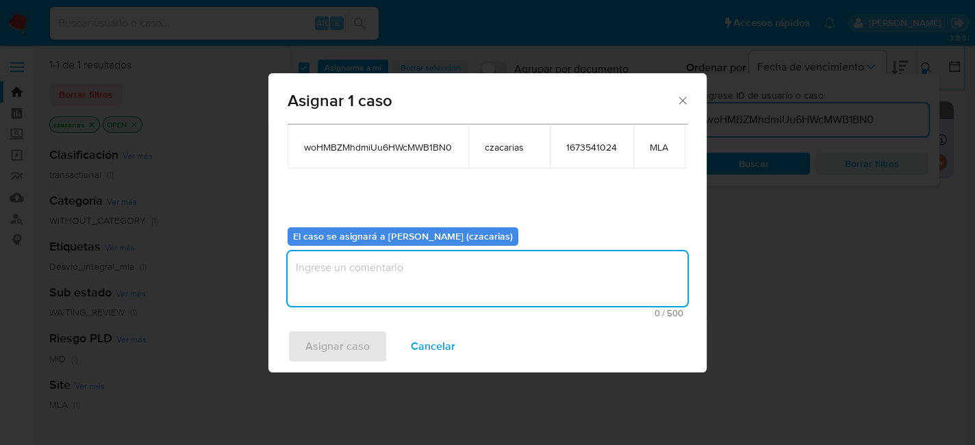
click at [438, 281] on textarea "assign-modal" at bounding box center [488, 278] width 400 height 55
drag, startPoint x: 346, startPoint y: 330, endPoint x: 334, endPoint y: 337, distance: 13.5
click at [333, 337] on div "Asignar caso Cancelar" at bounding box center [488, 347] width 438 height 52
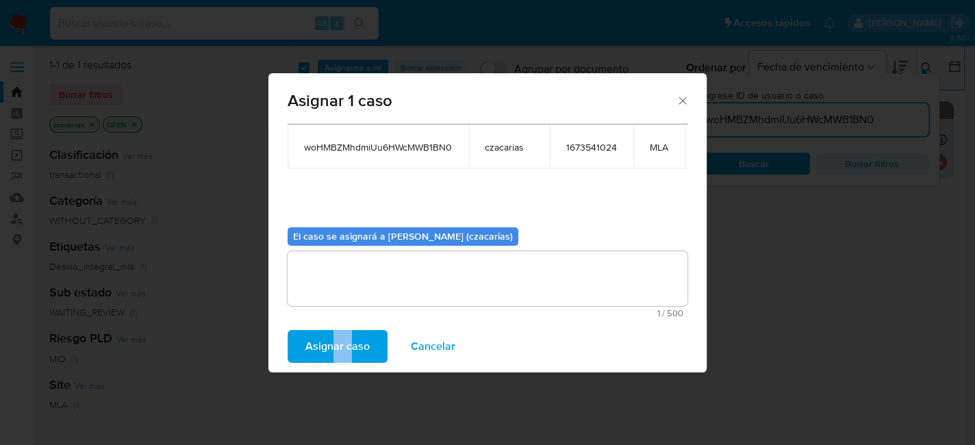
click at [354, 340] on span "Asignar caso" at bounding box center [337, 347] width 64 height 30
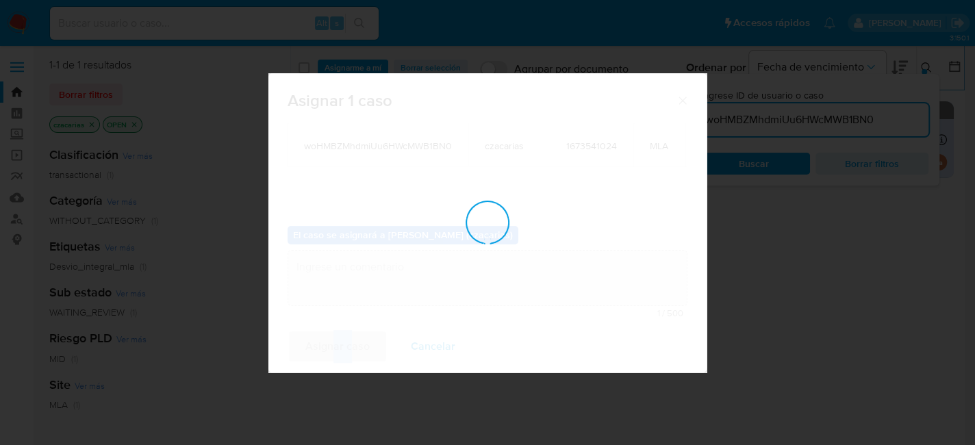
checkbox input "false"
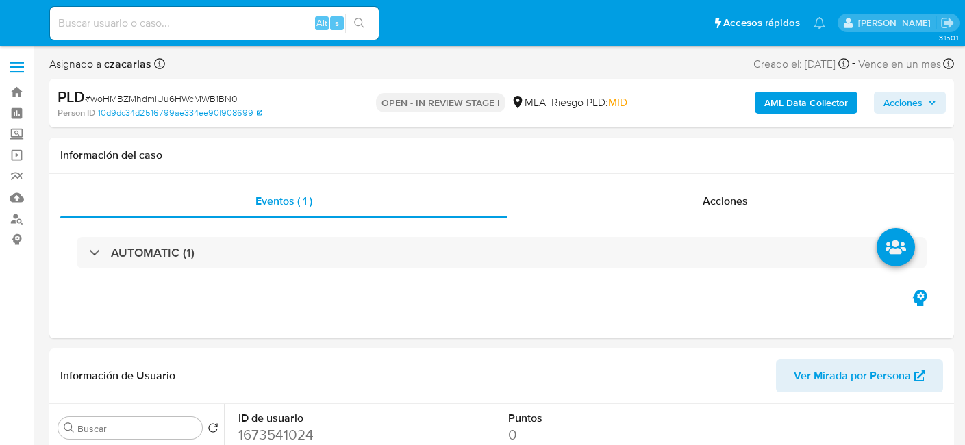
select select "10"
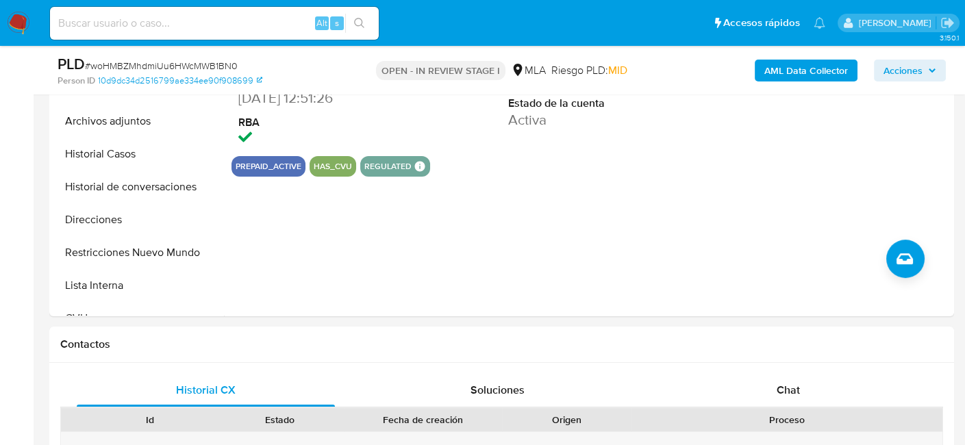
scroll to position [411, 0]
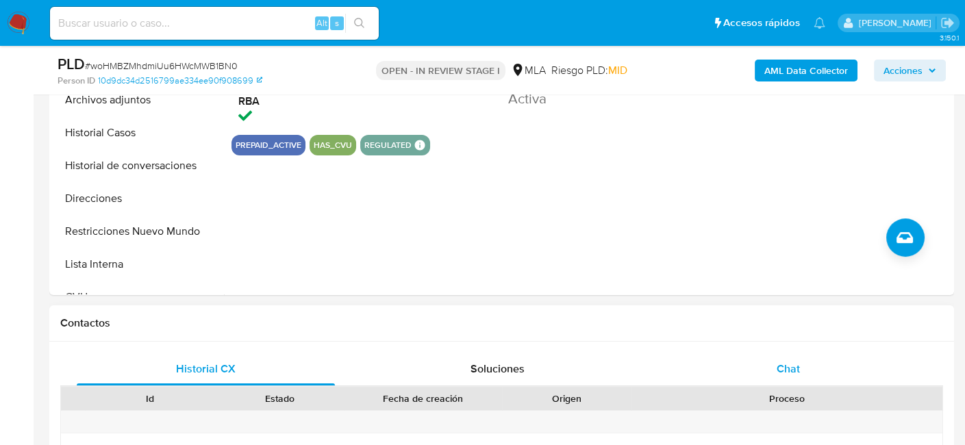
click at [807, 357] on div "Chat" at bounding box center [789, 369] width 258 height 33
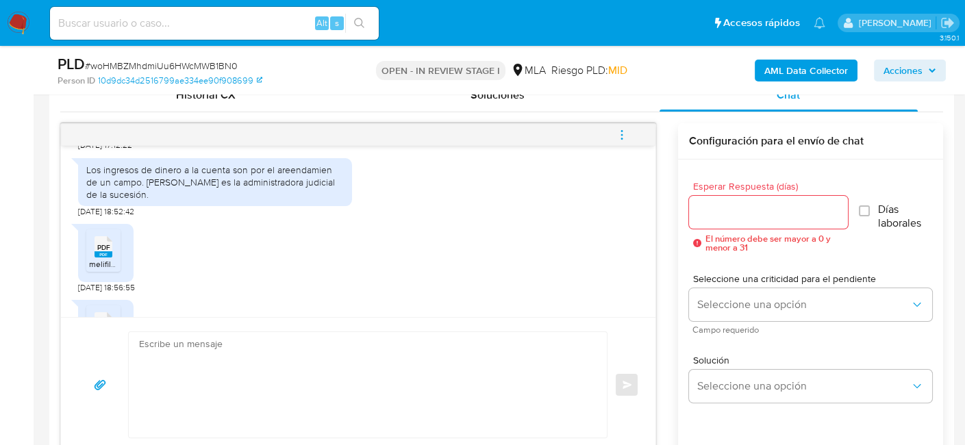
scroll to position [1096, 0]
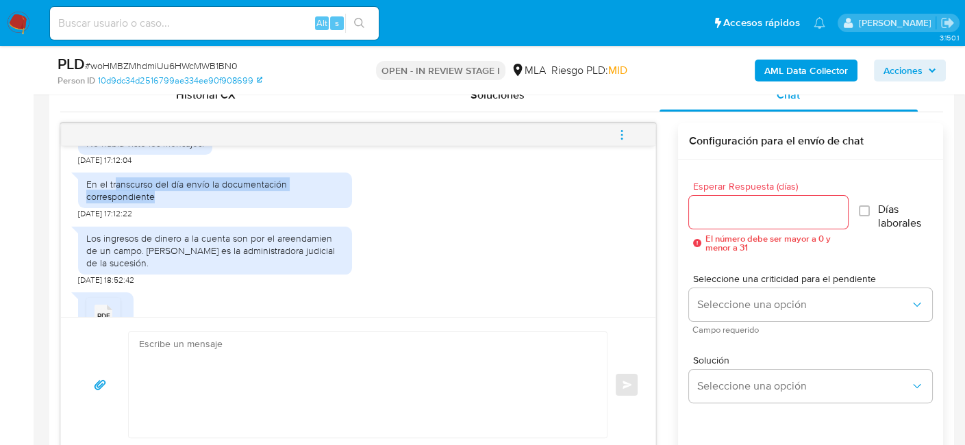
drag, startPoint x: 114, startPoint y: 221, endPoint x: 160, endPoint y: 230, distance: 46.7
click at [160, 203] on div "En el transcurso del día envío la documentación correspondiente" at bounding box center [215, 190] width 258 height 25
drag, startPoint x: 136, startPoint y: 269, endPoint x: 324, endPoint y: 299, distance: 190.7
click at [324, 270] on div "Los ingresos de dinero a la cuenta son por el areendamien de un campo. Nevilda …" at bounding box center [215, 251] width 258 height 38
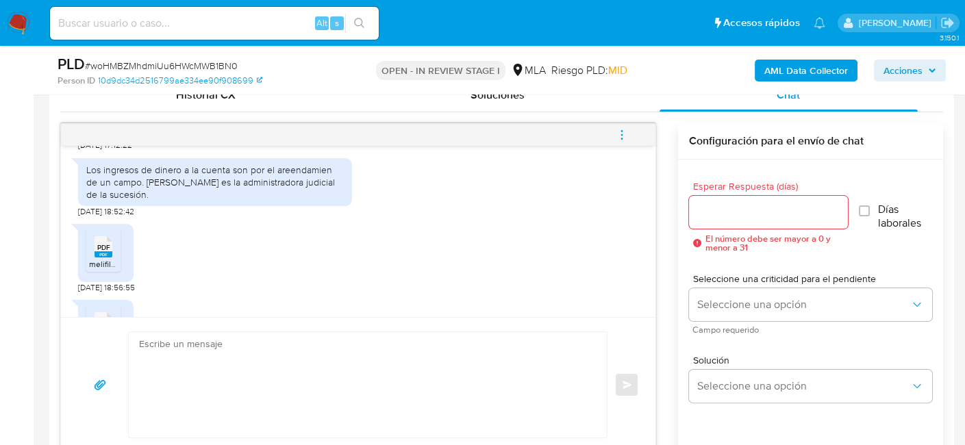
click at [109, 258] on rect at bounding box center [104, 254] width 18 height 6
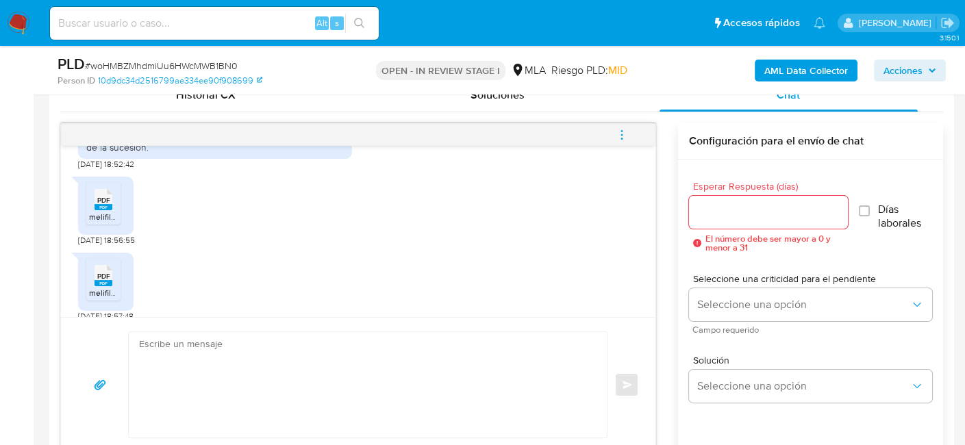
scroll to position [1233, 0]
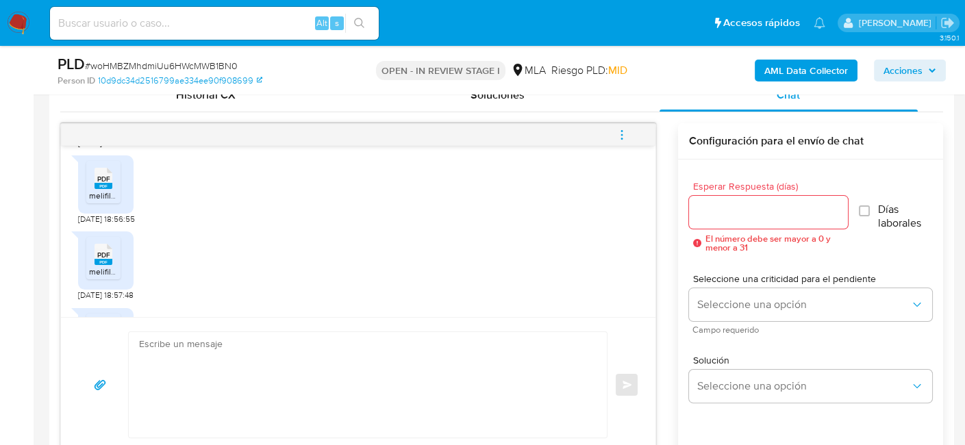
click at [103, 260] on span "PDF" at bounding box center [103, 255] width 13 height 9
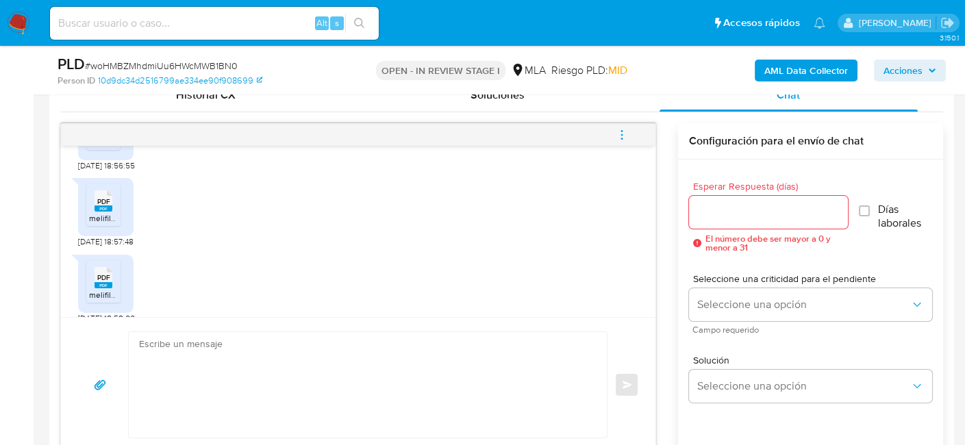
scroll to position [1301, 0]
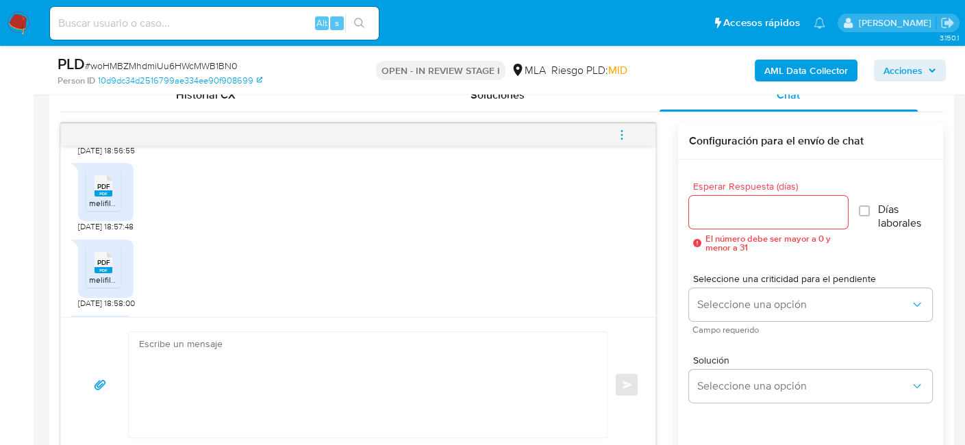
click at [90, 275] on div "PDF PDF" at bounding box center [103, 261] width 29 height 27
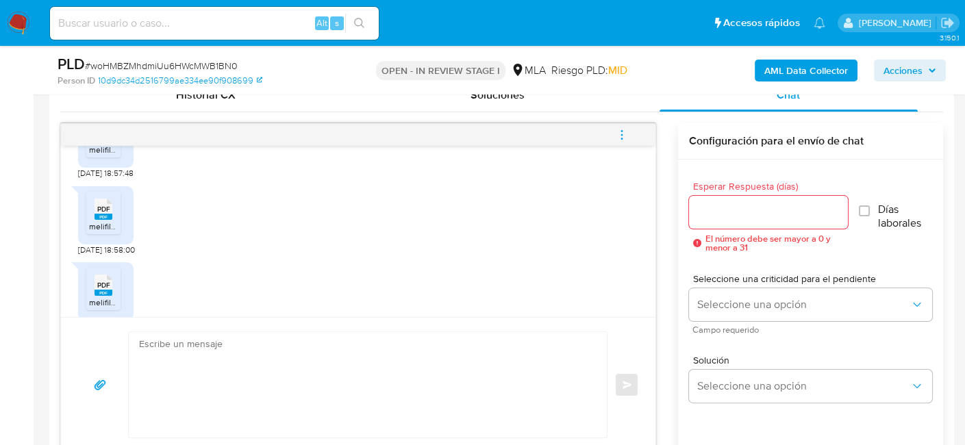
scroll to position [1370, 0]
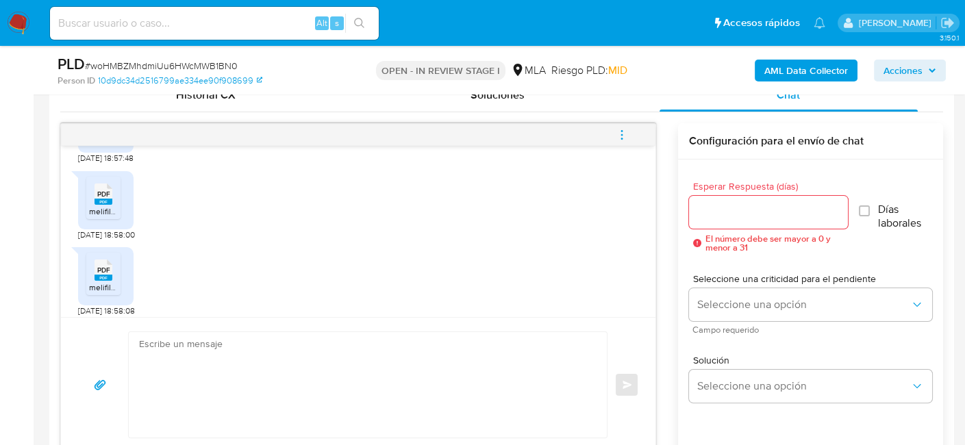
click at [101, 282] on icon "PDF" at bounding box center [104, 270] width 18 height 24
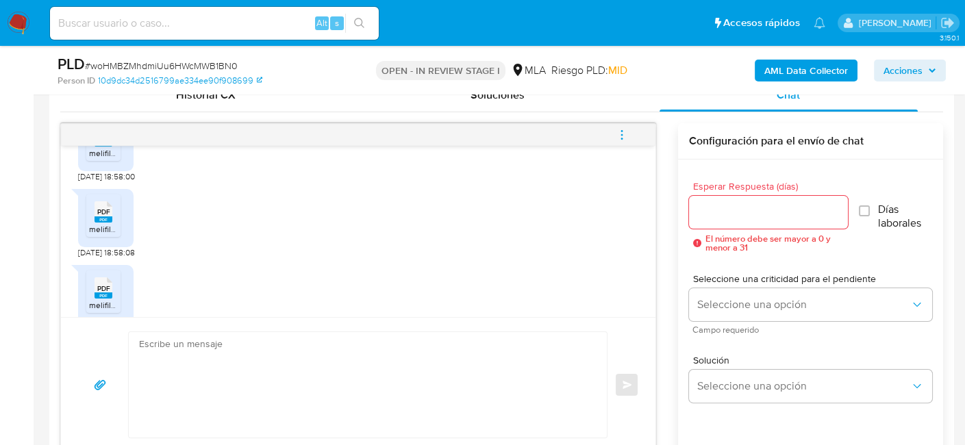
scroll to position [1490, 0]
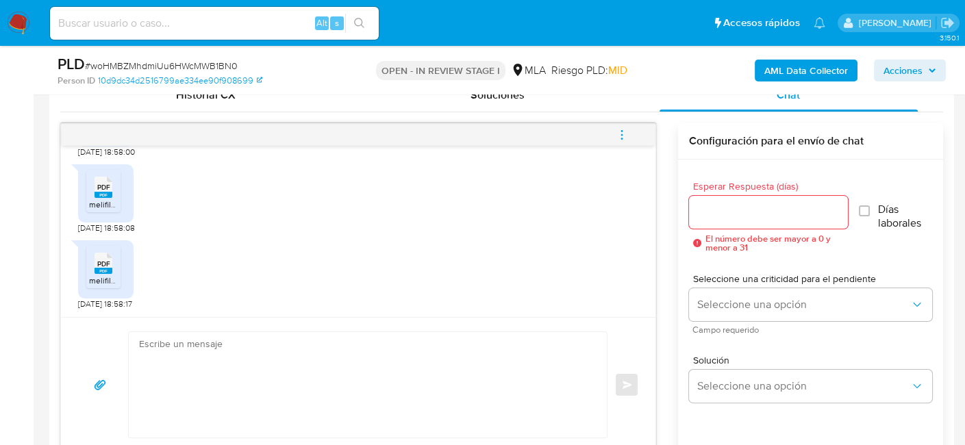
click at [105, 260] on span "PDF" at bounding box center [103, 264] width 13 height 9
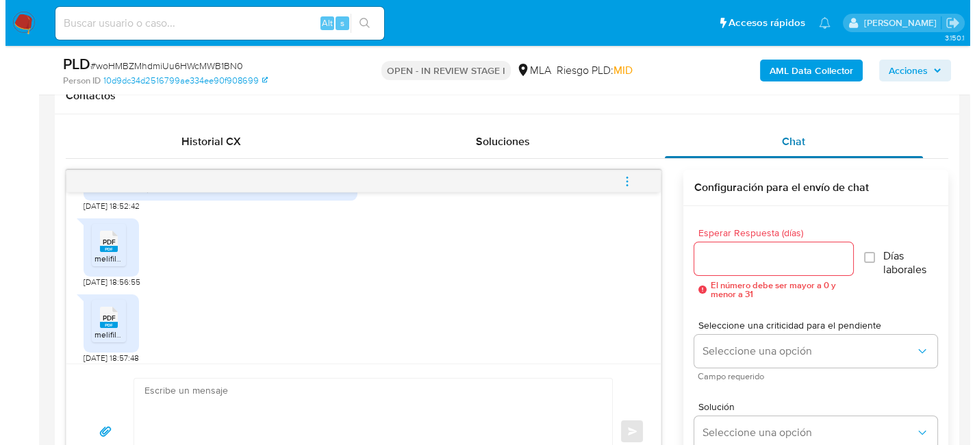
scroll to position [616, 0]
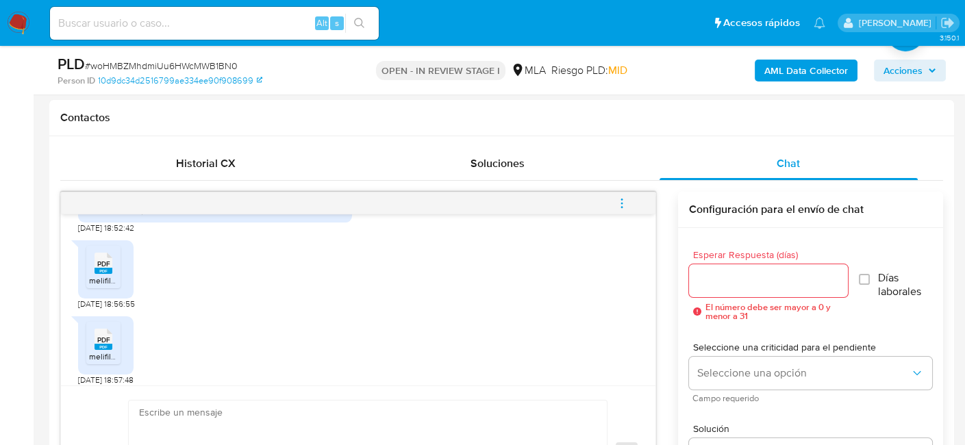
click at [823, 73] on b "AML Data Collector" at bounding box center [806, 71] width 84 height 22
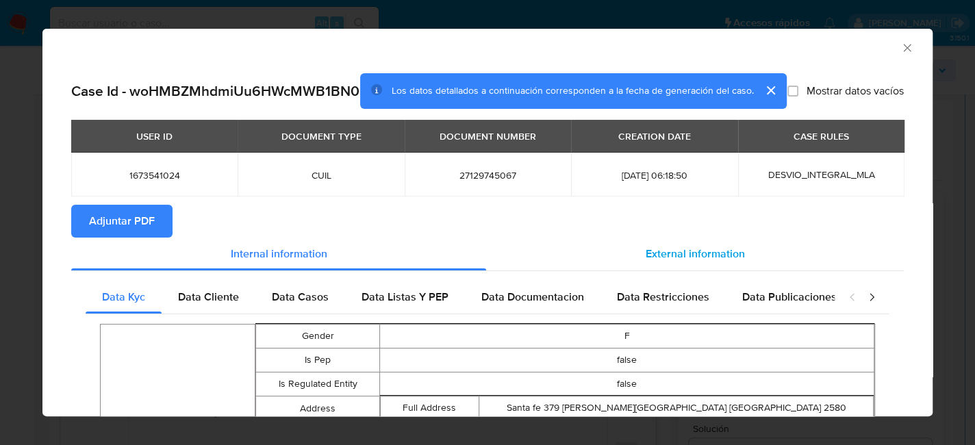
drag, startPoint x: 706, startPoint y: 267, endPoint x: 600, endPoint y: 266, distance: 106.2
click at [703, 262] on span "External information" at bounding box center [695, 254] width 99 height 16
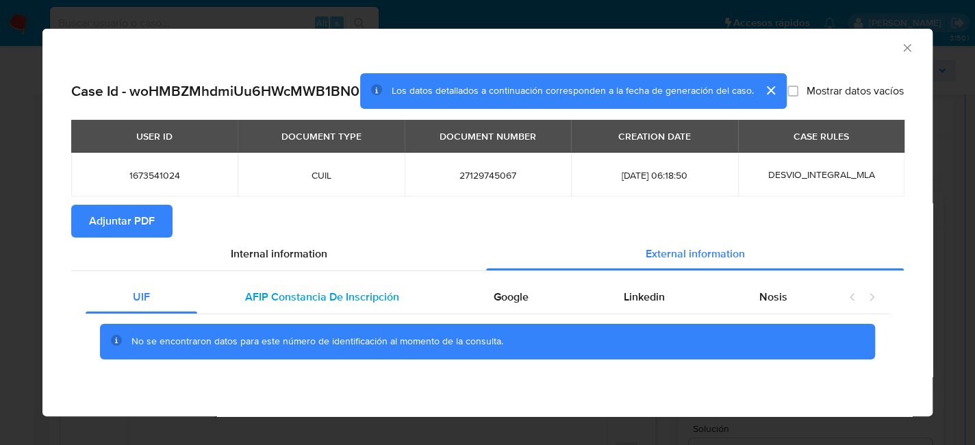
click at [297, 287] on div "AFIP Constancia De Inscripción" at bounding box center [321, 297] width 249 height 33
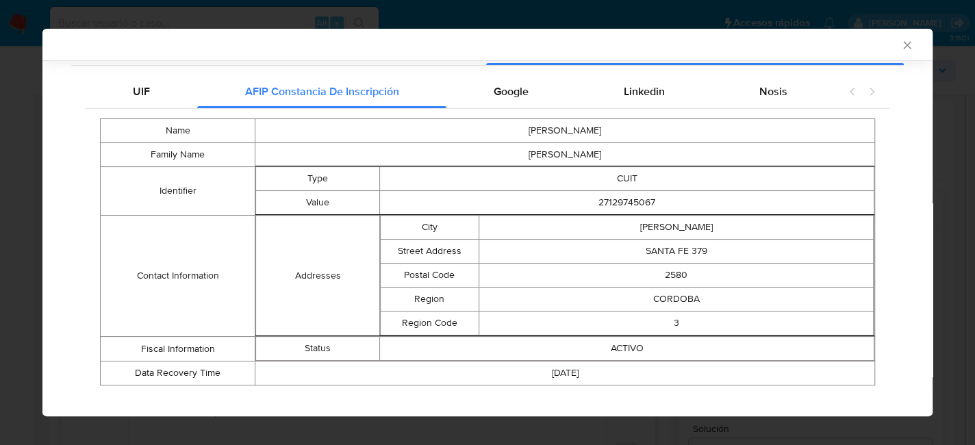
scroll to position [234, 0]
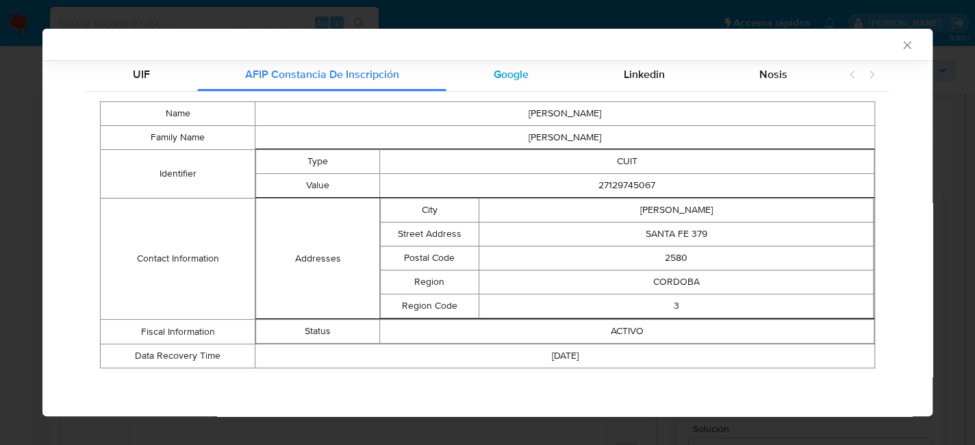
click at [527, 82] on div "Google" at bounding box center [511, 74] width 129 height 33
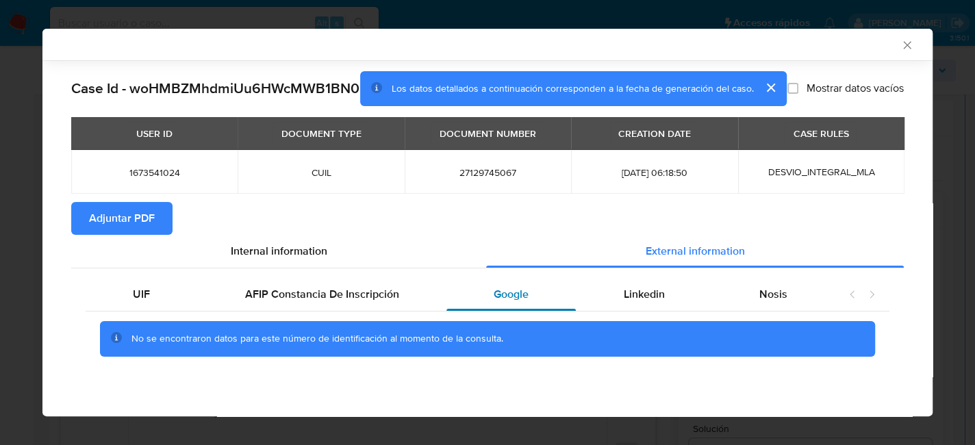
scroll to position [0, 0]
click at [673, 290] on div "Linkedin" at bounding box center [644, 294] width 136 height 33
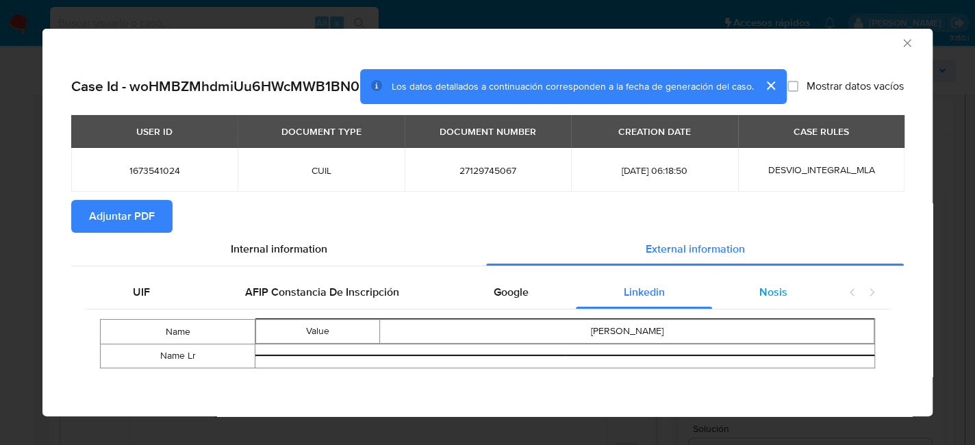
drag, startPoint x: 773, startPoint y: 280, endPoint x: 727, endPoint y: 277, distance: 45.3
click at [773, 281] on div "Nosis" at bounding box center [773, 292] width 123 height 33
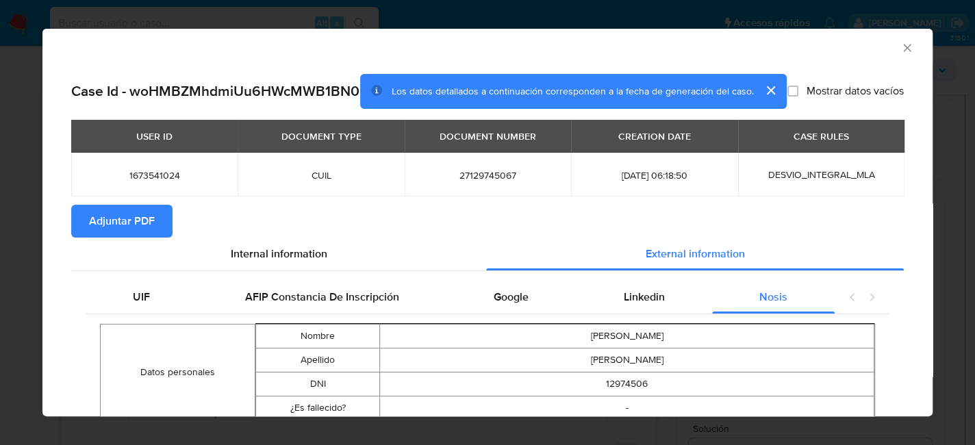
click at [132, 236] on span "Adjuntar PDF" at bounding box center [122, 221] width 66 height 30
click at [901, 45] on icon "Cerrar ventana" at bounding box center [908, 48] width 14 height 14
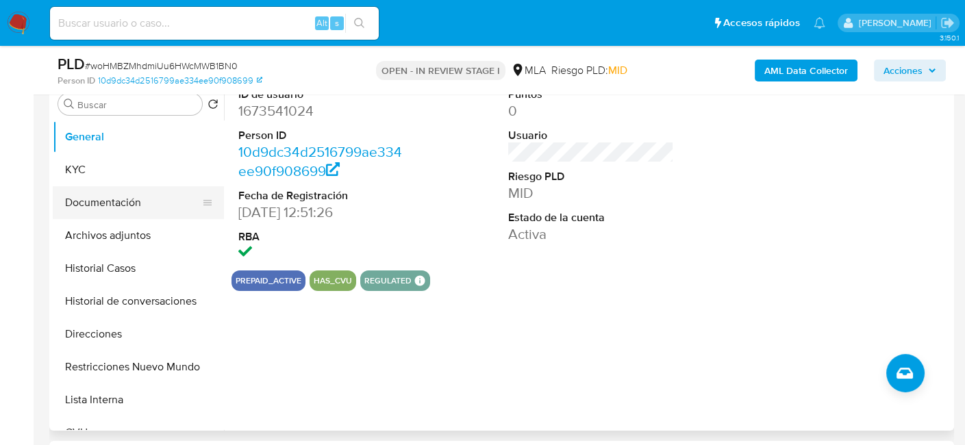
scroll to position [274, 0]
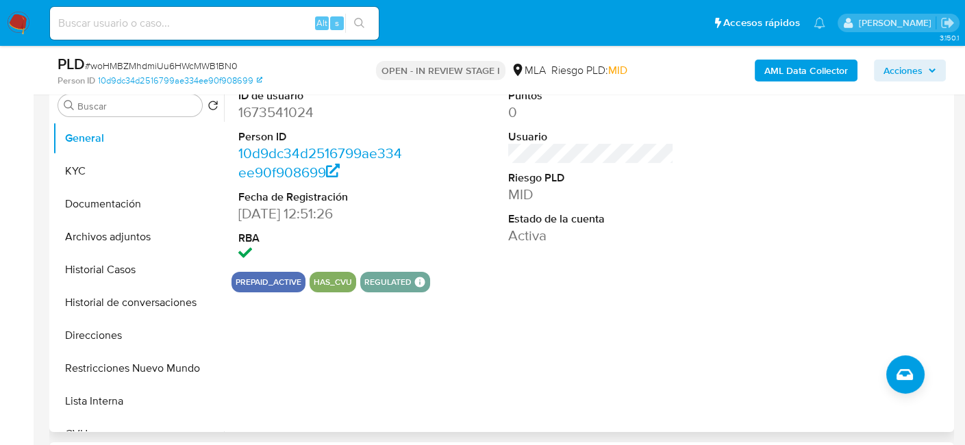
click at [279, 125] on dl "ID de usuario 1673541024 Person ID 10d9dc34d2516799ae334ee90f908699 Fecha de Re…" at bounding box center [321, 176] width 166 height 177
click at [278, 119] on dd "1673541024" at bounding box center [321, 112] width 166 height 19
click at [278, 118] on dd "1673541024" at bounding box center [321, 112] width 166 height 19
copy dd "1673541024"
click at [284, 115] on dd "1673541024" at bounding box center [321, 112] width 166 height 19
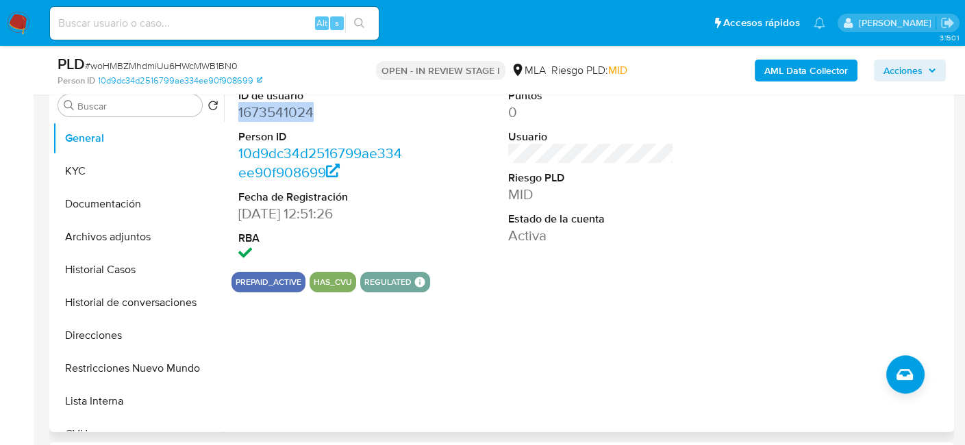
click at [284, 115] on dd "1673541024" at bounding box center [321, 112] width 166 height 19
copy dd "1673541024"
click at [139, 164] on button "KYC" at bounding box center [133, 171] width 160 height 33
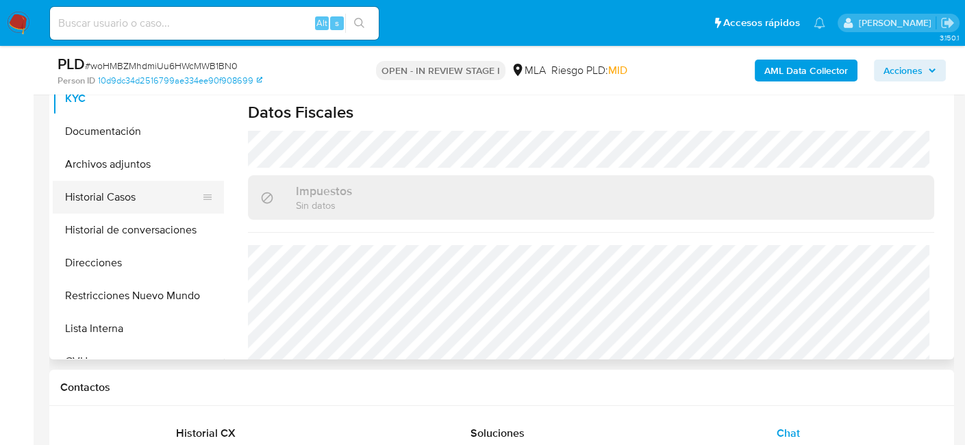
scroll to position [342, 0]
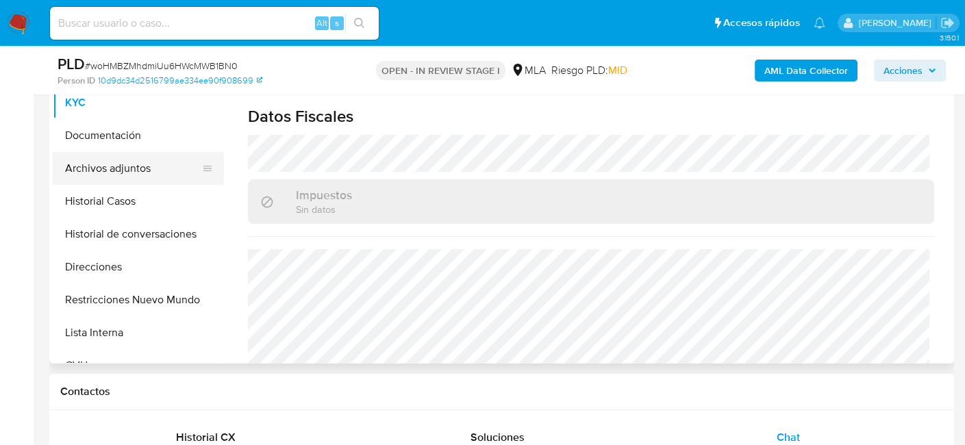
click at [118, 155] on button "Archivos adjuntos" at bounding box center [133, 168] width 160 height 33
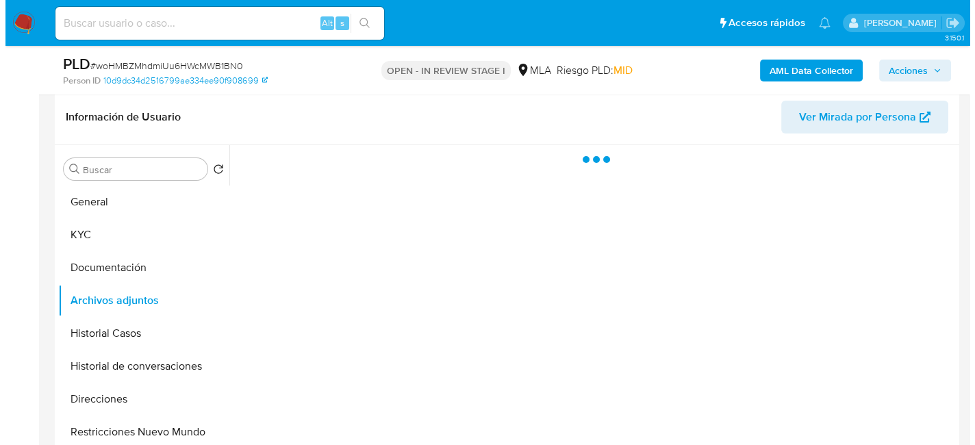
scroll to position [205, 0]
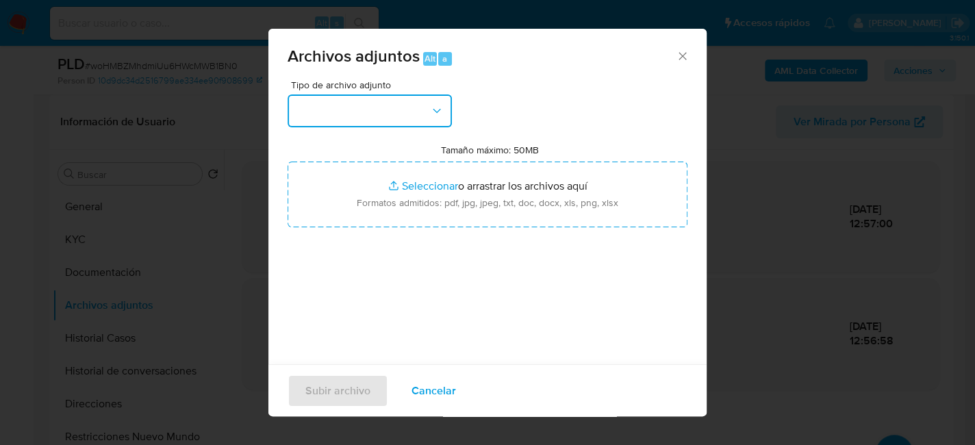
click at [398, 121] on button "button" at bounding box center [370, 111] width 164 height 33
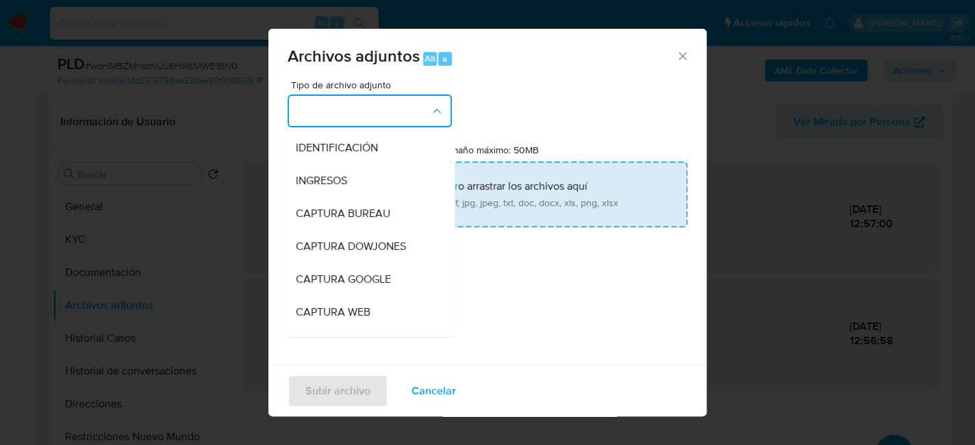
drag, startPoint x: 355, startPoint y: 183, endPoint x: 385, endPoint y: 188, distance: 30.5
click at [355, 183] on div "INGRESOS" at bounding box center [366, 180] width 140 height 33
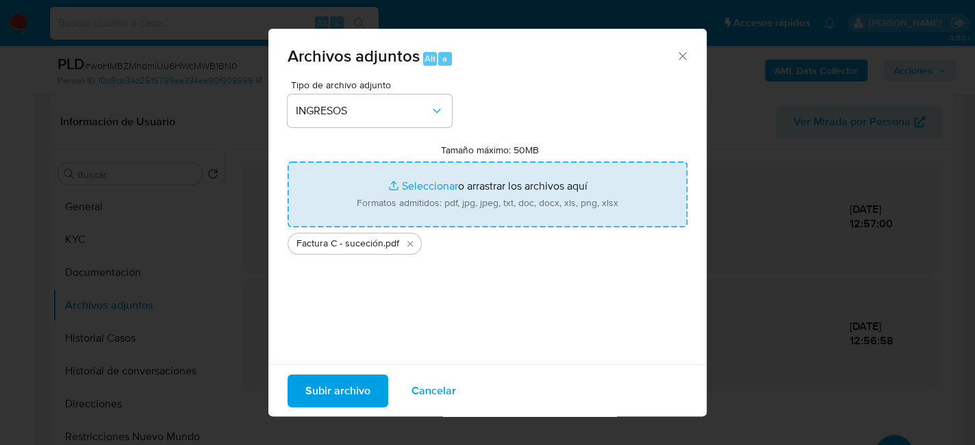
type input "C:\fakepath\contrato de arrendamiento.pdf"
click at [336, 393] on span "Subir archivo" at bounding box center [337, 390] width 65 height 30
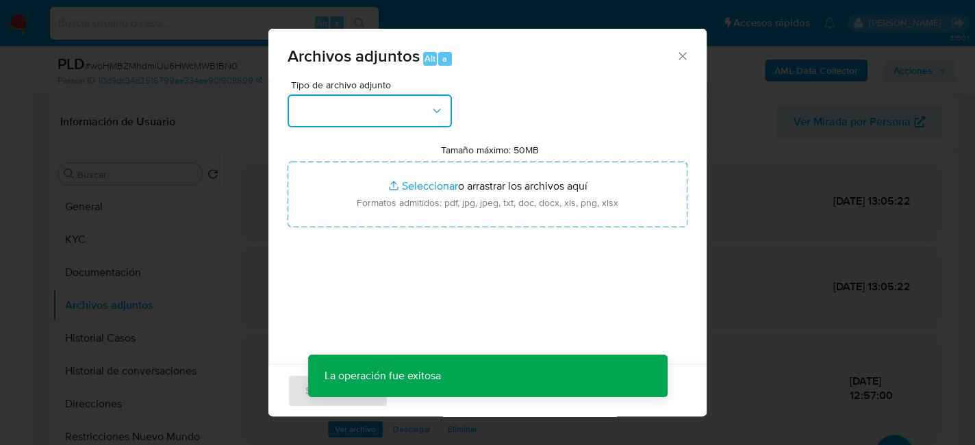
click at [364, 106] on button "button" at bounding box center [370, 111] width 164 height 33
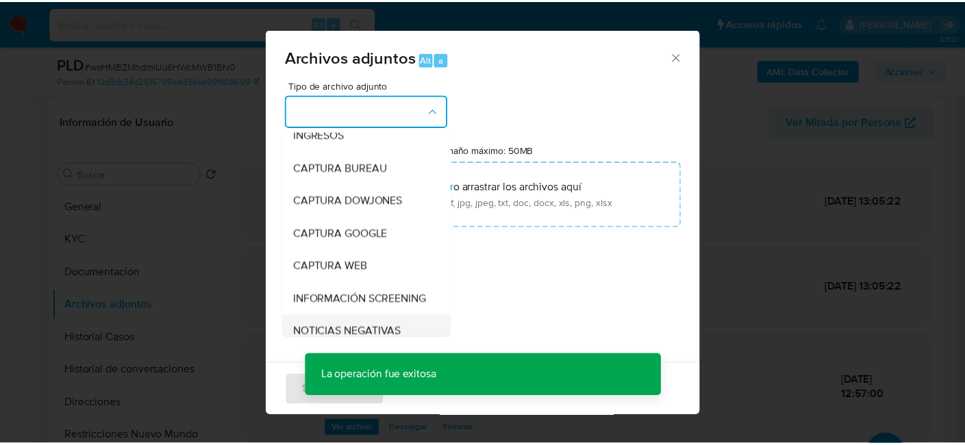
scroll to position [137, 0]
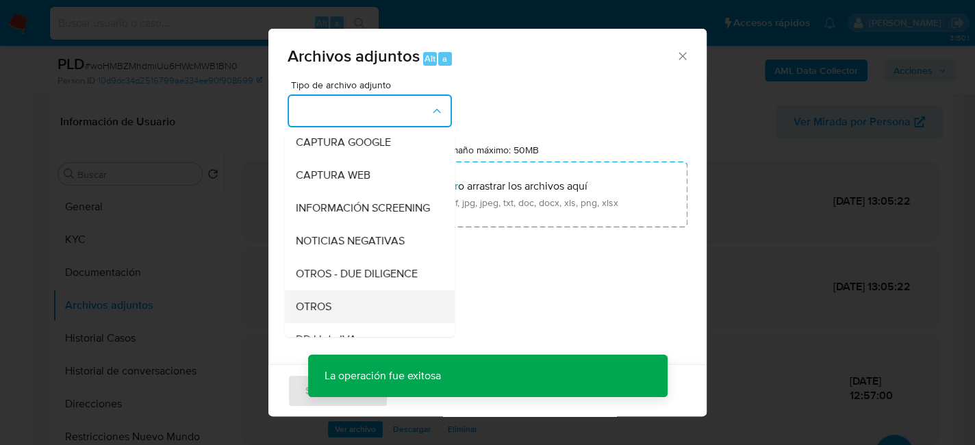
click at [345, 321] on div "OTROS" at bounding box center [366, 306] width 140 height 33
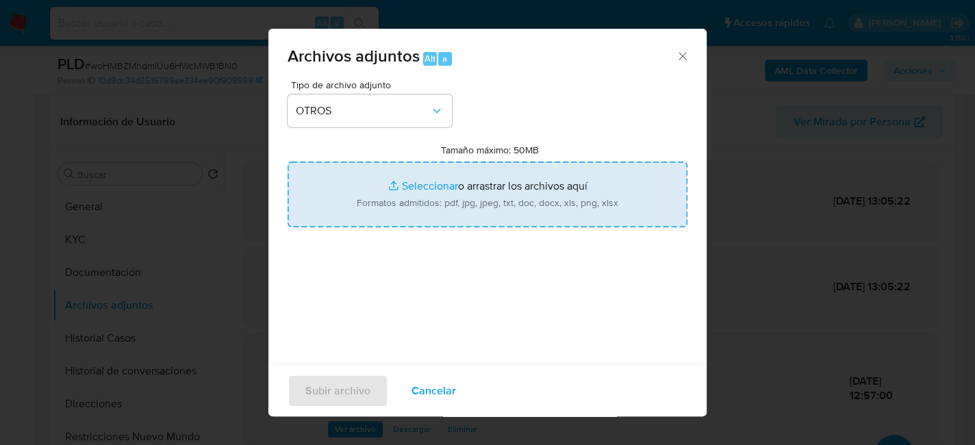
type input "C:\fakepath\declaratoria de herederos.pdf"
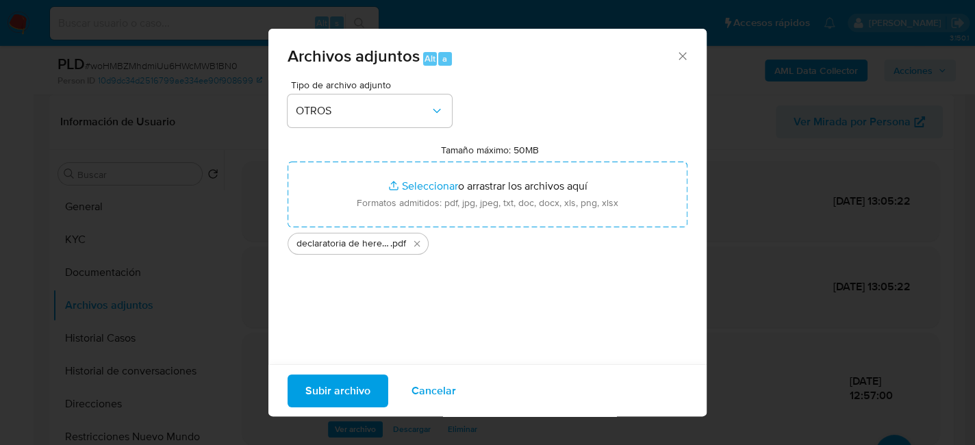
click at [356, 402] on span "Subir archivo" at bounding box center [337, 390] width 65 height 30
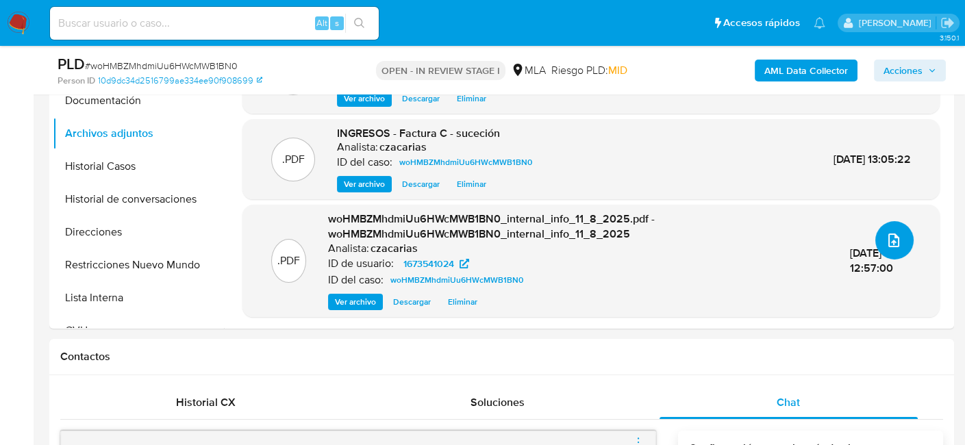
scroll to position [205, 0]
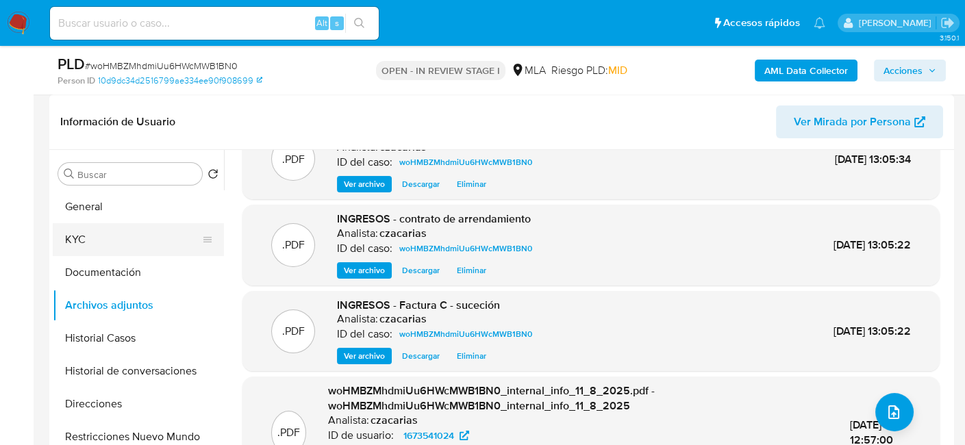
click at [94, 249] on button "KYC" at bounding box center [133, 239] width 160 height 33
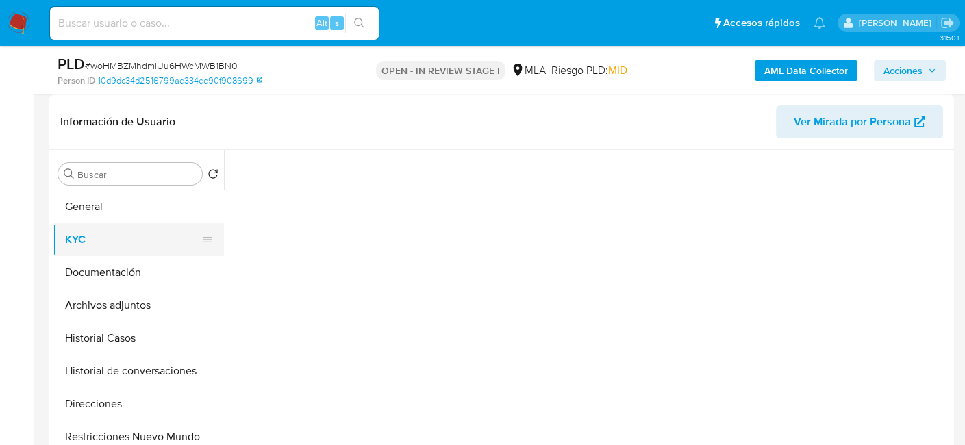
scroll to position [0, 0]
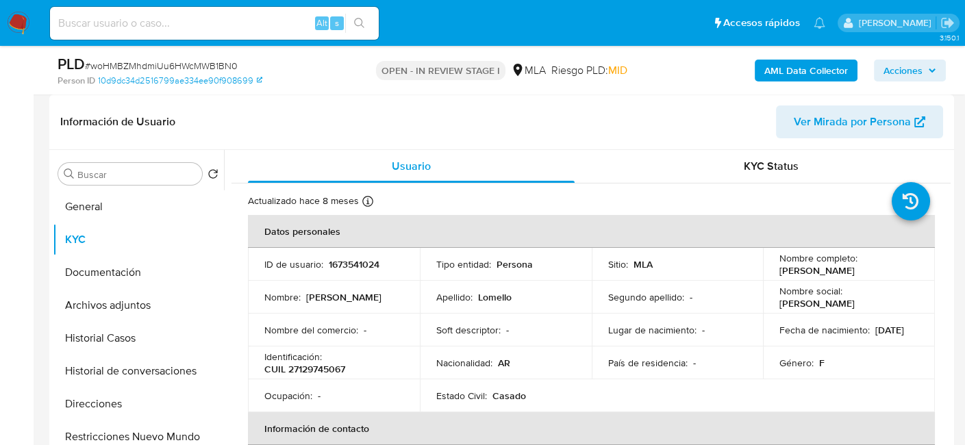
click at [314, 369] on p "CUIL 27129745067" at bounding box center [304, 369] width 81 height 12
copy p "27129745067"
click at [314, 372] on p "CUIL 27129745067" at bounding box center [304, 369] width 81 height 12
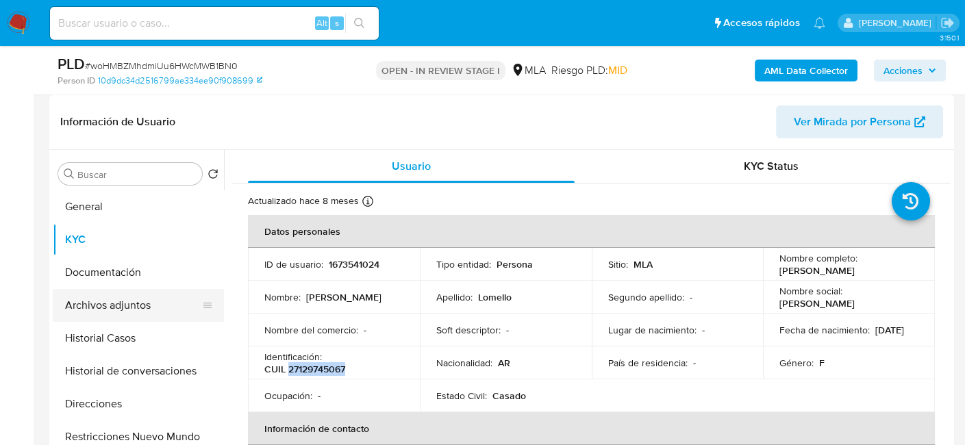
click at [139, 305] on button "Archivos adjuntos" at bounding box center [133, 305] width 160 height 33
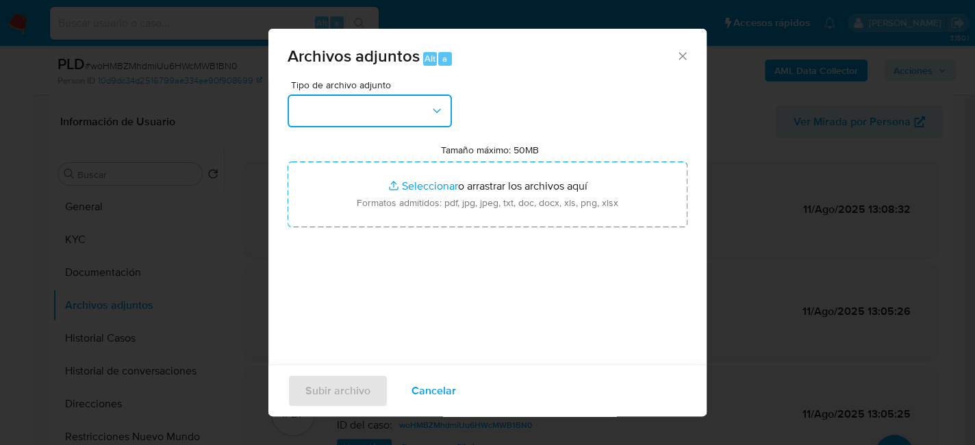
click at [377, 97] on button "button" at bounding box center [370, 111] width 164 height 33
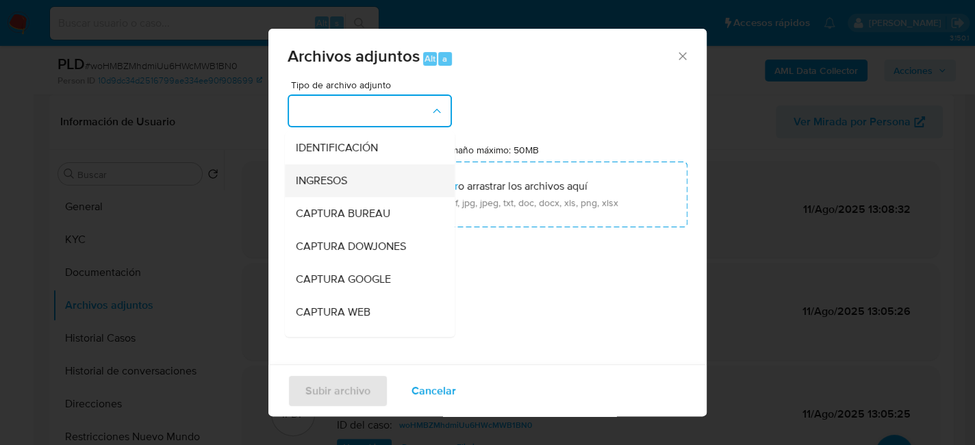
click at [364, 177] on div "INGRESOS" at bounding box center [366, 180] width 140 height 33
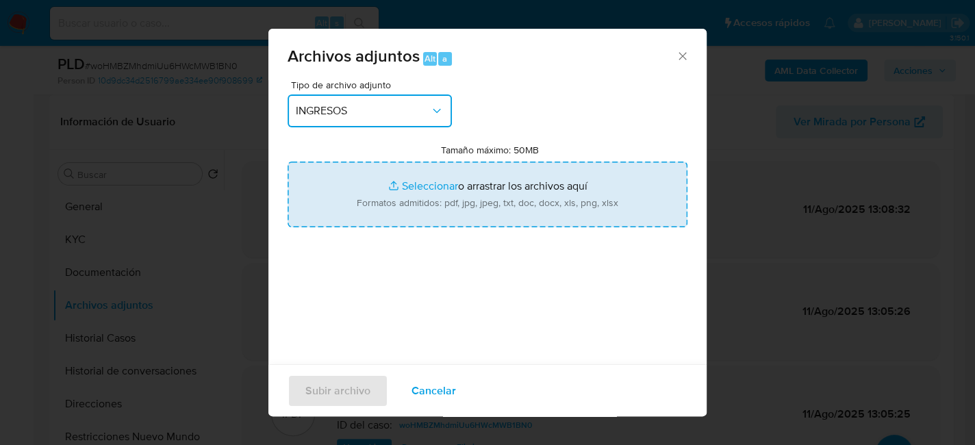
type input "C:\fakepath\Validación factura.jpg"
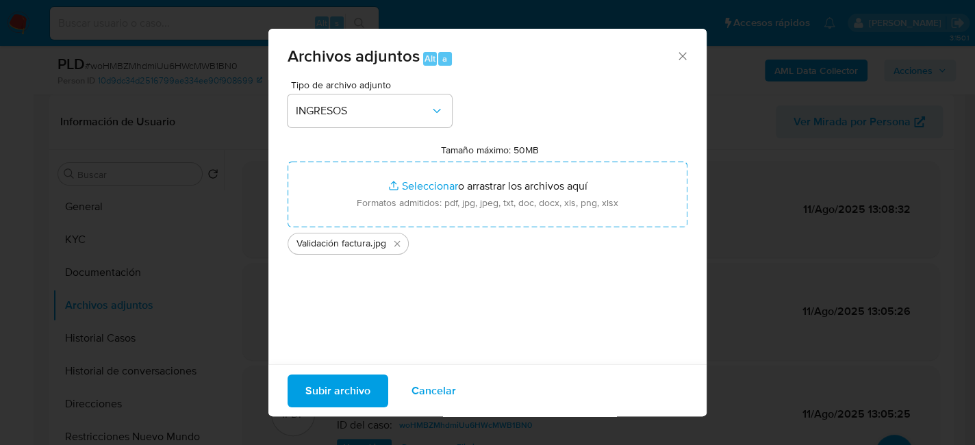
click at [371, 381] on button "Subir archivo" at bounding box center [338, 390] width 101 height 33
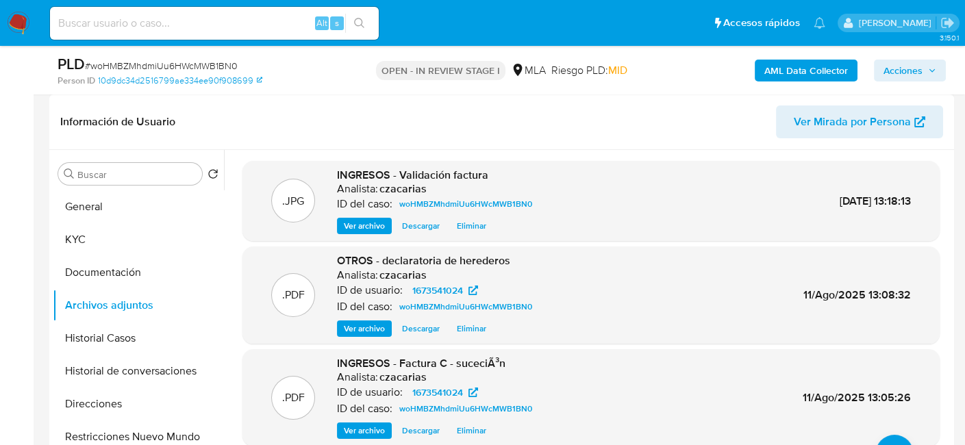
click at [358, 230] on span "Ver archivo" at bounding box center [364, 226] width 41 height 14
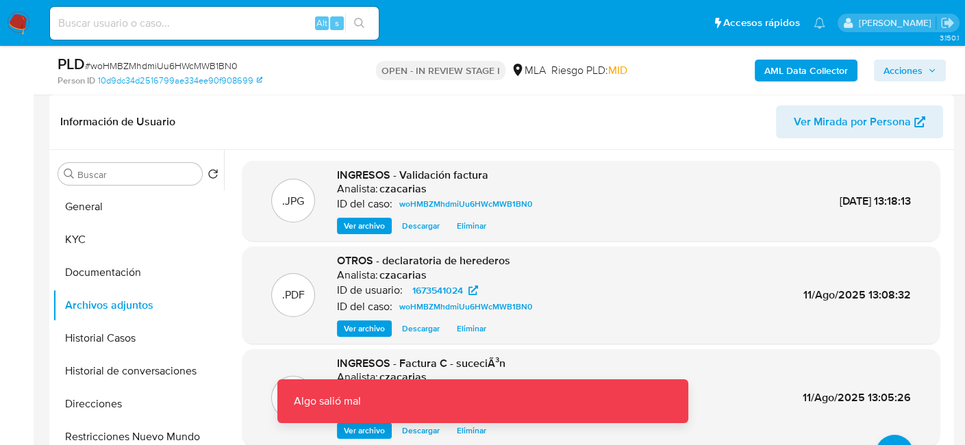
click at [366, 226] on span "Ver archivo" at bounding box center [364, 226] width 41 height 14
click at [414, 219] on span "Descargar" at bounding box center [421, 226] width 38 height 14
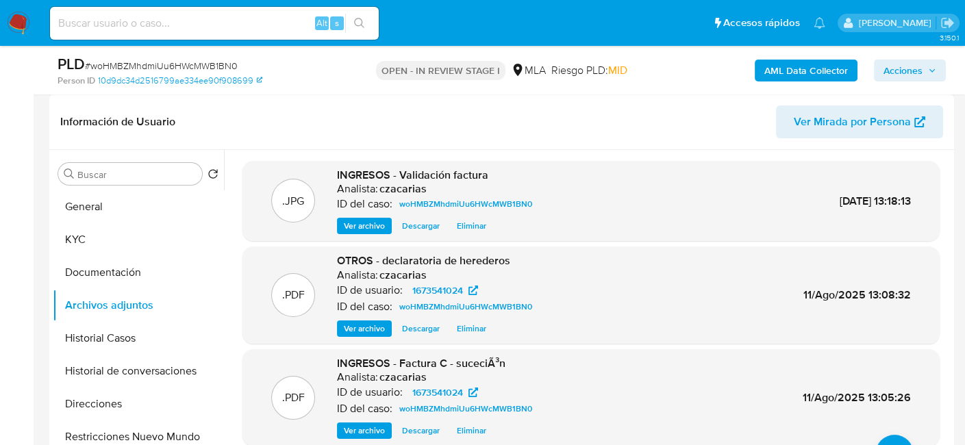
click at [428, 225] on span "Descargar" at bounding box center [421, 226] width 38 height 14
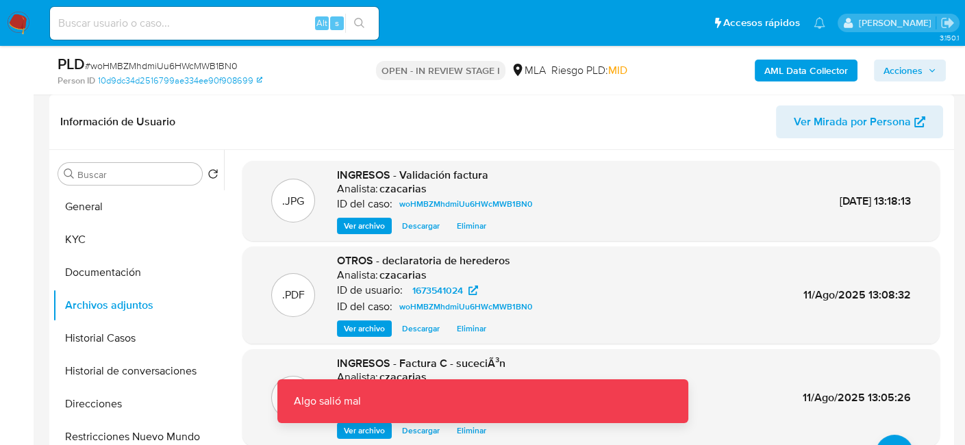
click at [438, 171] on span "INGRESOS - Validación factura" at bounding box center [412, 175] width 151 height 16
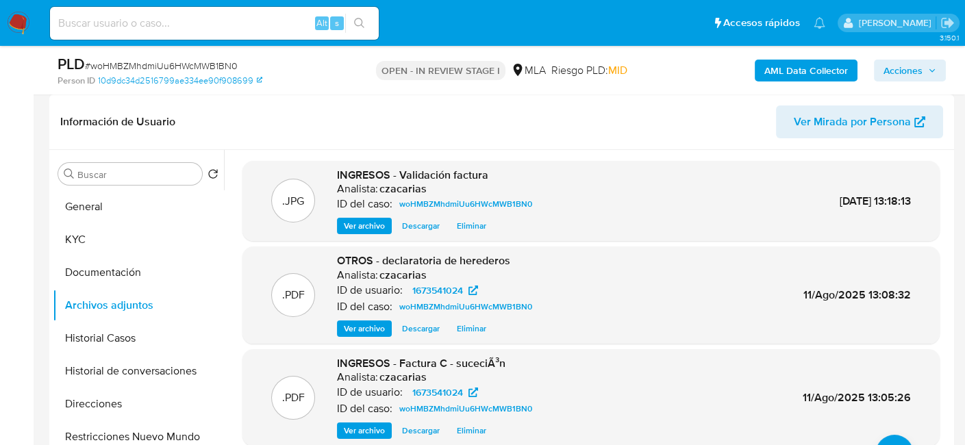
click at [343, 170] on span "INGRESOS - Validación factura" at bounding box center [412, 175] width 151 height 16
click at [366, 224] on span "Ver archivo" at bounding box center [364, 226] width 41 height 14
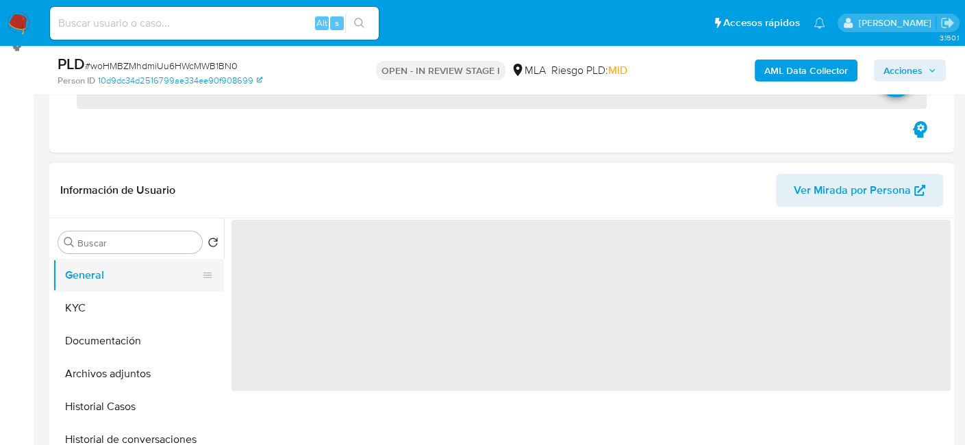
scroll to position [205, 0]
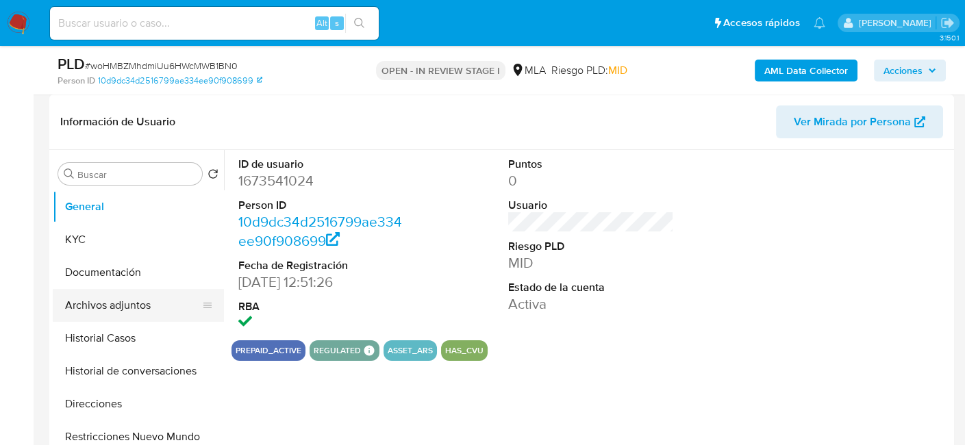
click at [132, 305] on button "Archivos adjuntos" at bounding box center [133, 305] width 160 height 33
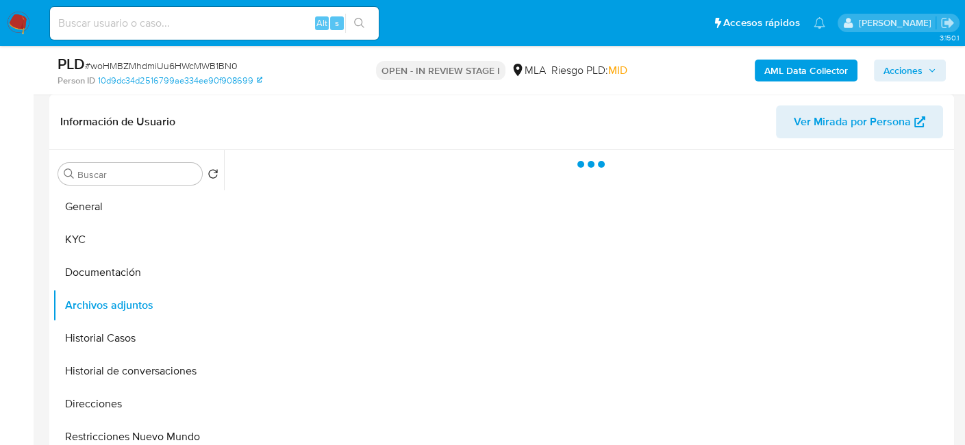
select select "10"
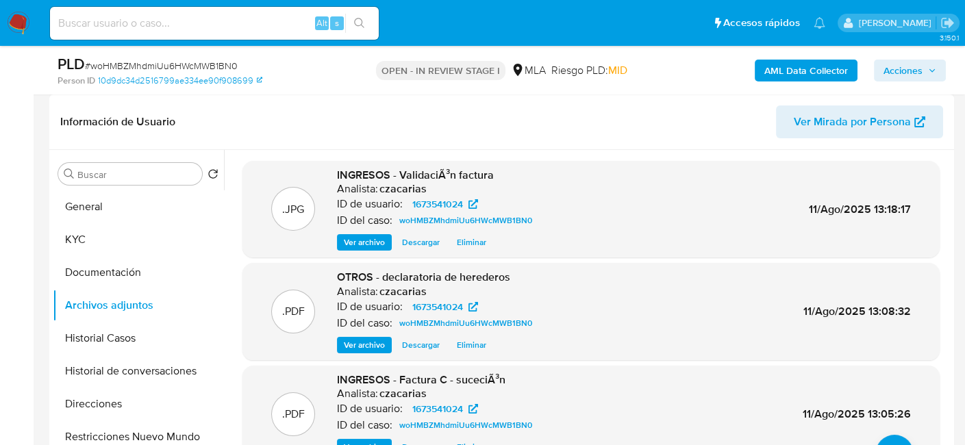
click at [372, 241] on span "Ver archivo" at bounding box center [364, 243] width 41 height 14
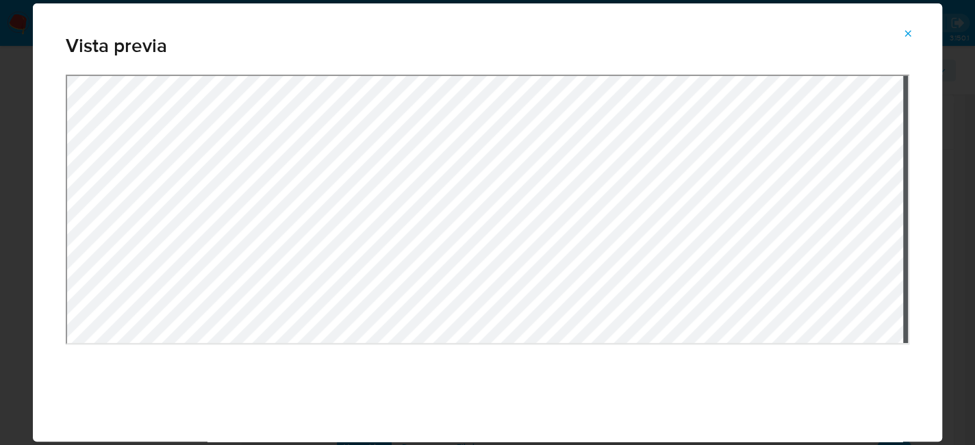
click at [916, 32] on button "Attachment preview" at bounding box center [908, 34] width 30 height 22
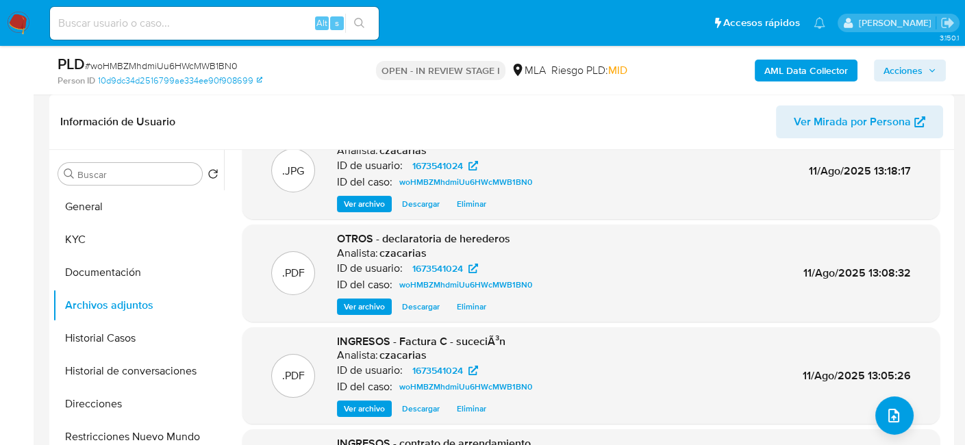
scroll to position [115, 0]
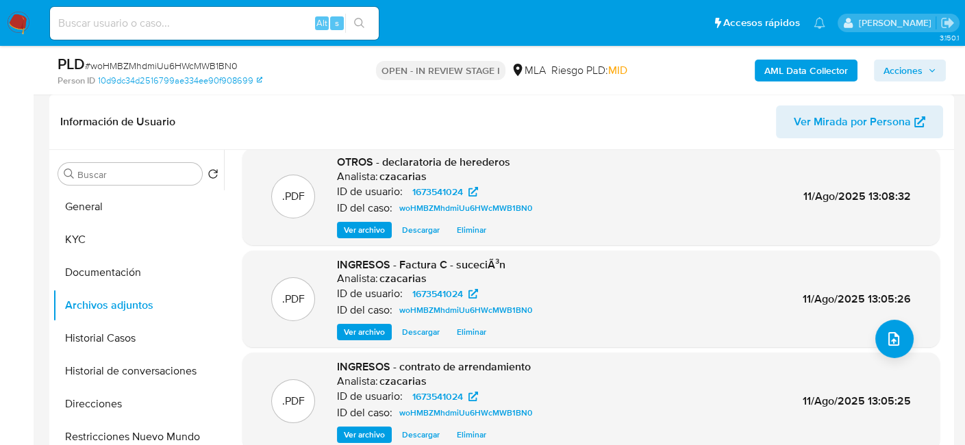
click at [370, 330] on span "Ver archivo" at bounding box center [364, 332] width 41 height 14
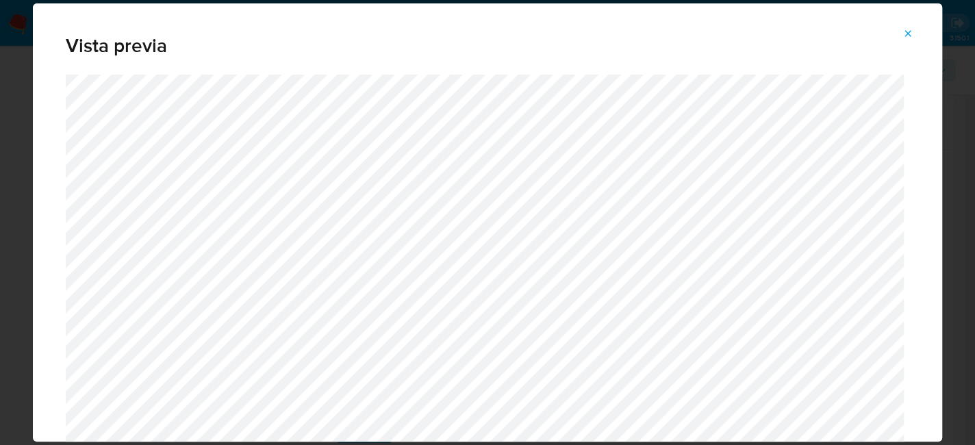
click at [908, 30] on icon "Attachment preview" at bounding box center [908, 33] width 11 height 11
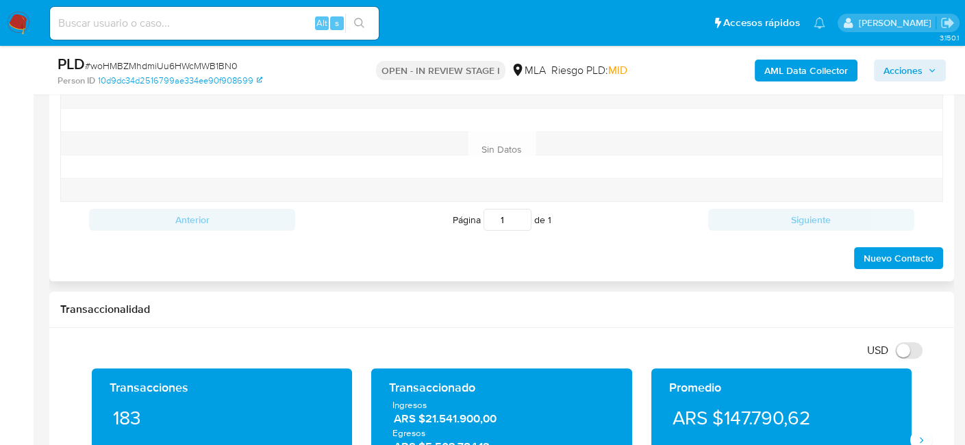
scroll to position [685, 0]
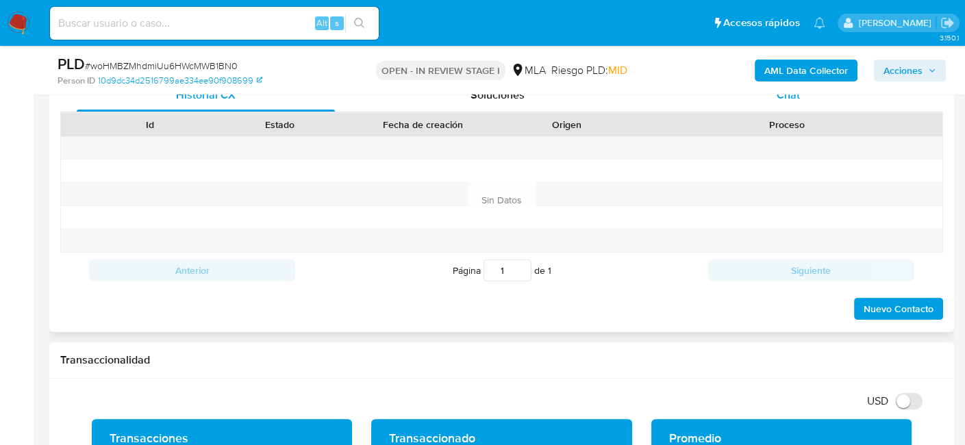
click at [782, 103] on div "Chat" at bounding box center [789, 95] width 258 height 33
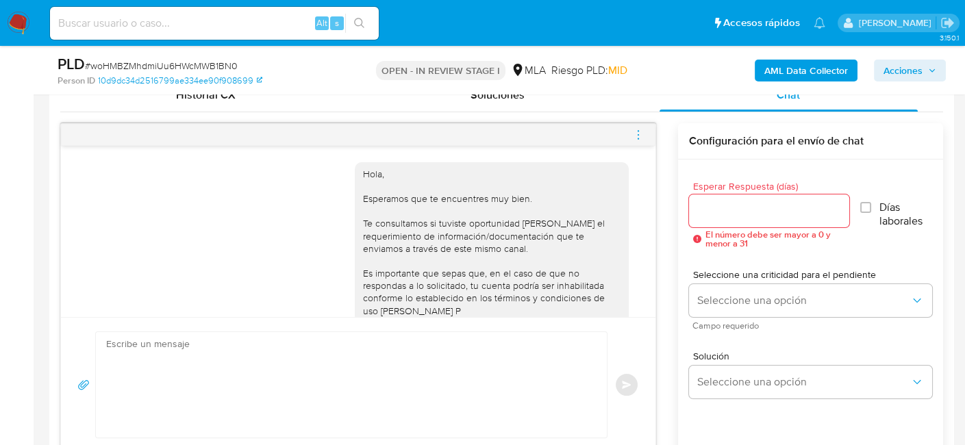
scroll to position [714, 0]
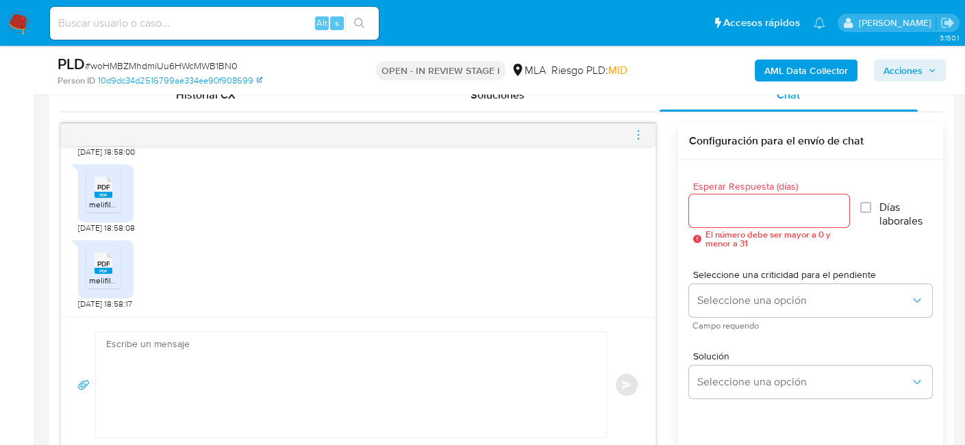
click at [271, 399] on textarea at bounding box center [348, 384] width 484 height 105
paste textarea "Hola, ¡Muchas gracias por tu respuesta! Confirmamos la recepción de la document…"
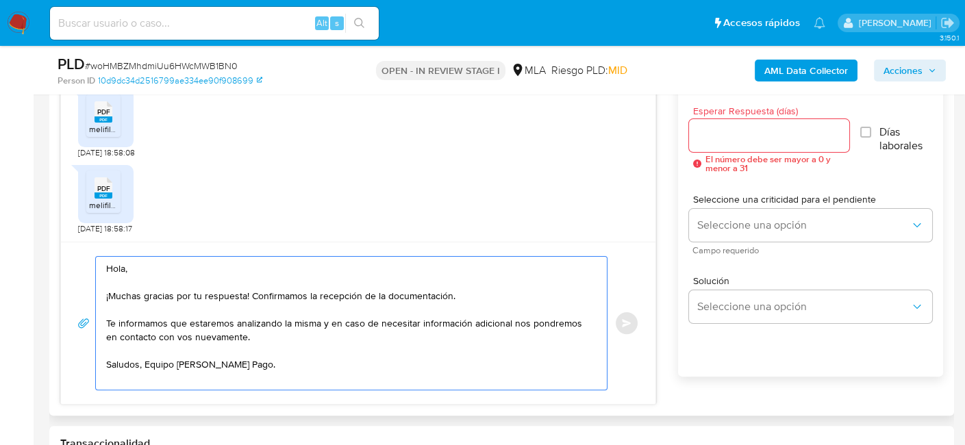
scroll to position [767, 0]
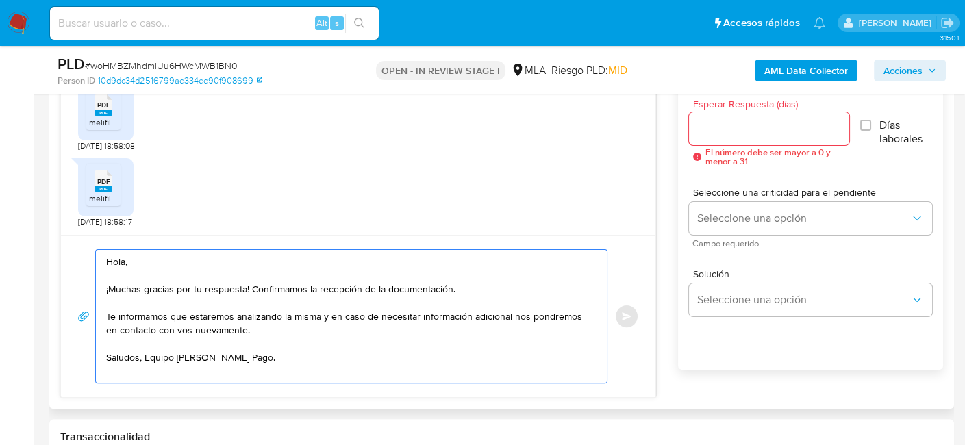
type textarea "Hola, ¡Muchas gracias por tu respuesta! Confirmamos la recepción de la document…"
click at [773, 125] on input "Esperar Respuesta (días)" at bounding box center [769, 129] width 160 height 18
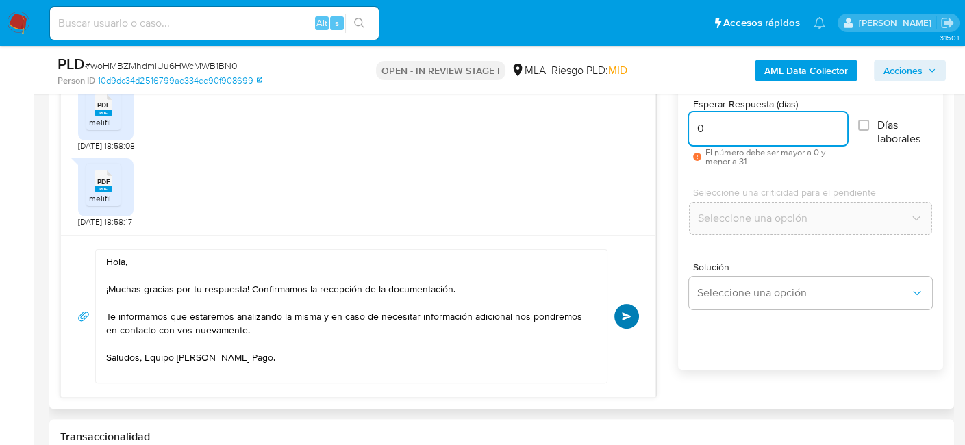
type input "0"
click at [622, 316] on span "Enviar" at bounding box center [627, 316] width 10 height 8
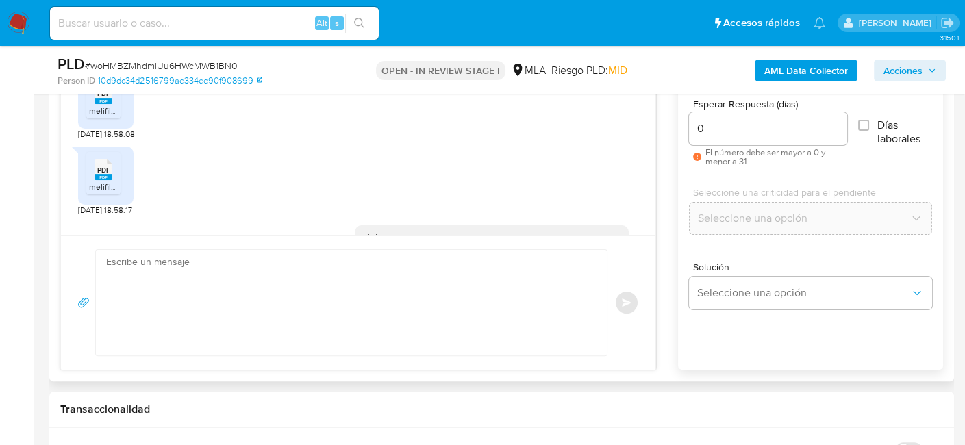
scroll to position [879, 0]
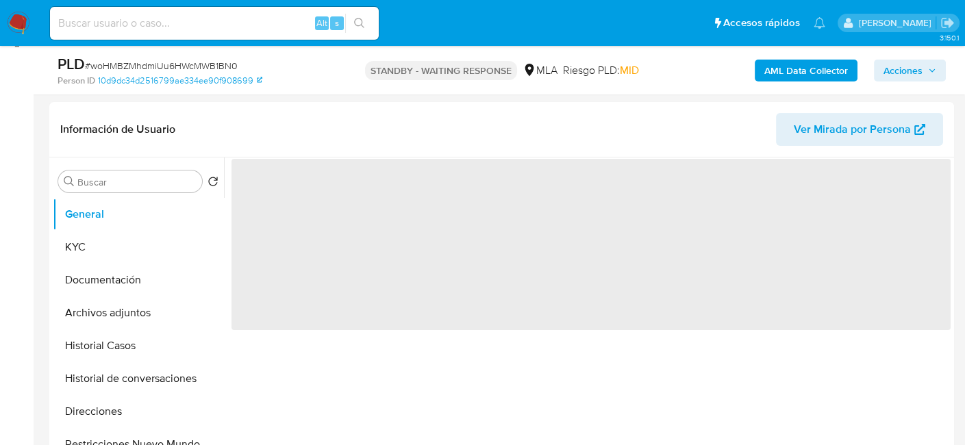
scroll to position [205, 0]
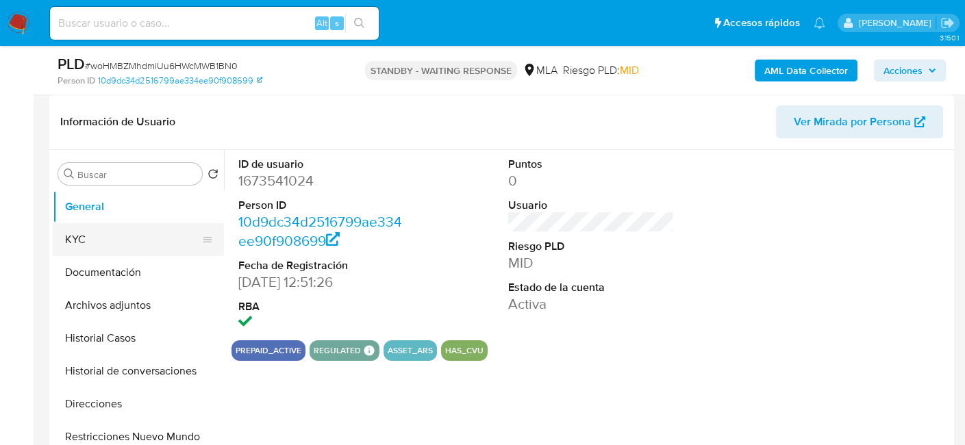
click at [107, 239] on button "KYC" at bounding box center [133, 239] width 160 height 33
select select "10"
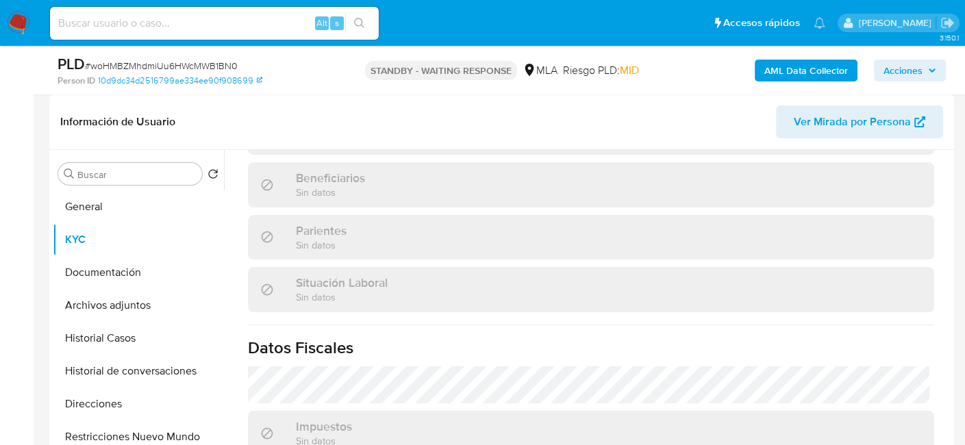
scroll to position [733, 0]
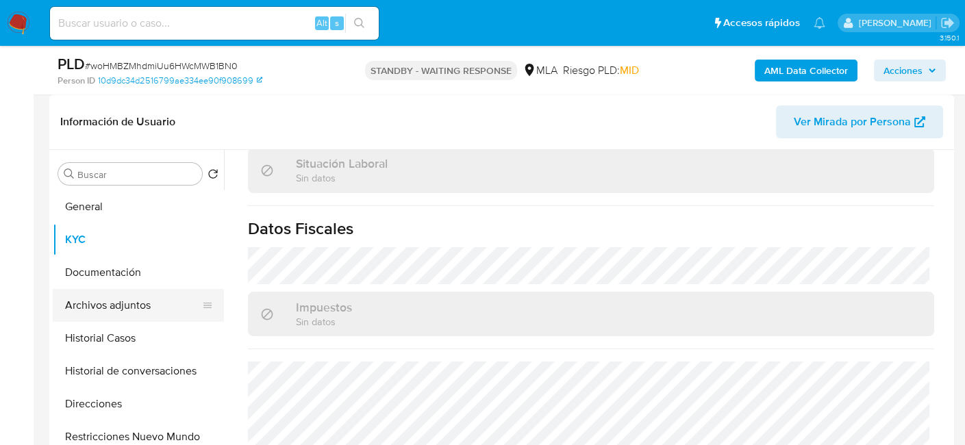
click at [121, 303] on button "Archivos adjuntos" at bounding box center [133, 305] width 160 height 33
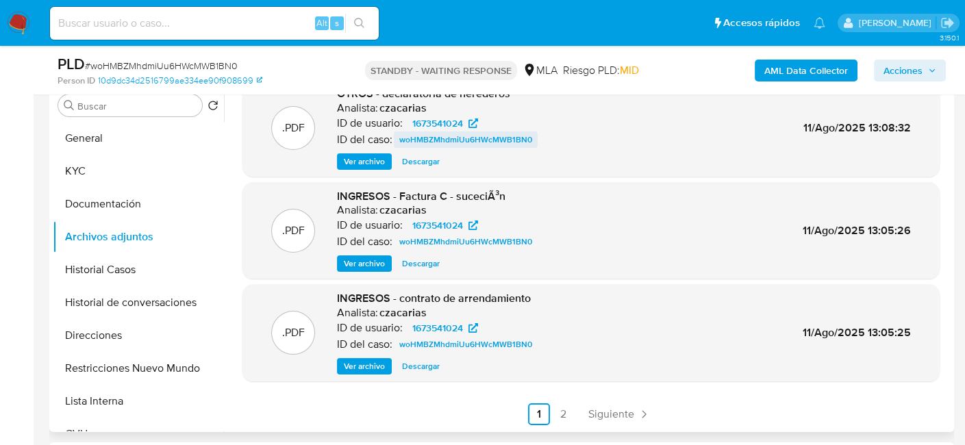
scroll to position [47, 0]
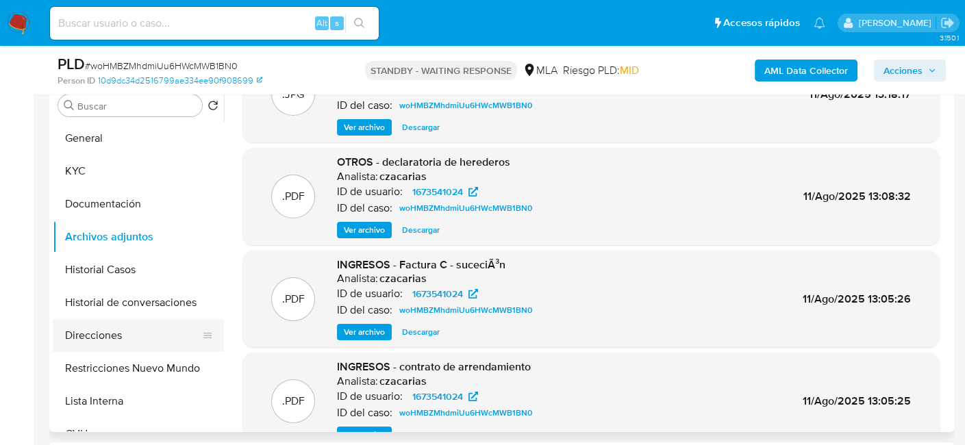
click at [158, 323] on button "Direcciones" at bounding box center [133, 335] width 160 height 33
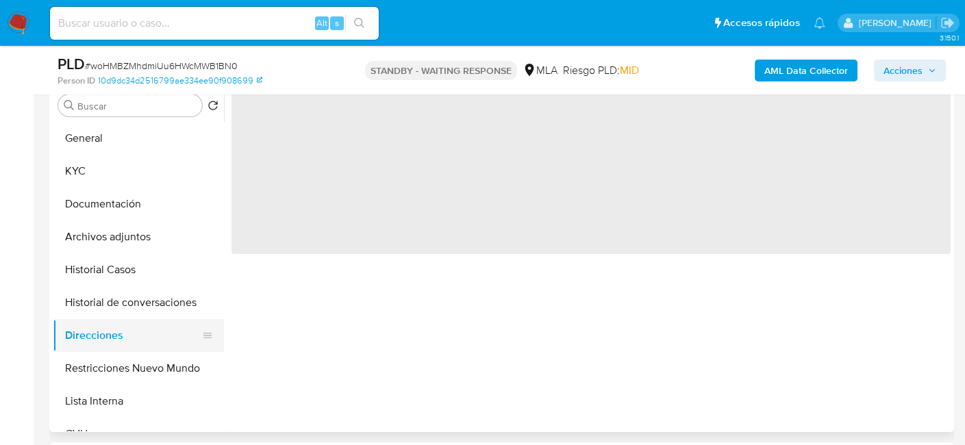
scroll to position [0, 0]
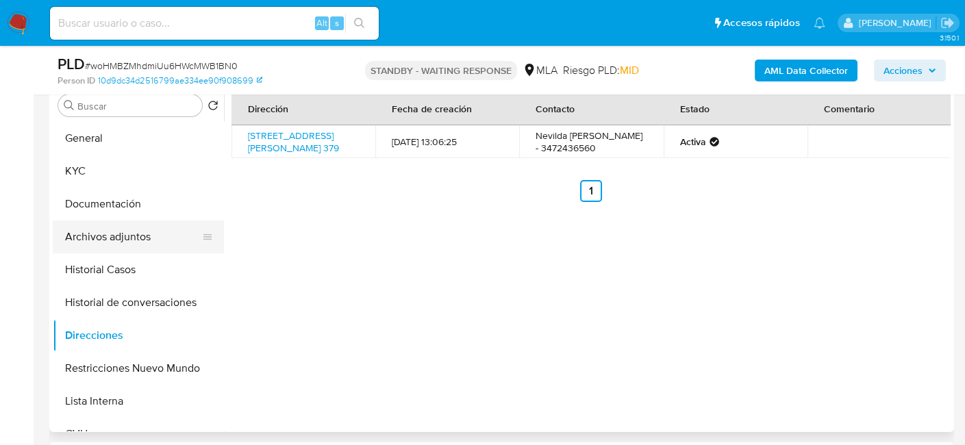
click at [160, 234] on button "Archivos adjuntos" at bounding box center [133, 237] width 160 height 33
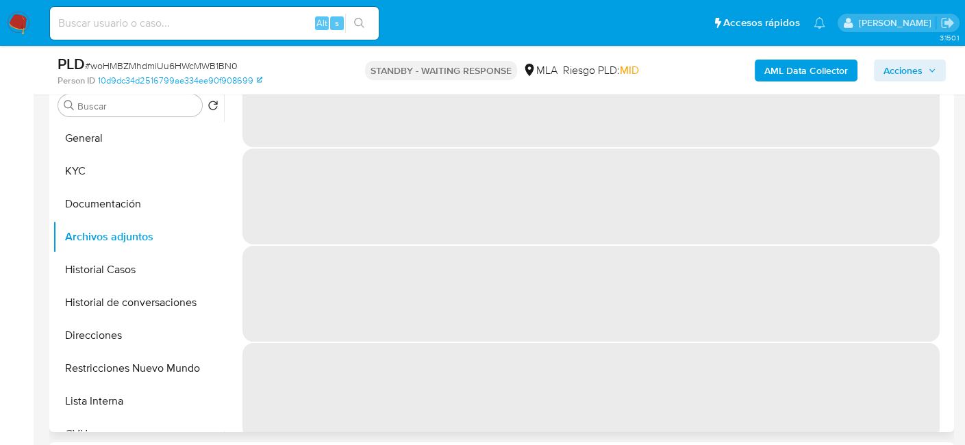
scroll to position [58, 0]
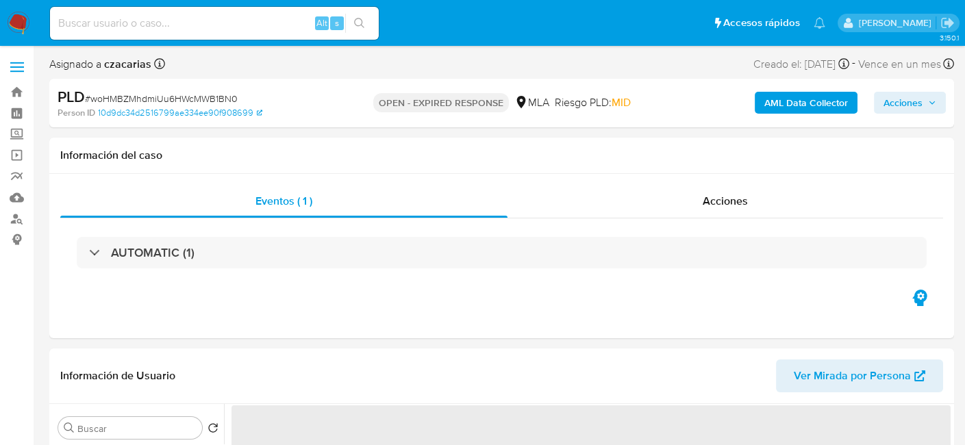
click at [163, 95] on span "# woHMBZMhdmiUu6HWcMWB1BN0" at bounding box center [161, 99] width 153 height 14
copy span "woHMBZMhdmiUu6HWcMWB1BN0"
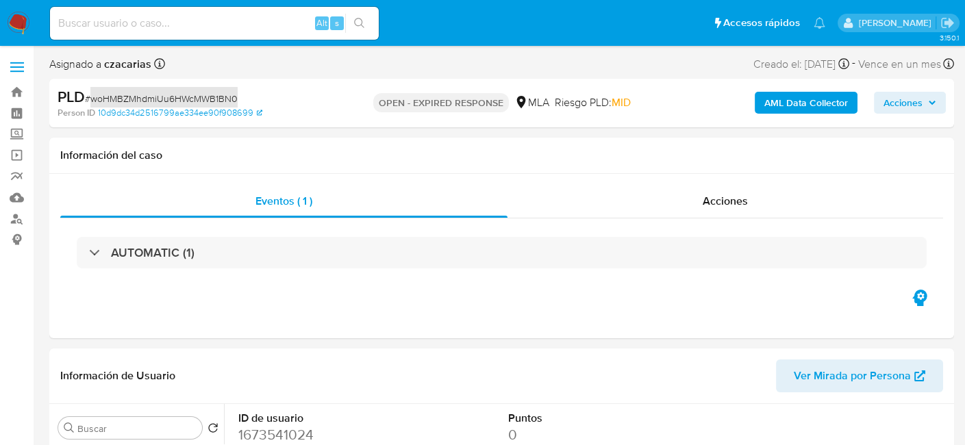
select select "10"
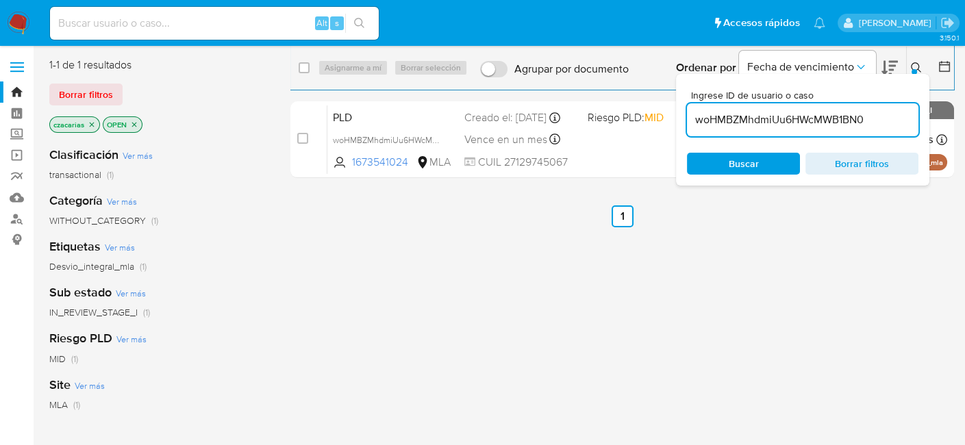
click at [826, 124] on input "woHMBZMhdmiUu6HWcMWB1BN0" at bounding box center [803, 120] width 232 height 18
click at [826, 123] on input "woHMBZMhdmiUu6HWcMWB1BN0" at bounding box center [803, 120] width 232 height 18
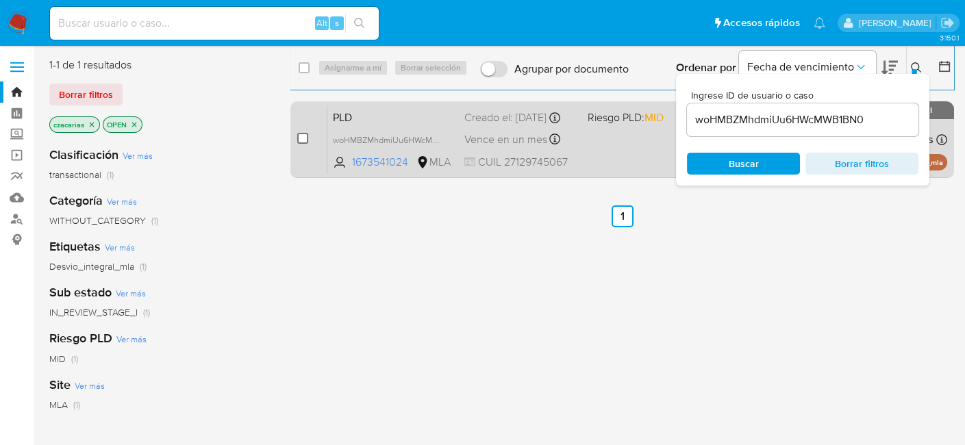
click at [304, 138] on input "checkbox" at bounding box center [302, 138] width 11 height 11
checkbox input "true"
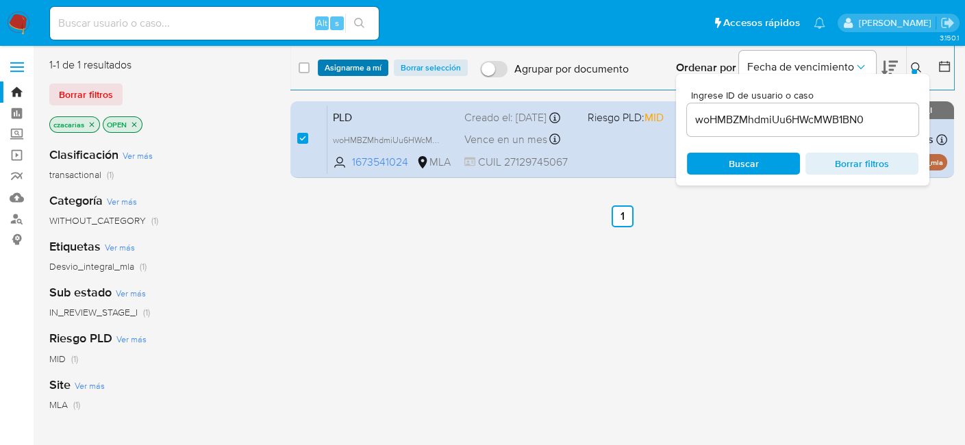
click at [373, 70] on span "Asignarme a mí" at bounding box center [353, 68] width 57 height 14
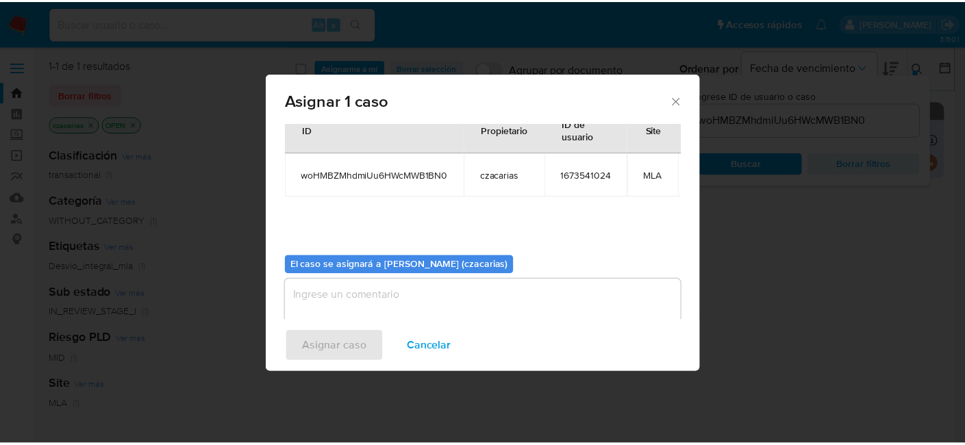
scroll to position [80, 0]
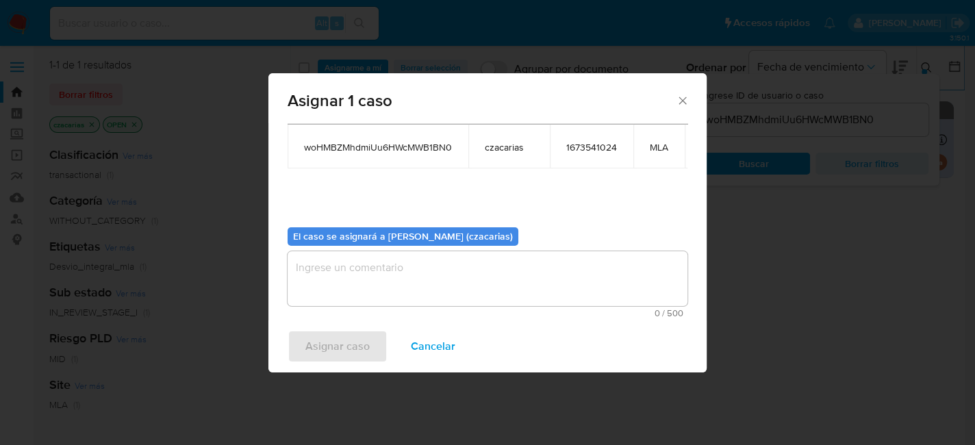
click at [439, 281] on textarea "assign-modal" at bounding box center [488, 278] width 400 height 55
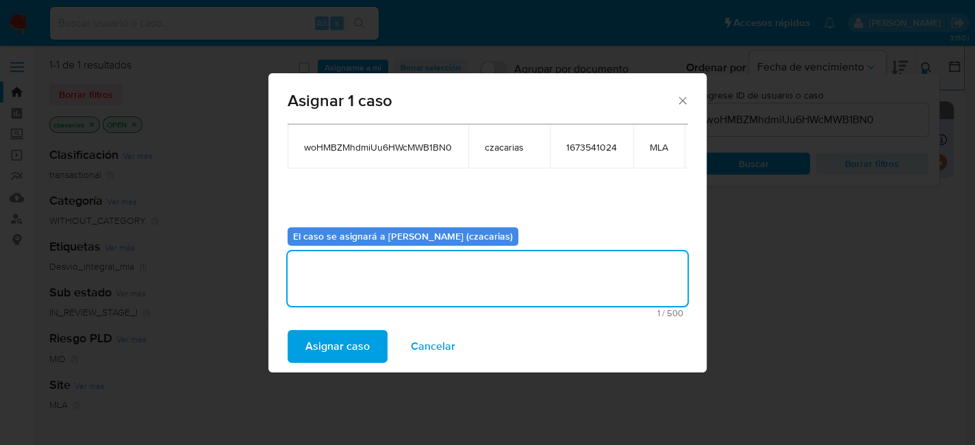
click at [320, 349] on span "Asignar caso" at bounding box center [337, 347] width 64 height 30
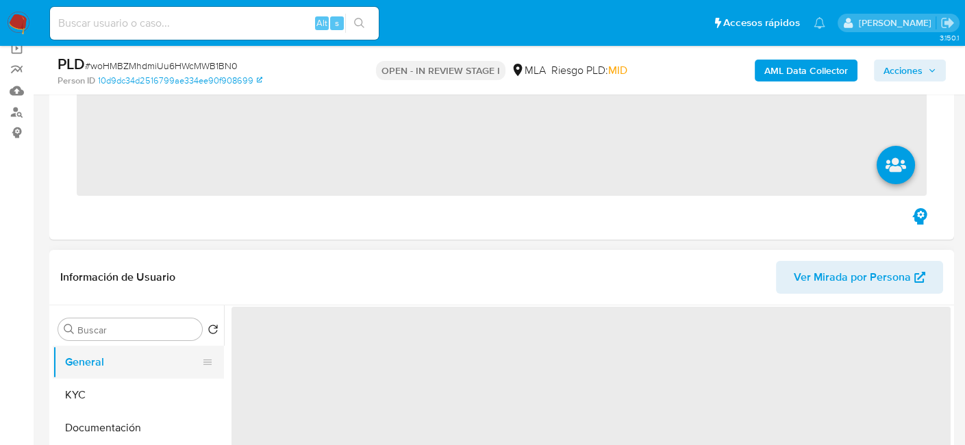
scroll to position [205, 0]
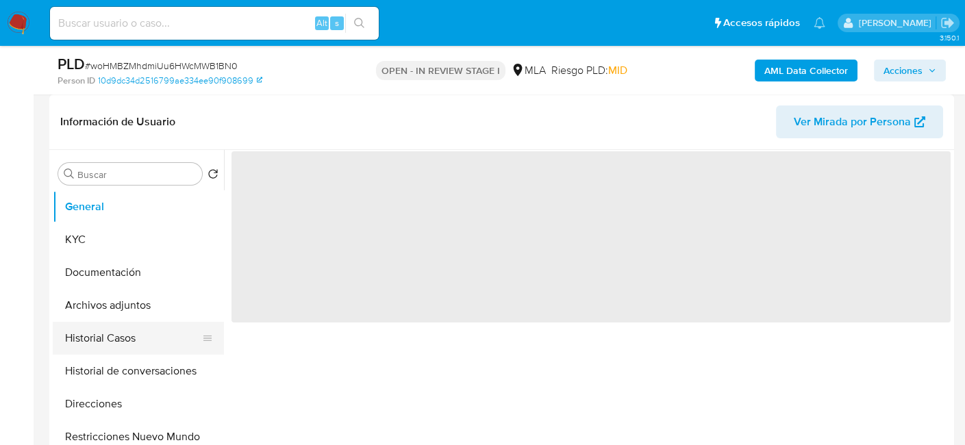
click at [140, 378] on button "Historial de conversaciones" at bounding box center [138, 371] width 171 height 33
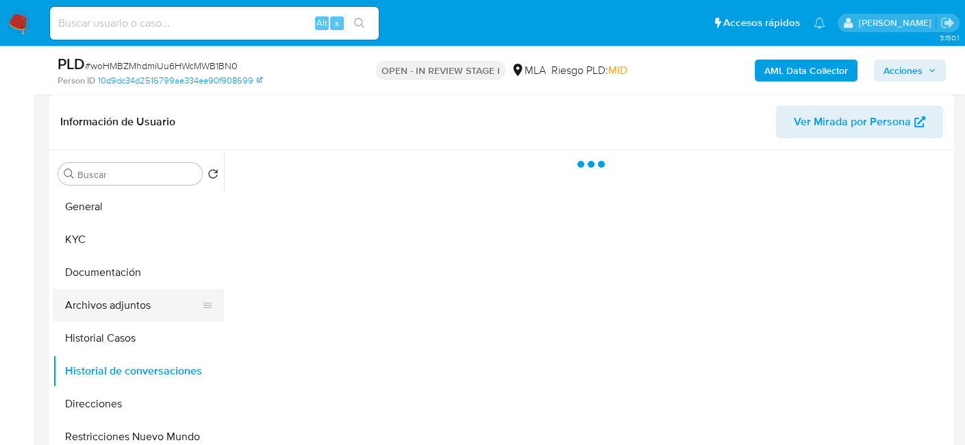
click at [160, 302] on button "Archivos adjuntos" at bounding box center [133, 305] width 160 height 33
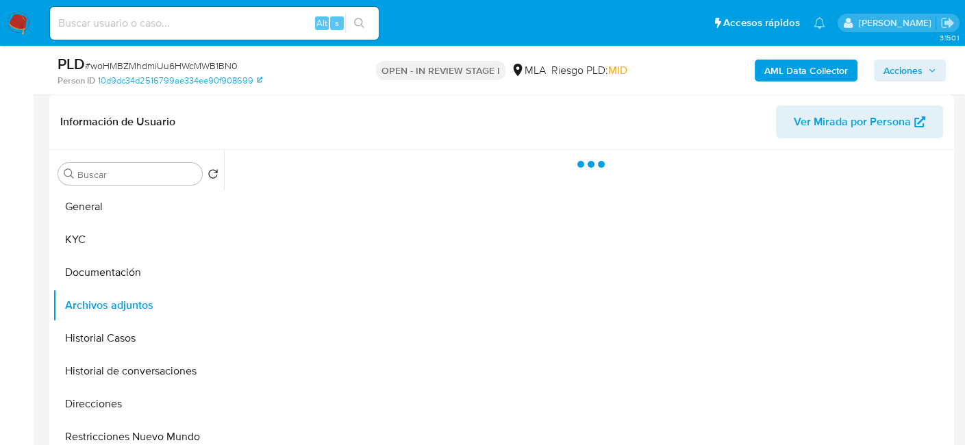
select select "10"
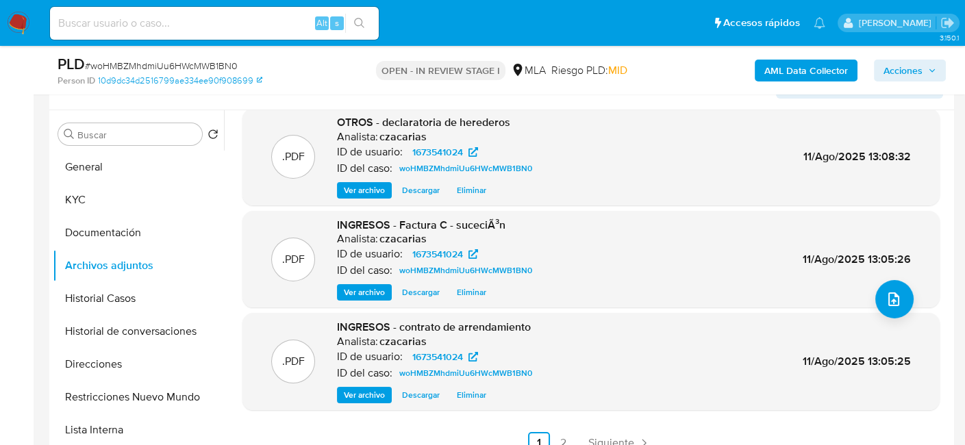
scroll to position [342, 0]
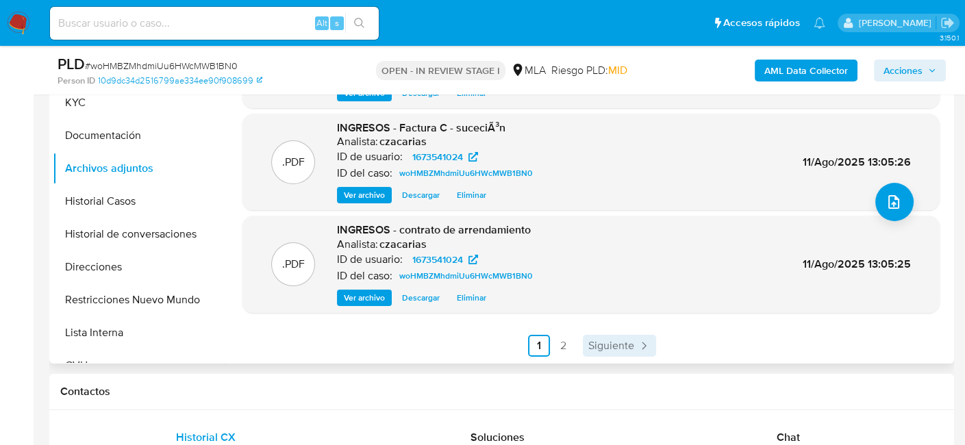
click at [606, 334] on div ".JPG INGRESOS - ValidaciÃ³n factura Analista: czacarias ID de usuario: 16735410…" at bounding box center [590, 133] width 697 height 448
click at [610, 340] on span "Siguiente" at bounding box center [611, 345] width 46 height 11
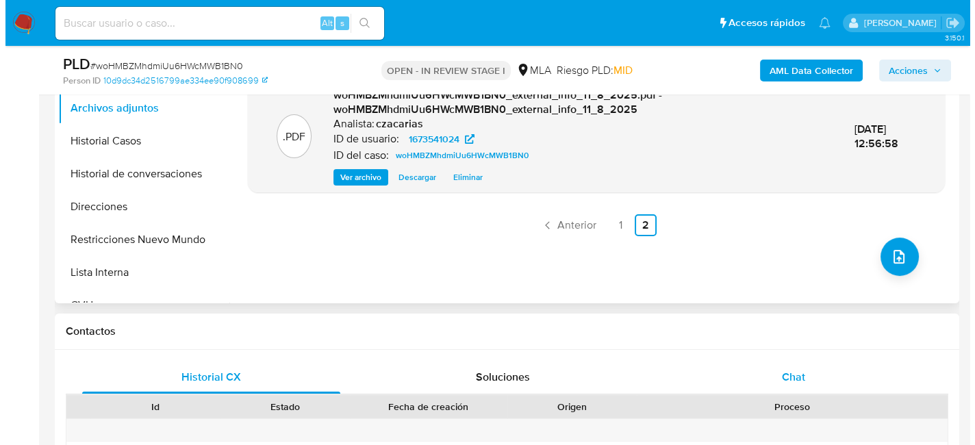
scroll to position [411, 0]
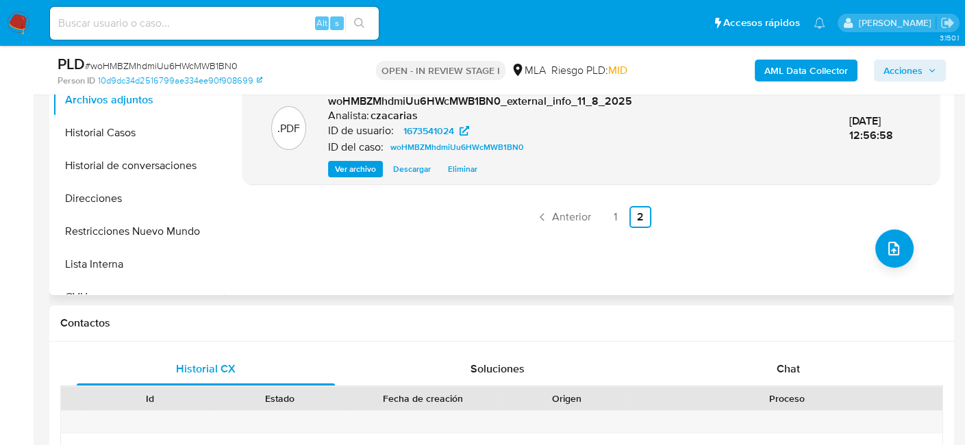
click at [873, 264] on div ".PDF woHMBZMhdmiUu6HWcMWB1BN0_internal_info_11_8_2025.pdf - woHMBZMhdmiUu6HWcMW…" at bounding box center [590, 119] width 697 height 329
click at [886, 255] on span "upload-file" at bounding box center [894, 248] width 16 height 16
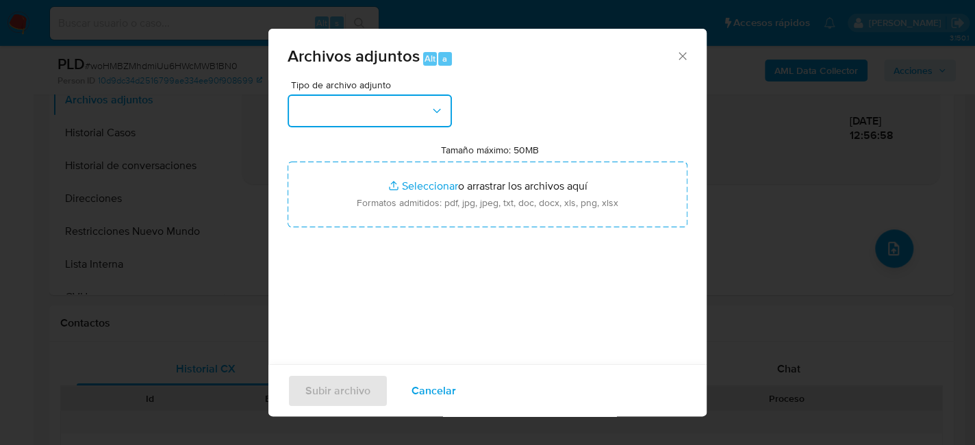
click at [368, 113] on button "button" at bounding box center [370, 111] width 164 height 33
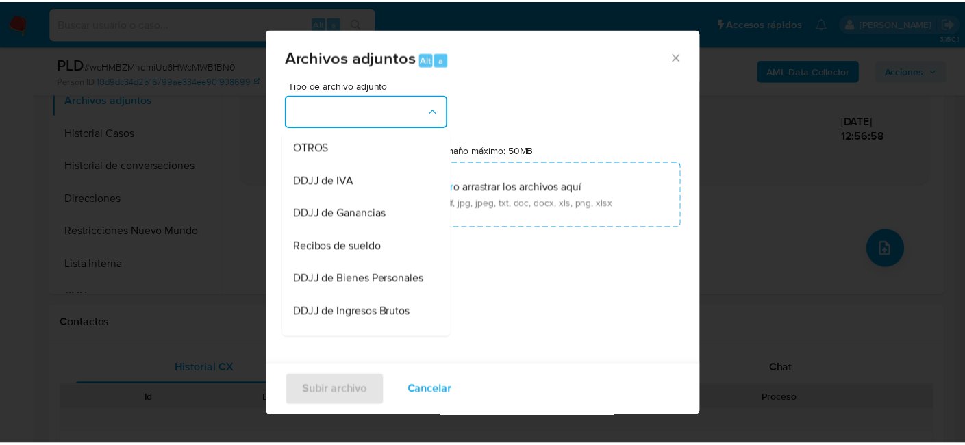
scroll to position [274, 0]
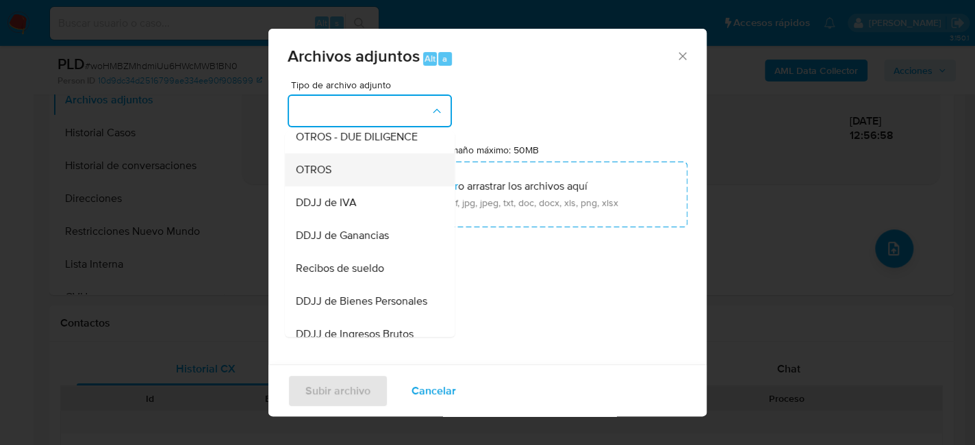
click at [347, 185] on div "OTROS" at bounding box center [366, 169] width 140 height 33
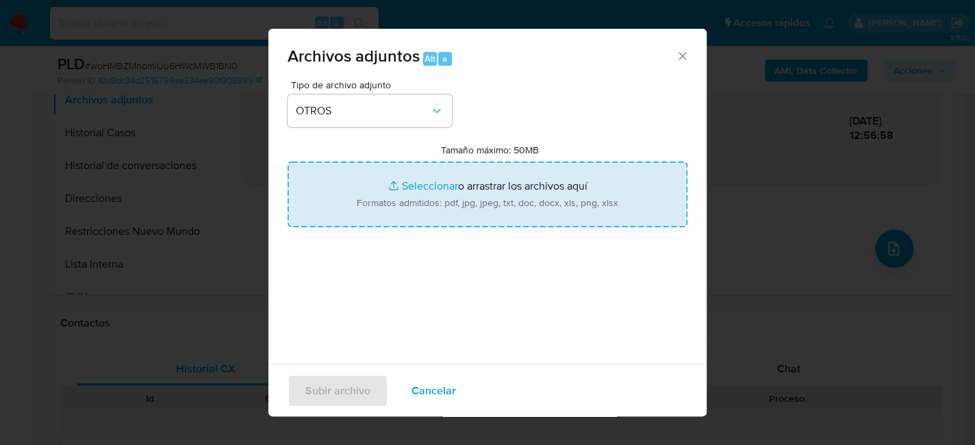
type input "C:\fakepath\Movimientos-1673541024.xlsx"
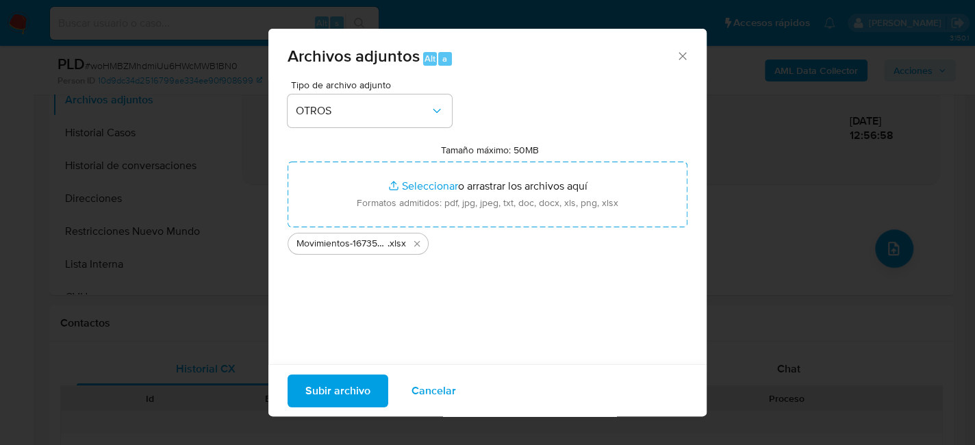
click at [295, 384] on button "Subir archivo" at bounding box center [338, 390] width 101 height 33
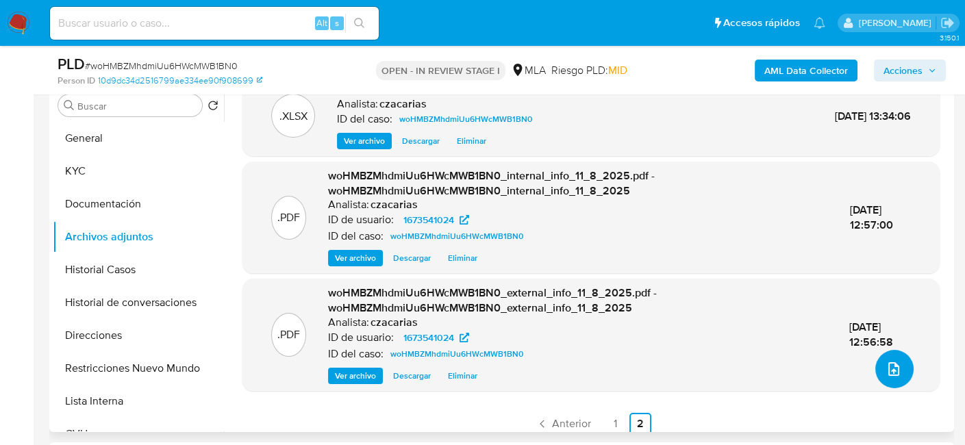
scroll to position [25, 0]
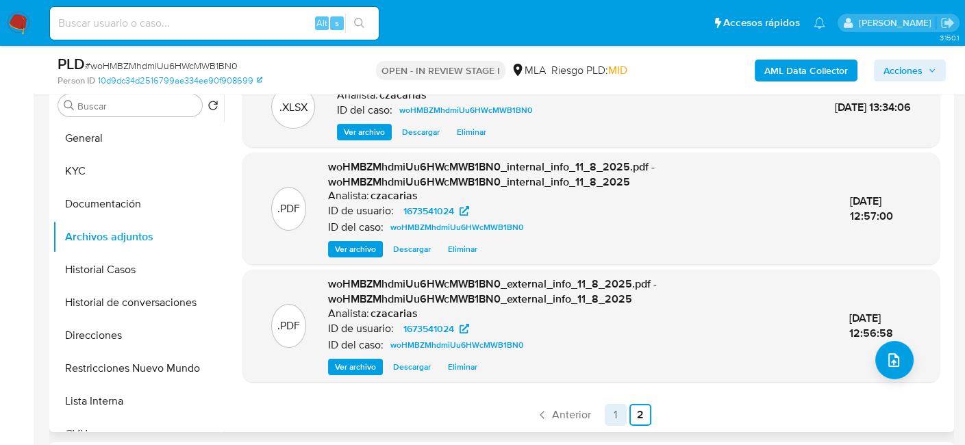
click at [616, 410] on link "1" at bounding box center [616, 415] width 22 height 22
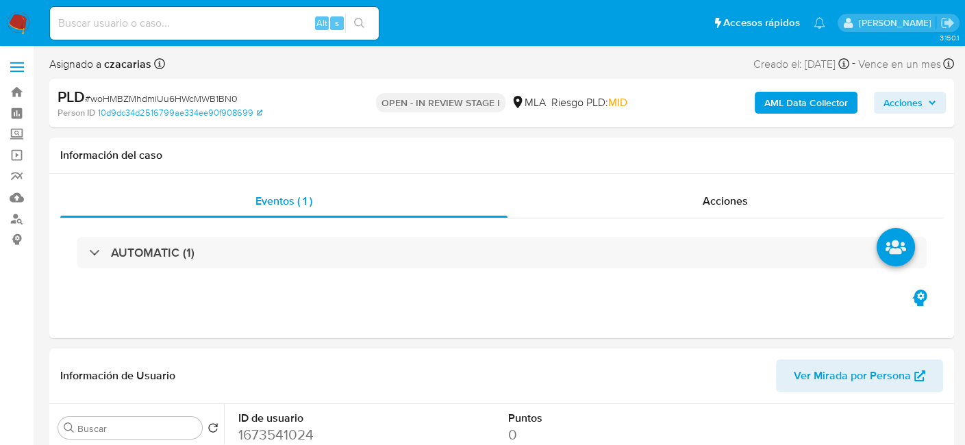
select select "10"
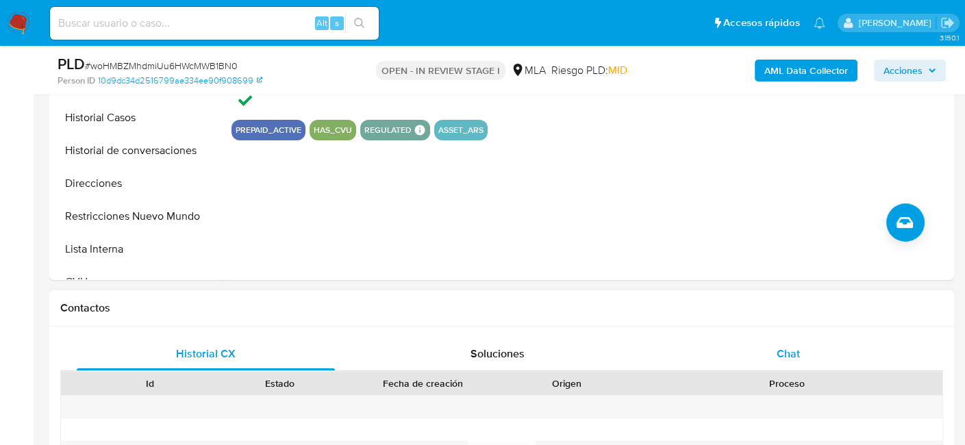
scroll to position [548, 0]
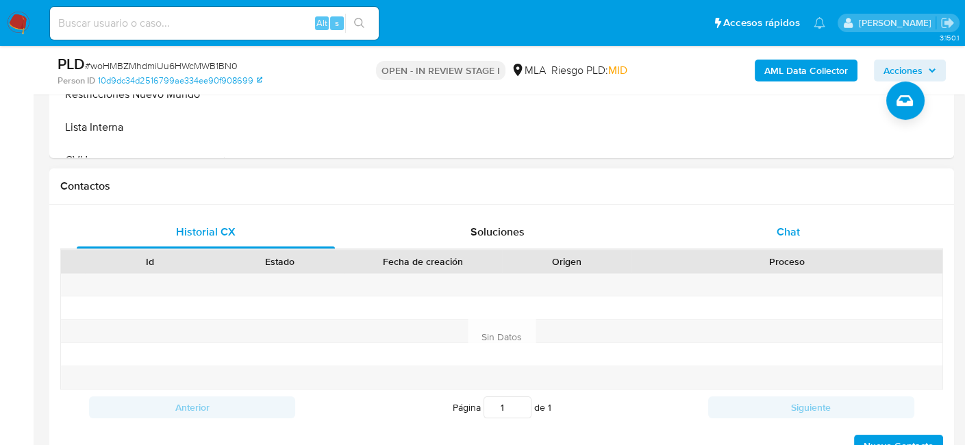
click at [799, 216] on div "Chat" at bounding box center [789, 232] width 258 height 33
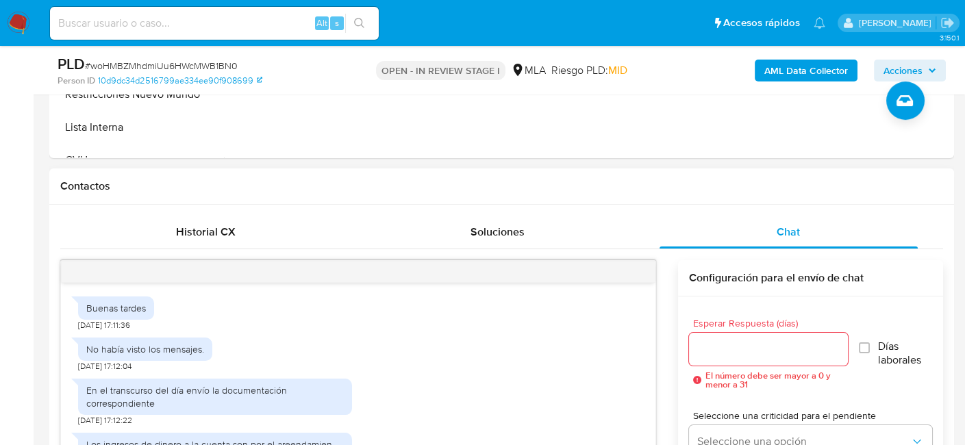
scroll to position [590, 0]
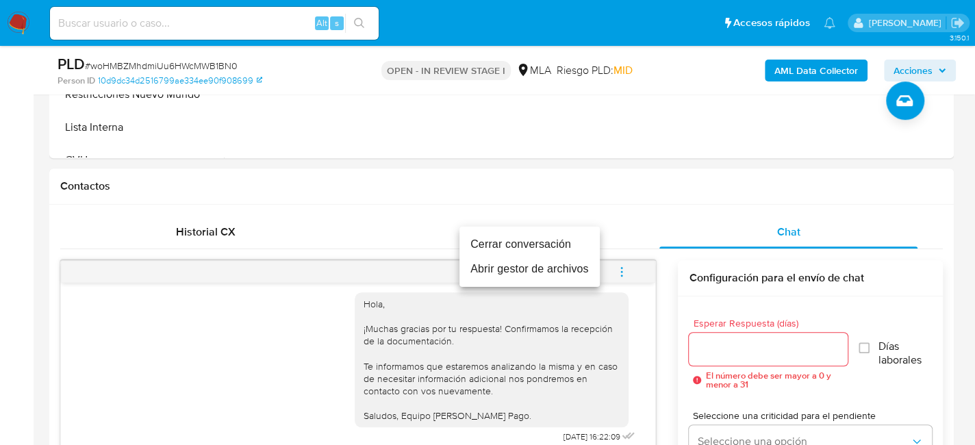
click at [571, 246] on li "Cerrar conversación" at bounding box center [530, 244] width 140 height 25
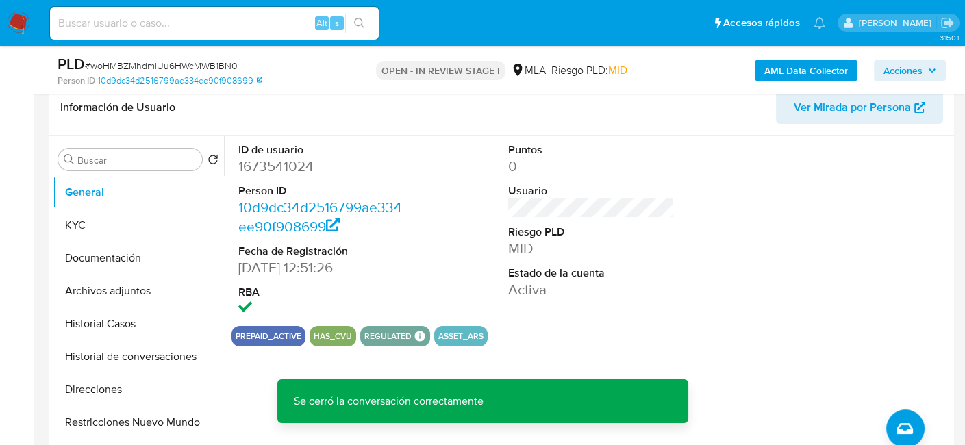
scroll to position [205, 0]
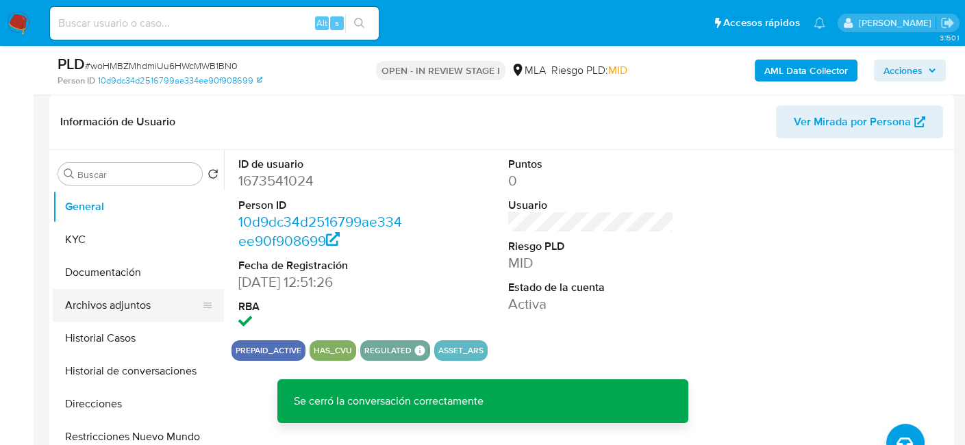
click at [122, 313] on button "Archivos adjuntos" at bounding box center [133, 305] width 160 height 33
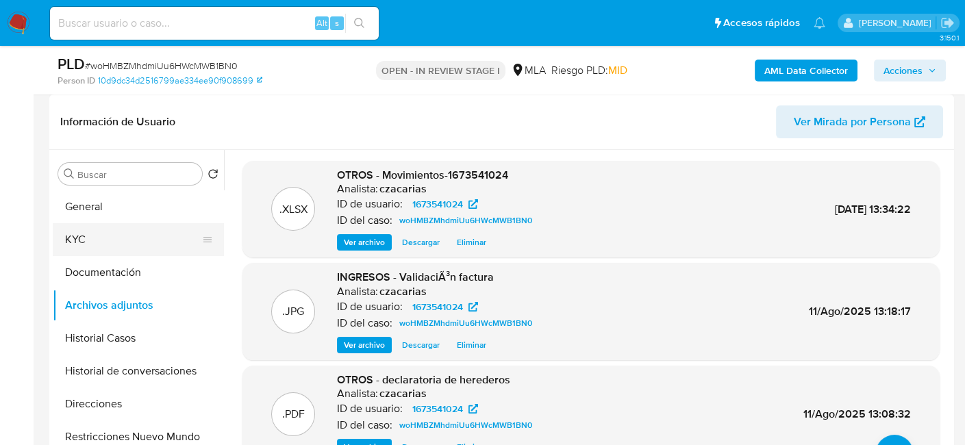
click at [102, 251] on button "KYC" at bounding box center [133, 239] width 160 height 33
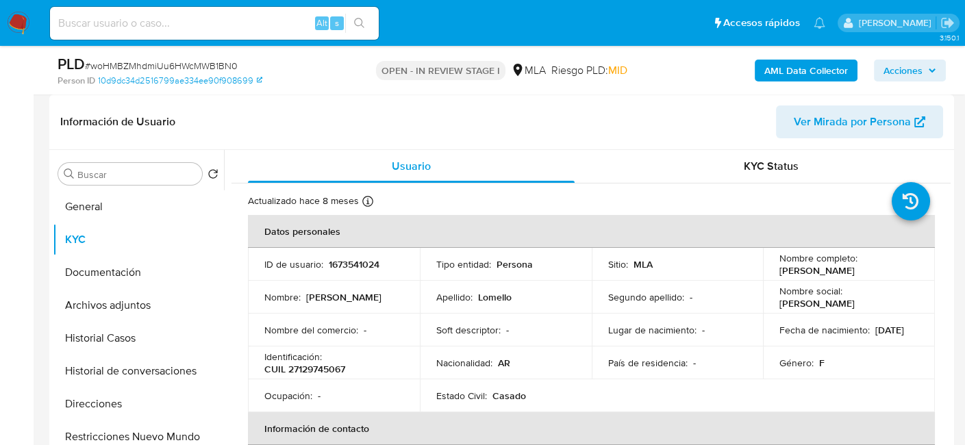
click at [325, 365] on p "CUIL 27129745067" at bounding box center [304, 369] width 81 height 12
copy p "27129745067"
click at [95, 314] on button "Archivos adjuntos" at bounding box center [133, 305] width 160 height 33
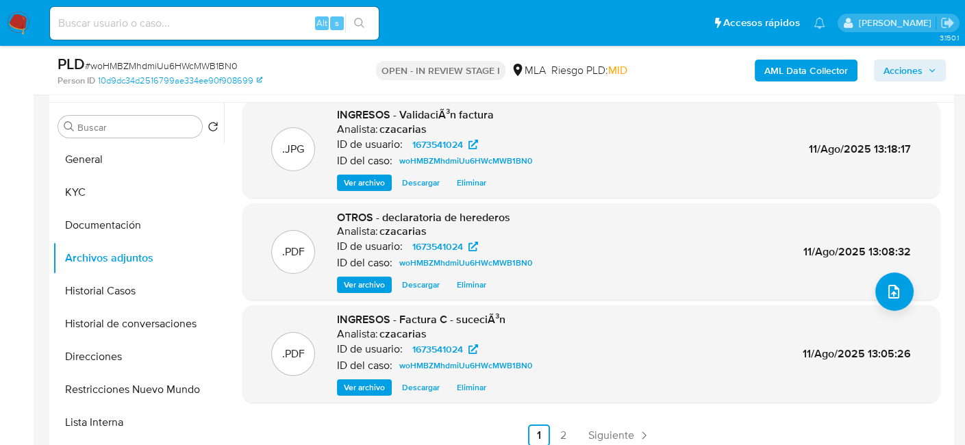
scroll to position [342, 0]
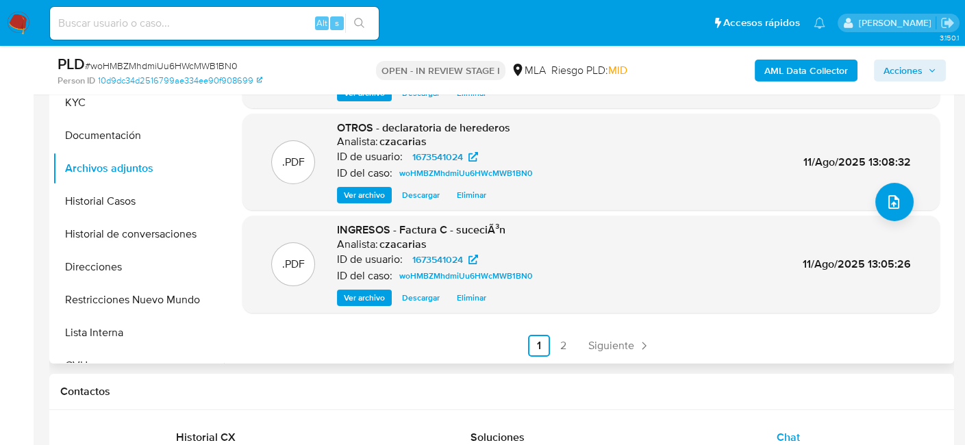
click at [576, 336] on ul "Anterior 1 2 Siguiente" at bounding box center [590, 346] width 697 height 22
click at [572, 343] on ul "Anterior 1 2 Siguiente" at bounding box center [590, 346] width 697 height 22
click at [567, 347] on link "2" at bounding box center [564, 346] width 22 height 22
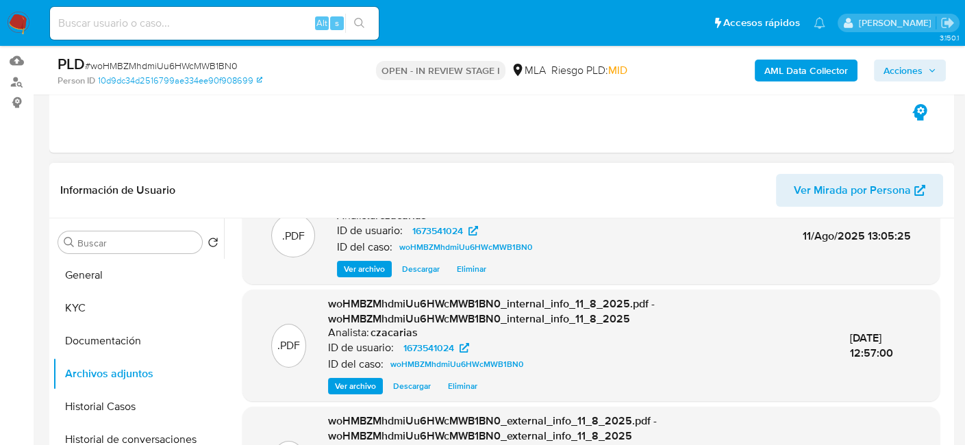
scroll to position [411, 0]
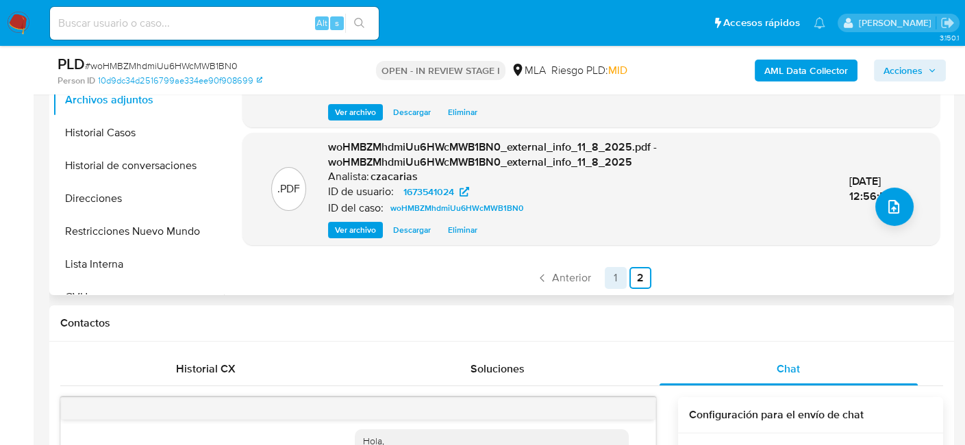
click at [612, 279] on link "1" at bounding box center [616, 278] width 22 height 22
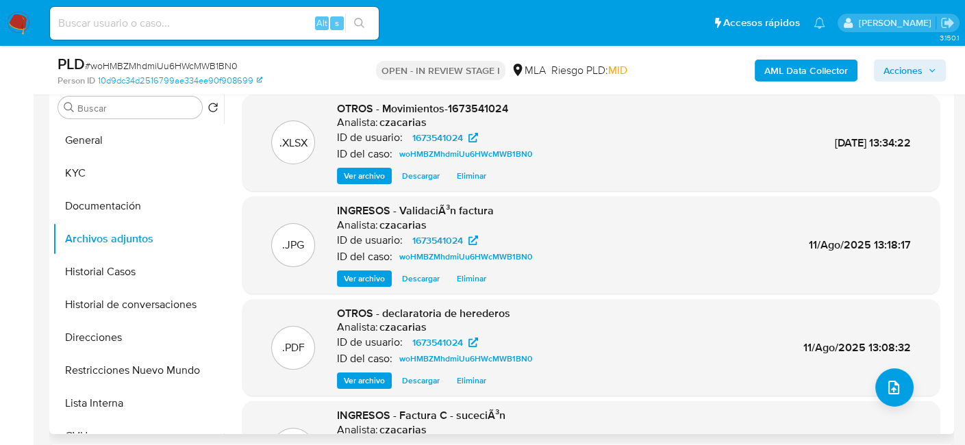
scroll to position [205, 0]
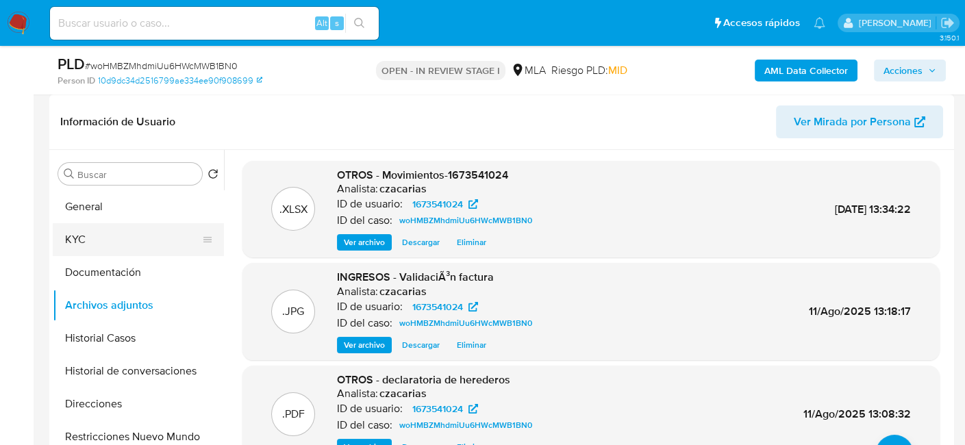
click at [71, 231] on button "KYC" at bounding box center [133, 239] width 160 height 33
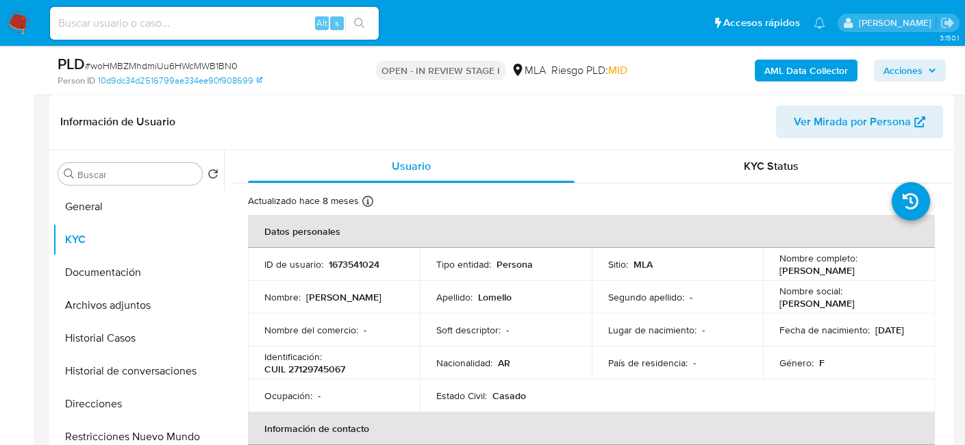
drag, startPoint x: 778, startPoint y: 268, endPoint x: 871, endPoint y: 271, distance: 92.5
click at [871, 271] on div "Nombre completo : Nevilda Edith Lomello" at bounding box center [848, 264] width 139 height 25
copy p "Nevilda Edith Lomello"
click at [119, 300] on button "Archivos adjuntos" at bounding box center [133, 305] width 160 height 33
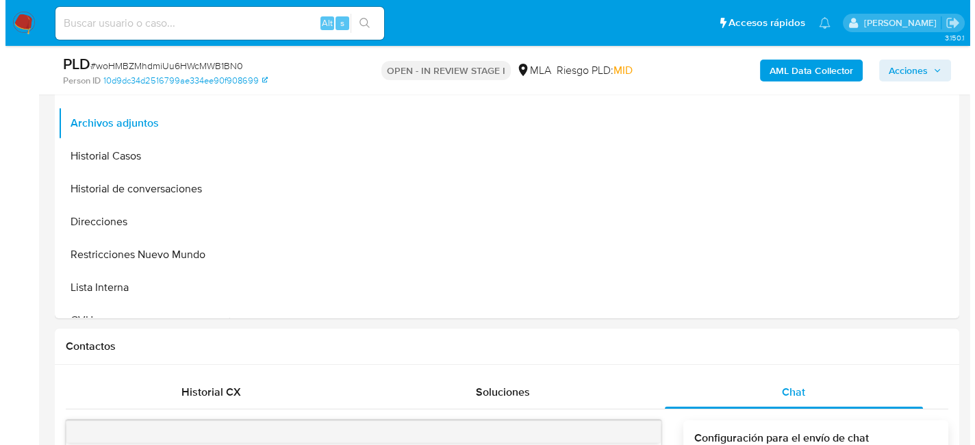
scroll to position [411, 0]
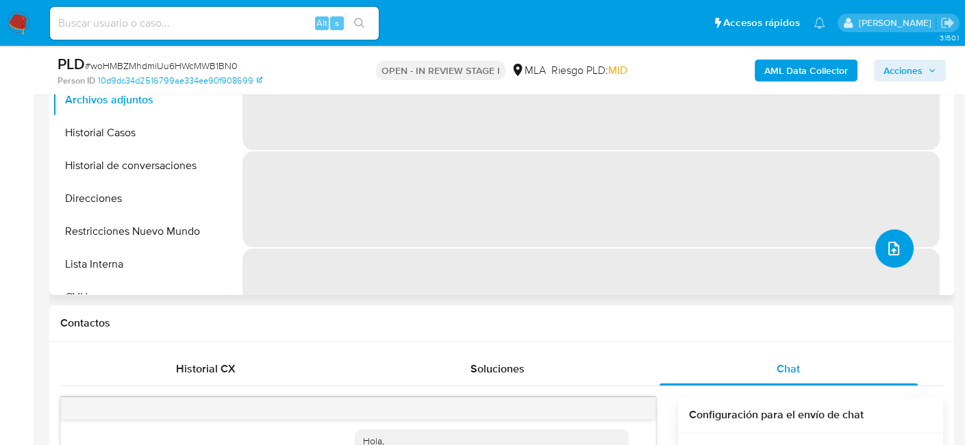
click at [898, 253] on button "upload-file" at bounding box center [894, 248] width 38 height 38
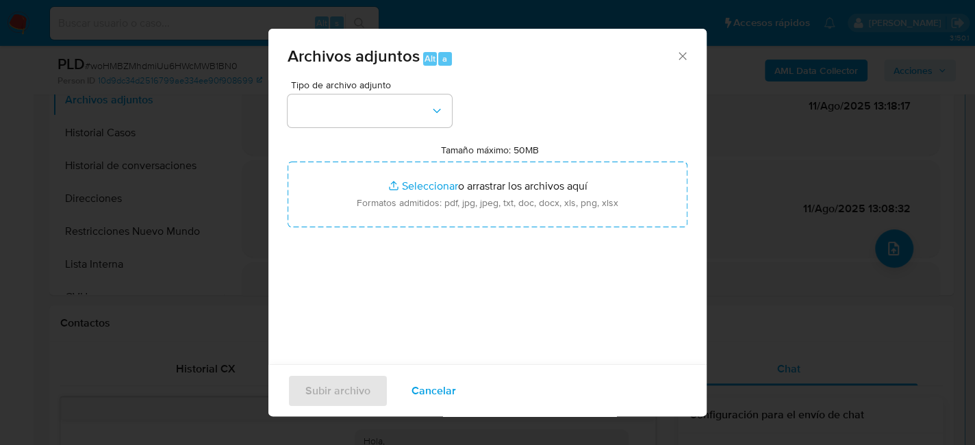
click at [344, 111] on button "button" at bounding box center [370, 111] width 164 height 33
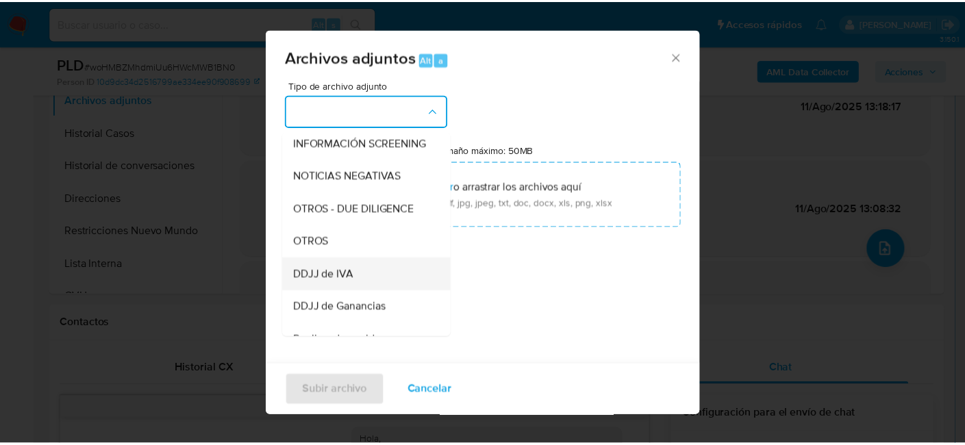
scroll to position [205, 0]
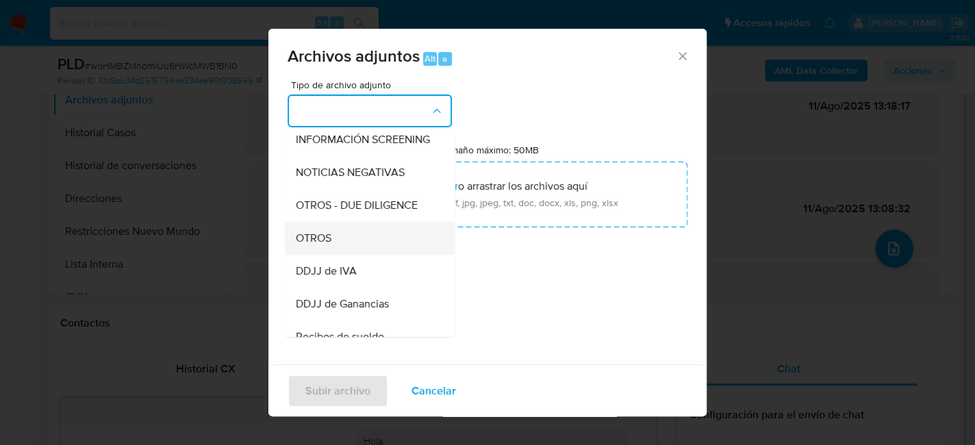
click at [319, 245] on span "OTROS" at bounding box center [314, 239] width 36 height 14
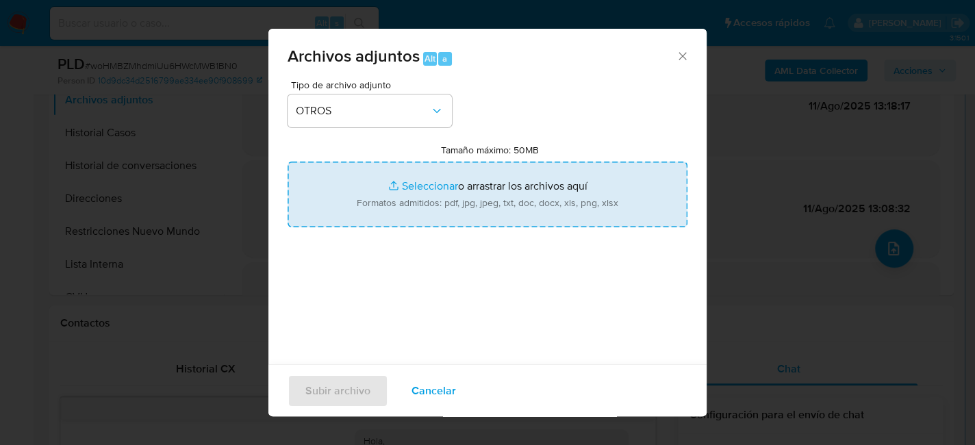
type input "C:\fakepath\NOSIS_Nevilda Edith Lomello.pdf"
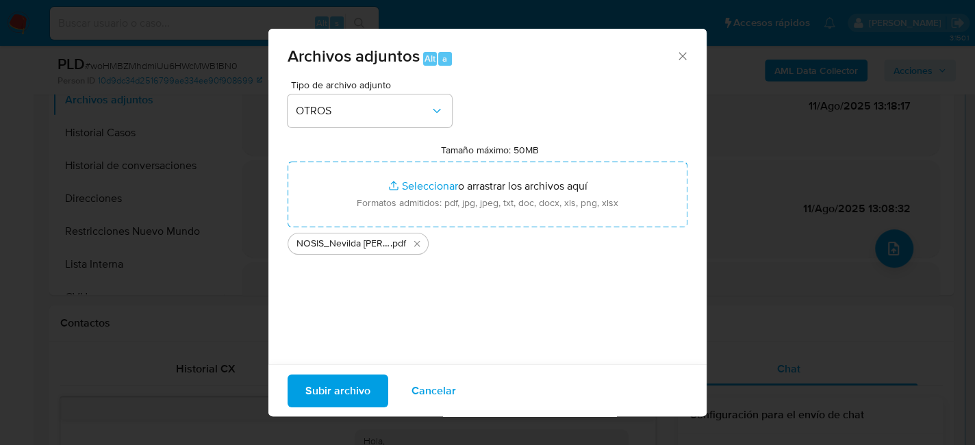
click at [312, 377] on span "Subir archivo" at bounding box center [337, 390] width 65 height 30
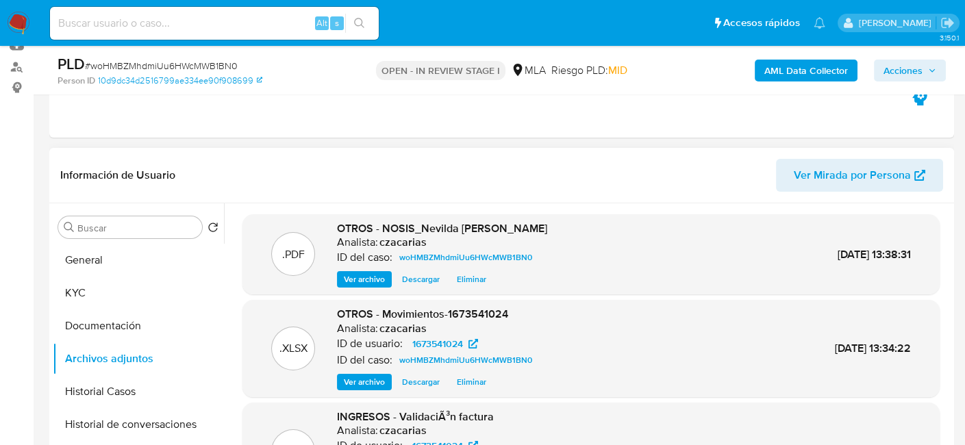
scroll to position [137, 0]
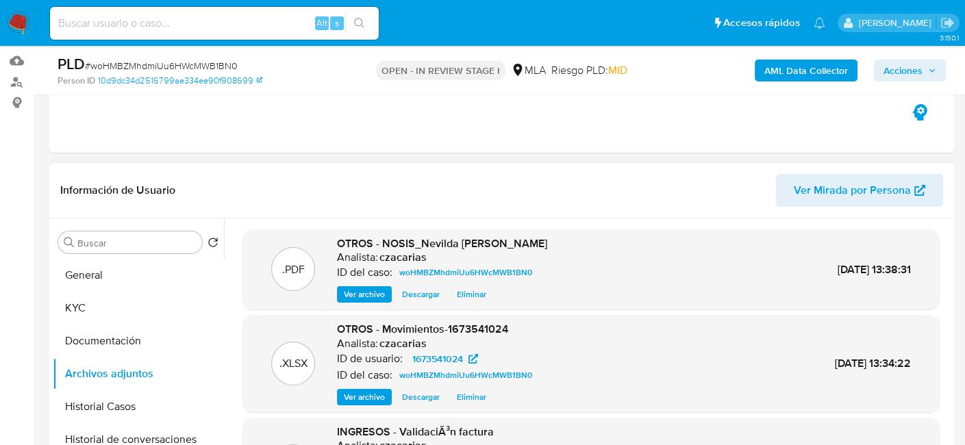
click at [103, 257] on div "Buscar Volver al orden por defecto General KYC Documentación Archivos adjuntos …" at bounding box center [138, 395] width 171 height 349
click at [102, 265] on button "General" at bounding box center [133, 275] width 160 height 33
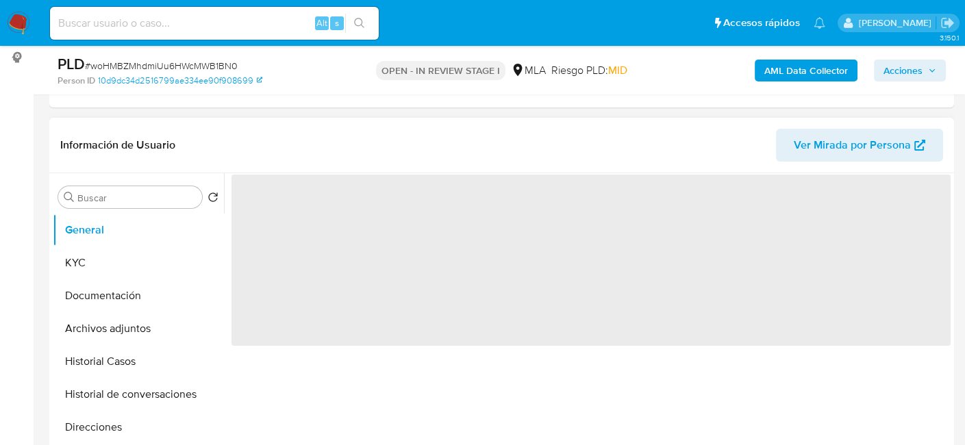
scroll to position [205, 0]
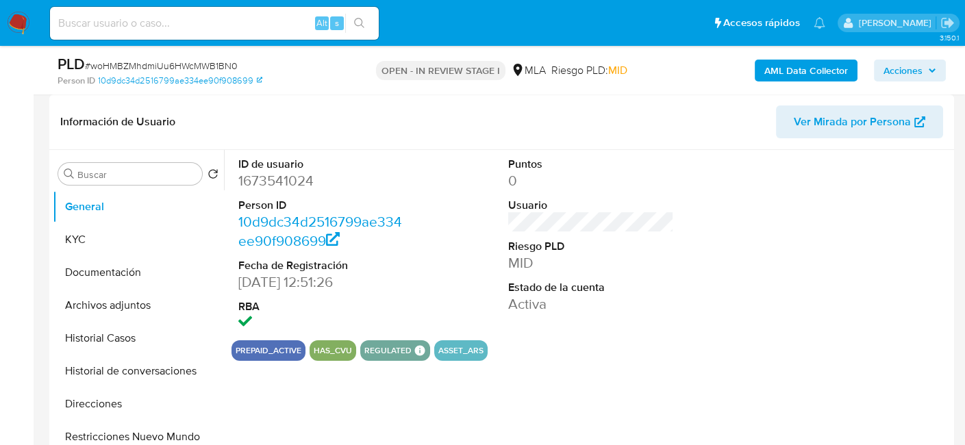
drag, startPoint x: 290, startPoint y: 190, endPoint x: 295, endPoint y: 181, distance: 10.1
click at [290, 189] on dd "1673541024" at bounding box center [321, 180] width 166 height 19
click at [295, 181] on dd "1673541024" at bounding box center [321, 180] width 166 height 19
drag, startPoint x: 295, startPoint y: 181, endPoint x: 793, endPoint y: 197, distance: 498.2
click at [324, 179] on dd "1673541024" at bounding box center [321, 180] width 166 height 19
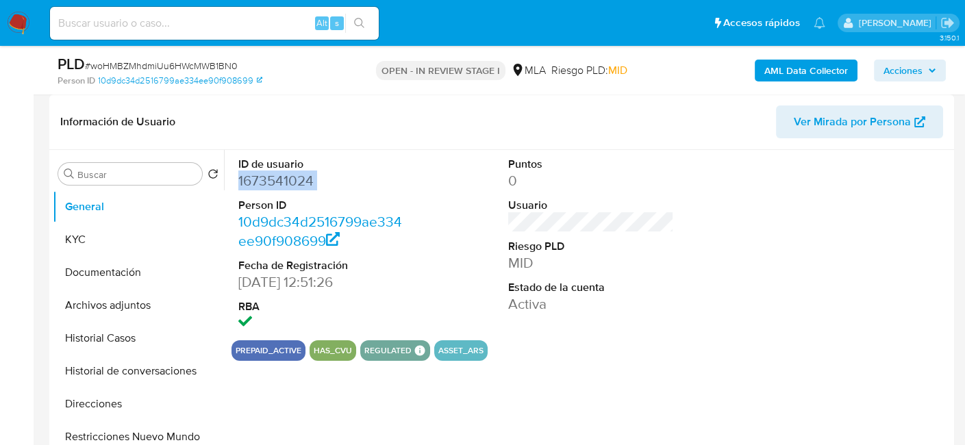
copy dd "1673541024"
drag, startPoint x: 143, startPoint y: 304, endPoint x: 278, endPoint y: 291, distance: 135.6
click at [143, 305] on button "Archivos adjuntos" at bounding box center [138, 305] width 171 height 33
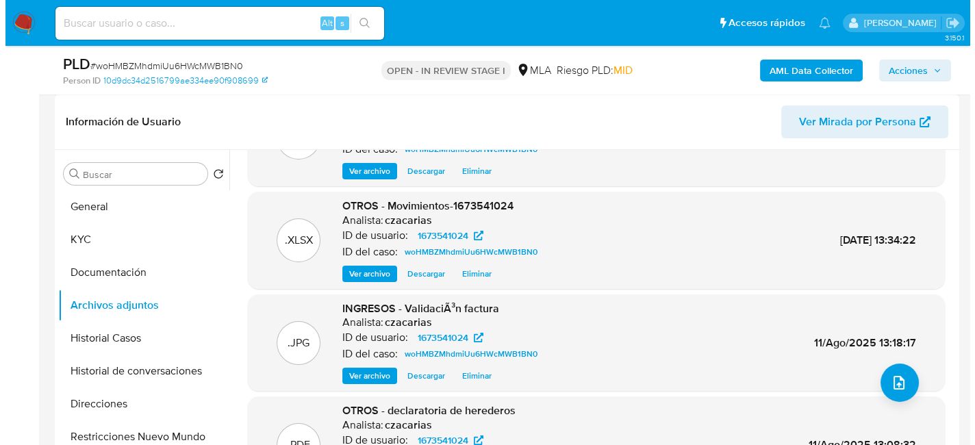
scroll to position [115, 0]
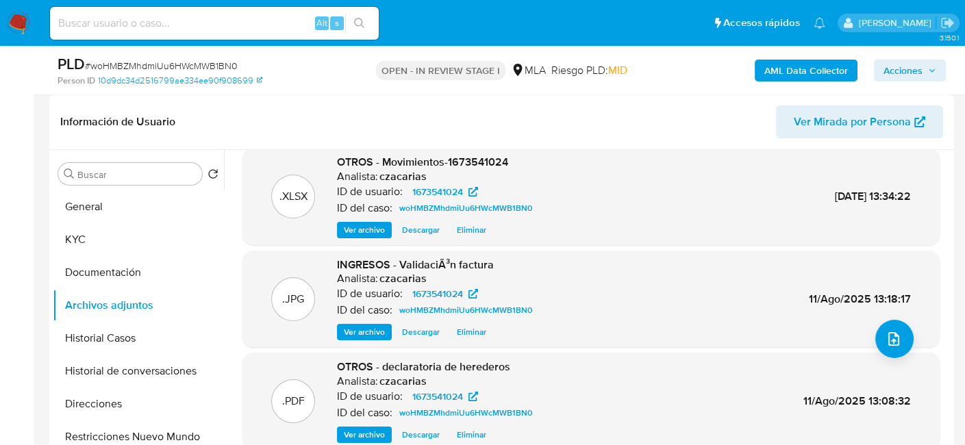
click at [908, 353] on div ".PDF OTROS - declaratoria de herederos Analista: czacarias ID de usuario: 16735…" at bounding box center [590, 401] width 697 height 97
click at [904, 350] on div ".PDF OTROS - NOSIS_Nevilda Edith Lomello Analista: czacarias ID de usuario: 167…" at bounding box center [590, 270] width 697 height 448
click at [898, 345] on button "upload-file" at bounding box center [894, 339] width 38 height 38
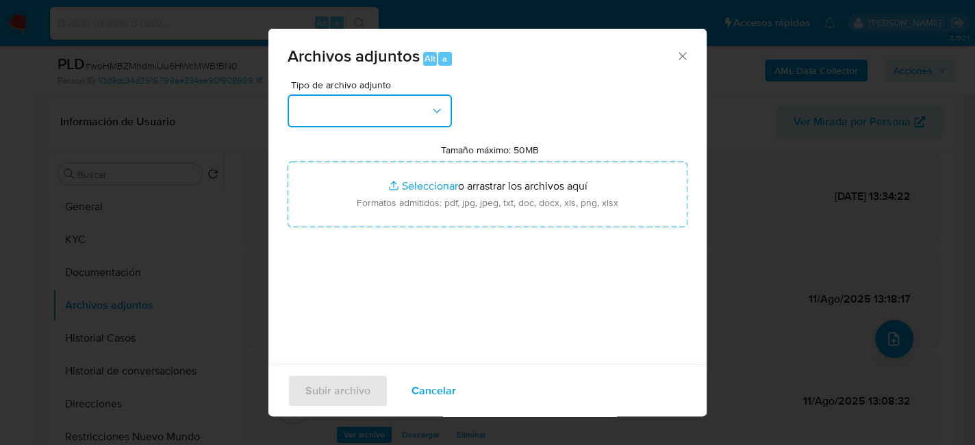
click at [383, 121] on button "button" at bounding box center [370, 111] width 164 height 33
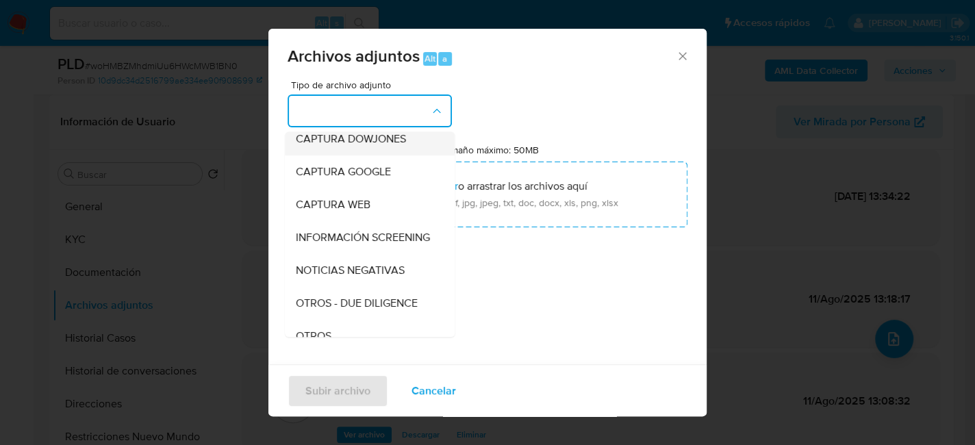
scroll to position [137, 0]
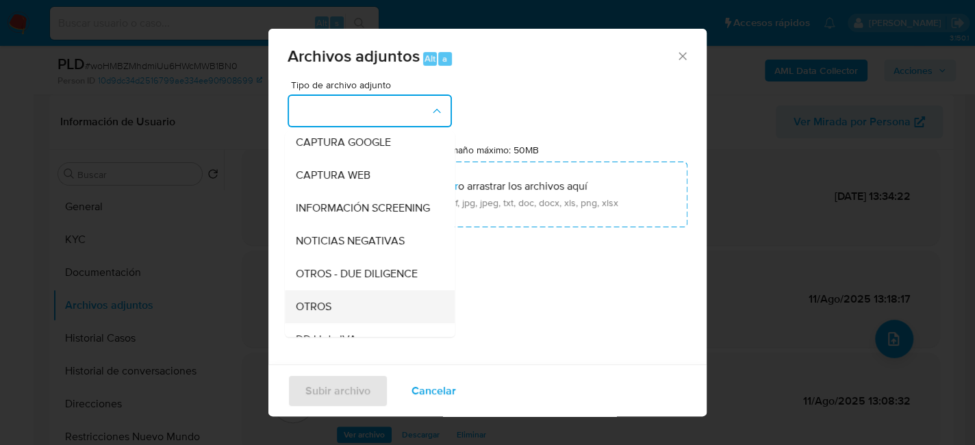
click at [332, 311] on div "OTROS" at bounding box center [366, 306] width 140 height 33
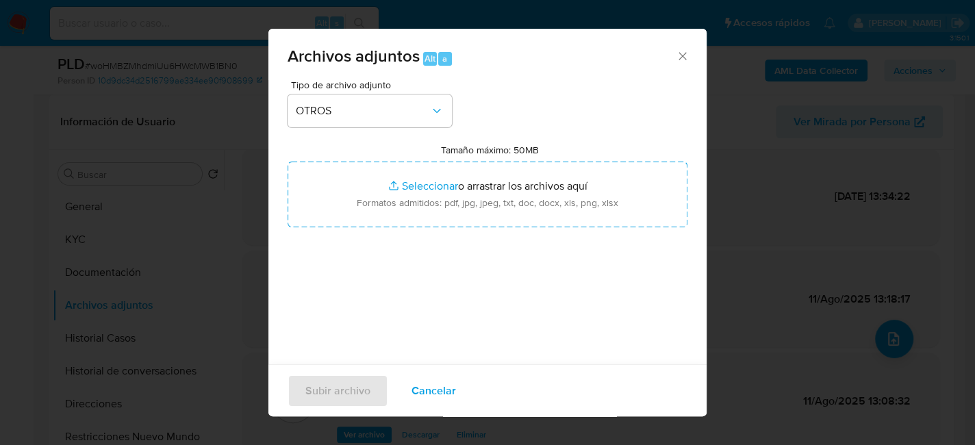
click at [448, 393] on span "Cancelar" at bounding box center [434, 390] width 45 height 30
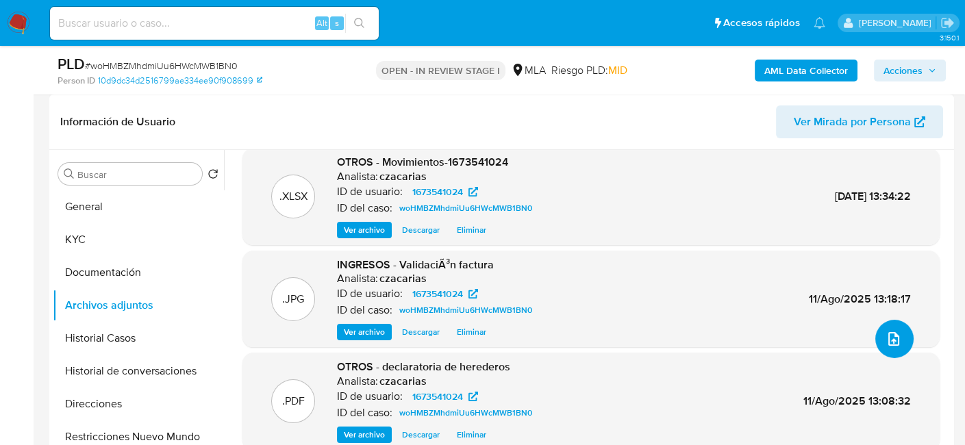
click at [898, 334] on button "upload-file" at bounding box center [894, 339] width 38 height 38
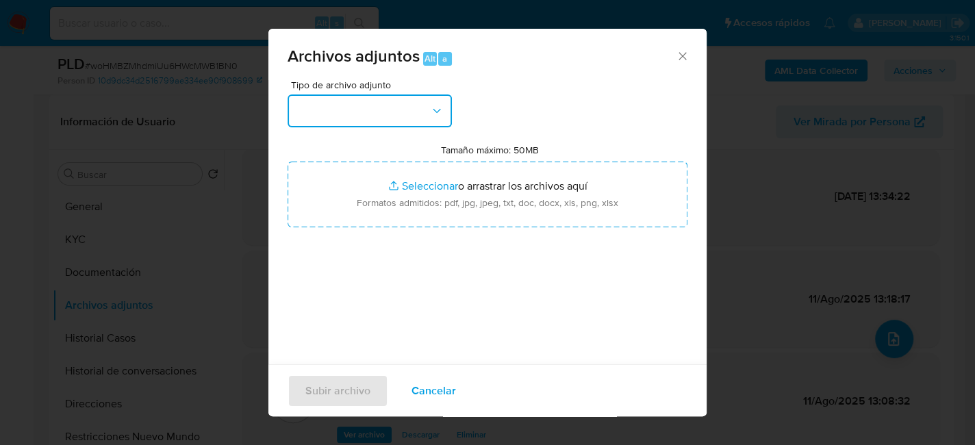
drag, startPoint x: 370, startPoint y: 113, endPoint x: 371, endPoint y: 124, distance: 11.0
click at [370, 112] on button "button" at bounding box center [370, 111] width 164 height 33
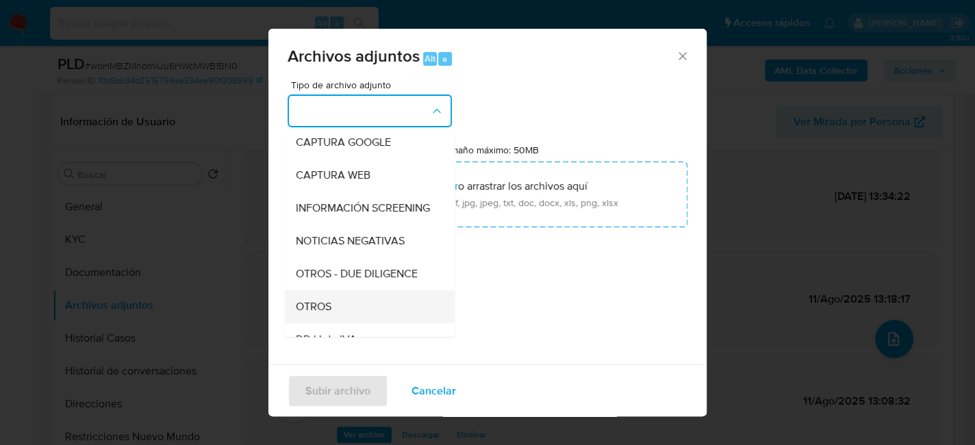
click at [345, 317] on div "OTROS" at bounding box center [366, 306] width 140 height 33
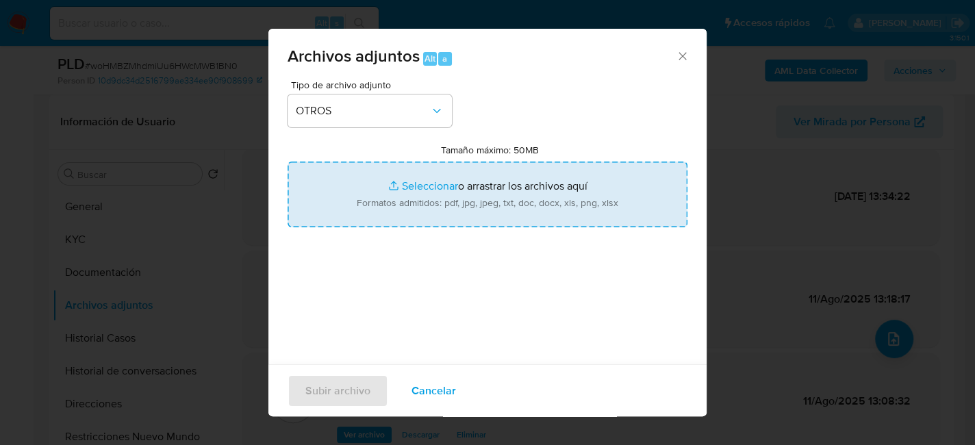
type input "C:\fakepath\Caselog woHMBZMhdmiUu6HWcMWB1BN0_2025_06_18_17_33_16.docx"
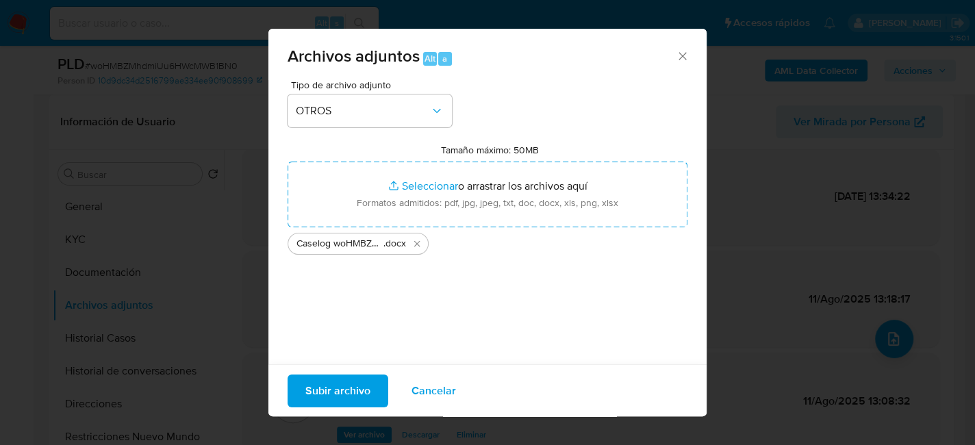
click at [345, 405] on span "Subir archivo" at bounding box center [337, 390] width 65 height 30
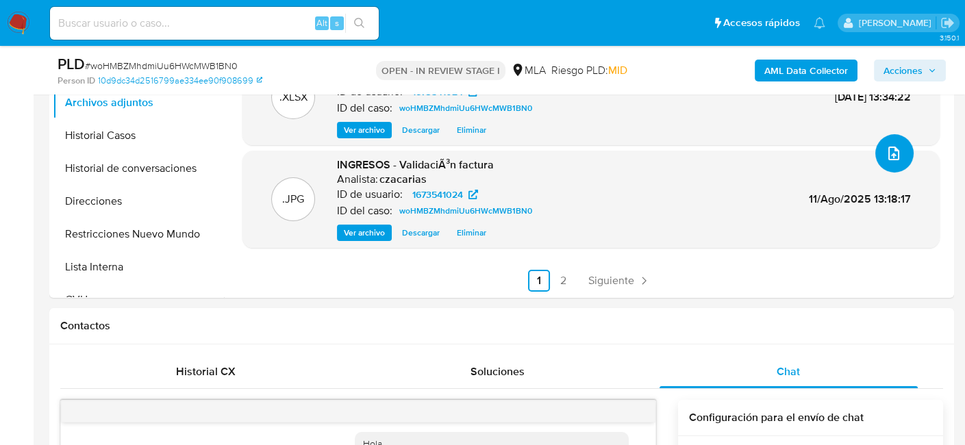
scroll to position [411, 0]
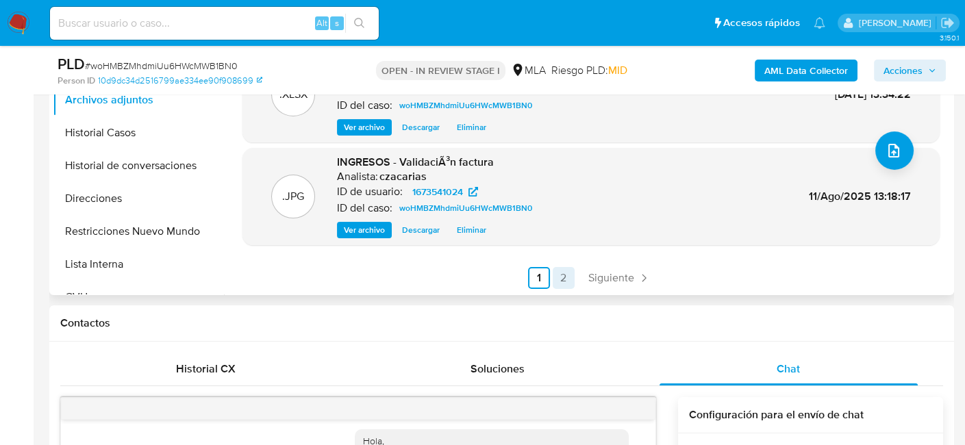
click at [560, 281] on link "2" at bounding box center [564, 278] width 22 height 22
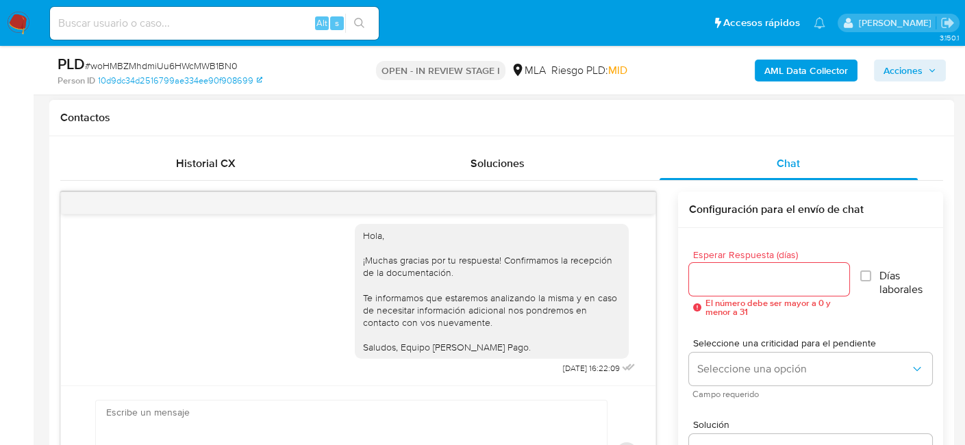
scroll to position [590, 0]
click at [918, 69] on span "Acciones" at bounding box center [903, 71] width 39 height 22
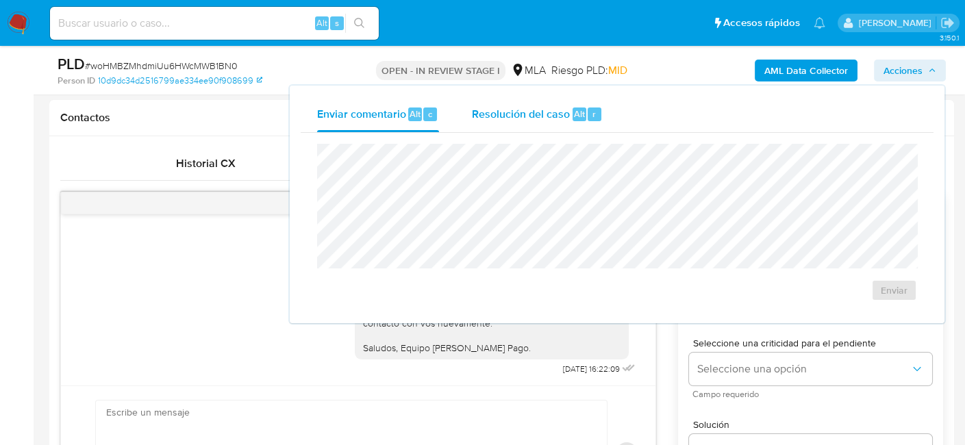
click at [588, 114] on div "r" at bounding box center [595, 115] width 14 height 14
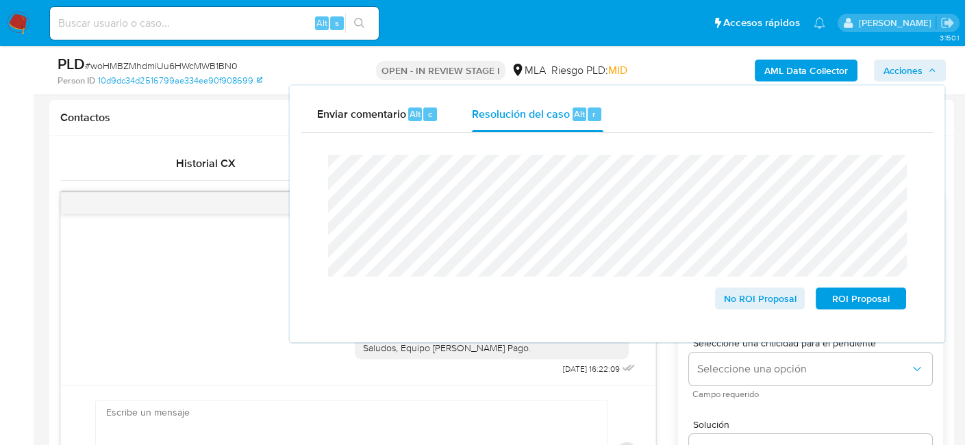
click at [218, 64] on span "# woHMBZMhdmiUu6HWcMWB1BN0" at bounding box center [161, 66] width 153 height 14
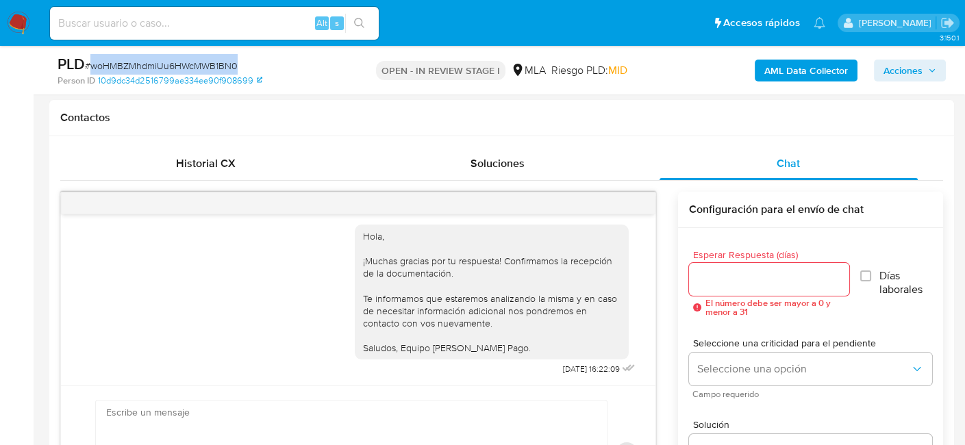
click at [218, 64] on span "# woHMBZMhdmiUu6HWcMWB1BN0" at bounding box center [161, 66] width 153 height 14
copy span "woHMBZMhdmiUu6HWcMWB1BN0"
click at [906, 66] on span "Acciones" at bounding box center [903, 71] width 39 height 22
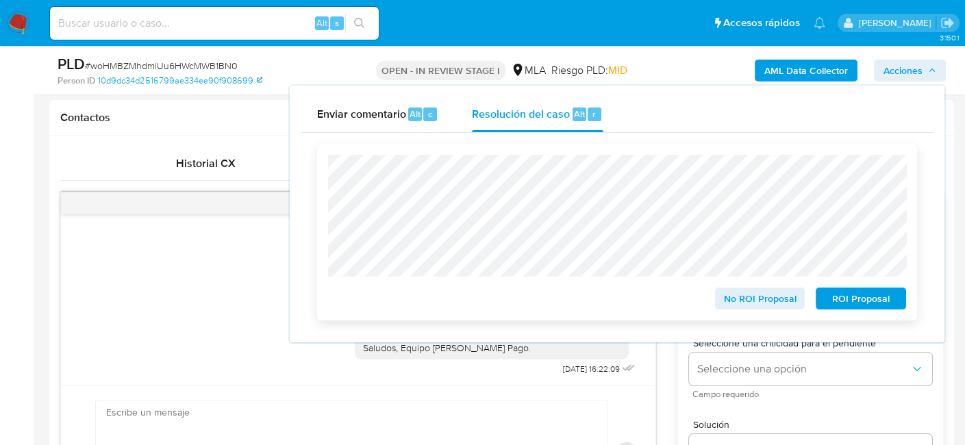
click at [765, 302] on span "No ROI Proposal" at bounding box center [760, 298] width 71 height 19
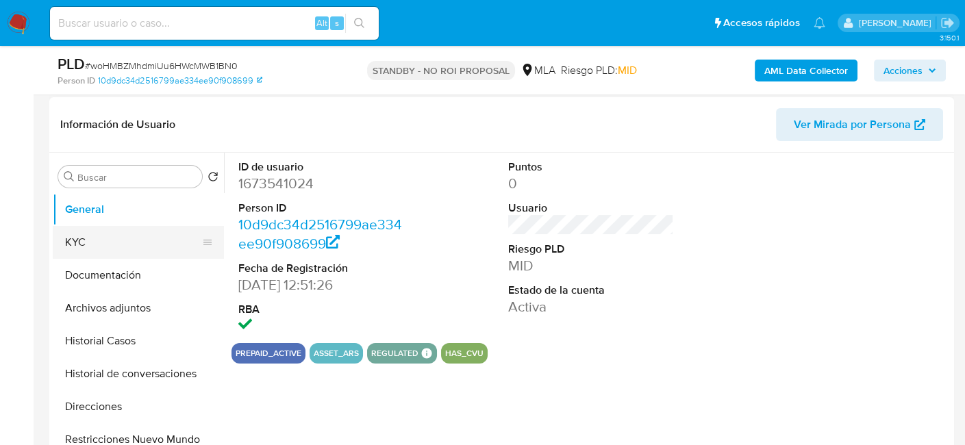
scroll to position [205, 0]
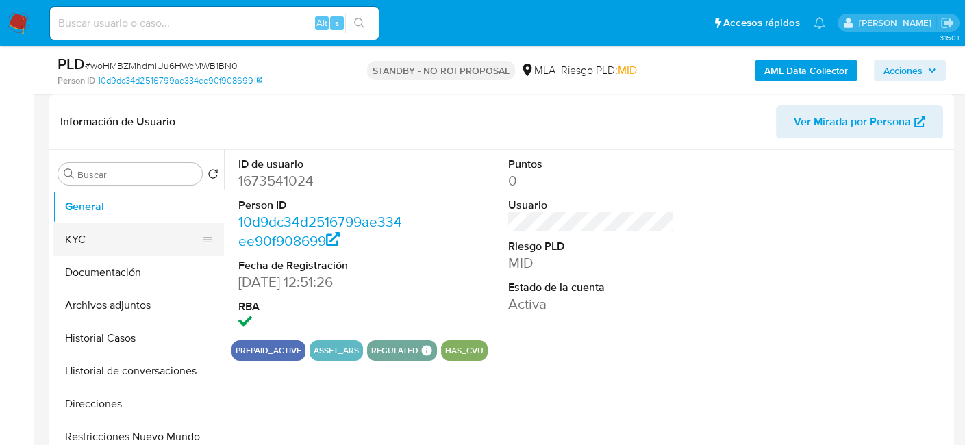
click at [129, 245] on button "KYC" at bounding box center [133, 239] width 160 height 33
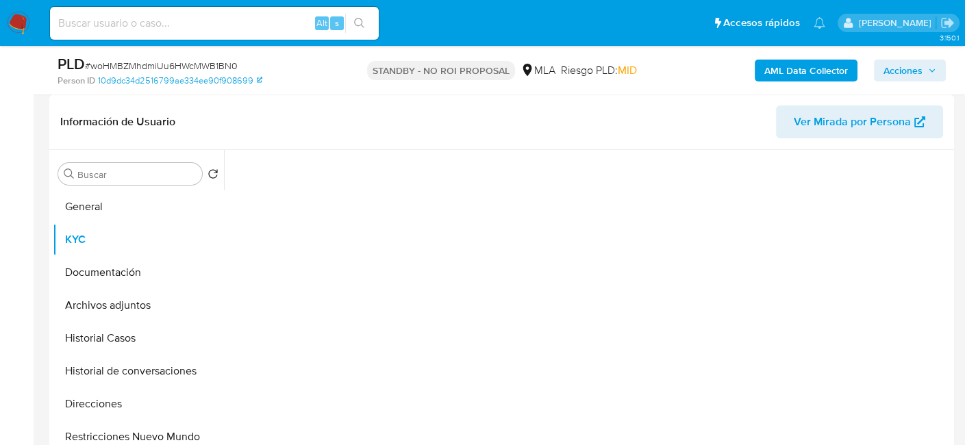
select select "10"
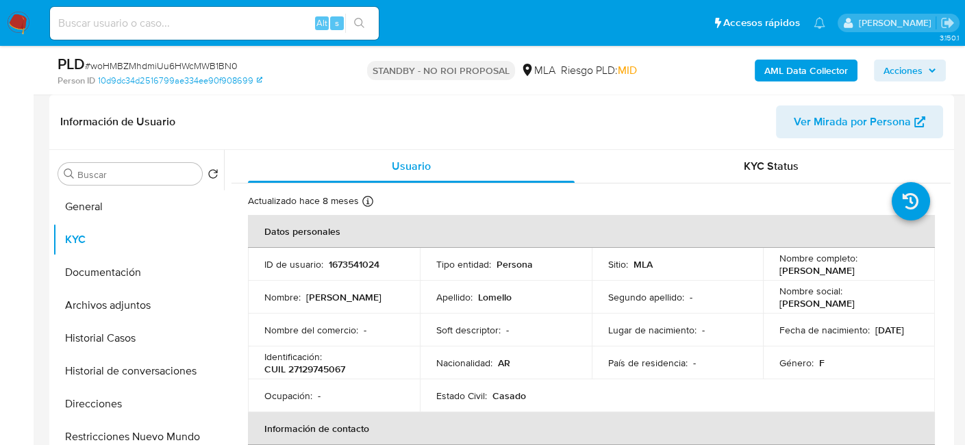
drag, startPoint x: 781, startPoint y: 273, endPoint x: 871, endPoint y: 270, distance: 89.8
click at [872, 270] on div "Nombre completo : [PERSON_NAME]" at bounding box center [848, 264] width 139 height 25
copy p "[PERSON_NAME]"
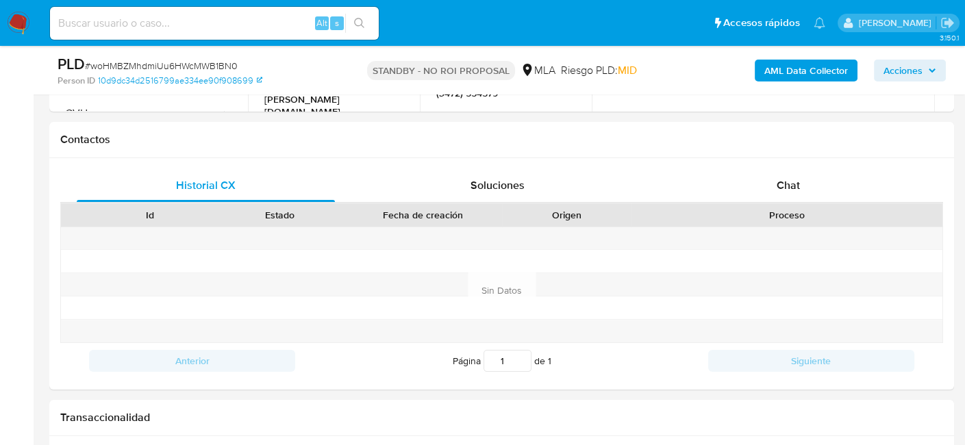
drag, startPoint x: 142, startPoint y: 21, endPoint x: 182, endPoint y: 21, distance: 39.7
click at [142, 21] on input at bounding box center [214, 23] width 329 height 18
paste input "16xPKHDfGBP3Uw16HW4YUfh5"
type input "16xPKHDfGBP3Uw16HW4YUfh5"
click at [356, 18] on icon "search-icon" at bounding box center [359, 23] width 11 height 11
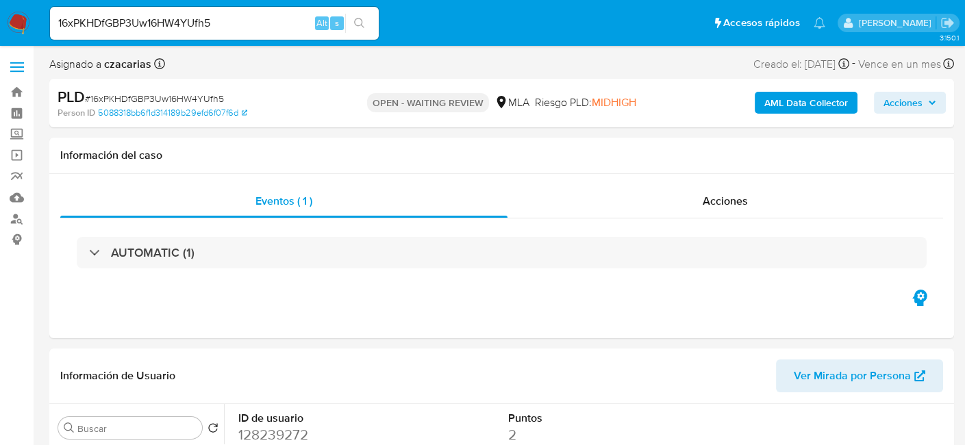
select select "10"
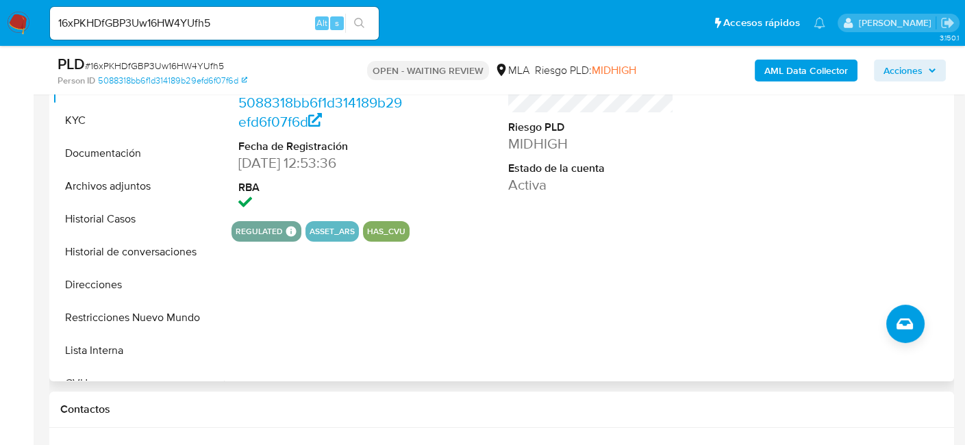
scroll to position [342, 0]
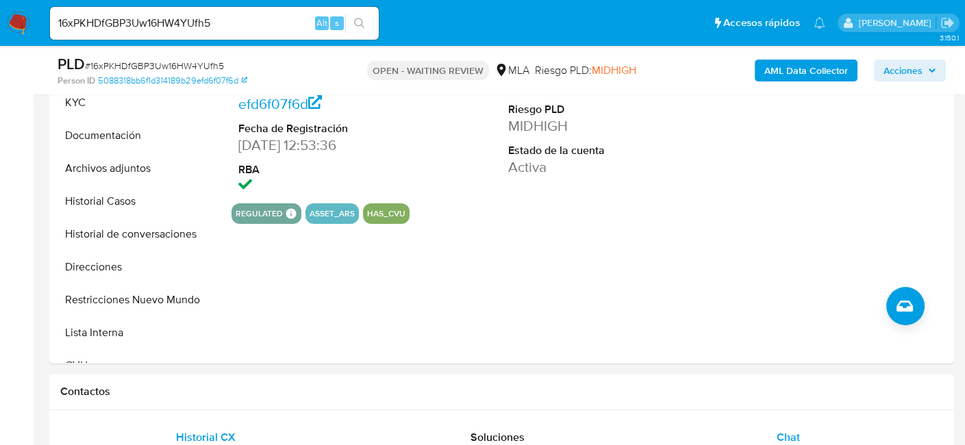
click at [779, 429] on span "Chat" at bounding box center [788, 437] width 23 height 16
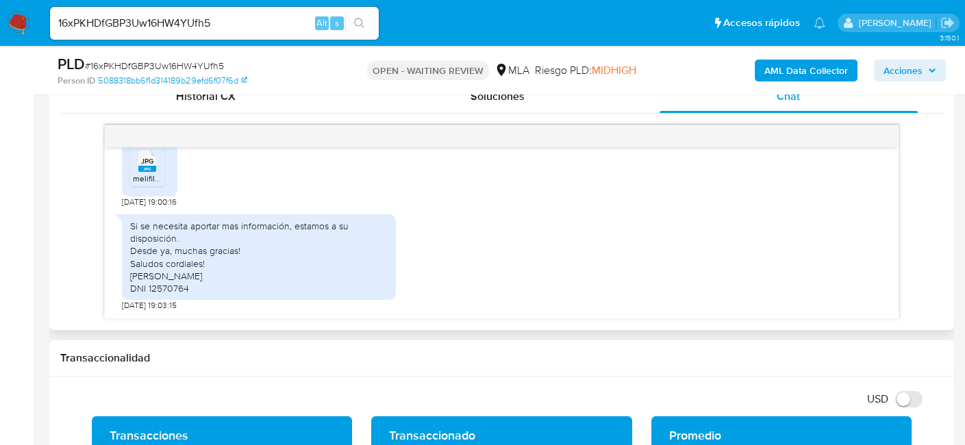
scroll to position [685, 0]
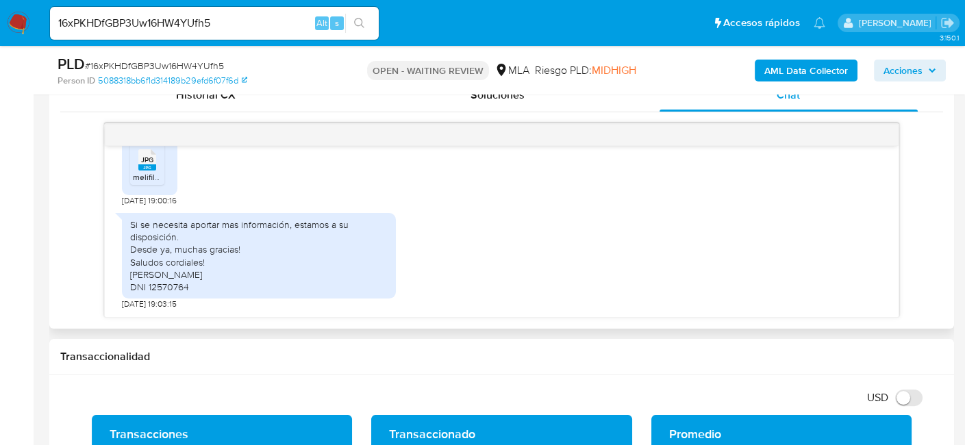
drag, startPoint x: 221, startPoint y: 216, endPoint x: 207, endPoint y: 285, distance: 69.9
click at [207, 285] on div "Si se necesita aportar mas información, estamos a su disposición. Desde ya, muc…" at bounding box center [259, 256] width 274 height 86
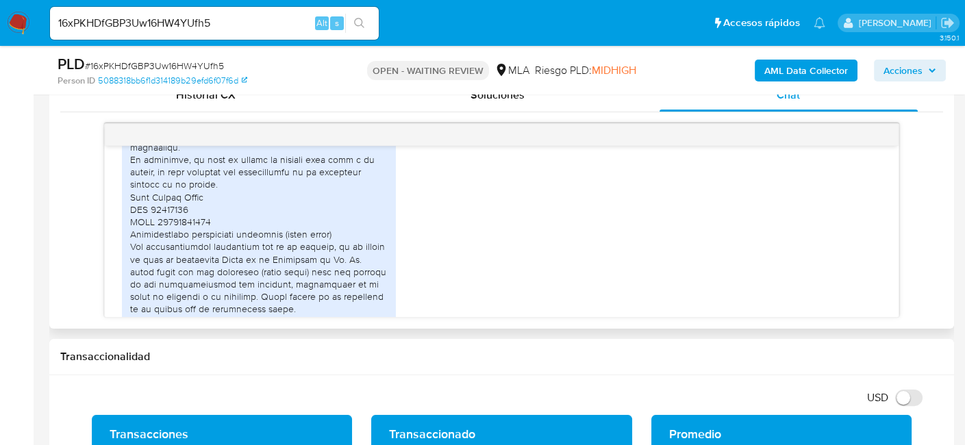
scroll to position [730, 0]
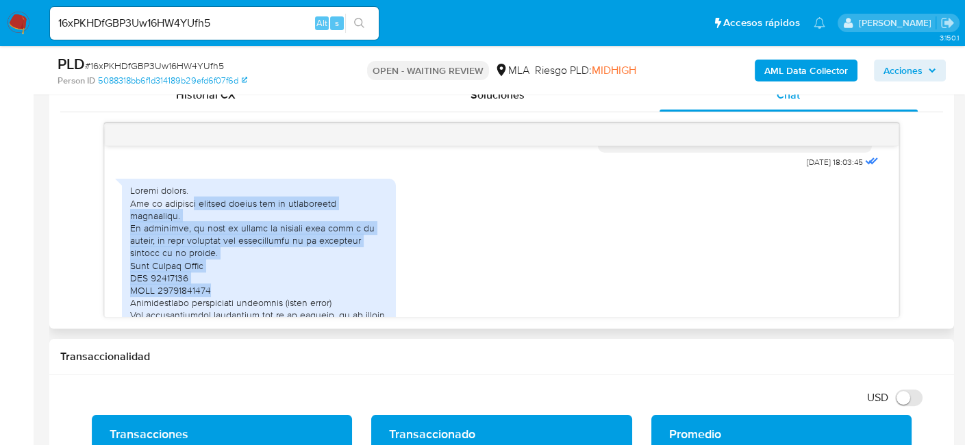
drag, startPoint x: 191, startPoint y: 229, endPoint x: 342, endPoint y: 302, distance: 168.2
click at [342, 302] on div at bounding box center [259, 364] width 258 height 361
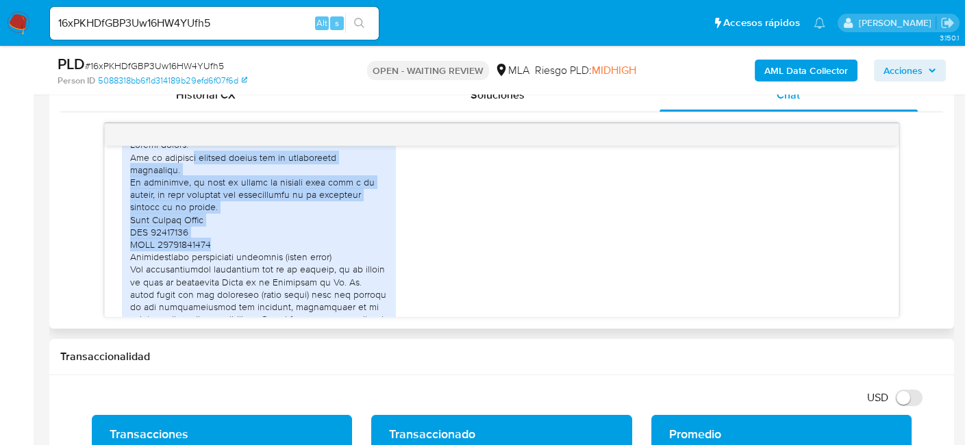
scroll to position [799, 0]
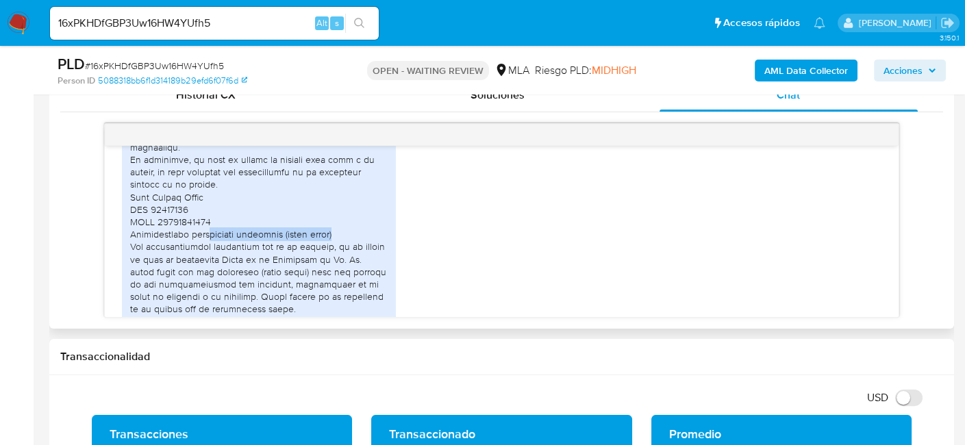
drag, startPoint x: 212, startPoint y: 247, endPoint x: 336, endPoint y: 242, distance: 123.4
click at [336, 242] on div at bounding box center [259, 296] width 258 height 361
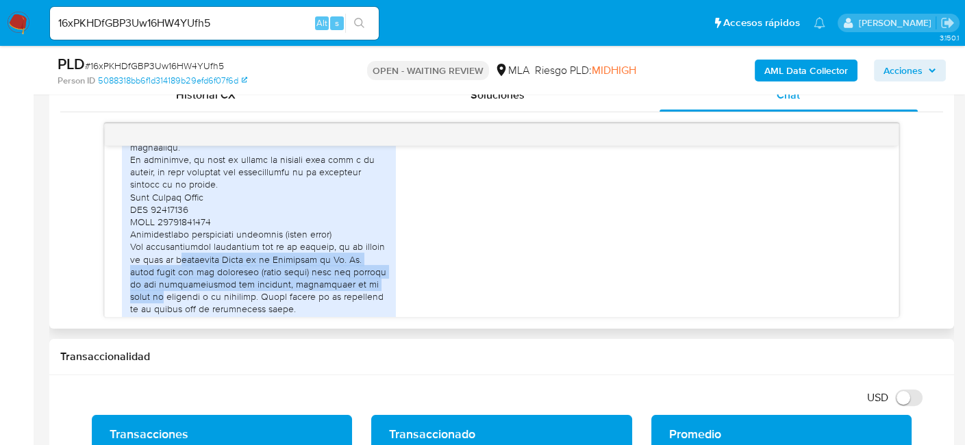
drag, startPoint x: 233, startPoint y: 260, endPoint x: 379, endPoint y: 297, distance: 150.5
click at [379, 297] on div at bounding box center [259, 296] width 258 height 361
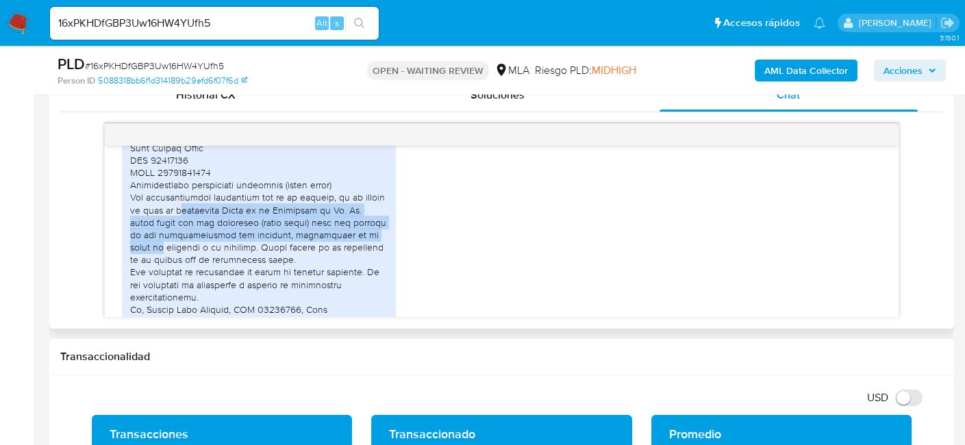
scroll to position [867, 0]
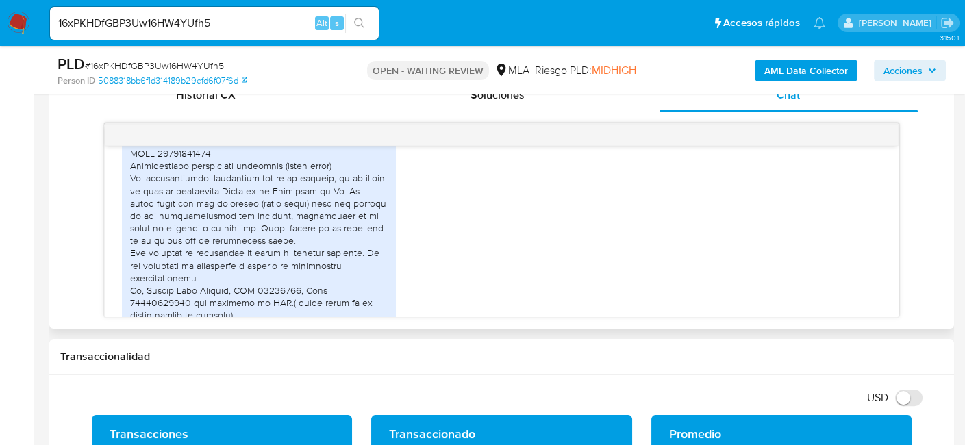
click at [269, 244] on div at bounding box center [259, 227] width 258 height 361
click at [240, 247] on div at bounding box center [259, 227] width 258 height 361
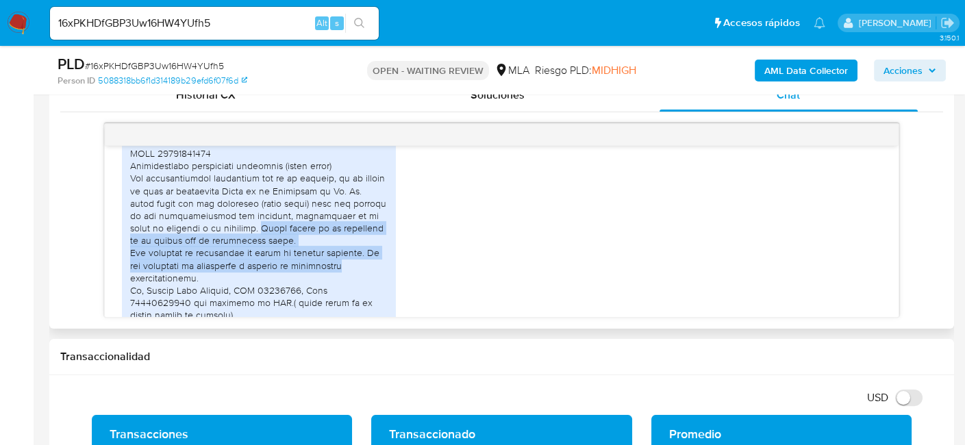
drag, startPoint x: 229, startPoint y: 238, endPoint x: 355, endPoint y: 273, distance: 131.0
click at [355, 273] on div at bounding box center [259, 227] width 258 height 361
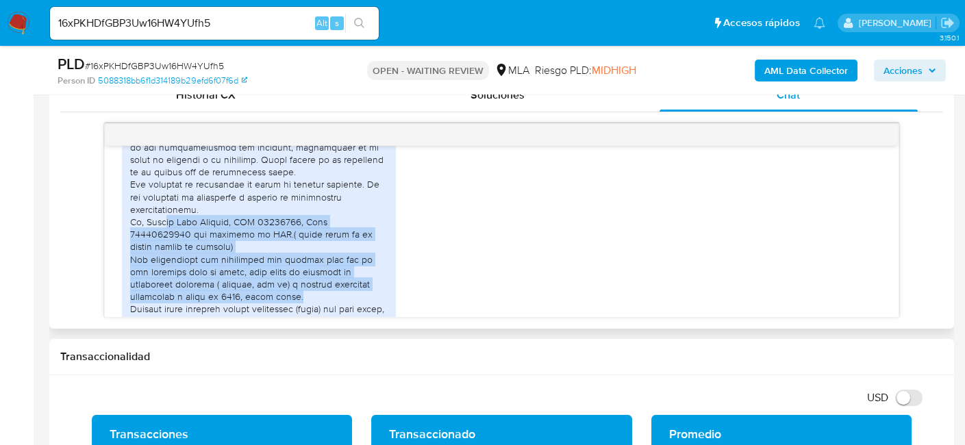
drag, startPoint x: 159, startPoint y: 234, endPoint x: 329, endPoint y: 295, distance: 180.2
click at [329, 295] on div at bounding box center [259, 159] width 258 height 361
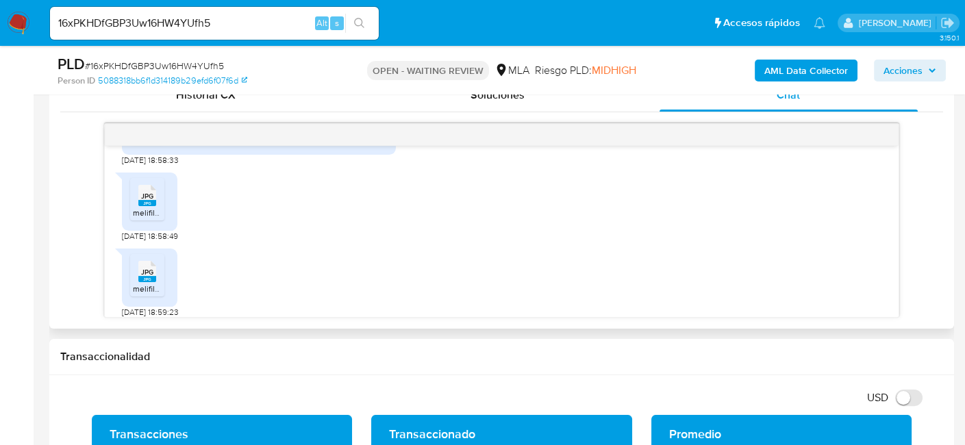
scroll to position [1141, 0]
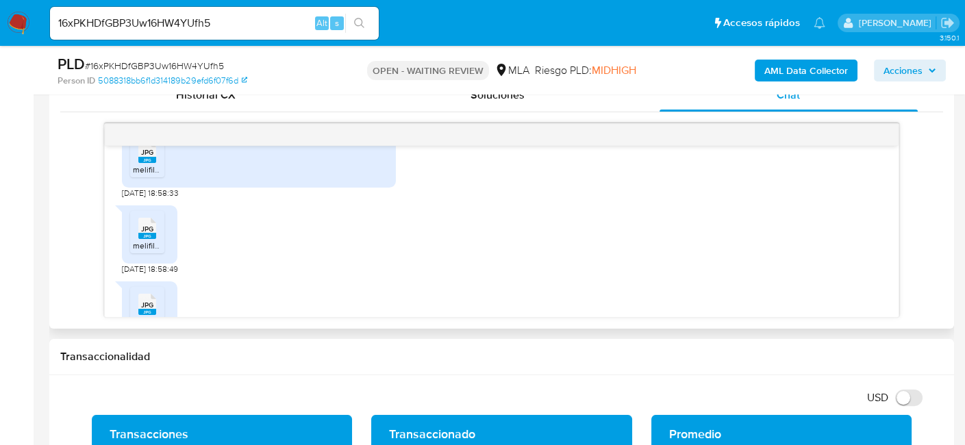
click at [153, 164] on icon "JPG" at bounding box center [147, 152] width 18 height 24
click at [147, 239] on rect at bounding box center [147, 236] width 18 height 6
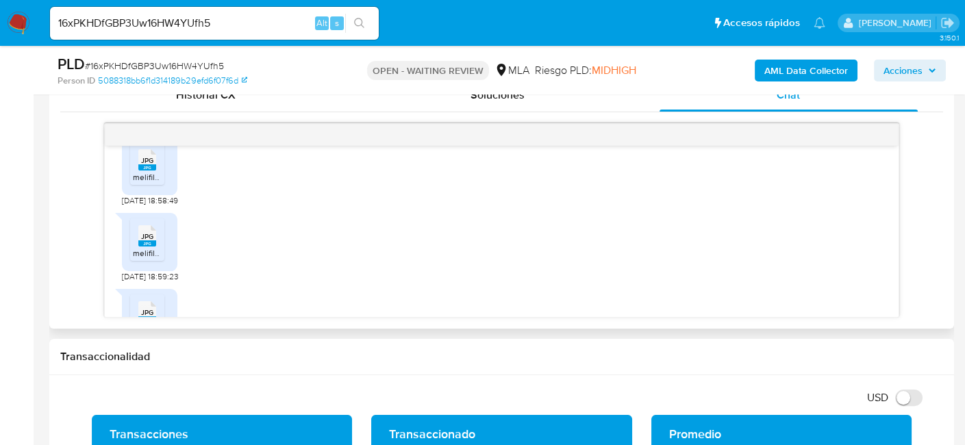
click at [138, 248] on icon "JPG" at bounding box center [147, 236] width 18 height 24
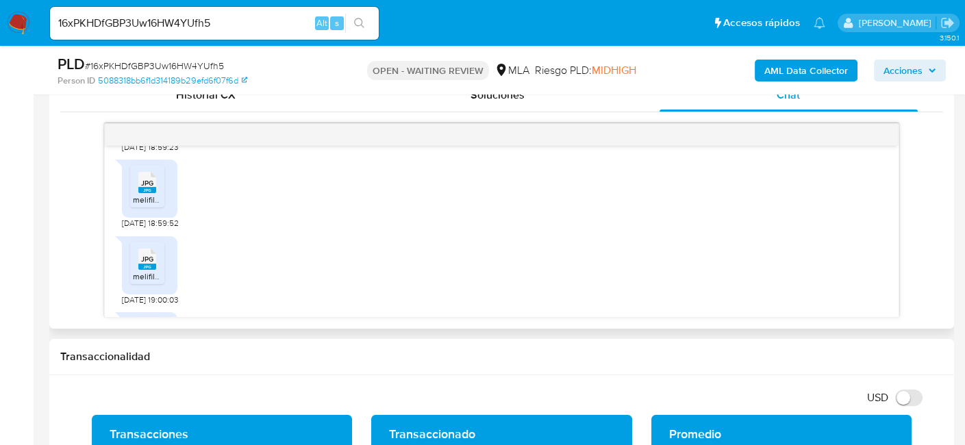
scroll to position [1347, 0]
click at [151, 200] on li "JPG JPG melifile1472113481430797432.jpg" at bounding box center [147, 179] width 34 height 42
click at [137, 264] on div "JPG JPG" at bounding box center [147, 250] width 29 height 27
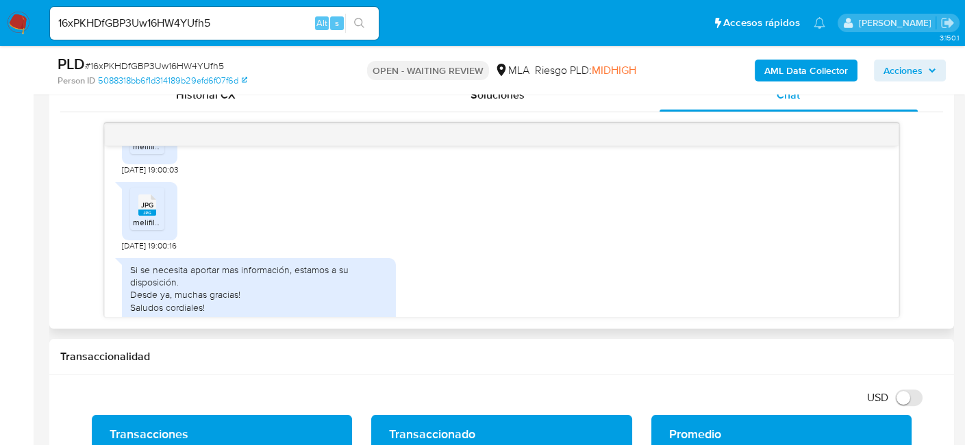
scroll to position [1484, 0]
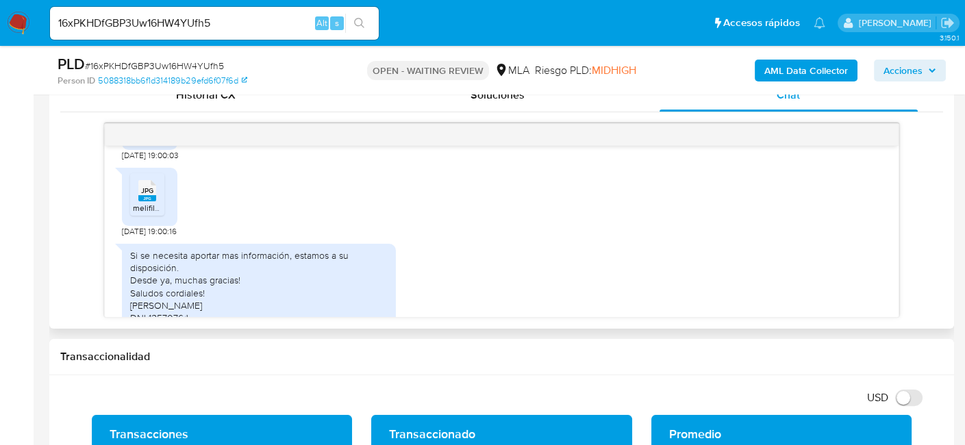
click at [156, 203] on icon "JPG" at bounding box center [147, 191] width 18 height 24
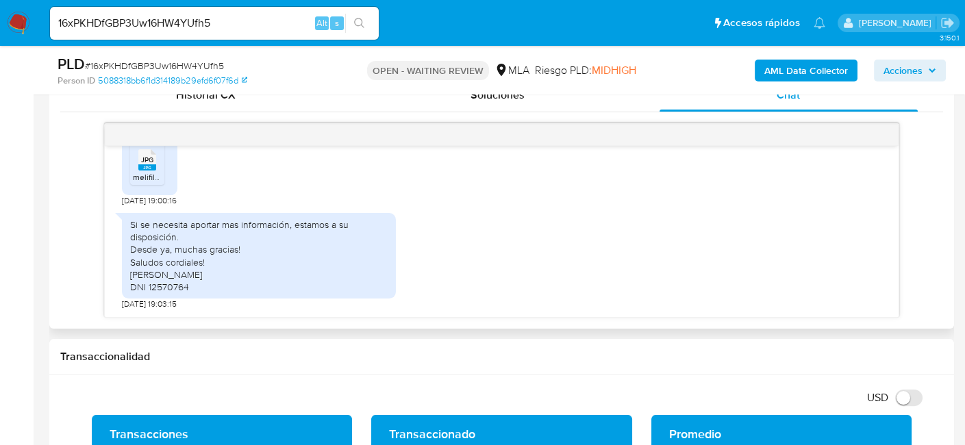
scroll to position [1552, 0]
drag, startPoint x: 182, startPoint y: 225, endPoint x: 212, endPoint y: 282, distance: 64.1
click at [212, 282] on div "Si se necesita aportar mas información, estamos a su disposición. Desde ya, muc…" at bounding box center [259, 256] width 258 height 75
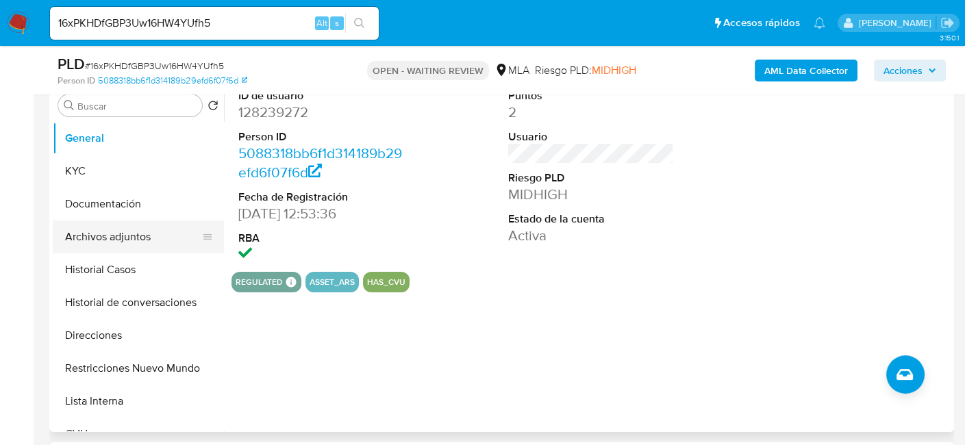
scroll to position [205, 0]
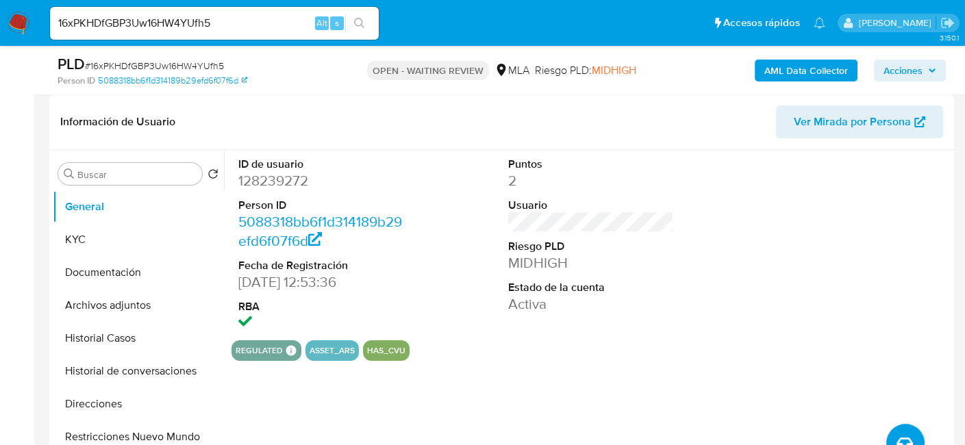
click at [162, 68] on span "# 16xPKHDfGBP3Uw16HW4YUfh5" at bounding box center [154, 66] width 139 height 14
click at [162, 67] on span "# 16xPKHDfGBP3Uw16HW4YUfh5" at bounding box center [154, 66] width 139 height 14
copy span "16xPKHDfGBP3Uw16HW4YUfh5"
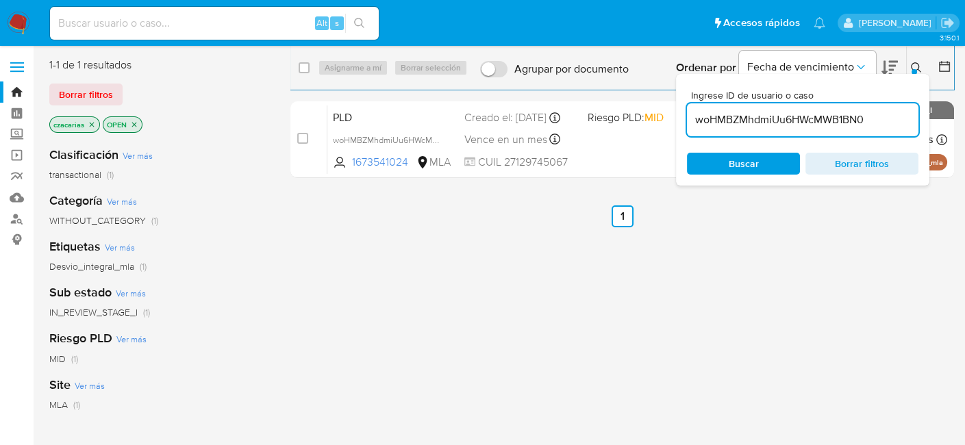
click at [803, 120] on input "woHMBZMhdmiUu6HWcMWB1BN0" at bounding box center [803, 120] width 232 height 18
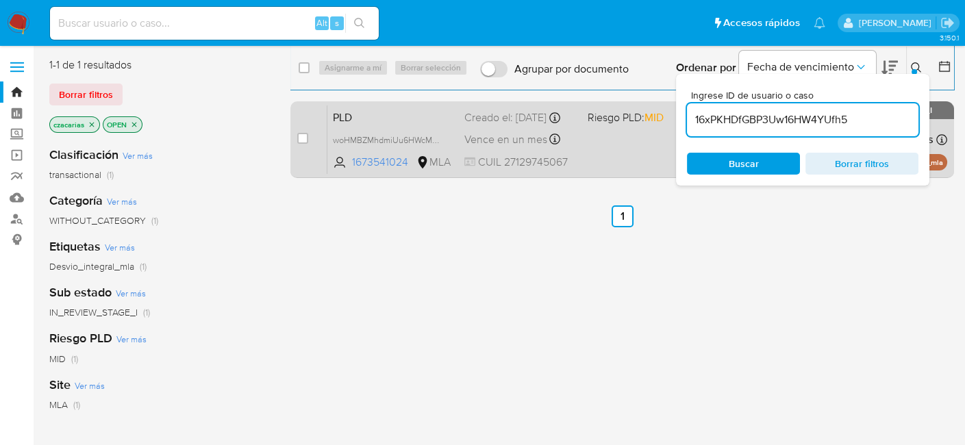
type input "16xPKHDfGBP3Uw16HW4YUfh5"
drag, startPoint x: 293, startPoint y: 137, endPoint x: 309, endPoint y: 136, distance: 15.8
click at [310, 136] on div "case-item-checkbox No es posible asignar el caso" at bounding box center [312, 139] width 30 height 69
click at [307, 136] on input "checkbox" at bounding box center [302, 138] width 11 height 11
checkbox input "true"
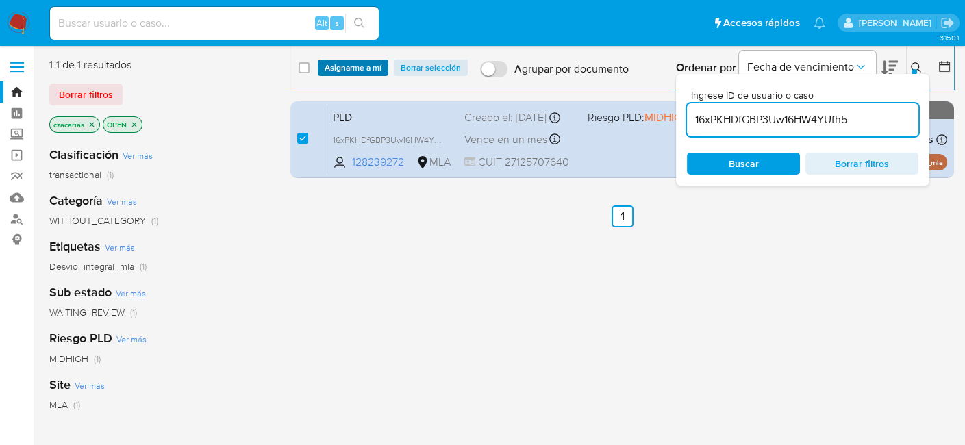
click at [366, 69] on span "Asignarme a mí" at bounding box center [353, 68] width 57 height 14
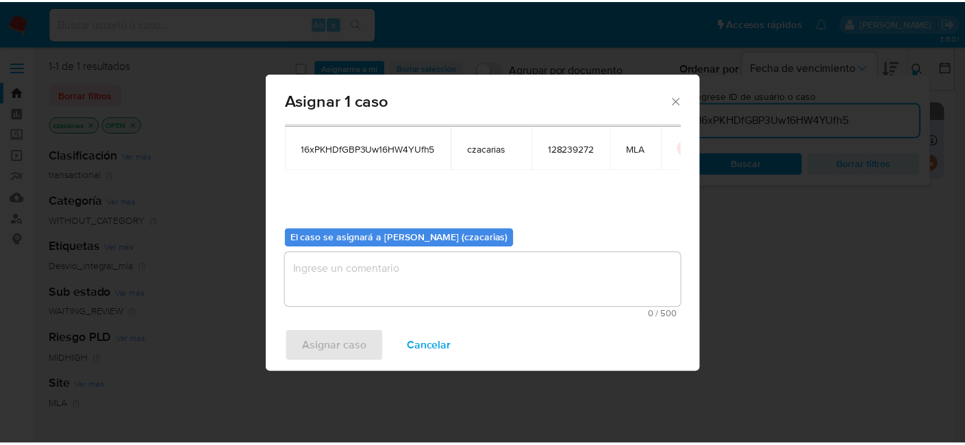
scroll to position [70, 0]
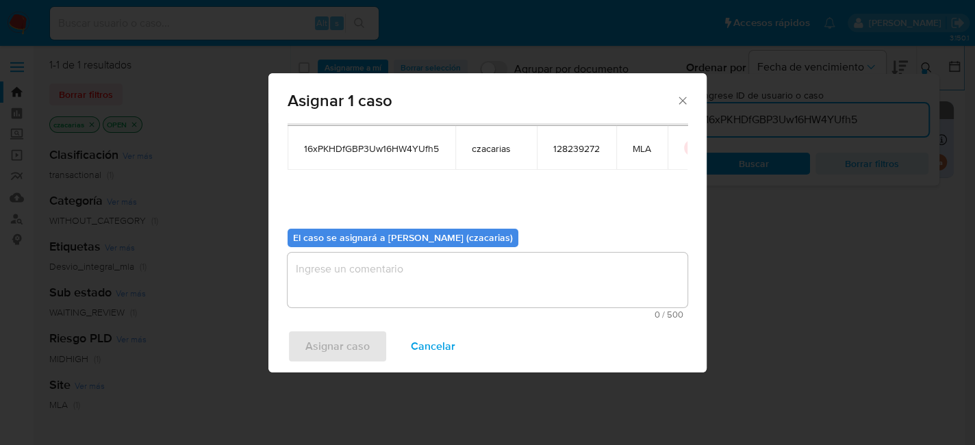
click at [371, 277] on textarea "assign-modal" at bounding box center [488, 280] width 400 height 55
click at [343, 334] on span "Asignar caso" at bounding box center [337, 347] width 64 height 30
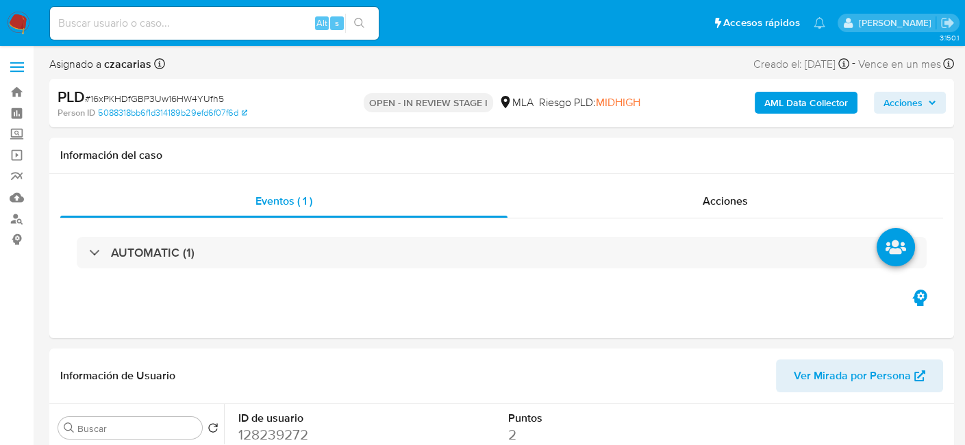
select select "10"
